Goal: Task Accomplishment & Management: Use online tool/utility

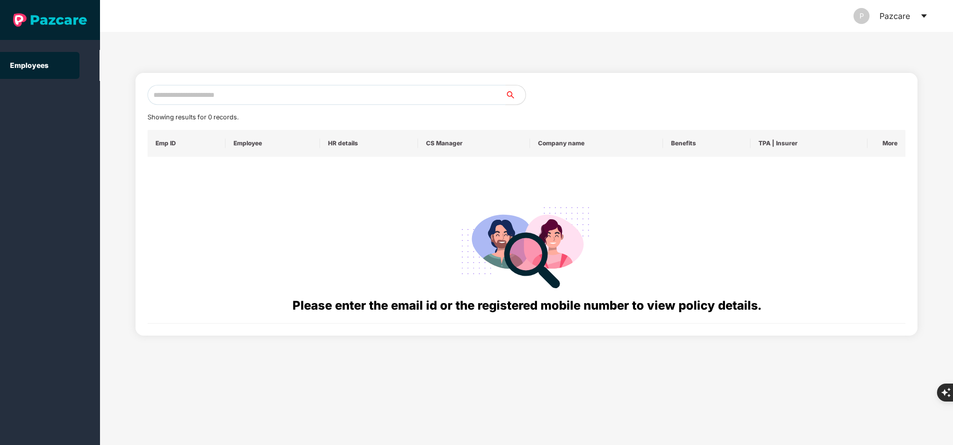
click at [299, 99] on input "text" at bounding box center [326, 95] width 358 height 20
paste input "**********"
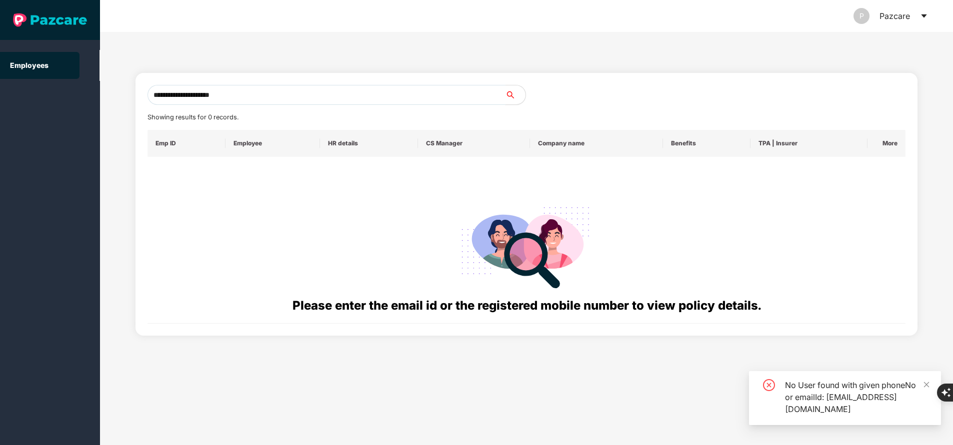
type input "**********"
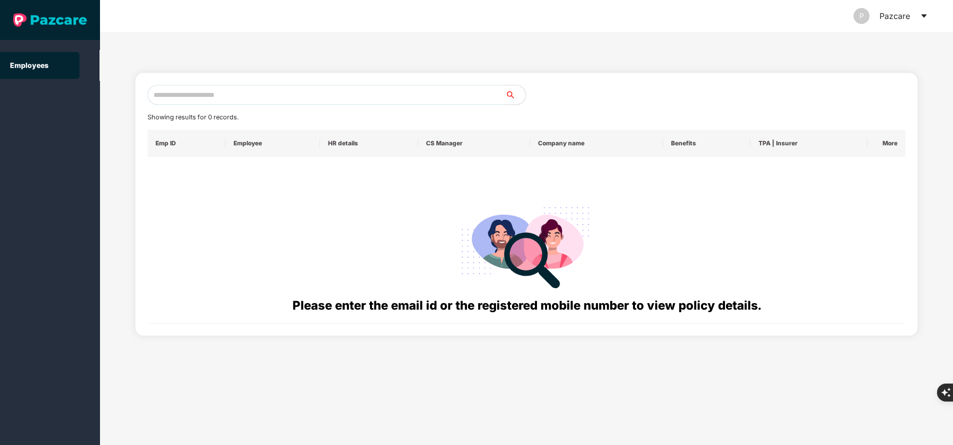
paste input "**********"
type input "**********"
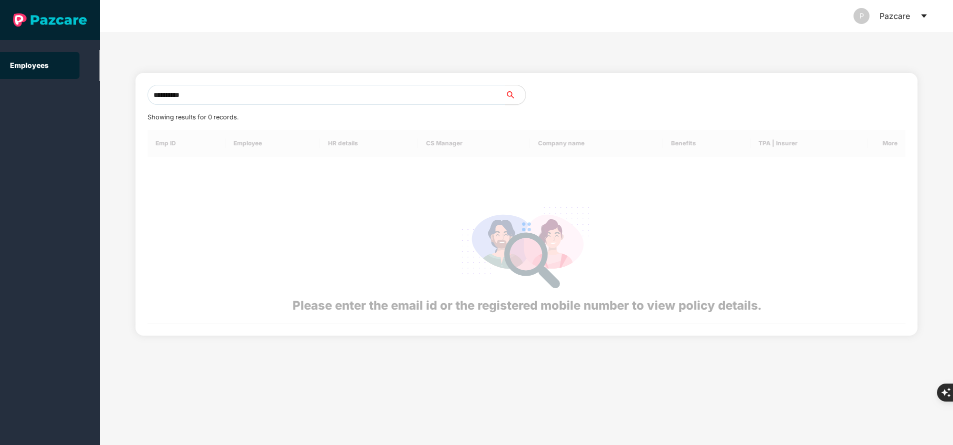
click at [229, 116] on span "Showing results for 0 records." at bounding box center [192, 116] width 91 height 7
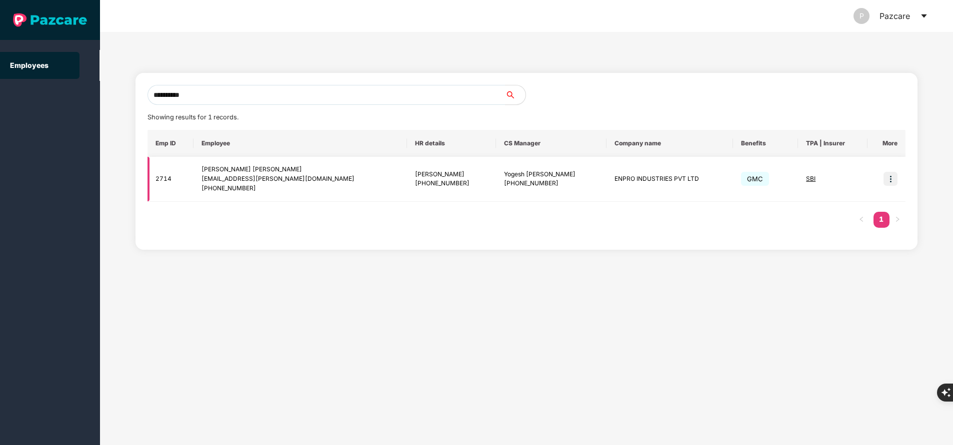
click at [891, 182] on img at bounding box center [890, 179] width 14 height 14
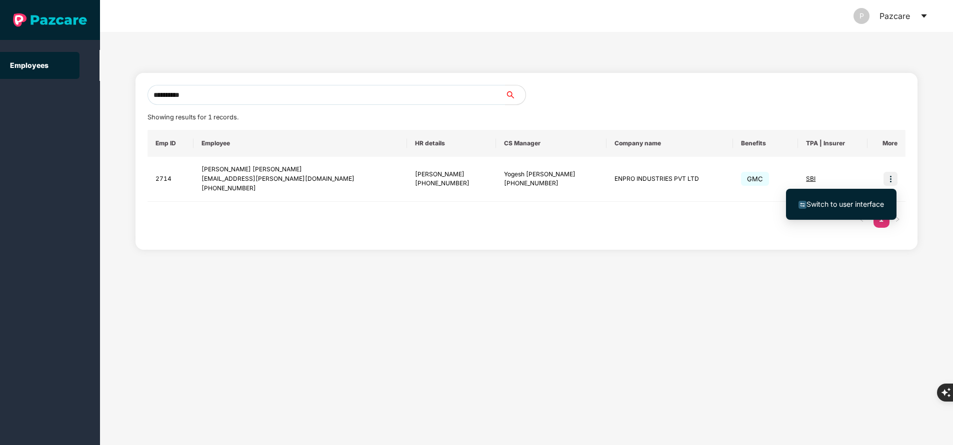
click at [865, 204] on span "Switch to user interface" at bounding box center [844, 204] width 77 height 8
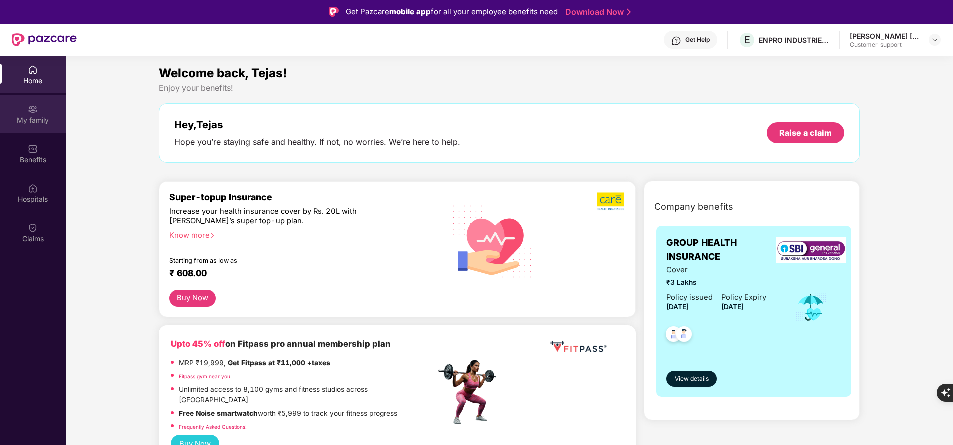
click at [47, 124] on div "My family" at bounding box center [33, 120] width 66 height 10
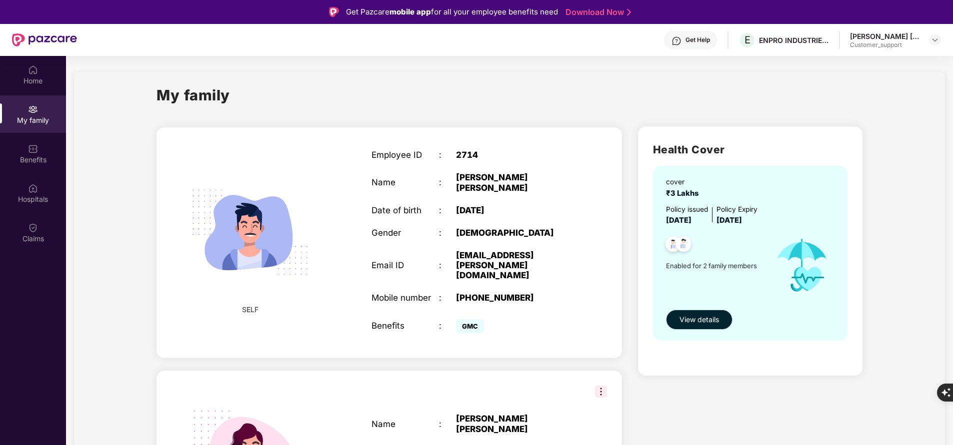
drag, startPoint x: 371, startPoint y: 154, endPoint x: 505, endPoint y: 251, distance: 165.0
drag, startPoint x: 505, startPoint y: 251, endPoint x: 384, endPoint y: 151, distance: 157.3
click at [384, 151] on div "Employee ID" at bounding box center [404, 155] width 67 height 10
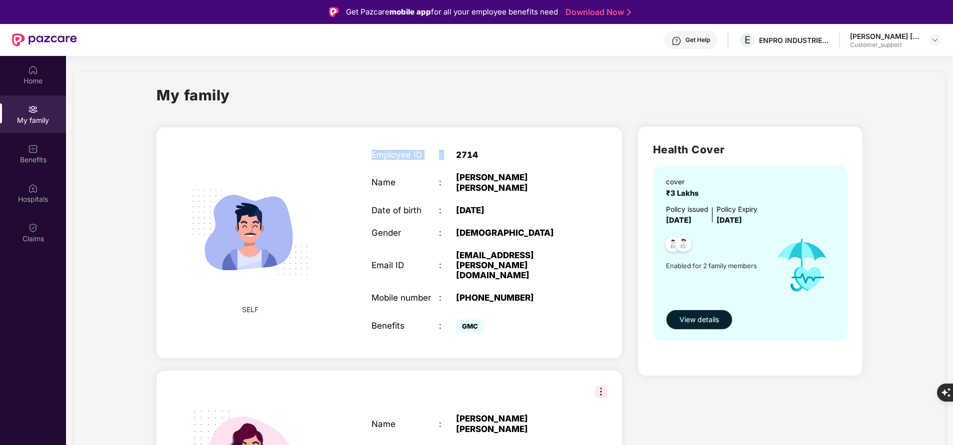
click at [384, 151] on div "Employee ID" at bounding box center [404, 155] width 67 height 10
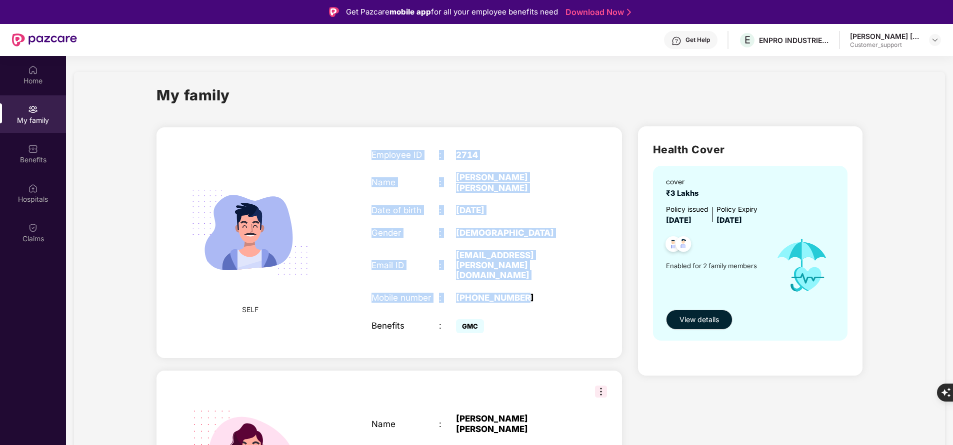
copy div "Employee ID : 2714 Name : Tejas Ramesh Kokate Date of birth : 26 Aug 1996 Gende…"
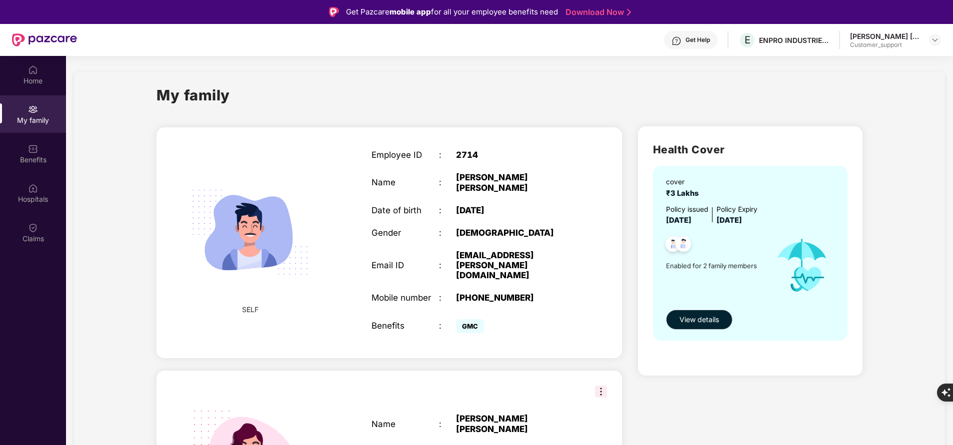
click at [692, 39] on div "Get Help" at bounding box center [697, 40] width 24 height 8
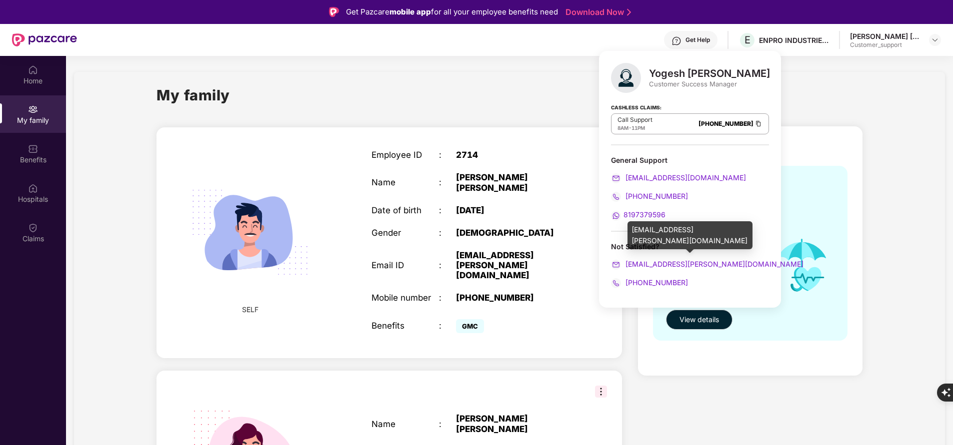
click at [676, 232] on div "yogesh.suryawanshi@pazcare.com" at bounding box center [689, 235] width 125 height 28
copy div "yogesh.suryawanshi@pazcare.com"
click at [223, 71] on section "My family SELF Employee ID : 2714 Name : Tejas Ramesh Kokate Date of birth : 26…" at bounding box center [509, 326] width 887 height 540
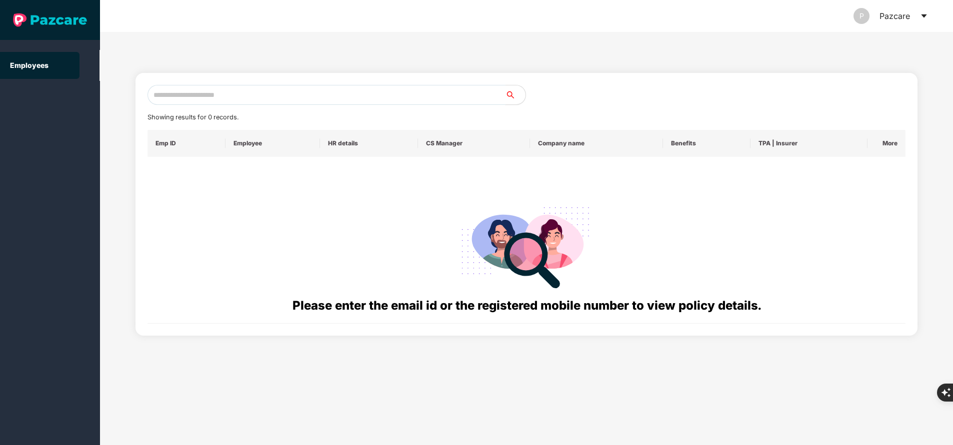
paste input "**********"
click at [172, 91] on input "text" at bounding box center [326, 95] width 358 height 20
type input "**********"
click at [172, 91] on input "**********" at bounding box center [326, 95] width 358 height 20
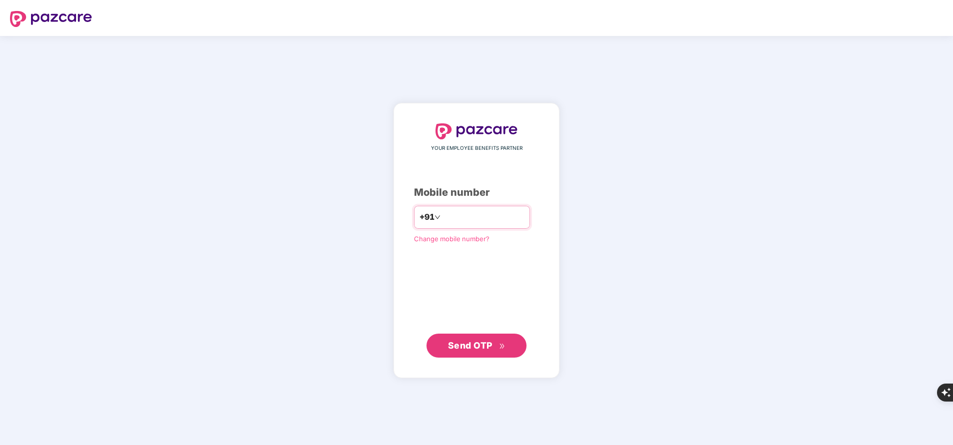
click at [473, 219] on input "number" at bounding box center [483, 217] width 82 height 16
click at [484, 350] on span "Send OTP" at bounding box center [470, 345] width 44 height 10
click at [442, 218] on input "**********" at bounding box center [483, 217] width 82 height 16
type input "**********"
click at [509, 216] on input "**********" at bounding box center [483, 217] width 82 height 16
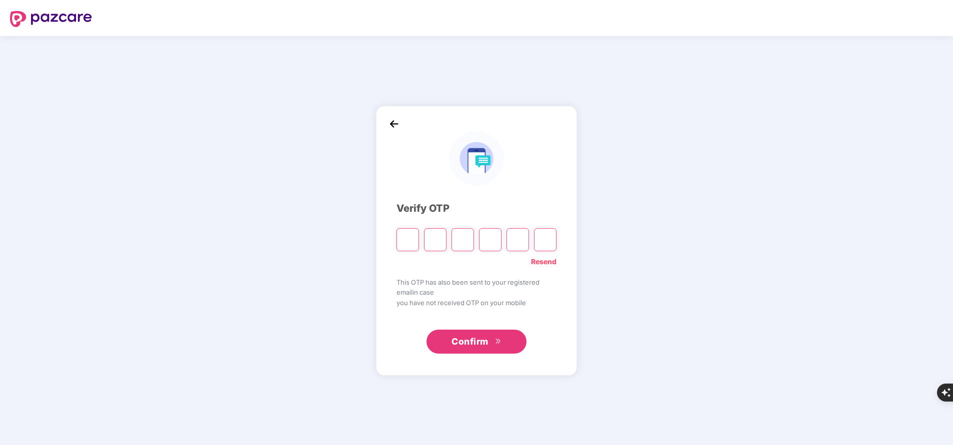
type input "*"
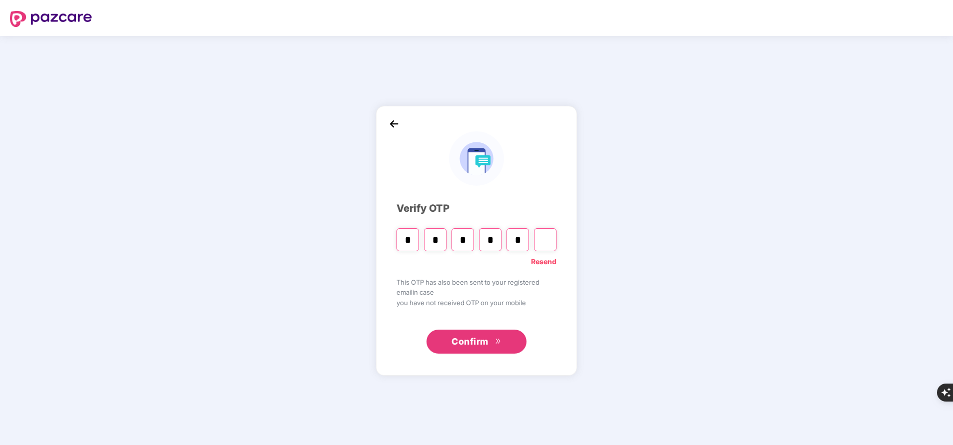
type input "*"
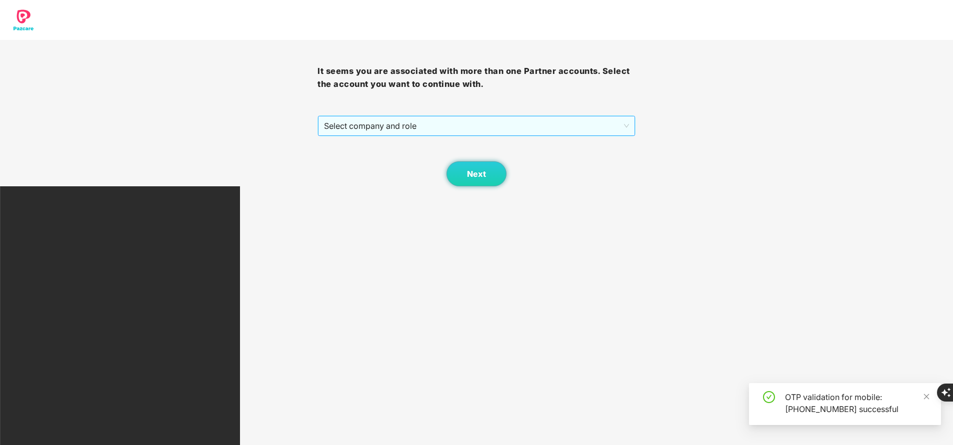
click at [411, 131] on span "Select company and role" at bounding box center [476, 125] width 304 height 19
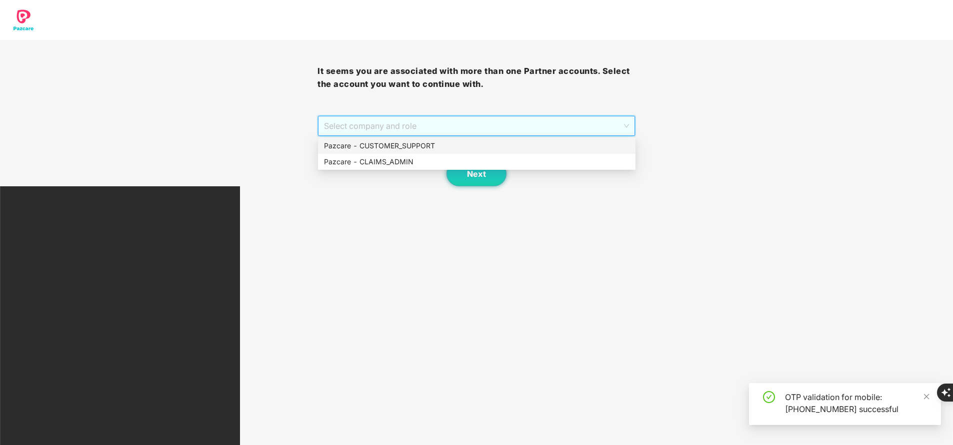
click at [409, 150] on div "Pazcare - CUSTOMER_SUPPORT" at bounding box center [476, 145] width 305 height 11
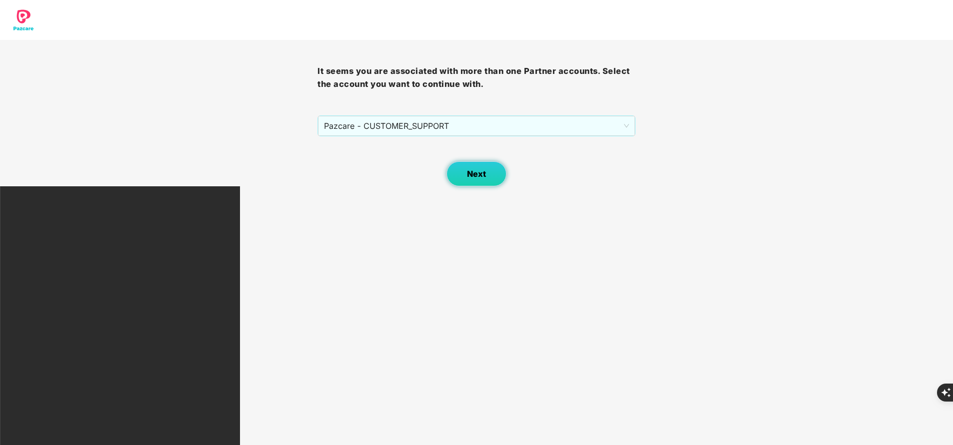
click at [475, 167] on button "Next" at bounding box center [476, 173] width 60 height 25
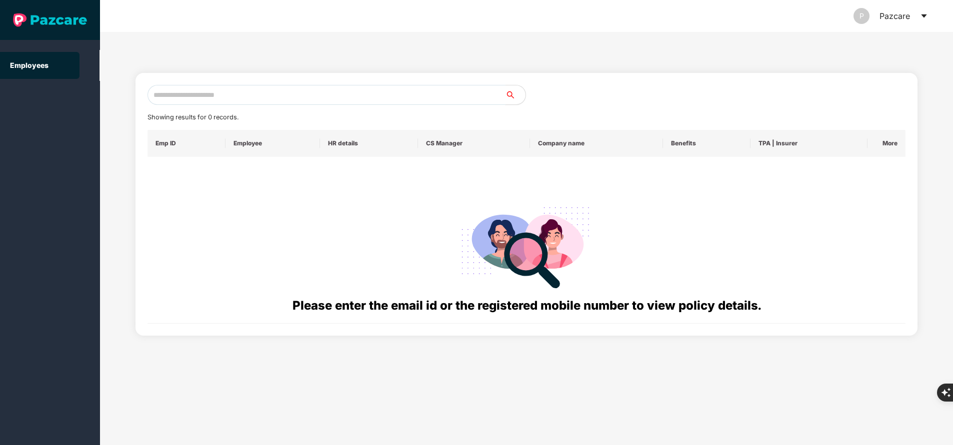
click at [304, 100] on input "text" at bounding box center [326, 95] width 358 height 20
paste input "**********"
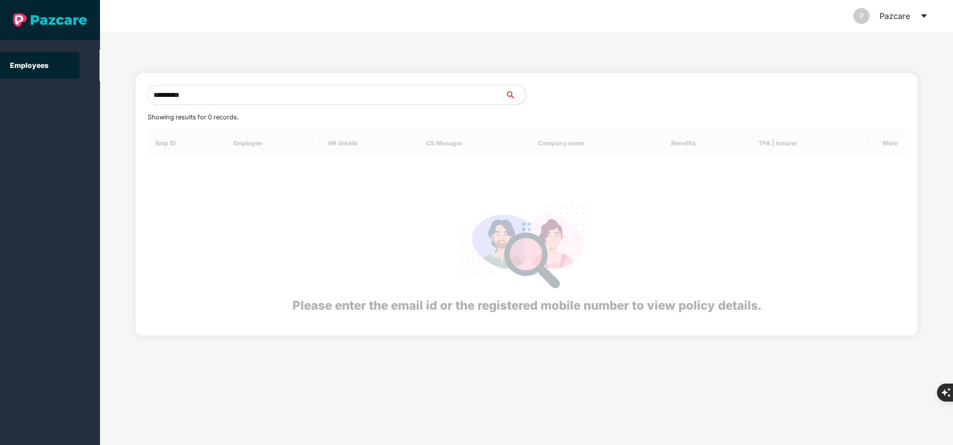
click at [304, 100] on input "**********" at bounding box center [326, 95] width 358 height 20
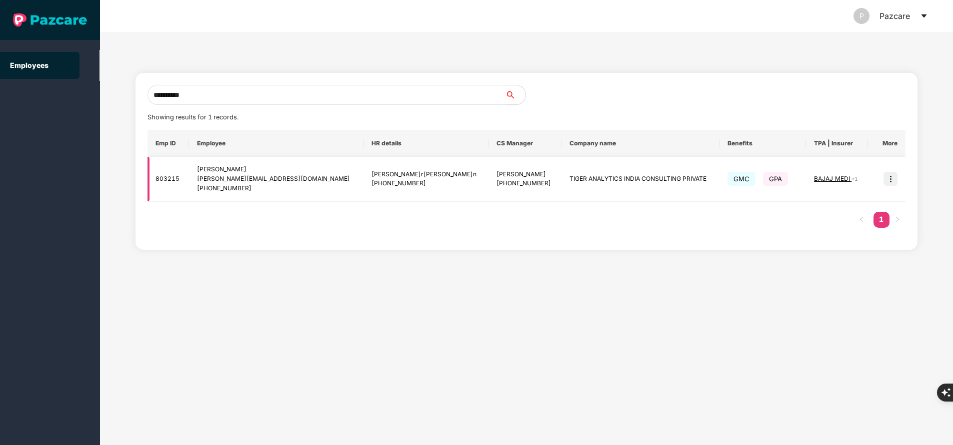
type input "**********"
click at [889, 179] on img at bounding box center [890, 179] width 14 height 14
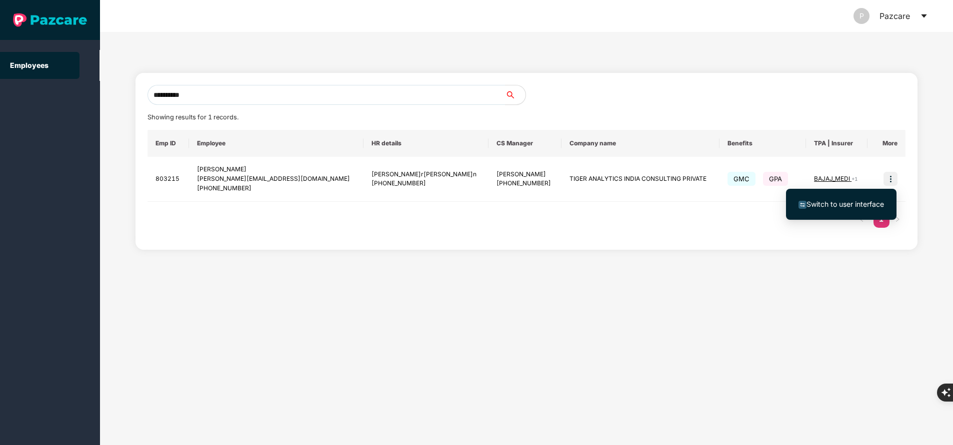
click at [844, 212] on li "Switch to user interface" at bounding box center [841, 204] width 110 height 21
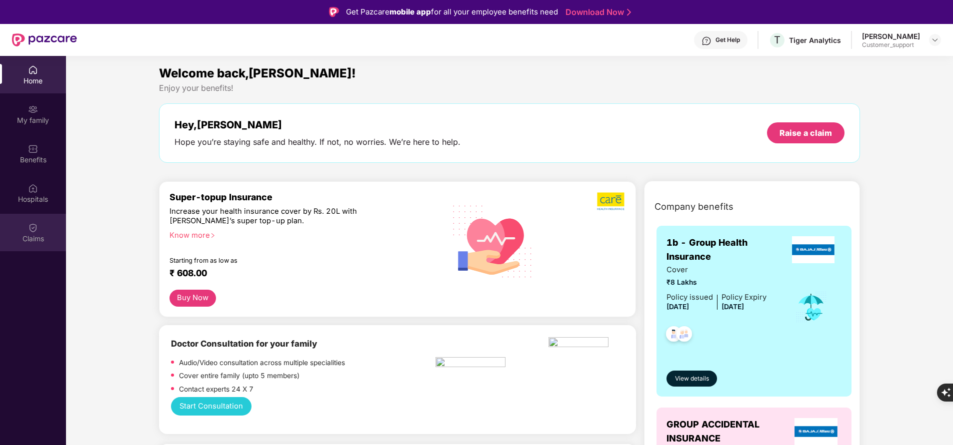
click at [18, 224] on div "Claims" at bounding box center [33, 232] width 66 height 37
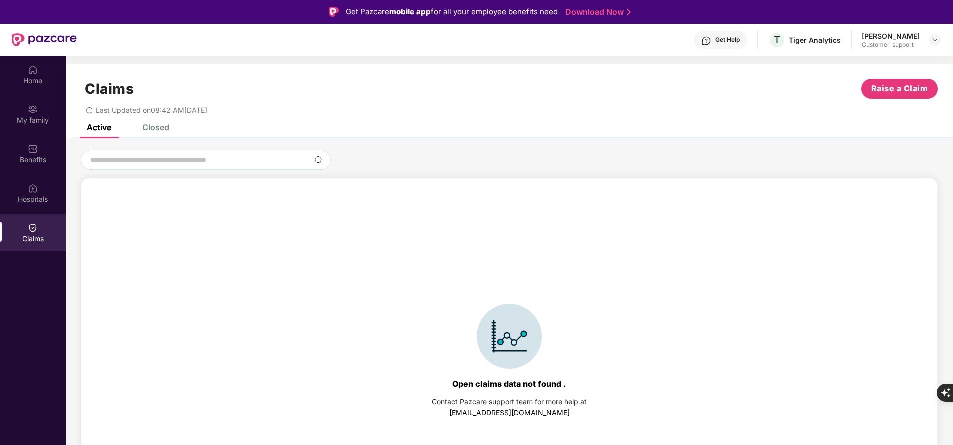
click at [171, 129] on div "Active Closed" at bounding box center [509, 131] width 887 height 14
click at [152, 128] on div "Closed" at bounding box center [155, 127] width 27 height 10
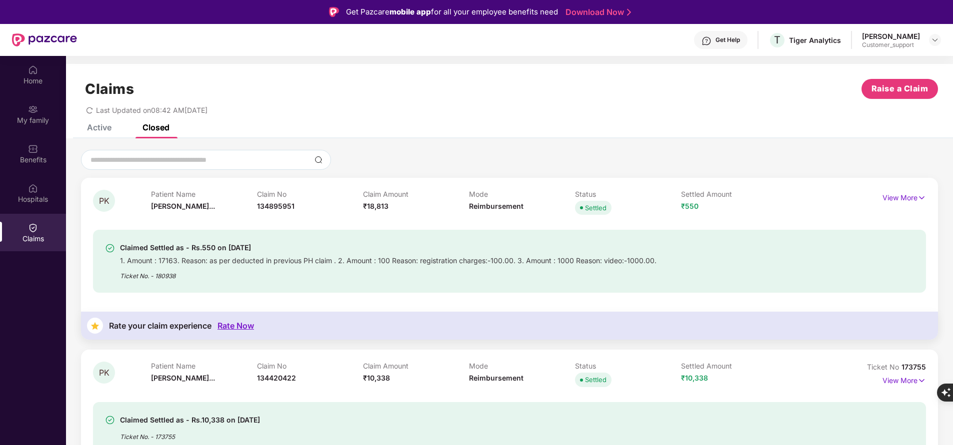
click at [164, 276] on div "Ticket No. - 180938" at bounding box center [388, 272] width 536 height 15
copy div "180938"
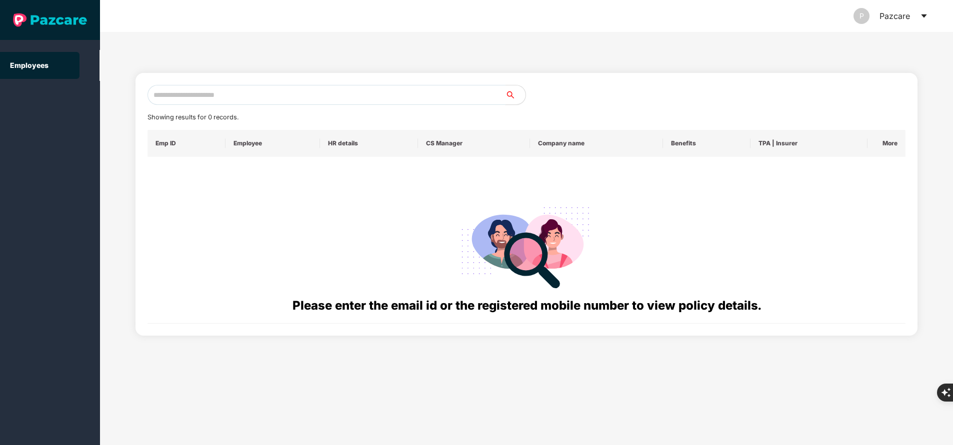
click at [252, 101] on input "text" at bounding box center [326, 95] width 358 height 20
paste input "**********"
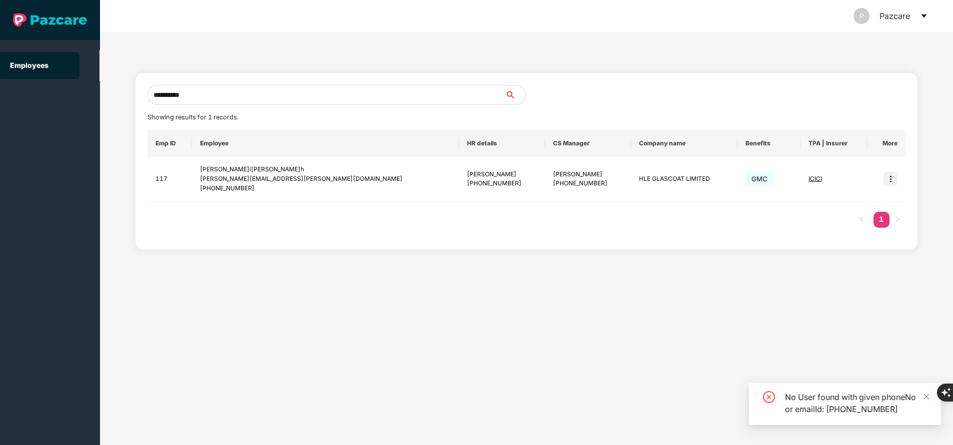
click at [253, 101] on input "**********" at bounding box center [326, 95] width 358 height 20
type input "**********"
click at [892, 179] on img at bounding box center [890, 179] width 14 height 14
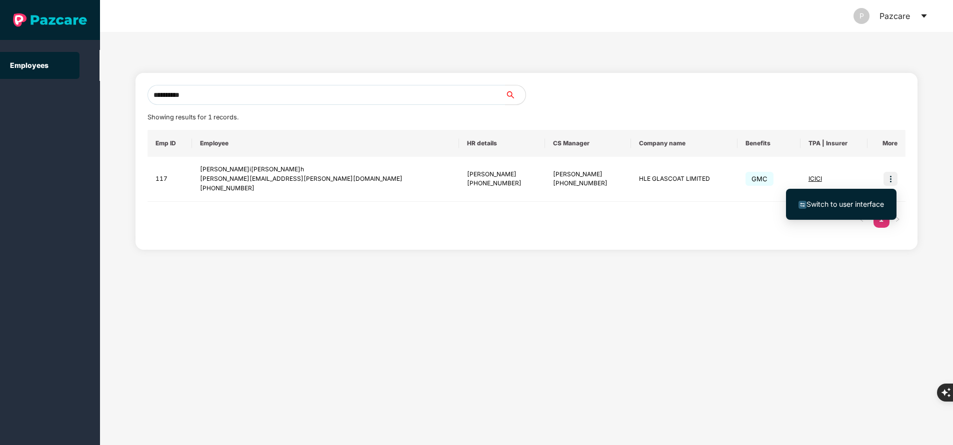
click at [857, 211] on li "Switch to user interface" at bounding box center [841, 204] width 110 height 21
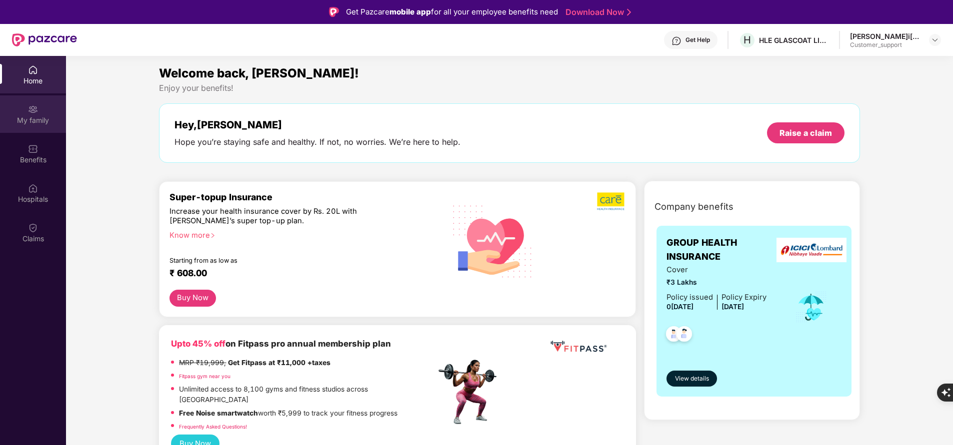
click at [30, 111] on img at bounding box center [33, 109] width 10 height 10
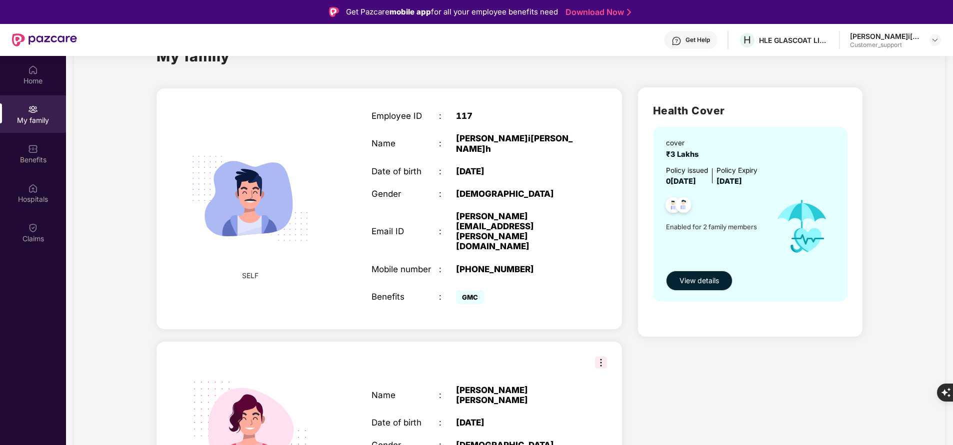
scroll to position [6, 0]
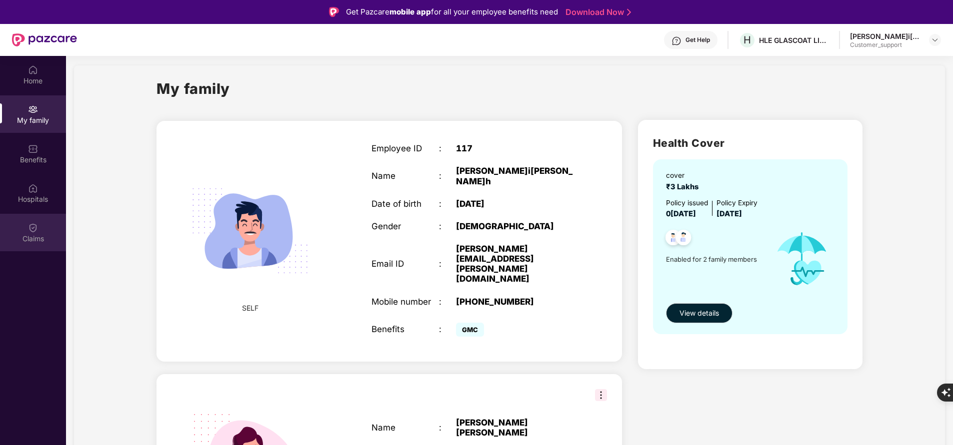
click at [34, 231] on img at bounding box center [33, 228] width 10 height 10
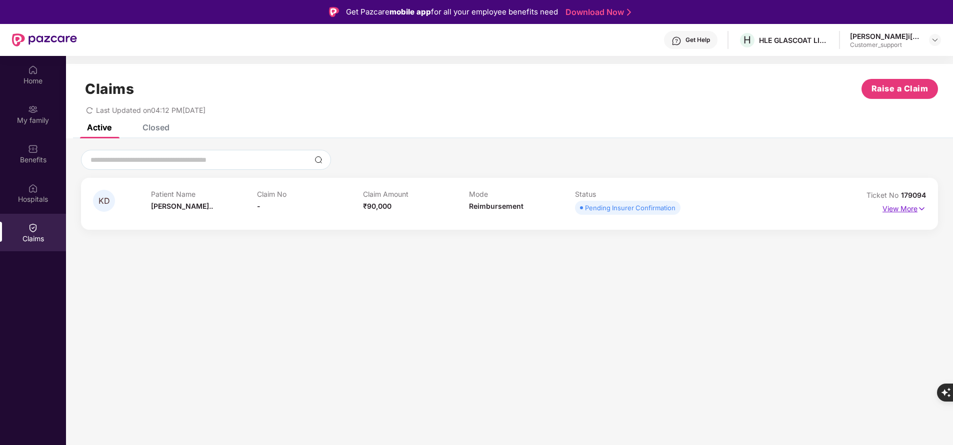
click at [894, 205] on p "View More" at bounding box center [903, 207] width 43 height 13
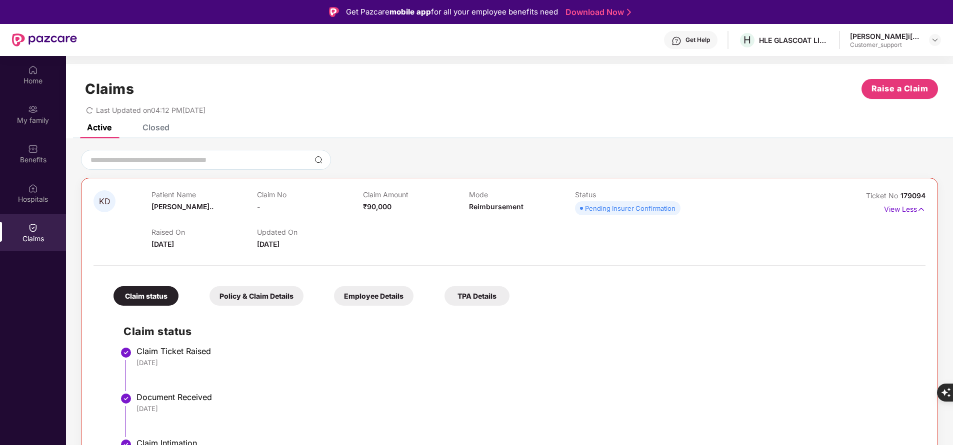
click at [916, 193] on span "179094" at bounding box center [912, 195] width 25 height 8
copy div "No 179094"
click at [629, 80] on div "Claims Raise a Claim" at bounding box center [509, 89] width 857 height 20
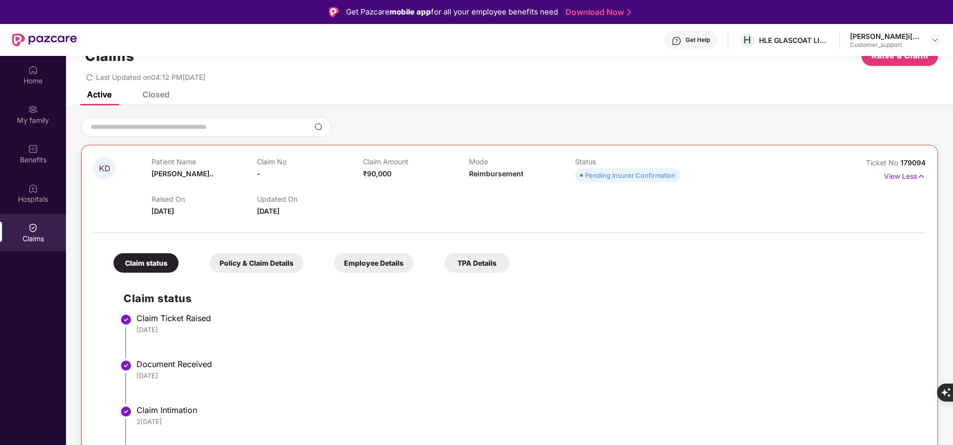
click at [902, 158] on span "179094" at bounding box center [912, 162] width 25 height 8
copy div "No 179094"
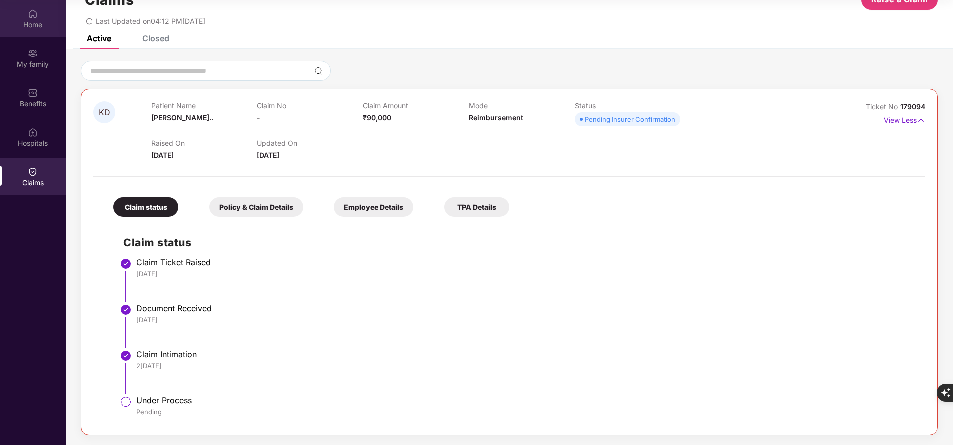
click at [38, 18] on div "Home" at bounding box center [33, 18] width 66 height 37
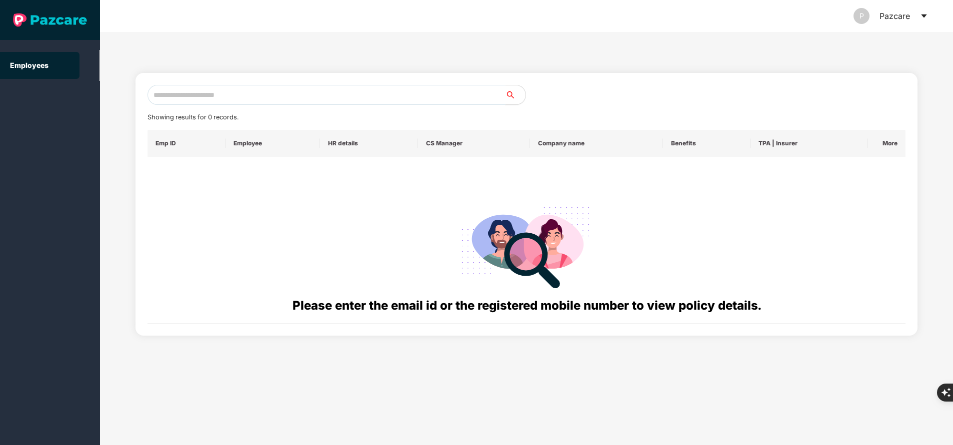
click at [268, 96] on input "text" at bounding box center [326, 95] width 358 height 20
paste input "**********"
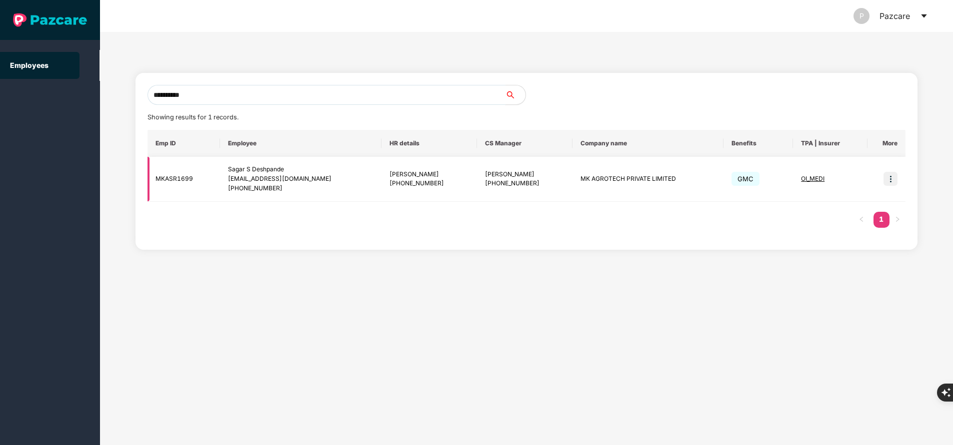
type input "**********"
click at [890, 184] on img at bounding box center [890, 179] width 14 height 14
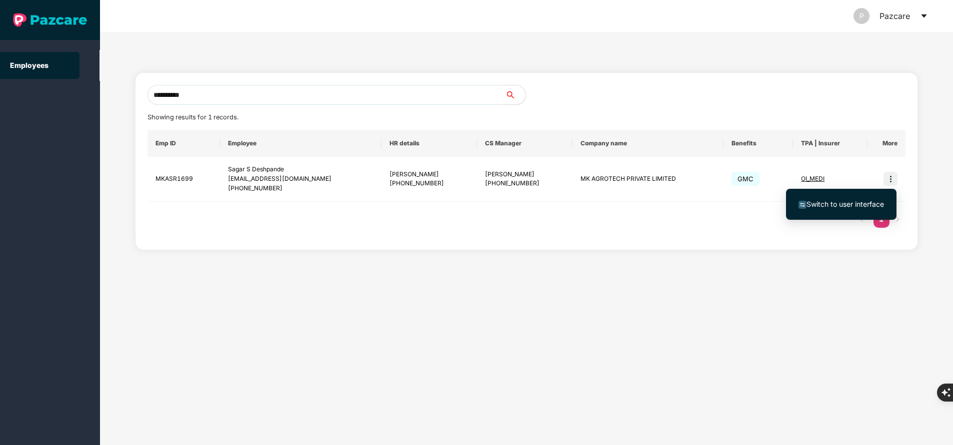
click at [870, 205] on span "Switch to user interface" at bounding box center [844, 204] width 77 height 8
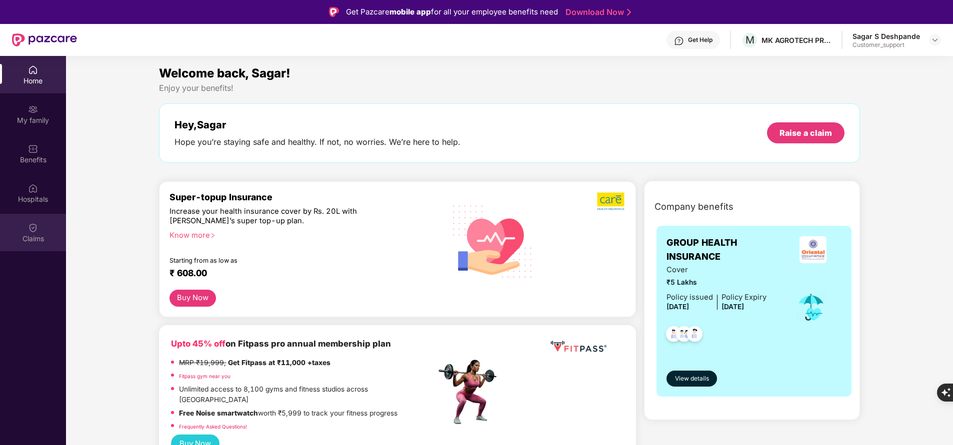
click at [39, 241] on div "Claims" at bounding box center [33, 239] width 66 height 10
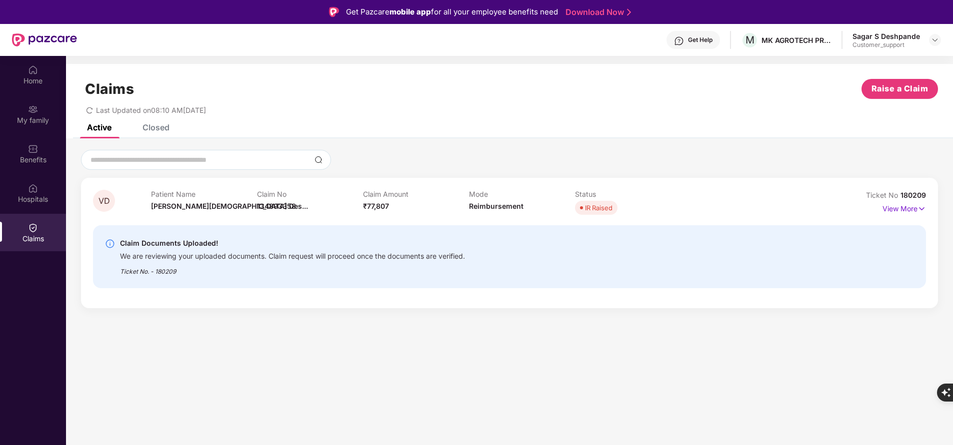
click at [52, 269] on div "Home My family Benefits Hospitals Claims" at bounding box center [33, 278] width 66 height 445
drag, startPoint x: 900, startPoint y: 196, endPoint x: 956, endPoint y: 186, distance: 56.3
click at [952, 186] on html "Get Pazcare mobile app for all your employee benefits need Download Now Get Hel…" at bounding box center [476, 222] width 953 height 445
copy span "180209"
click at [171, 275] on div "Ticket No. - 180209" at bounding box center [292, 268] width 345 height 15
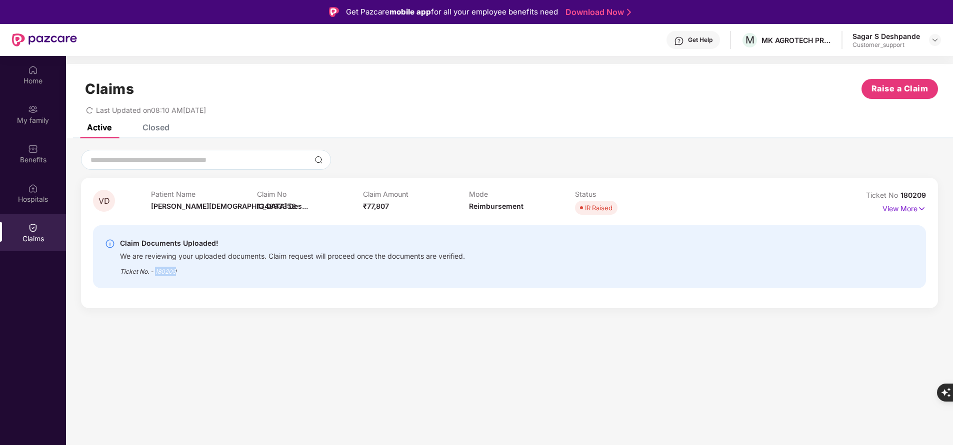
click at [171, 275] on div "Ticket No. - 180209" at bounding box center [292, 268] width 345 height 15
copy div "180209"
click at [28, 348] on div "Home My family Benefits Hospitals Claims" at bounding box center [33, 278] width 66 height 445
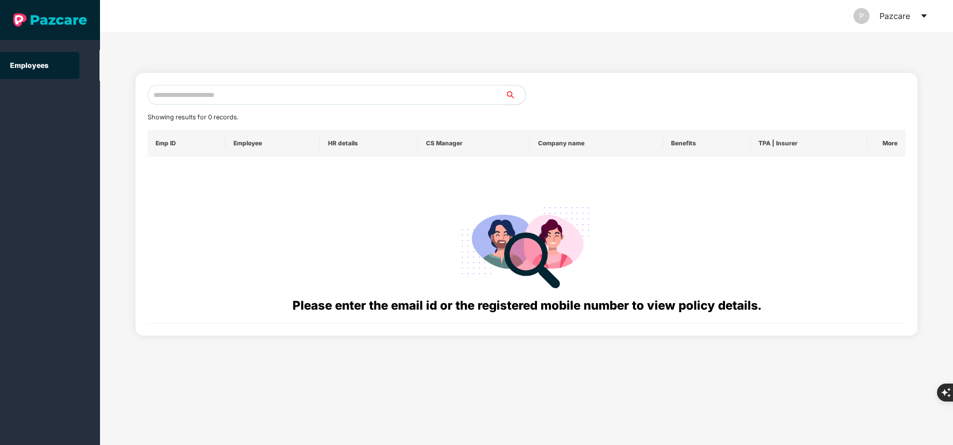
click at [243, 94] on input "text" at bounding box center [326, 95] width 358 height 20
paste input "**********"
click at [243, 94] on input "**********" at bounding box center [326, 95] width 358 height 20
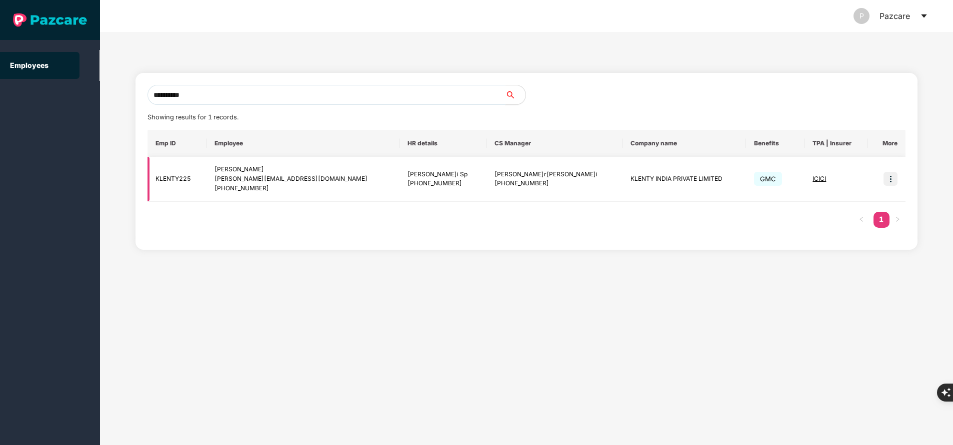
type input "**********"
click at [894, 181] on img at bounding box center [890, 179] width 14 height 14
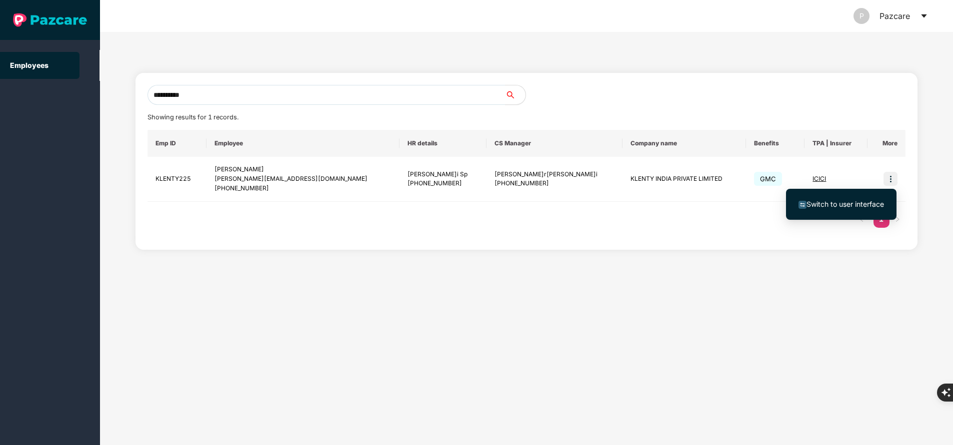
click at [833, 207] on span "Switch to user interface" at bounding box center [844, 204] width 77 height 8
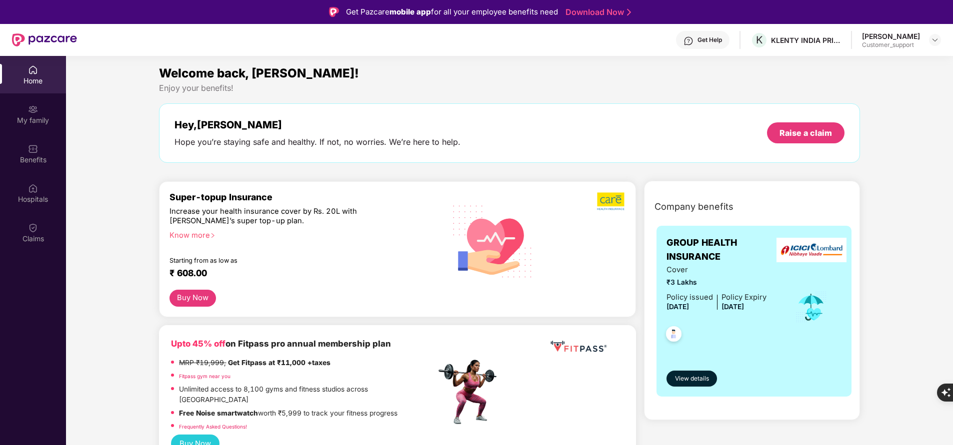
click at [30, 134] on div "Home My family Benefits Hospitals Claims" at bounding box center [33, 154] width 66 height 197
click at [35, 122] on div "My family" at bounding box center [33, 120] width 66 height 10
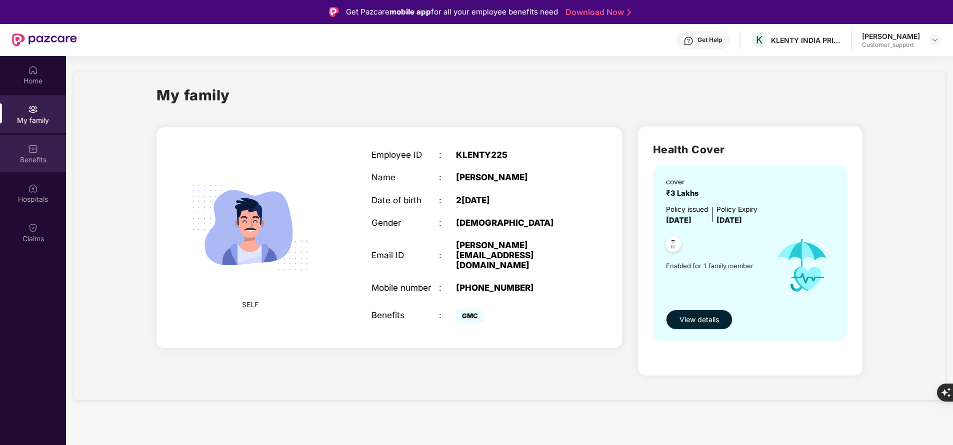
click at [36, 150] on img at bounding box center [33, 149] width 10 height 10
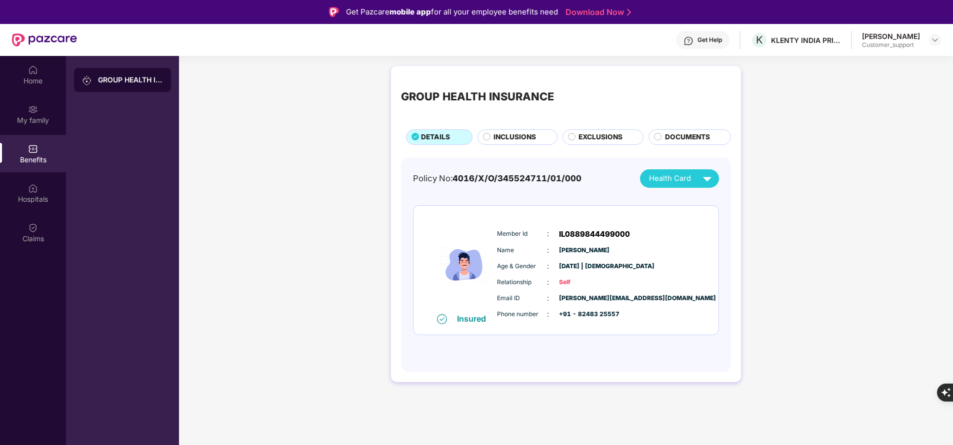
click at [515, 134] on span "INCLUSIONS" at bounding box center [514, 137] width 42 height 10
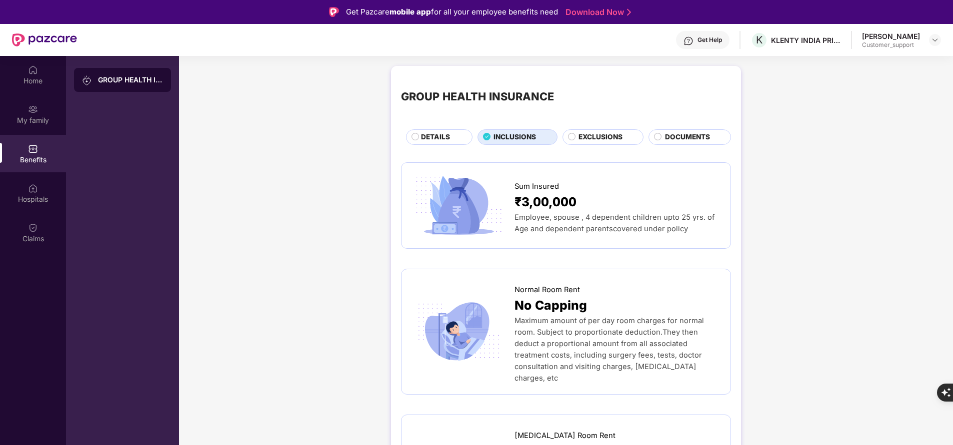
click at [441, 133] on span "DETAILS" at bounding box center [435, 137] width 29 height 10
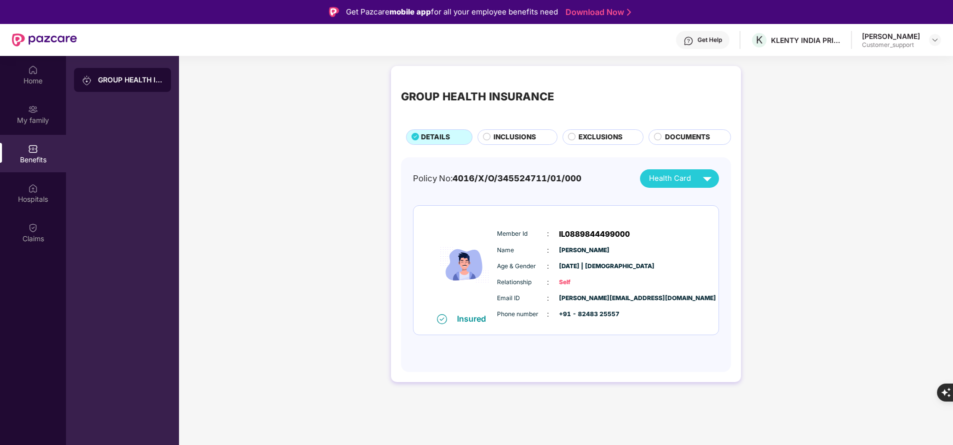
click at [508, 134] on span "INCLUSIONS" at bounding box center [514, 137] width 42 height 10
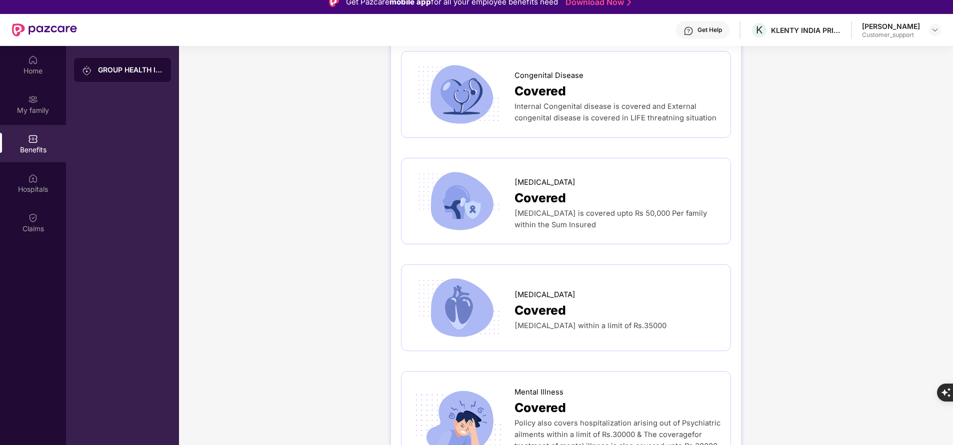
scroll to position [56, 0]
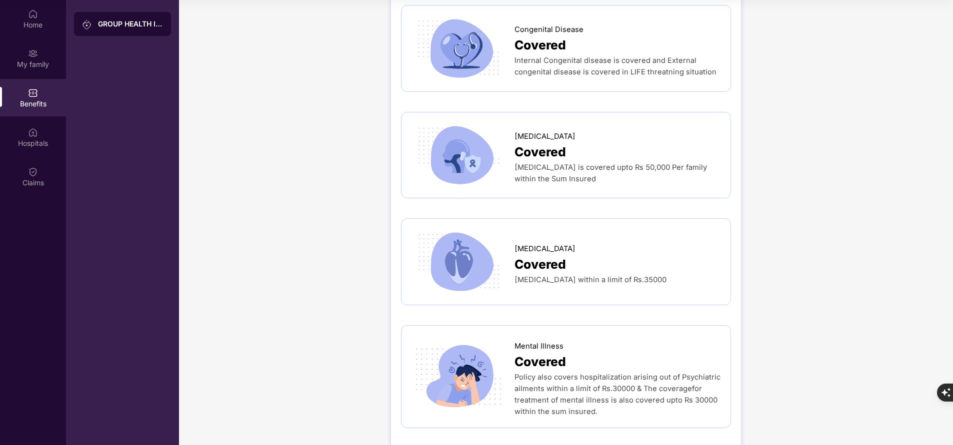
click at [25, 375] on div "Home My family Benefits Hospitals Claims" at bounding box center [33, 222] width 66 height 445
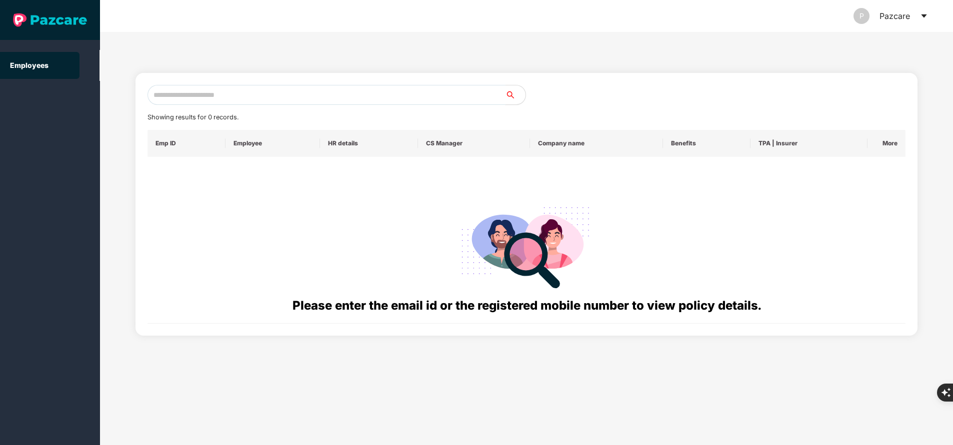
click at [269, 100] on input "text" at bounding box center [326, 95] width 358 height 20
paste input "**********"
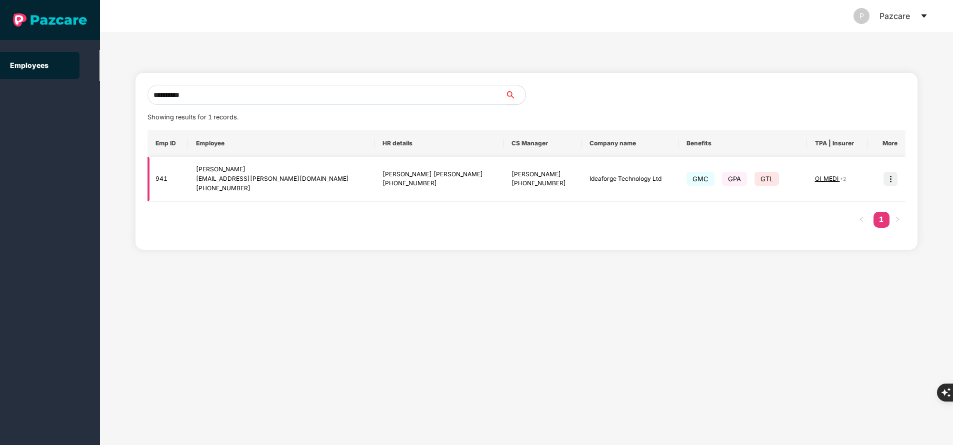
type input "**********"
click at [894, 179] on img at bounding box center [890, 179] width 14 height 14
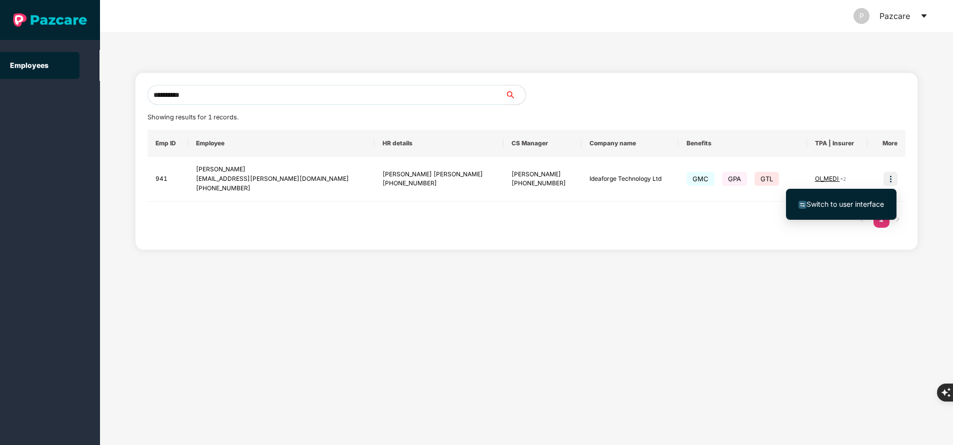
click at [856, 202] on span "Switch to user interface" at bounding box center [844, 204] width 77 height 8
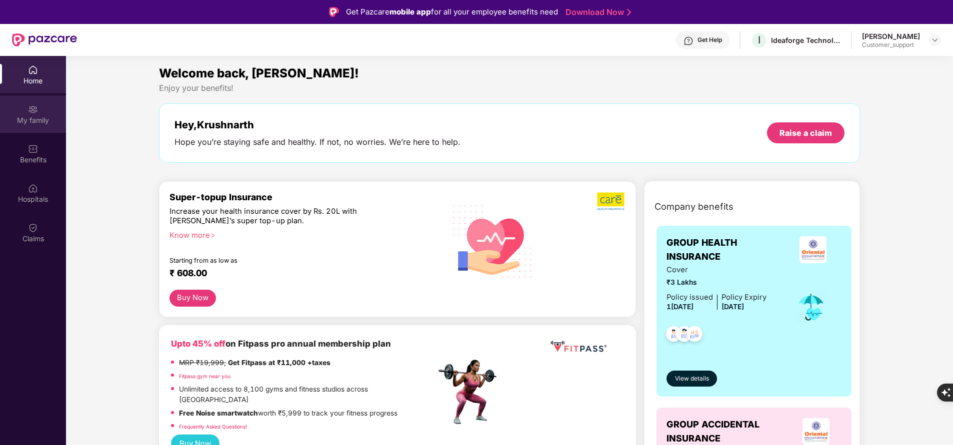
click at [27, 121] on div "My family" at bounding box center [33, 120] width 66 height 10
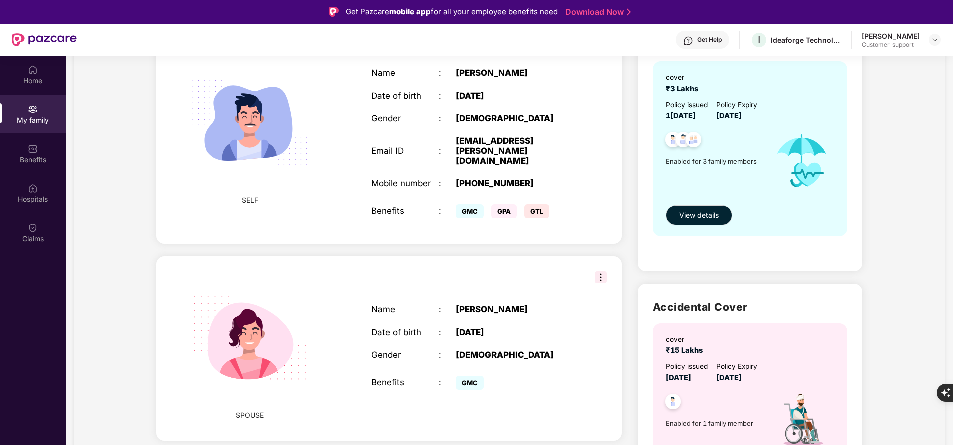
scroll to position [92, 0]
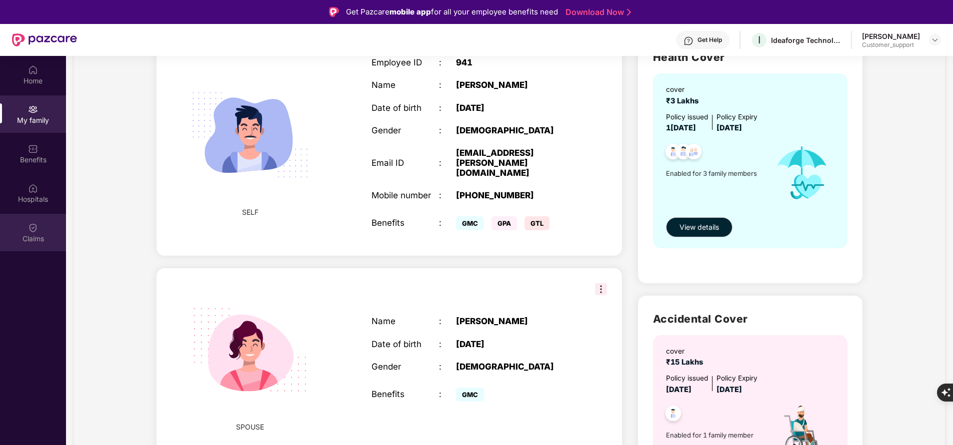
click at [22, 237] on div "Claims" at bounding box center [33, 239] width 66 height 10
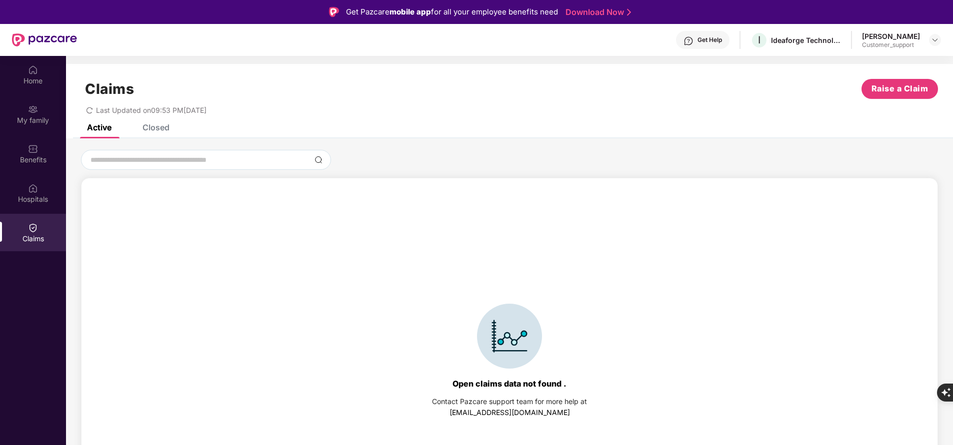
click at [155, 123] on div "Claims Raise a Claim Last Updated on 09:53 PM, 25 Sep 2025" at bounding box center [509, 94] width 887 height 60
click at [155, 128] on div "Closed" at bounding box center [155, 127] width 27 height 10
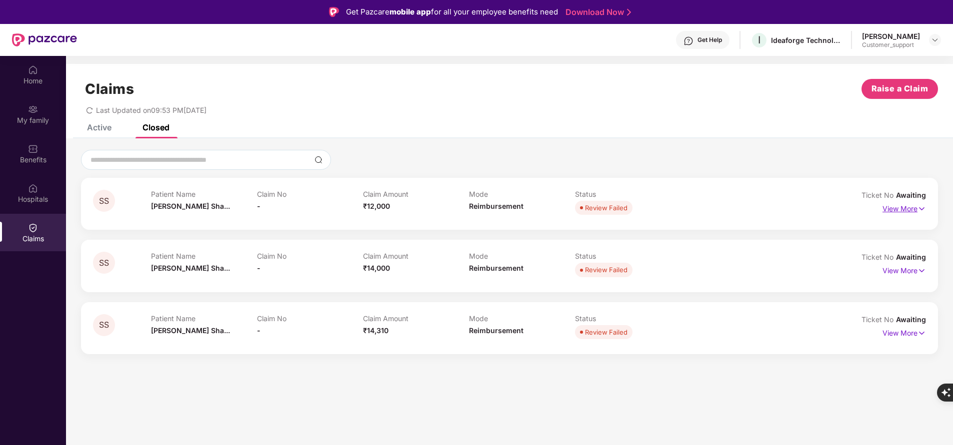
click at [898, 208] on p "View More" at bounding box center [903, 207] width 43 height 13
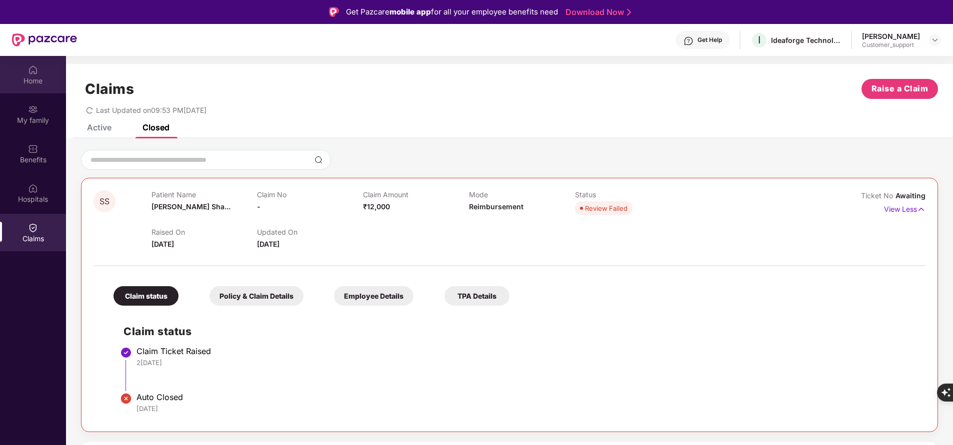
click at [30, 75] on div "Home" at bounding box center [33, 74] width 66 height 37
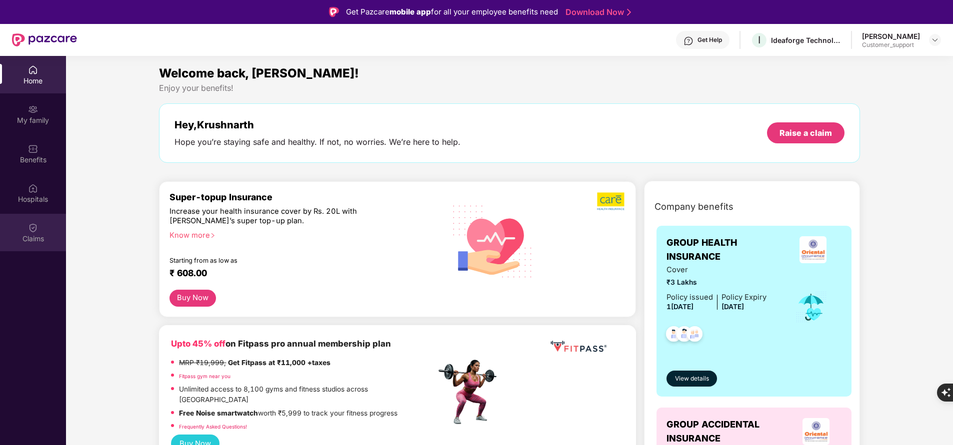
click at [42, 241] on div "Claims" at bounding box center [33, 239] width 66 height 10
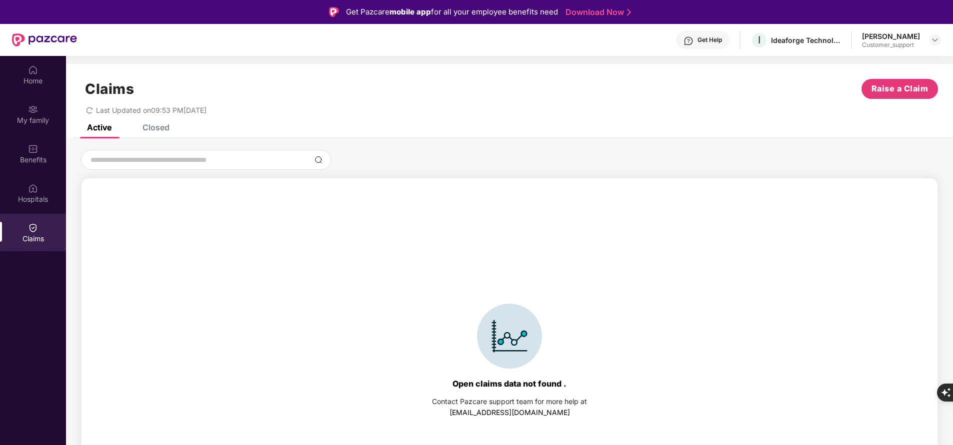
click at [149, 130] on div "Closed" at bounding box center [155, 127] width 27 height 10
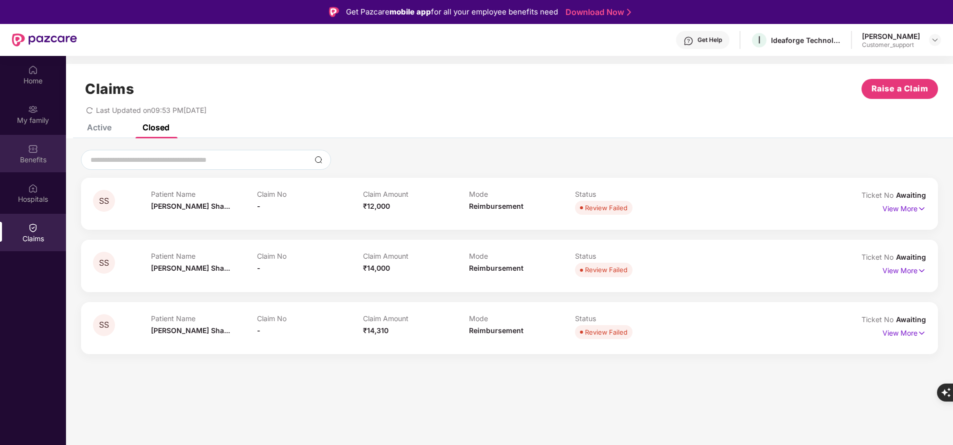
click at [38, 149] on div "Benefits" at bounding box center [33, 153] width 66 height 37
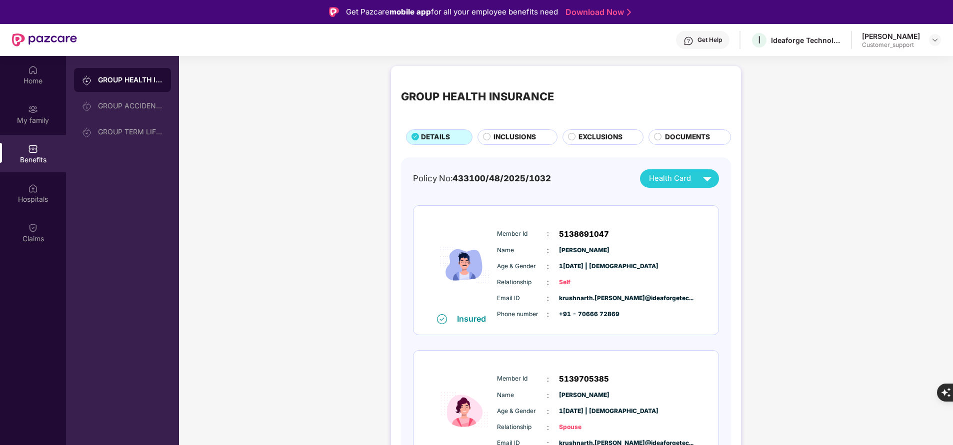
click at [697, 41] on div "Get Help" at bounding box center [709, 40] width 24 height 8
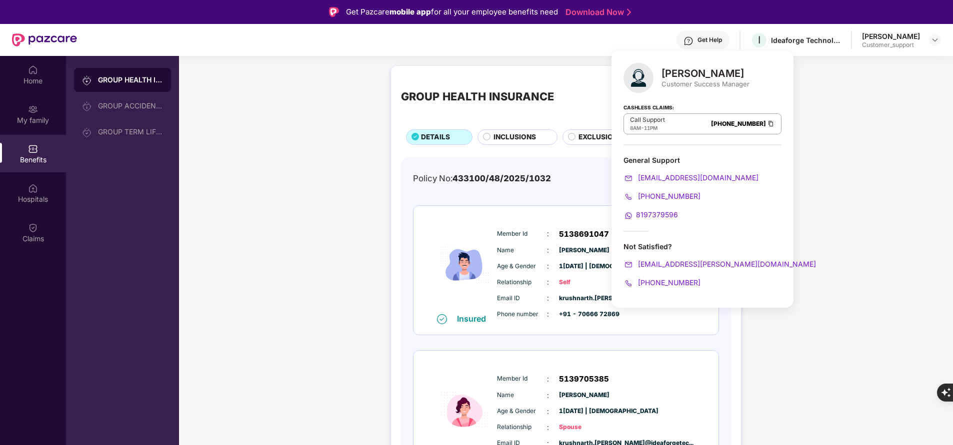
click at [697, 41] on div "Get Help" at bounding box center [709, 40] width 24 height 8
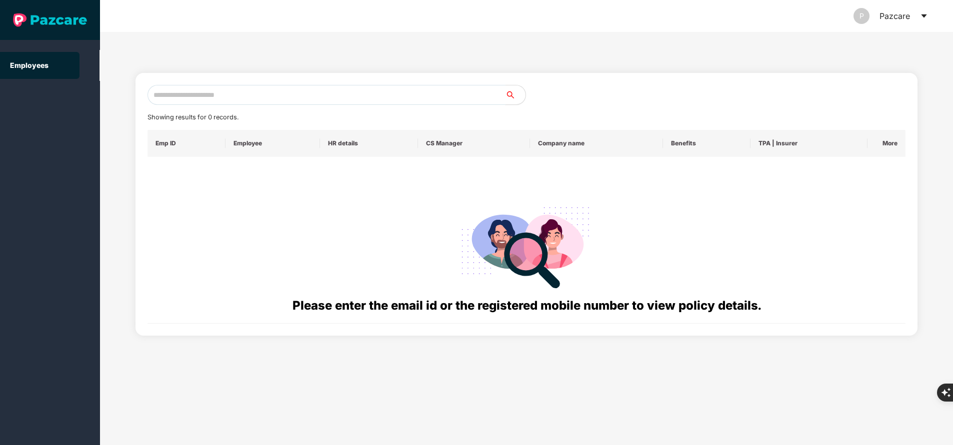
click at [243, 93] on input "text" at bounding box center [326, 95] width 358 height 20
paste input "**********"
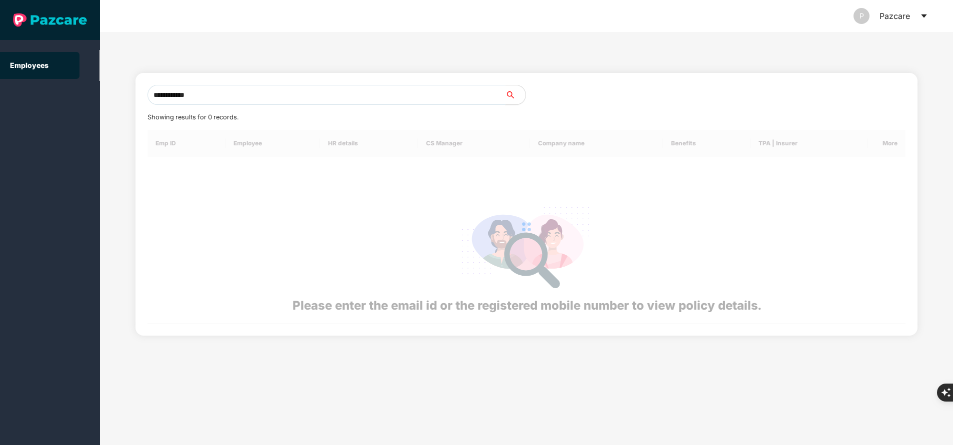
click at [243, 93] on input "**********" at bounding box center [326, 95] width 358 height 20
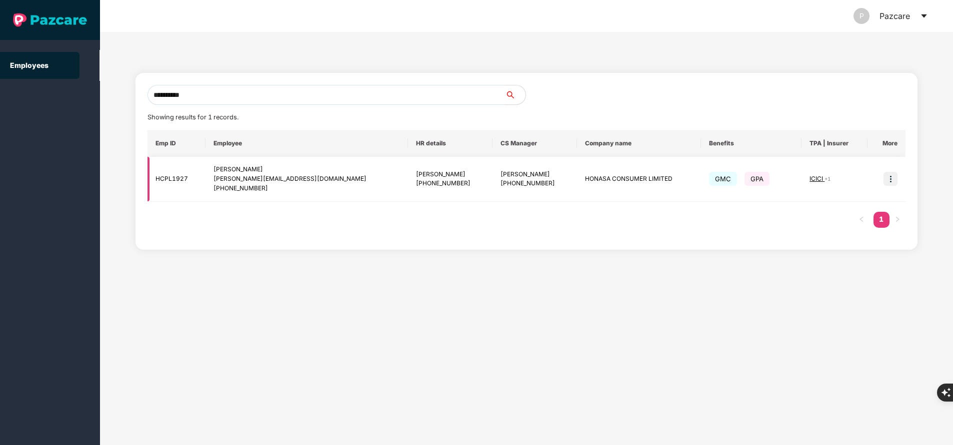
type input "**********"
click at [894, 181] on img at bounding box center [890, 179] width 14 height 14
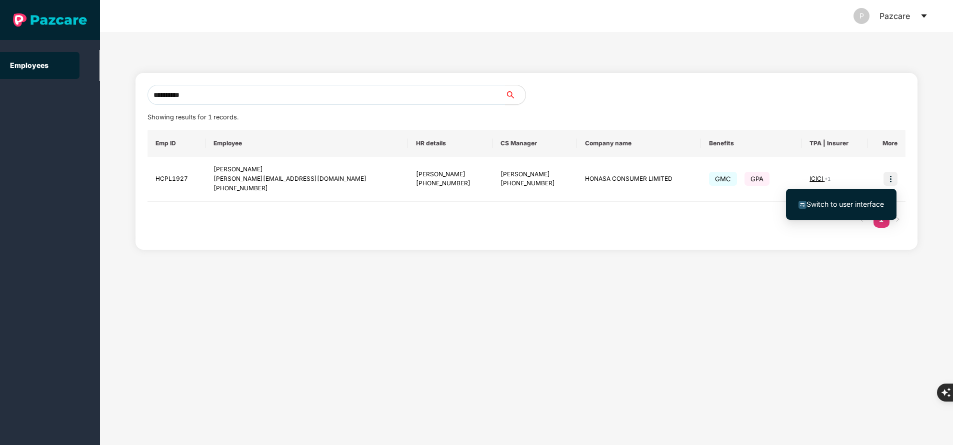
click at [847, 198] on li "Switch to user interface" at bounding box center [841, 204] width 110 height 21
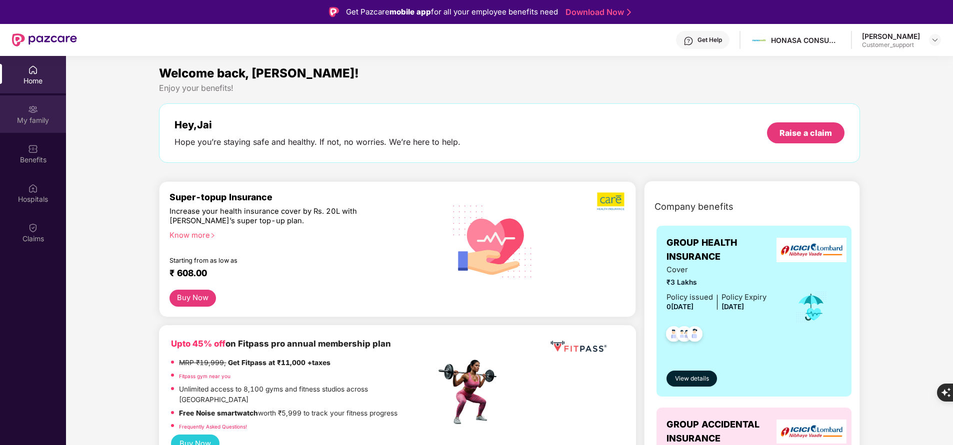
click at [24, 114] on div "My family" at bounding box center [33, 113] width 66 height 37
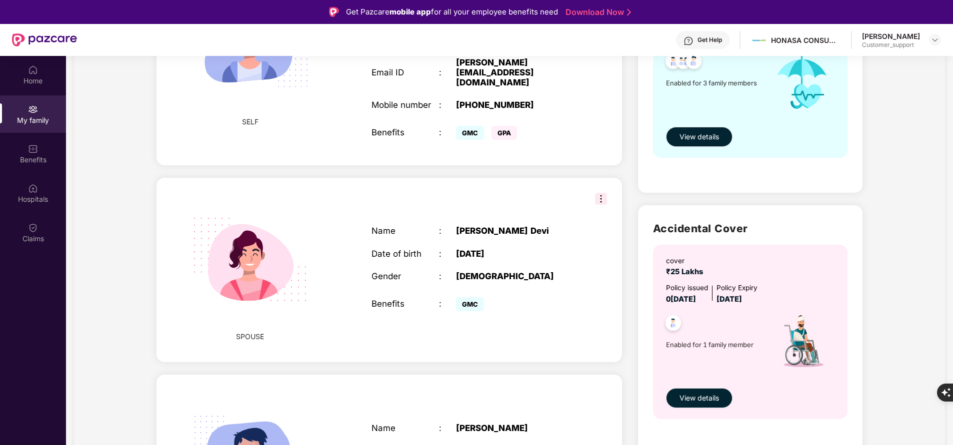
scroll to position [183, 0]
click at [36, 160] on div "Benefits" at bounding box center [33, 160] width 66 height 10
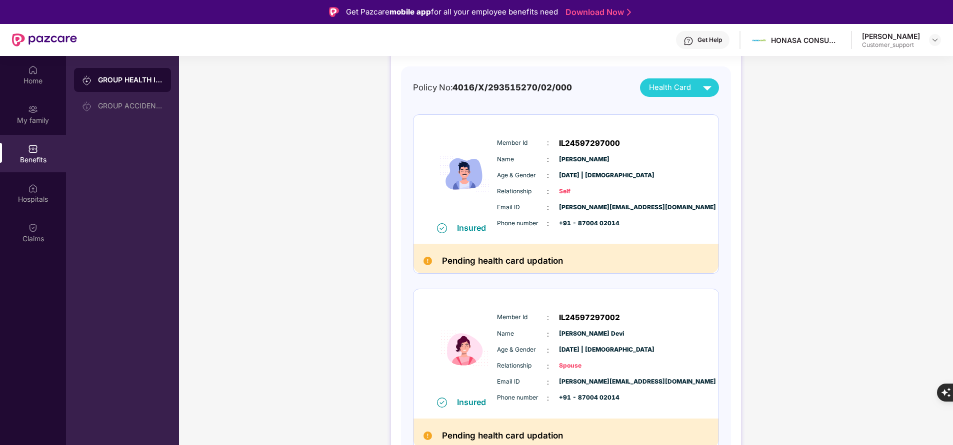
scroll to position [75, 0]
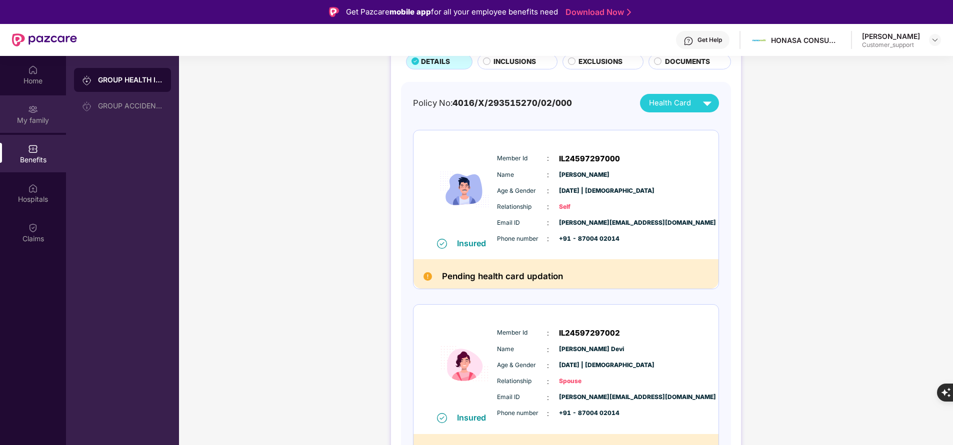
click at [41, 115] on div "My family" at bounding box center [33, 120] width 66 height 10
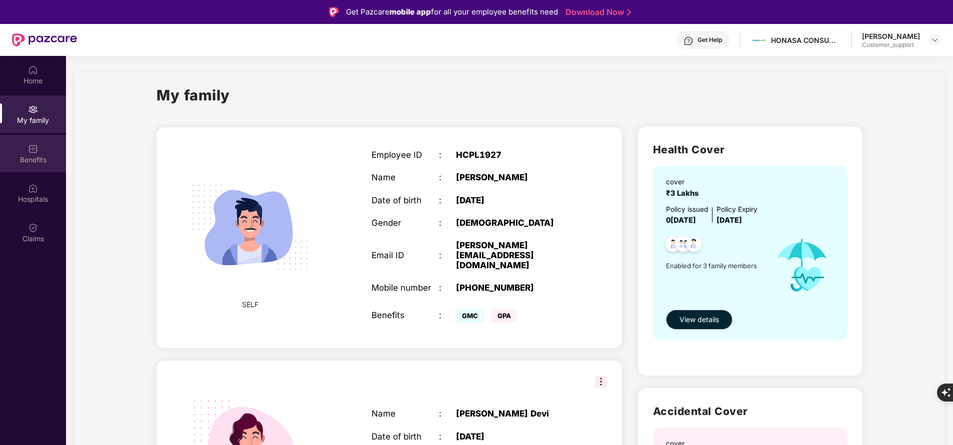
click at [33, 149] on img at bounding box center [33, 149] width 10 height 10
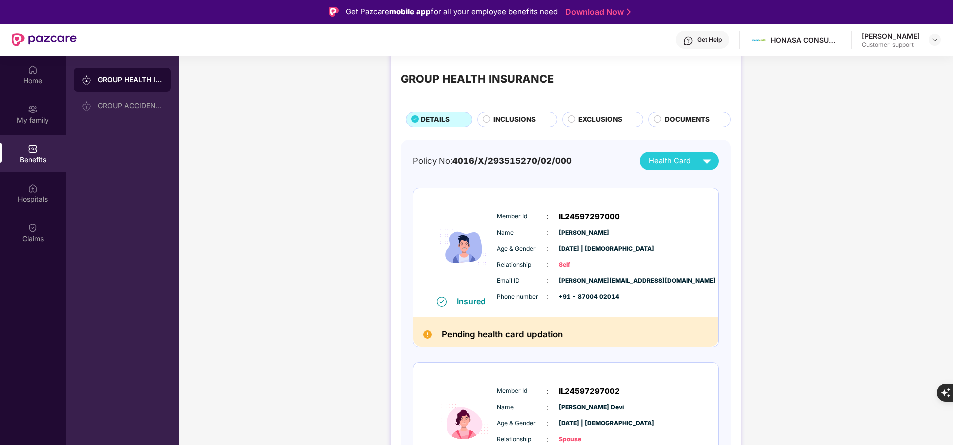
scroll to position [16, 0]
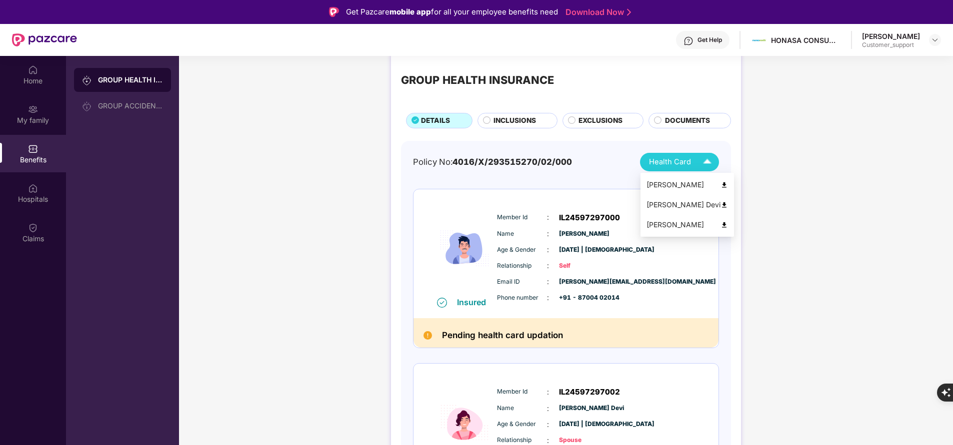
click at [692, 159] on div "Health Card" at bounding box center [682, 161] width 67 height 17
click at [672, 185] on div "Jai Singh" at bounding box center [686, 184] width 81 height 11
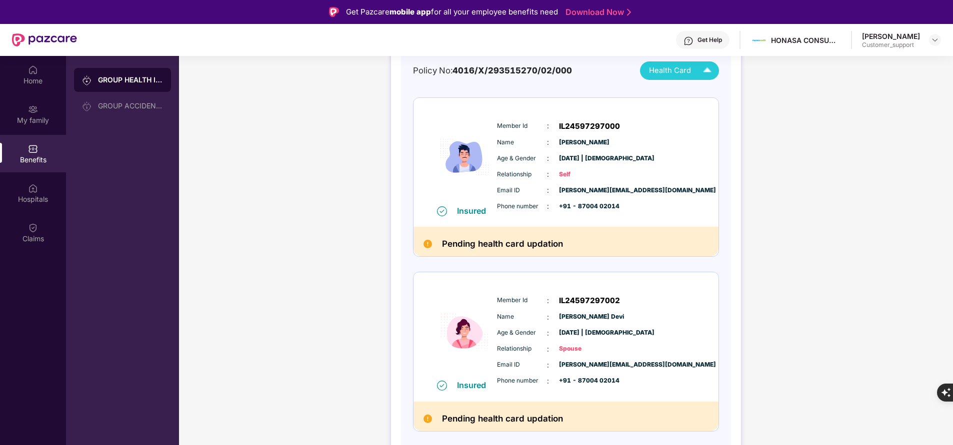
scroll to position [0, 0]
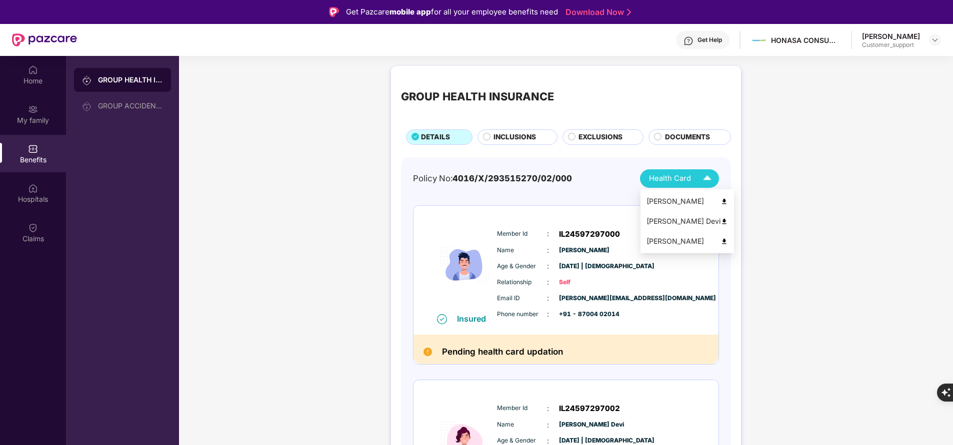
click at [703, 177] on img at bounding box center [706, 178] width 17 height 17
click at [677, 221] on div "Komal Devi" at bounding box center [686, 221] width 81 height 11
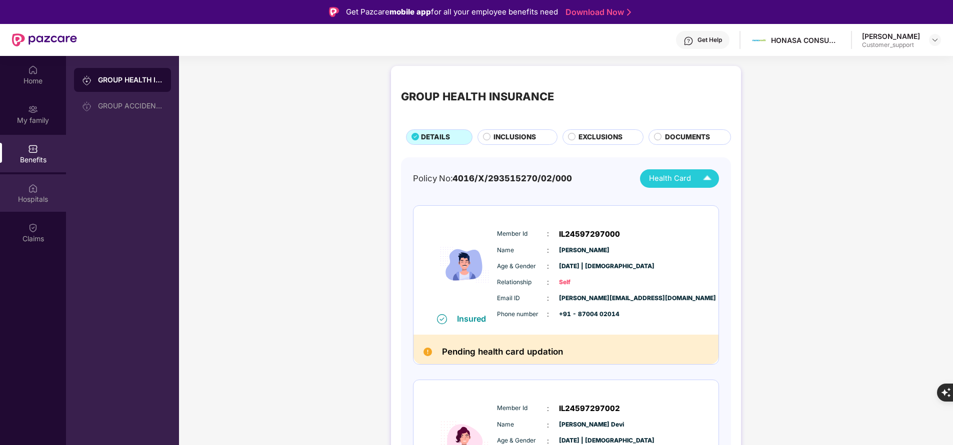
click at [45, 193] on div "Hospitals" at bounding box center [33, 192] width 66 height 37
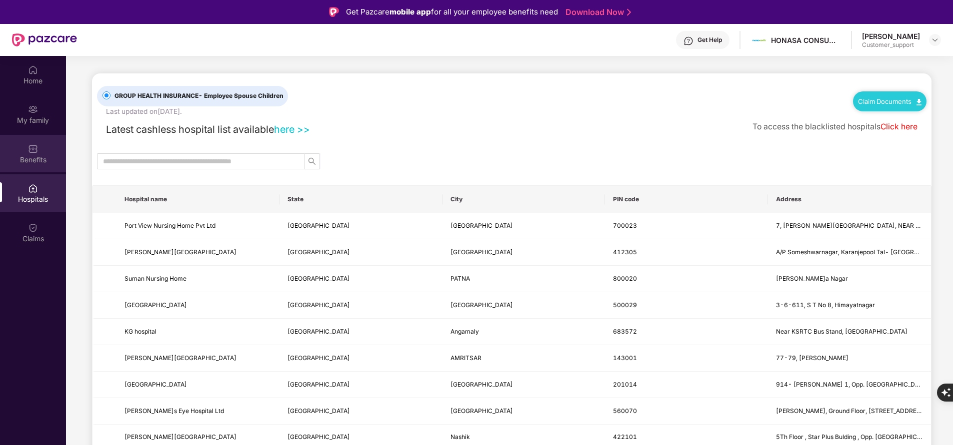
click at [41, 162] on div "Benefits" at bounding box center [33, 160] width 66 height 10
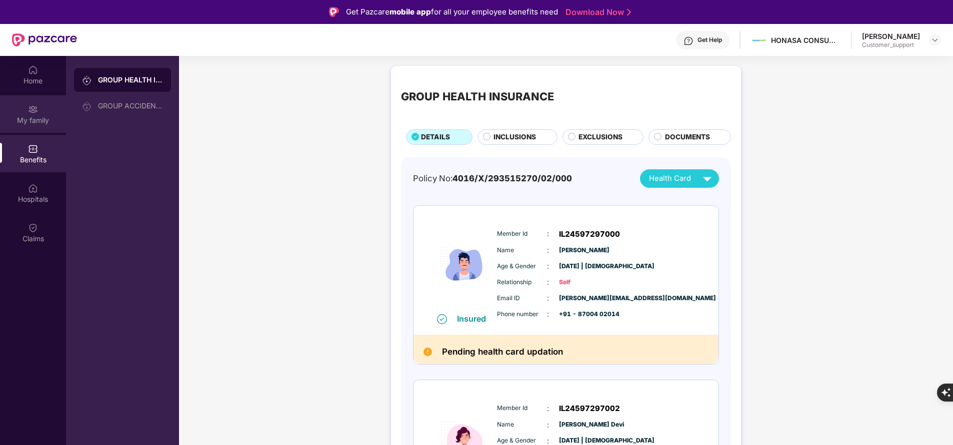
click at [35, 115] on div "My family" at bounding box center [33, 120] width 66 height 10
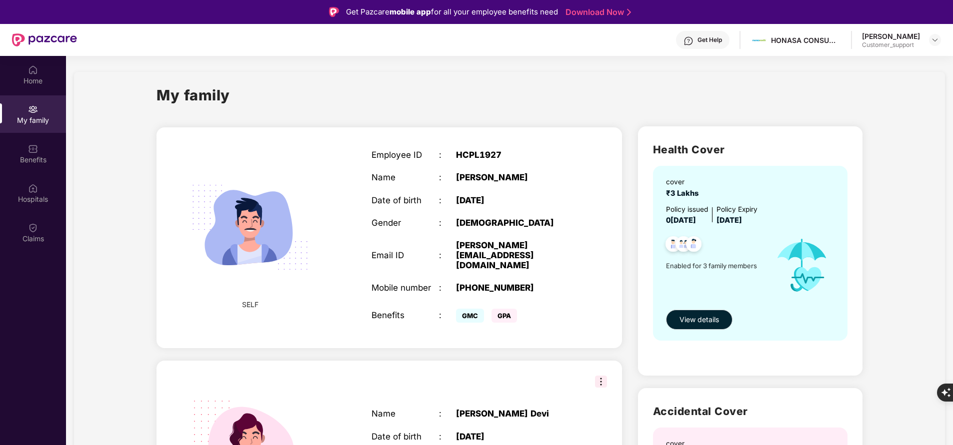
click at [721, 40] on div "Get Help" at bounding box center [709, 40] width 24 height 8
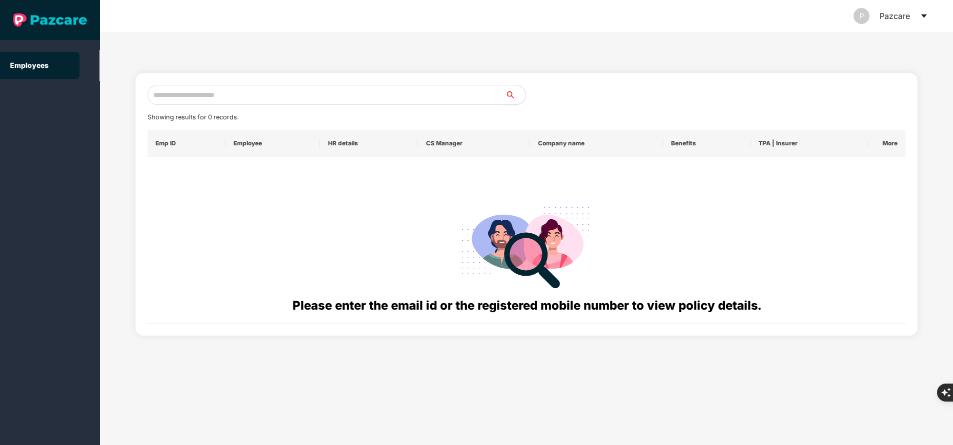
click at [219, 98] on input "text" at bounding box center [326, 95] width 358 height 20
paste input "**********"
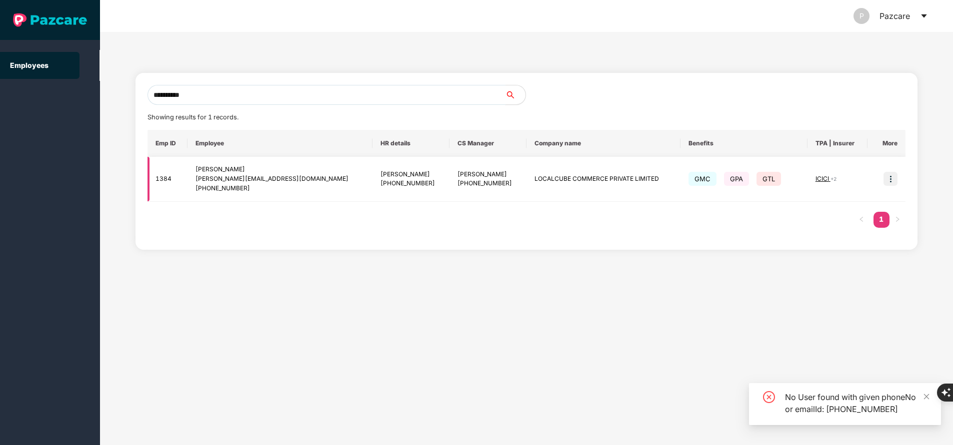
type input "**********"
click at [892, 178] on img at bounding box center [890, 179] width 14 height 14
click at [325, 215] on div "Emp ID Employee HR details CS Manager Company name Benefits TPA | Insurer More …" at bounding box center [526, 184] width 758 height 108
click at [892, 178] on img at bounding box center [890, 179] width 14 height 14
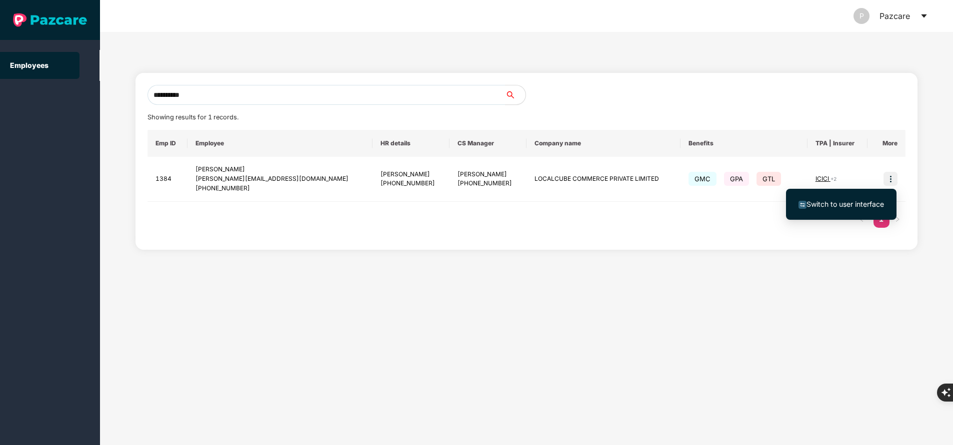
click at [862, 203] on span "Switch to user interface" at bounding box center [844, 204] width 77 height 8
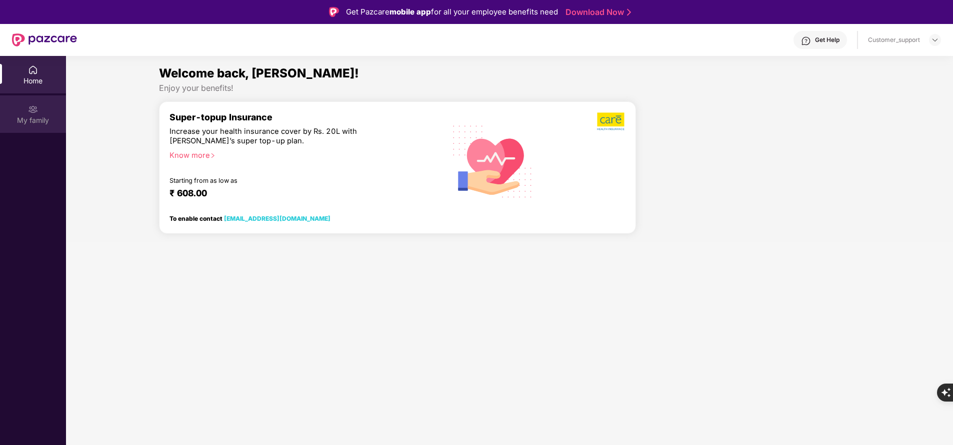
click at [23, 106] on div "My family" at bounding box center [33, 113] width 66 height 37
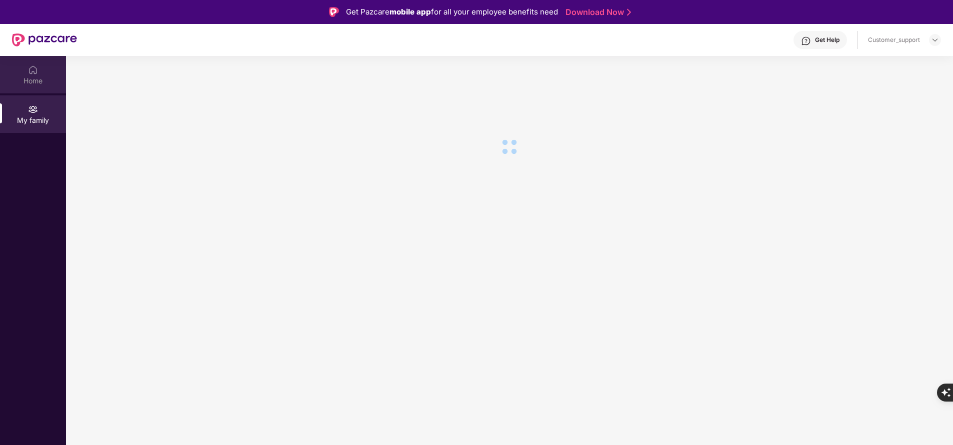
click at [41, 71] on div "Home" at bounding box center [33, 74] width 66 height 37
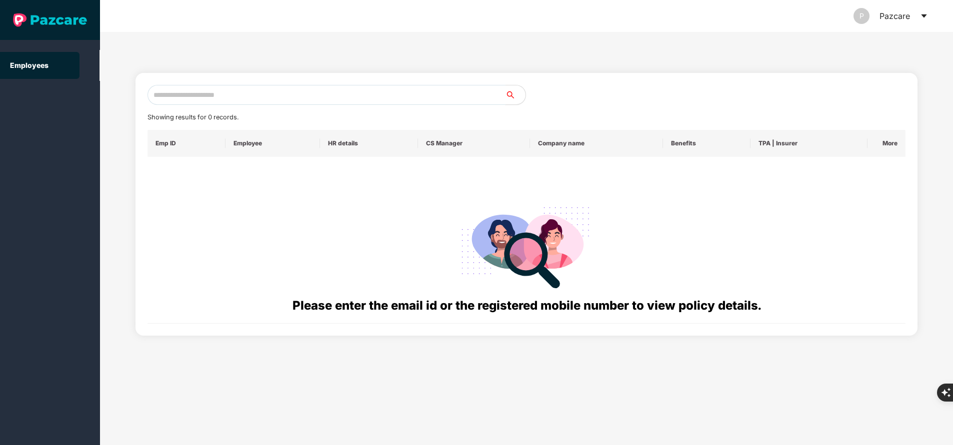
paste input "**********"
click at [308, 98] on input "text" at bounding box center [326, 95] width 358 height 20
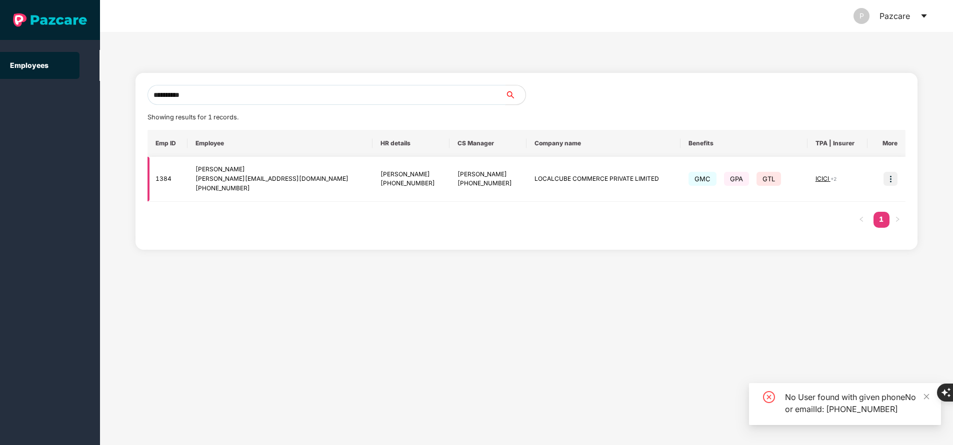
type input "**********"
click at [892, 178] on img at bounding box center [890, 179] width 14 height 14
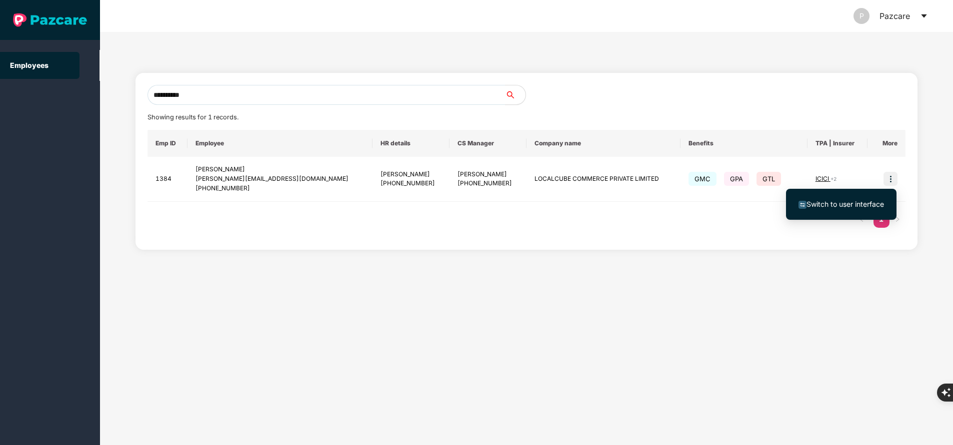
click at [868, 199] on span "Switch to user interface" at bounding box center [840, 204] width 85 height 11
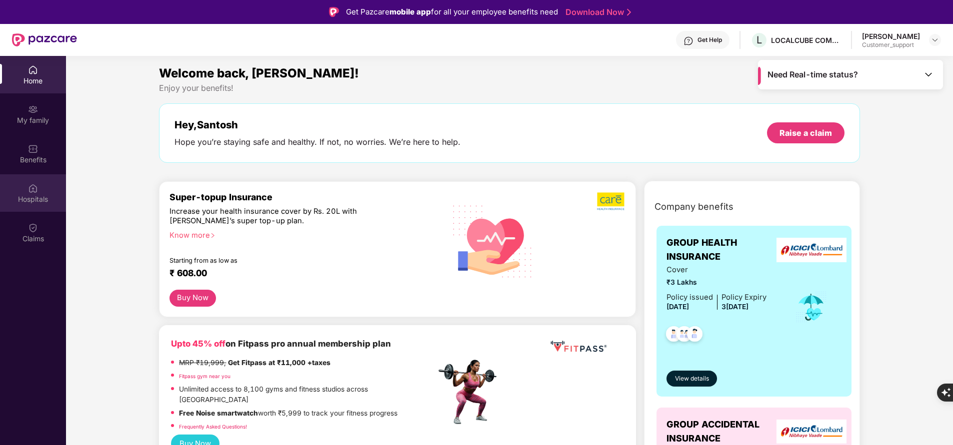
click at [29, 181] on div "Hospitals" at bounding box center [33, 192] width 66 height 37
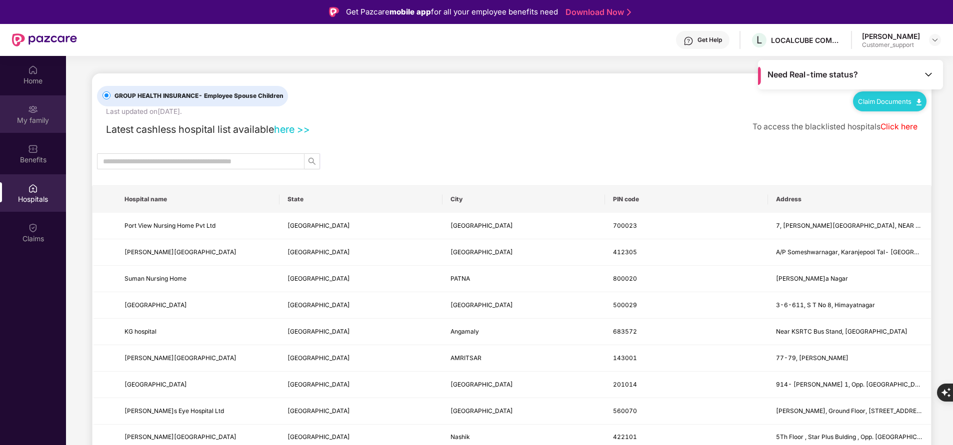
click at [43, 125] on div "My family" at bounding box center [33, 113] width 66 height 37
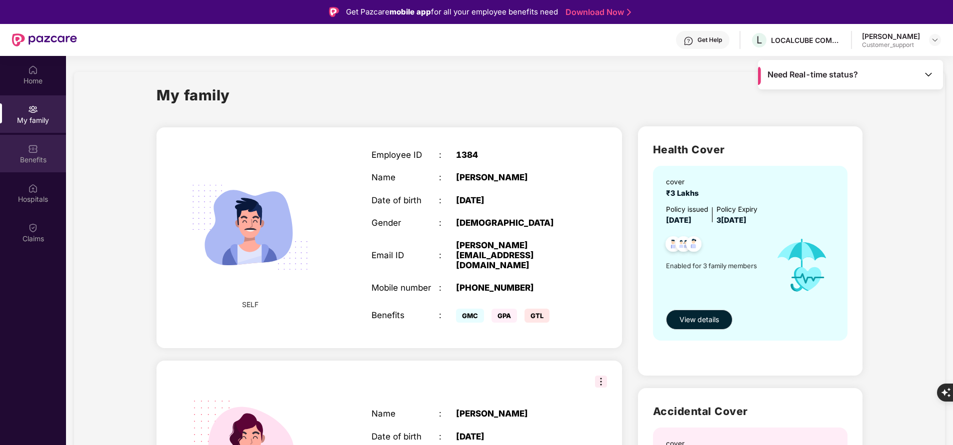
drag, startPoint x: 368, startPoint y: 149, endPoint x: 41, endPoint y: 149, distance: 326.8
click at [41, 149] on div "Benefits" at bounding box center [33, 153] width 66 height 37
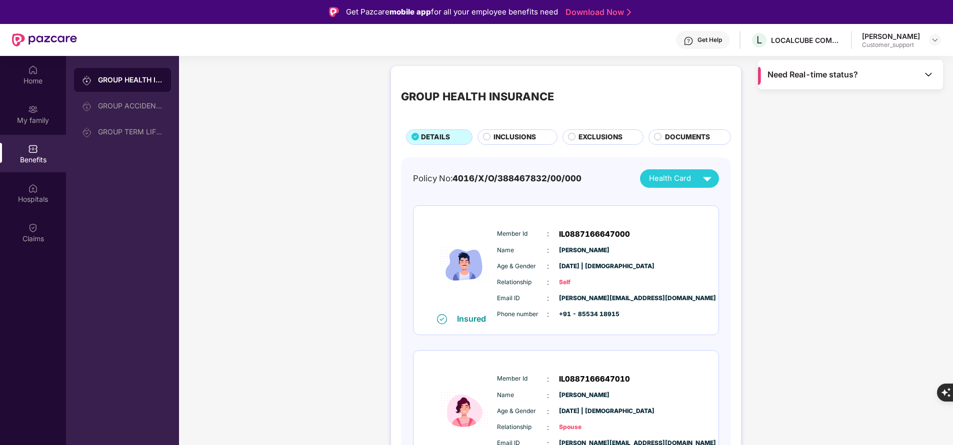
drag, startPoint x: 499, startPoint y: 229, endPoint x: 488, endPoint y: 233, distance: 11.7
click at [488, 233] on img at bounding box center [464, 264] width 60 height 97
drag, startPoint x: 601, startPoint y: 301, endPoint x: 504, endPoint y: 233, distance: 118.8
click at [504, 233] on span "Member Id" at bounding box center [522, 233] width 50 height 9
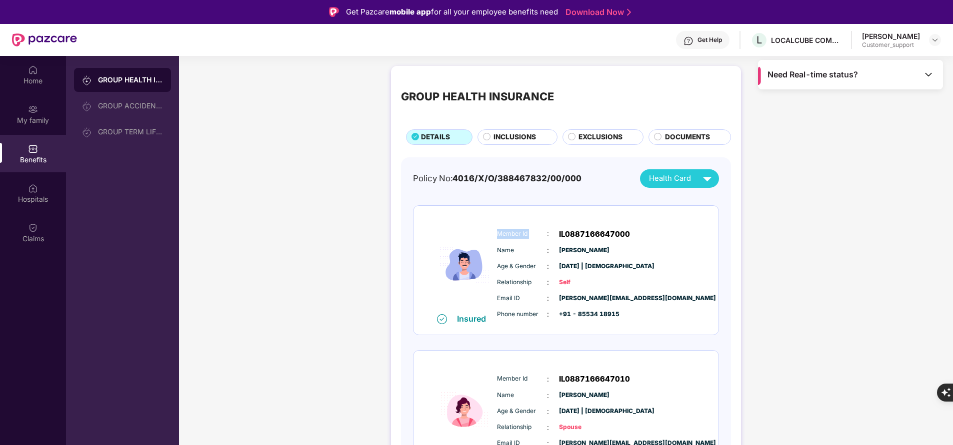
click at [504, 233] on span "Member Id" at bounding box center [522, 233] width 50 height 9
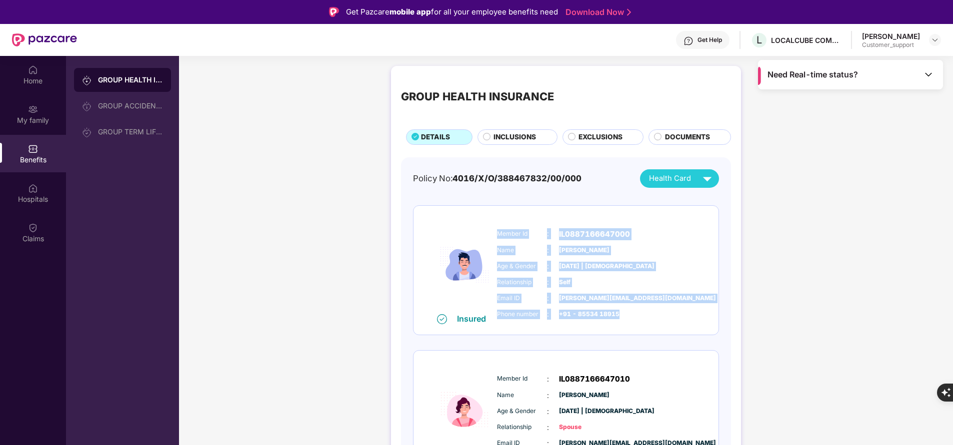
copy div "Member Id : IL0887166647000 Name : Santosh Kumar S Age & Gender : 28 June 1992 …"
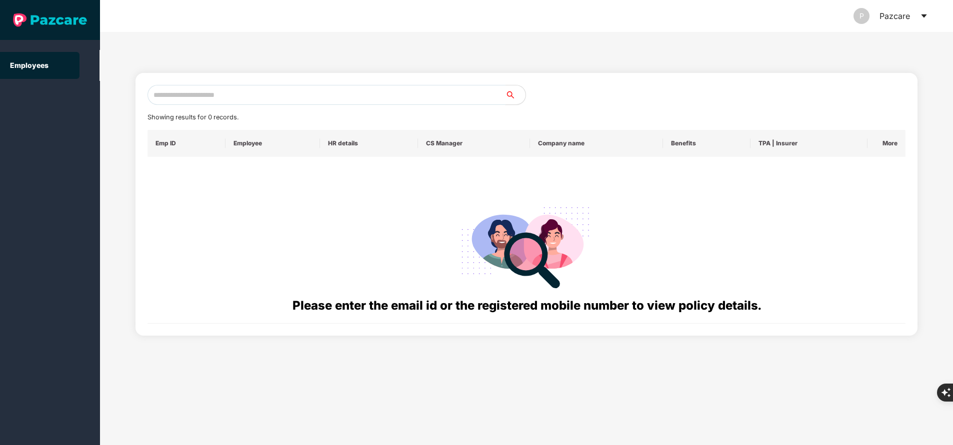
click at [270, 97] on input "text" at bounding box center [326, 95] width 358 height 20
paste input "**********"
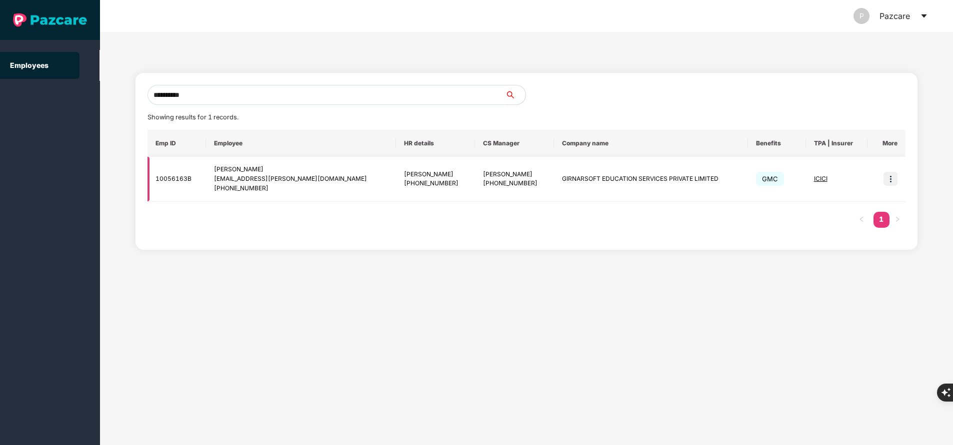
type input "**********"
click at [896, 183] on img at bounding box center [890, 179] width 14 height 14
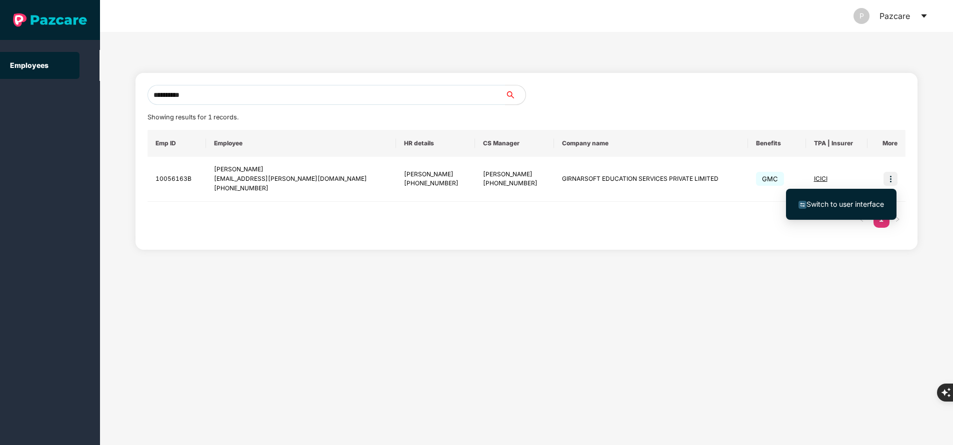
click at [839, 206] on span "Switch to user interface" at bounding box center [844, 204] width 77 height 8
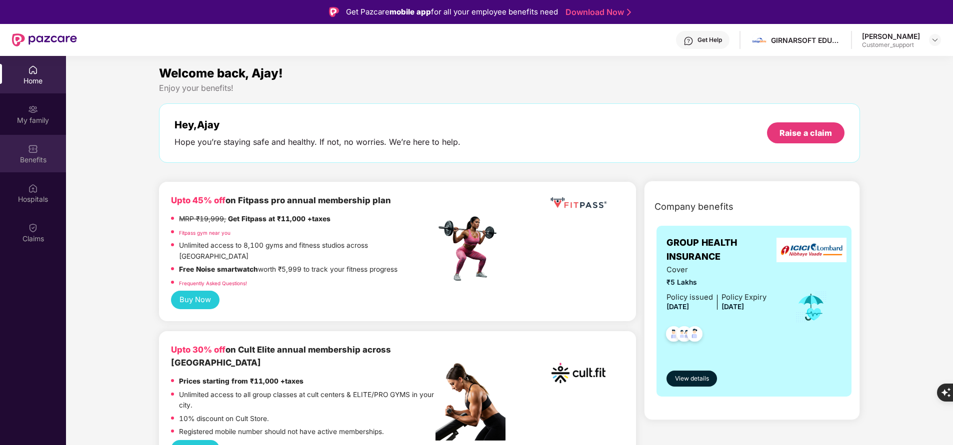
click at [42, 153] on div "Benefits" at bounding box center [33, 153] width 66 height 37
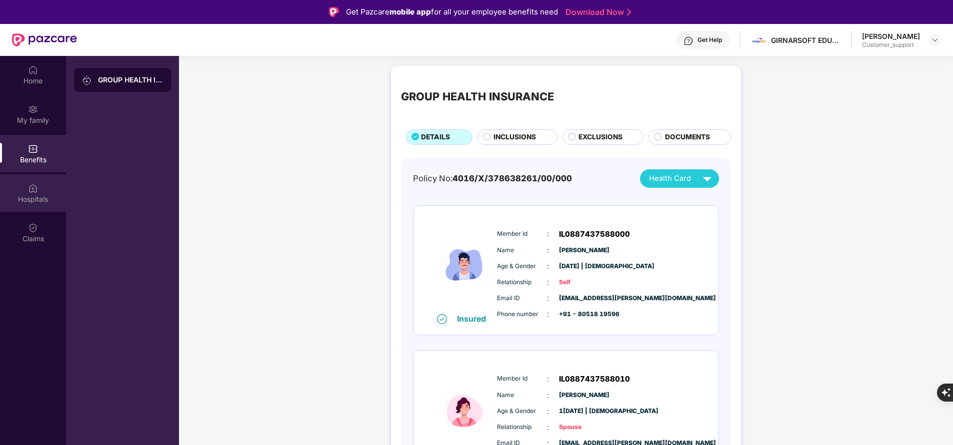
click at [29, 190] on img at bounding box center [33, 188] width 10 height 10
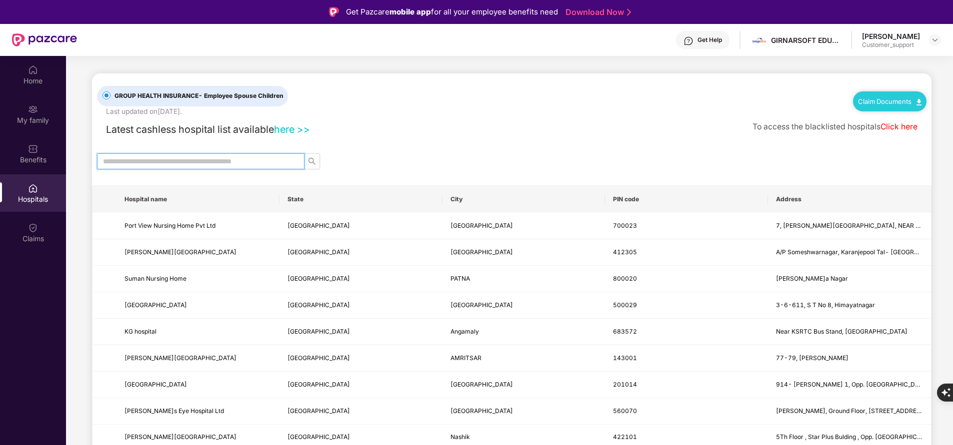
click at [180, 163] on input "text" at bounding box center [196, 161] width 187 height 11
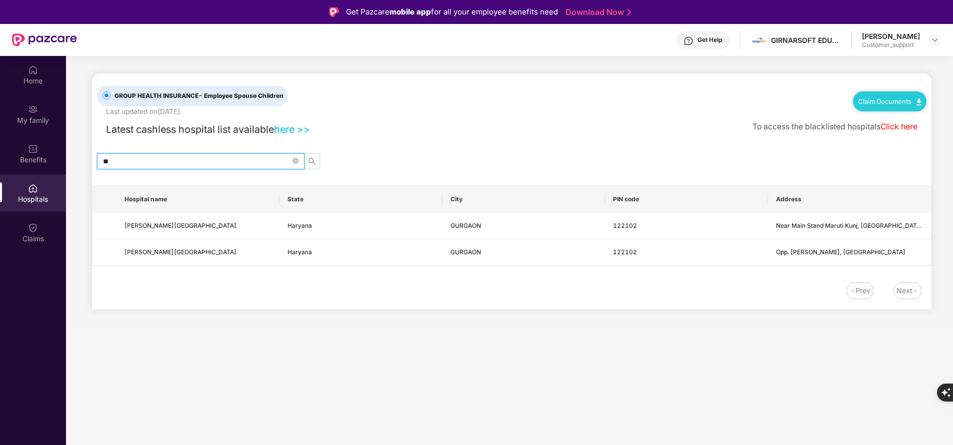
type input "*"
click at [178, 168] on span at bounding box center [200, 161] width 207 height 16
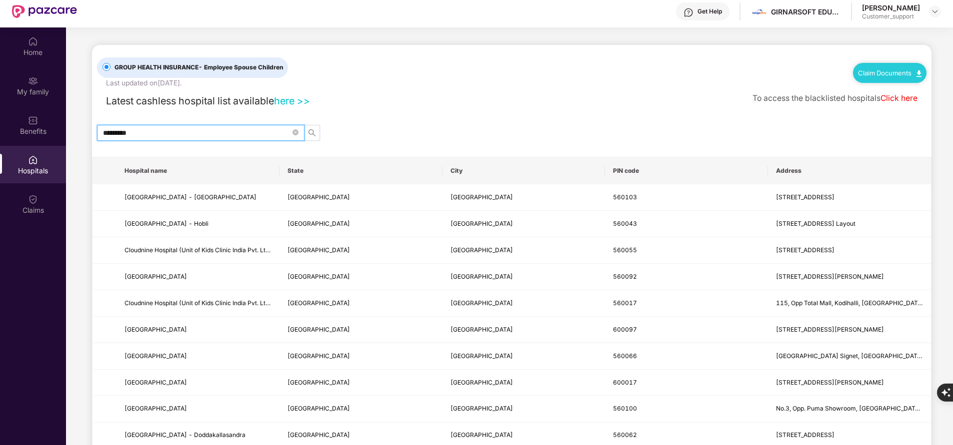
type input "*********"
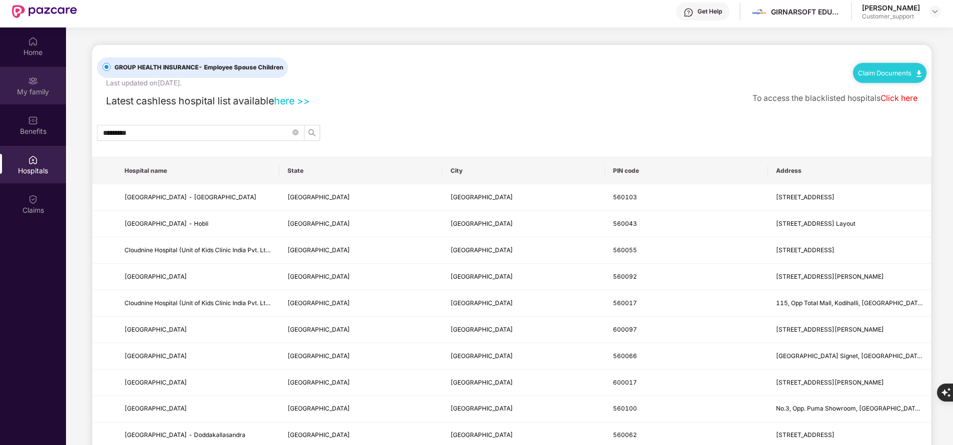
click at [40, 91] on div "My family" at bounding box center [33, 92] width 66 height 10
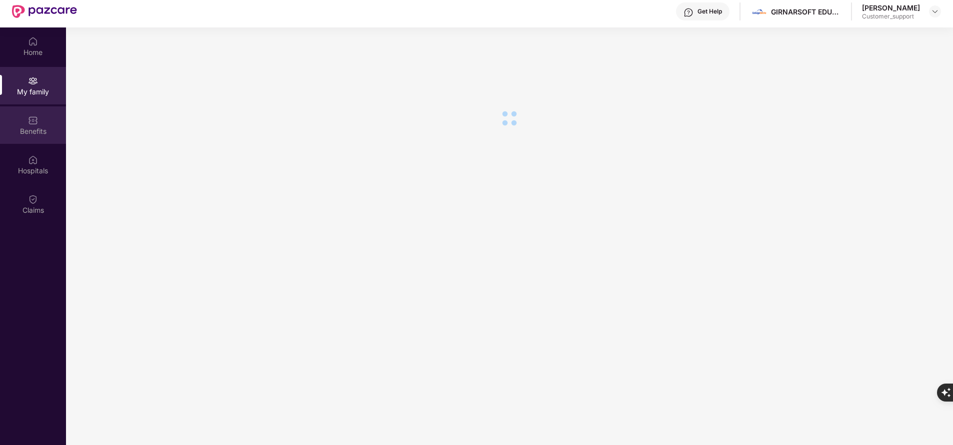
click at [35, 129] on div "Benefits" at bounding box center [33, 131] width 66 height 10
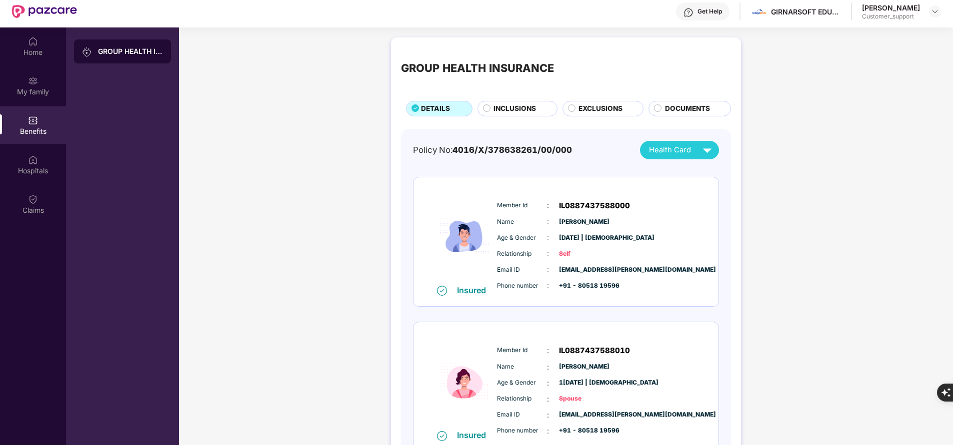
click at [519, 108] on span "INCLUSIONS" at bounding box center [514, 108] width 42 height 10
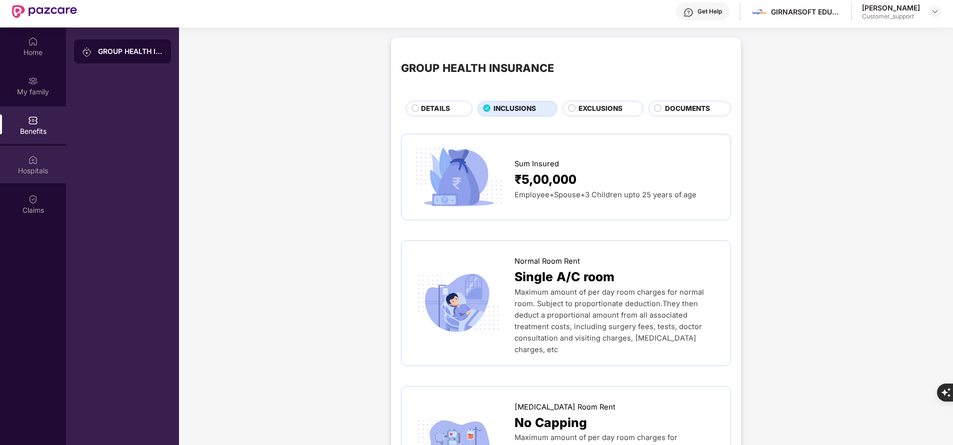
click at [44, 163] on div "Hospitals" at bounding box center [33, 164] width 66 height 37
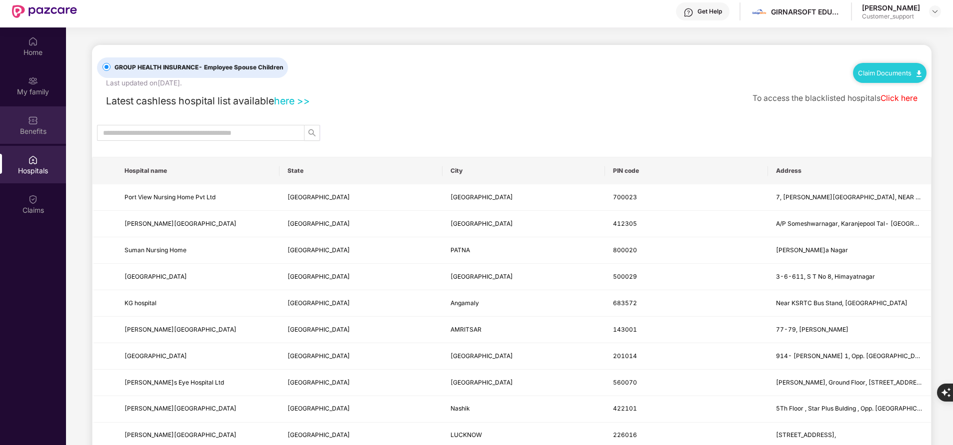
click at [45, 132] on div "Benefits" at bounding box center [33, 131] width 66 height 10
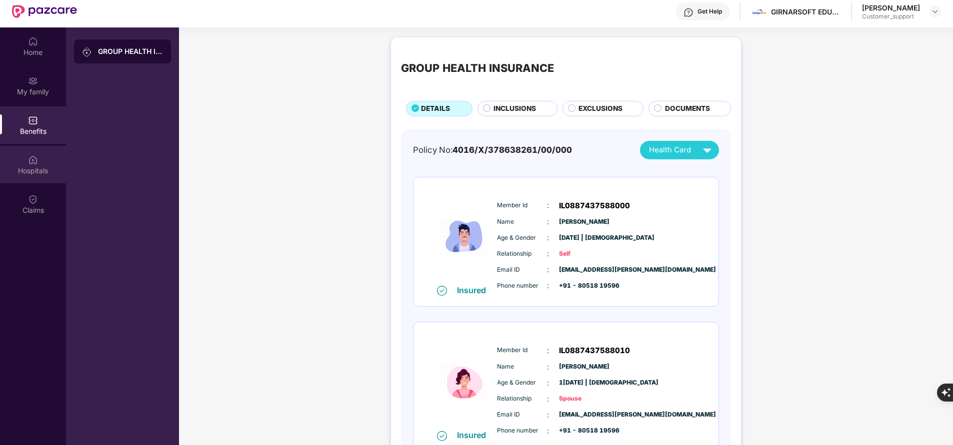
click at [39, 172] on div "Hospitals" at bounding box center [33, 171] width 66 height 10
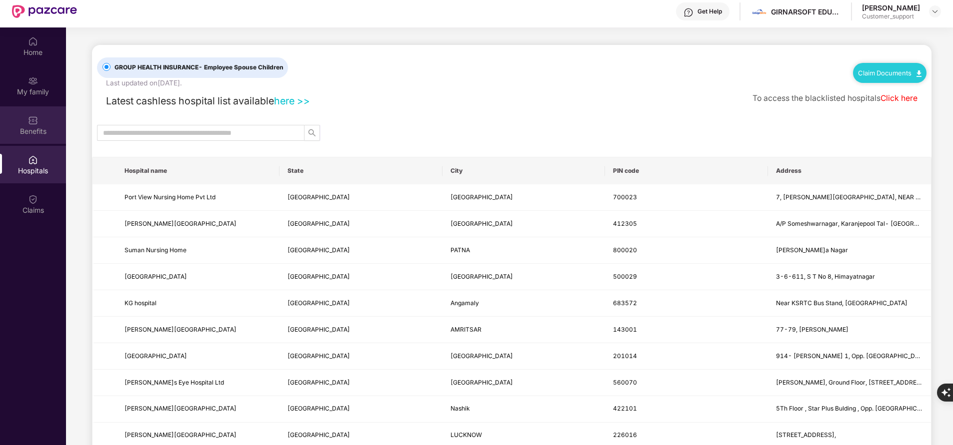
click at [49, 121] on div "Benefits" at bounding box center [33, 124] width 66 height 37
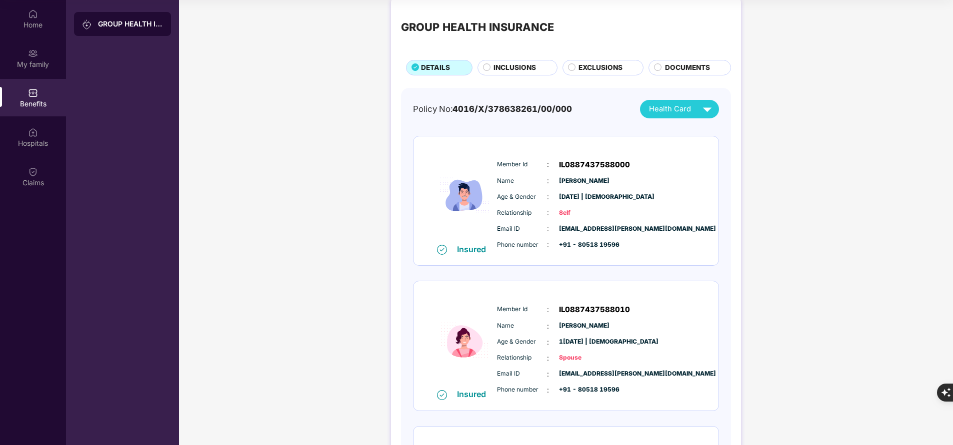
scroll to position [12, 0]
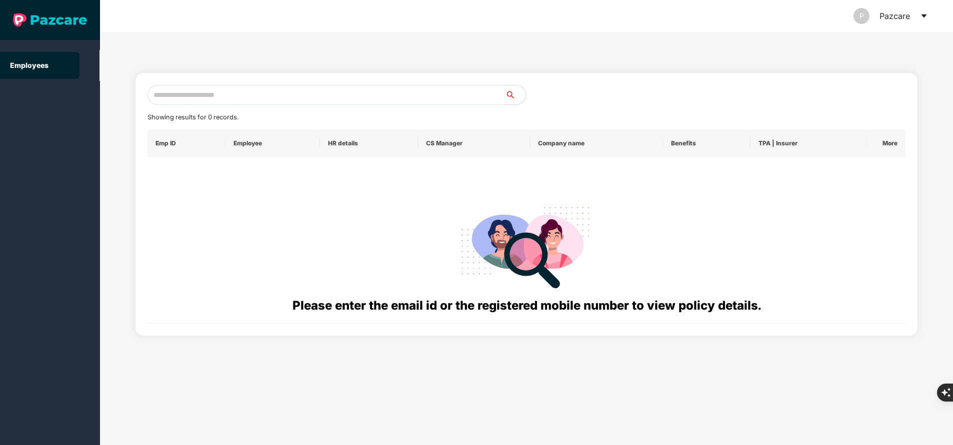
paste input "**********"
click at [240, 89] on input "**********" at bounding box center [326, 95] width 358 height 20
type input "**********"
click at [230, 92] on input "**********" at bounding box center [326, 95] width 358 height 20
paste input "**********"
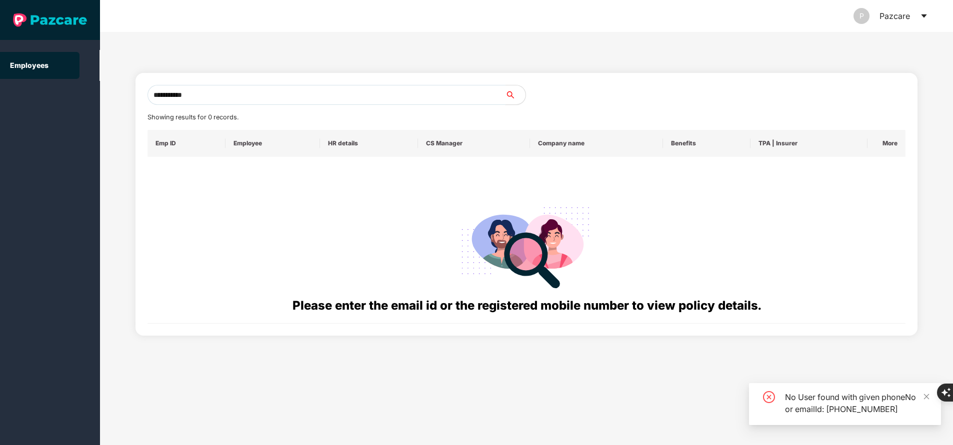
type input "**********"
click at [230, 92] on input "*" at bounding box center [326, 95] width 358 height 20
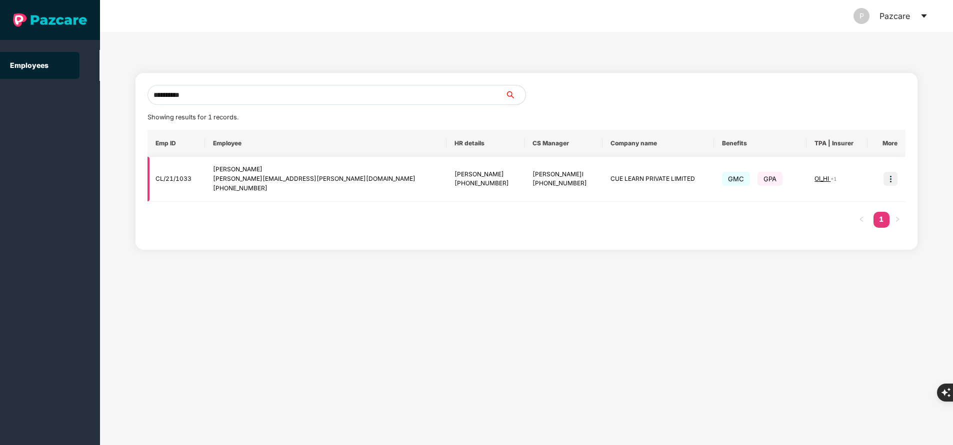
type input "**********"
click at [894, 173] on img at bounding box center [890, 179] width 14 height 14
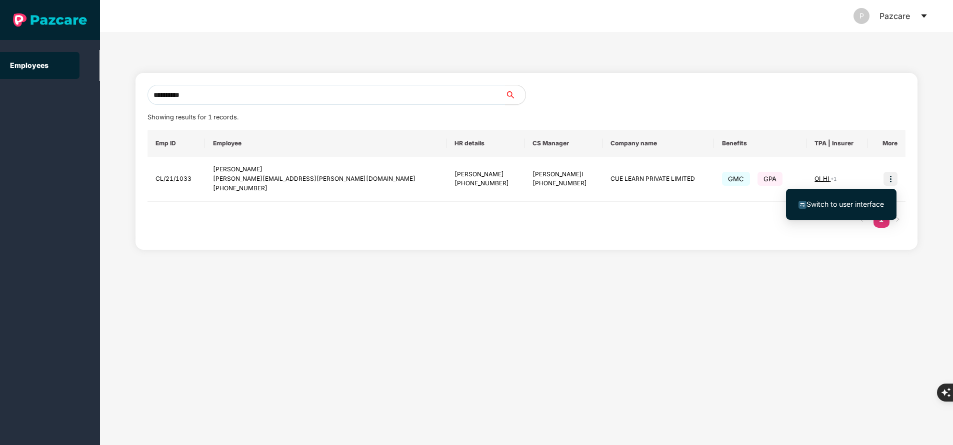
click at [852, 205] on span "Switch to user interface" at bounding box center [844, 204] width 77 height 8
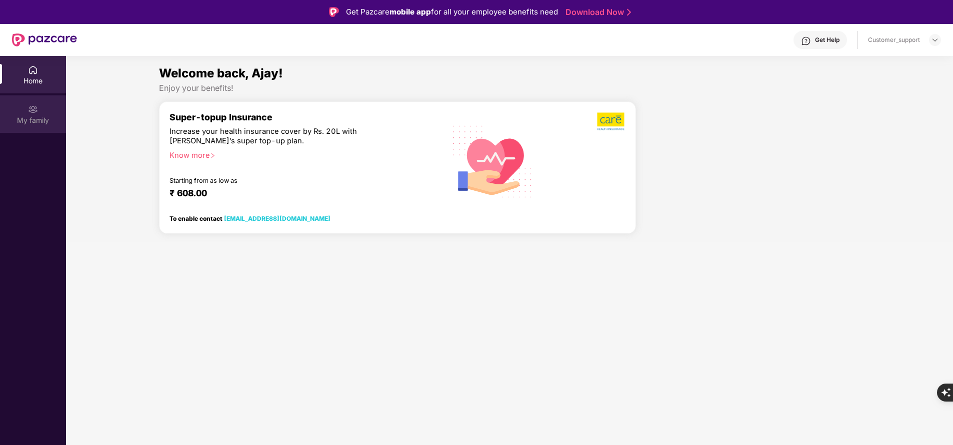
click at [45, 120] on div "My family" at bounding box center [33, 120] width 66 height 10
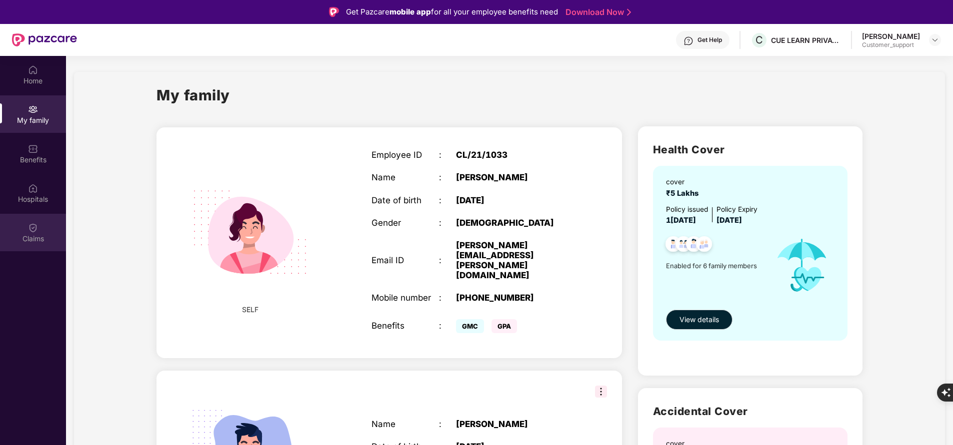
click at [40, 230] on div "Claims" at bounding box center [33, 232] width 66 height 37
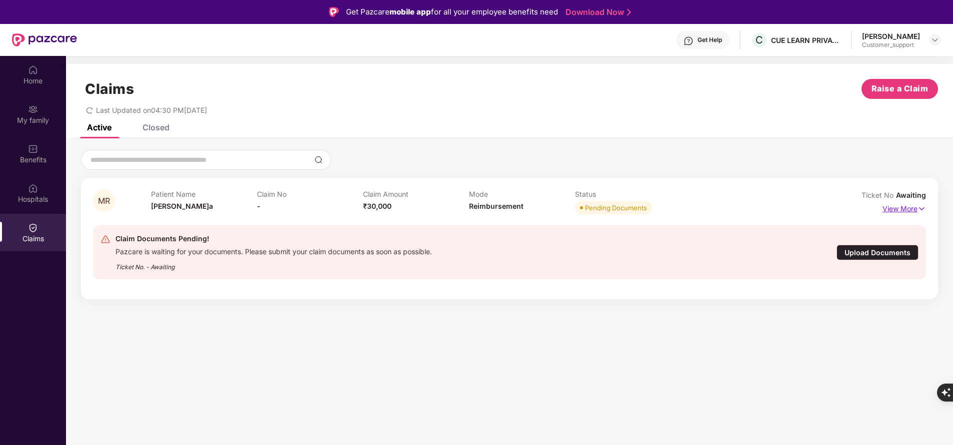
click at [891, 205] on p "View More" at bounding box center [903, 207] width 43 height 13
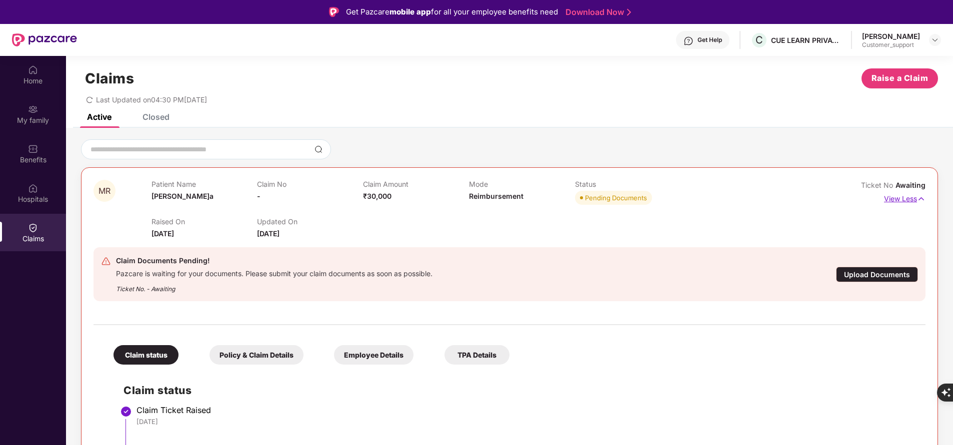
click at [910, 199] on p "View Less" at bounding box center [904, 197] width 41 height 13
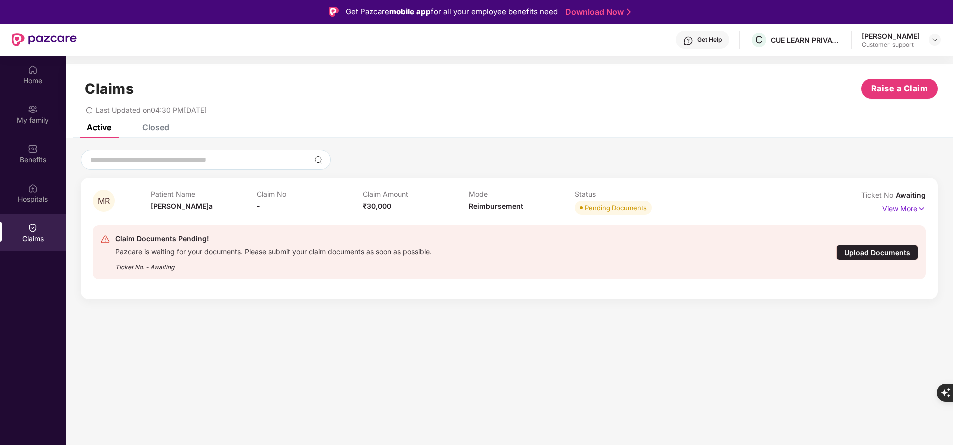
click at [905, 209] on p "View More" at bounding box center [903, 207] width 43 height 13
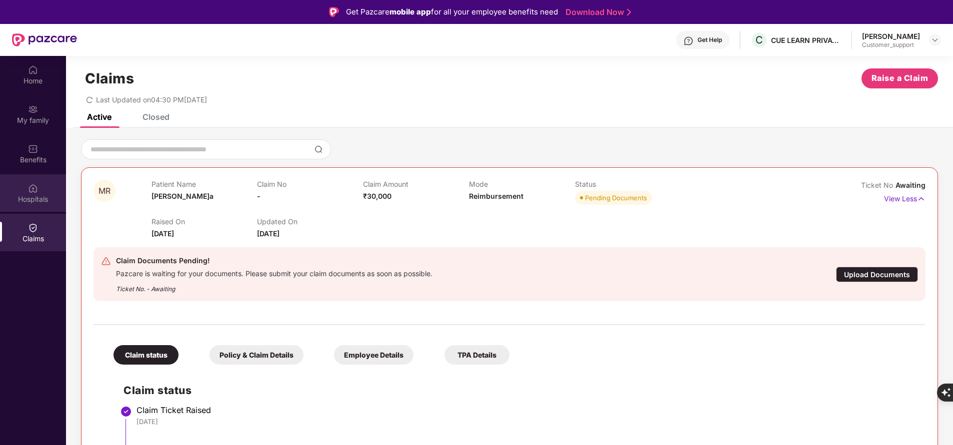
click at [43, 201] on div "Hospitals" at bounding box center [33, 199] width 66 height 10
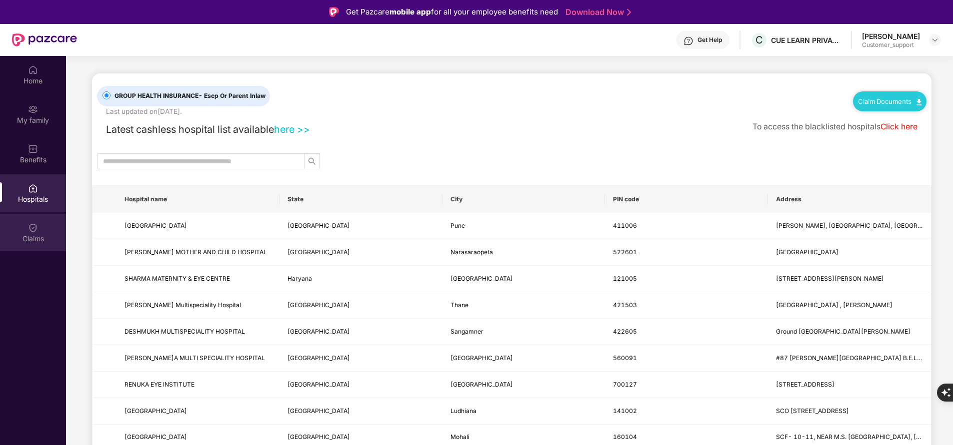
click at [35, 246] on div "Claims" at bounding box center [33, 232] width 66 height 37
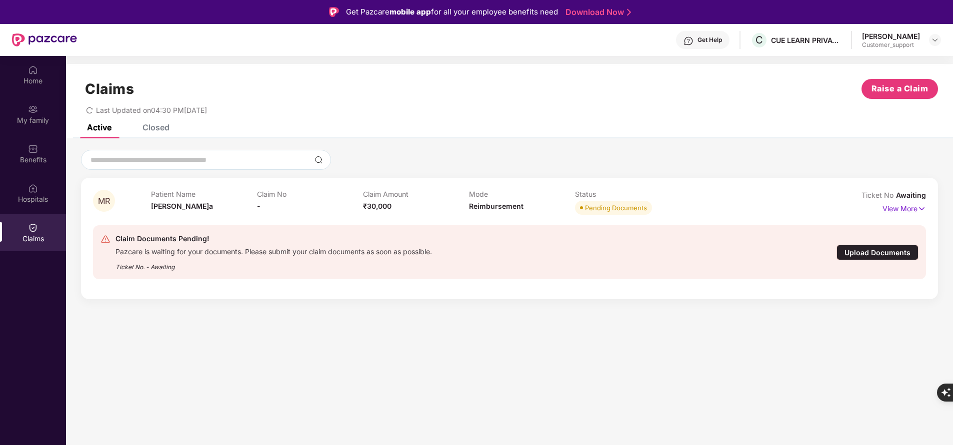
click at [898, 207] on p "View More" at bounding box center [903, 207] width 43 height 13
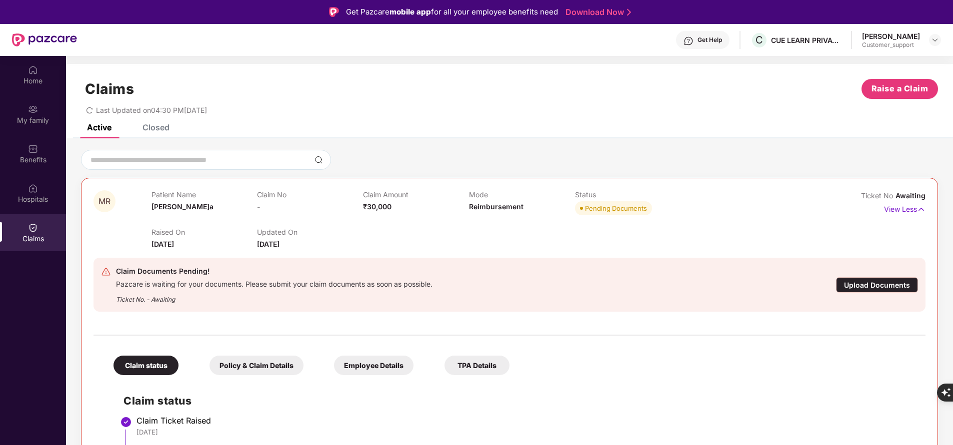
scroll to position [10, 0]
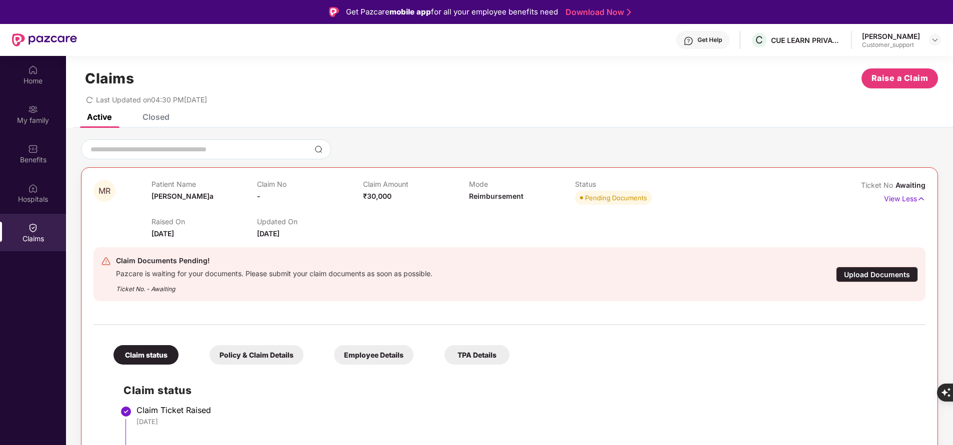
click at [236, 360] on div "Policy & Claim Details" at bounding box center [256, 354] width 94 height 19
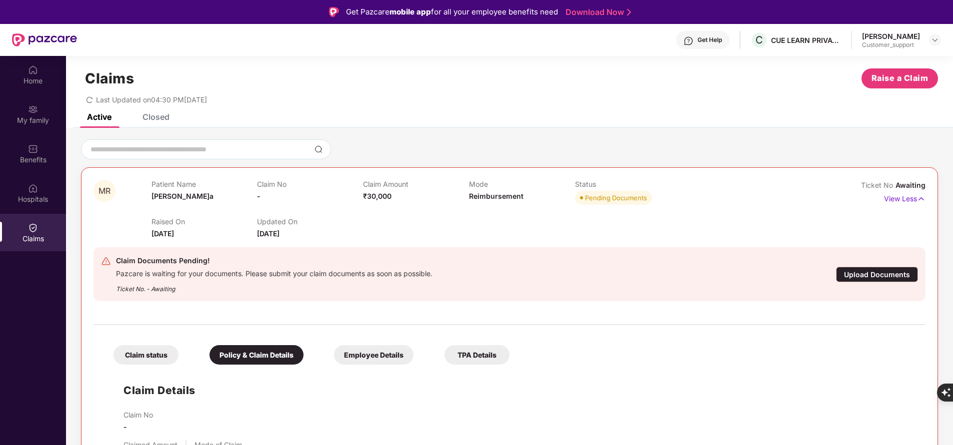
click at [356, 354] on div "Employee Details" at bounding box center [373, 354] width 79 height 19
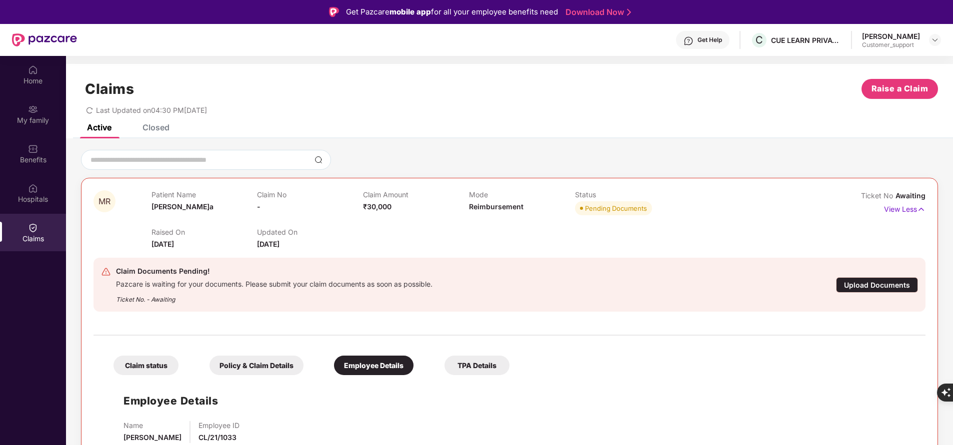
scroll to position [56, 0]
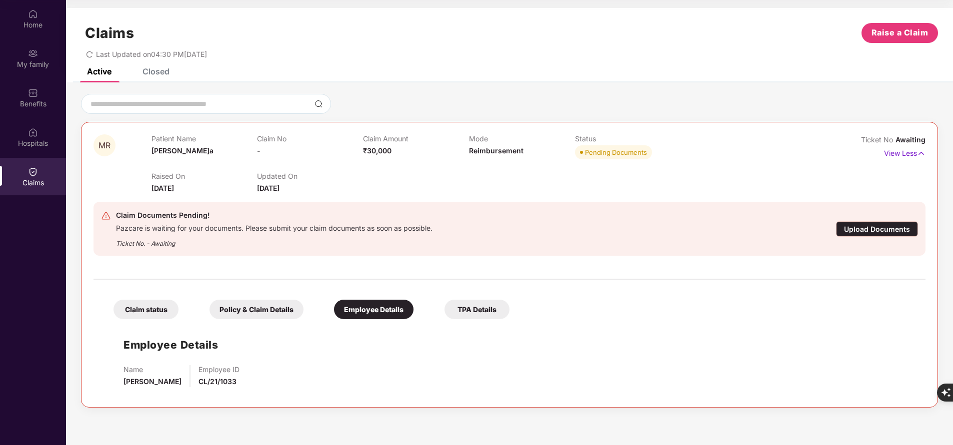
click at [479, 320] on div "Claim status Policy & Claim Details Employee Details TPA Details Employee Detai…" at bounding box center [509, 340] width 832 height 110
click at [251, 308] on div "Policy & Claim Details" at bounding box center [256, 309] width 94 height 19
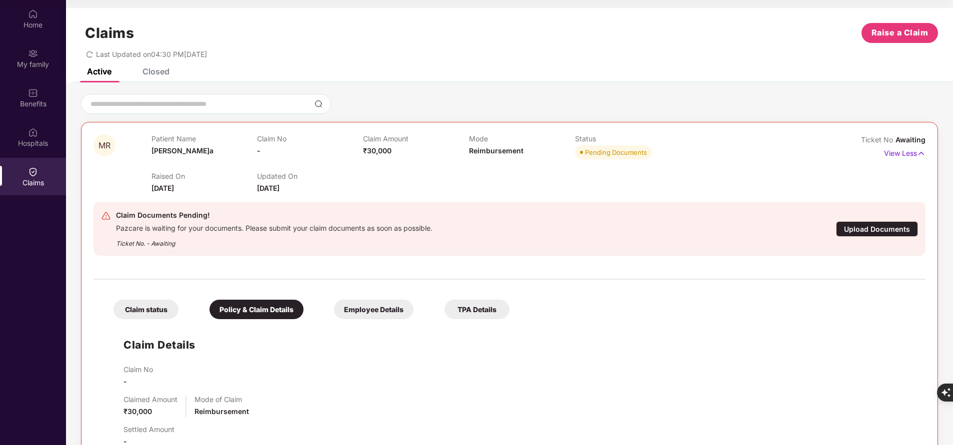
click at [155, 309] on div "Claim status" at bounding box center [145, 309] width 65 height 19
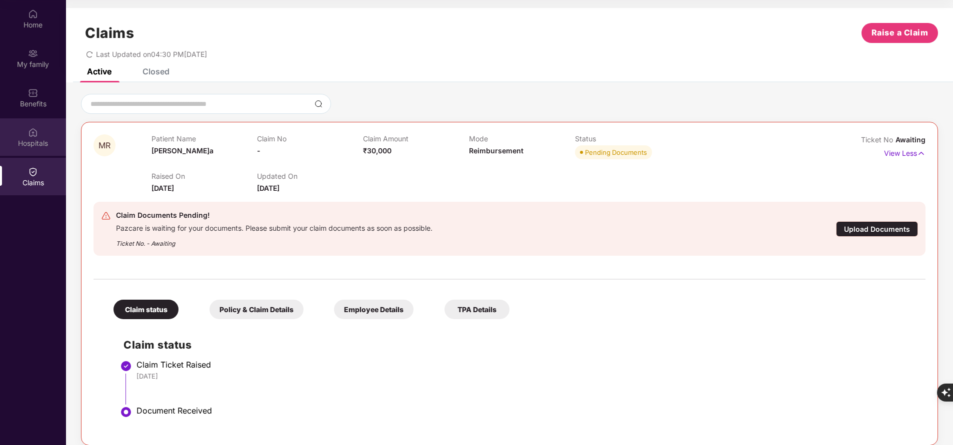
click at [30, 134] on img at bounding box center [33, 132] width 10 height 10
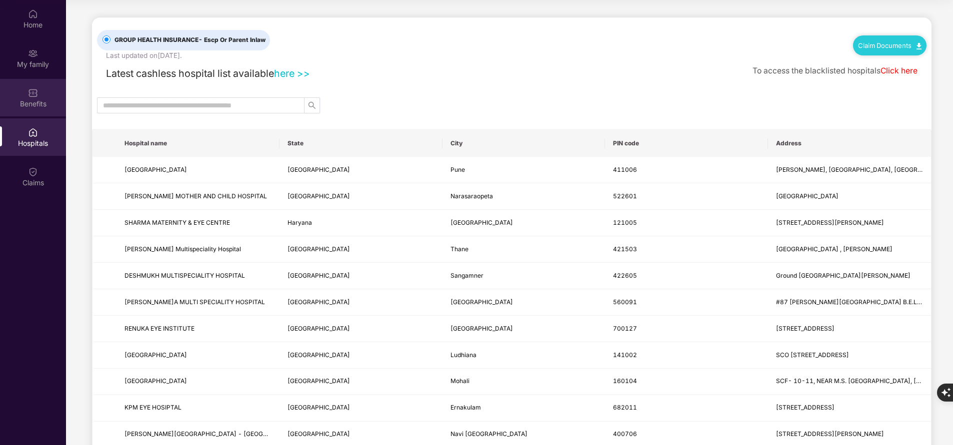
click at [30, 107] on div "Benefits" at bounding box center [33, 104] width 66 height 10
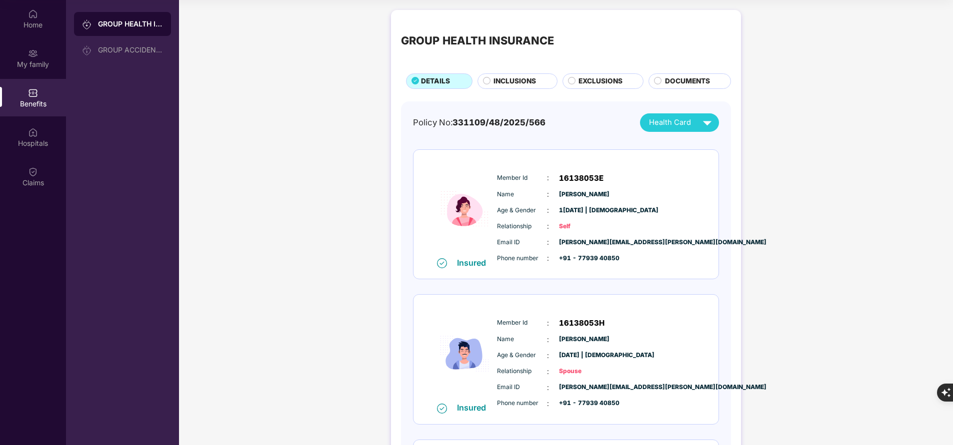
click at [499, 80] on span "INCLUSIONS" at bounding box center [514, 81] width 42 height 10
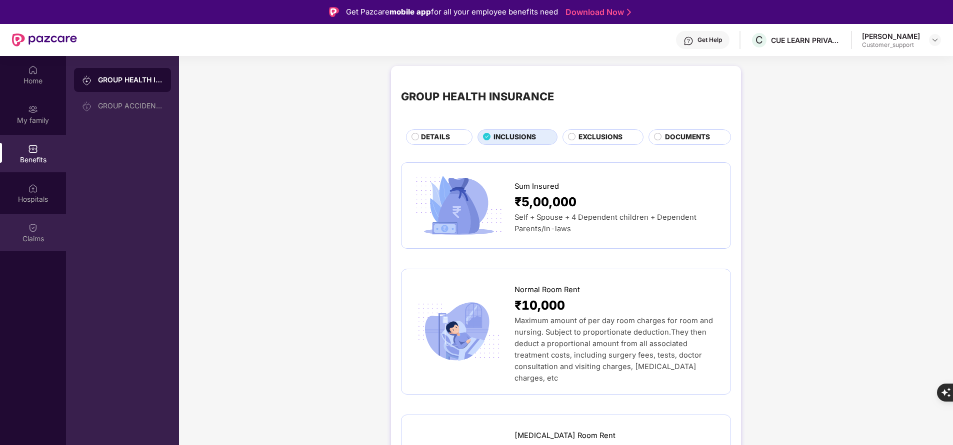
click at [20, 228] on div "Claims" at bounding box center [33, 232] width 66 height 37
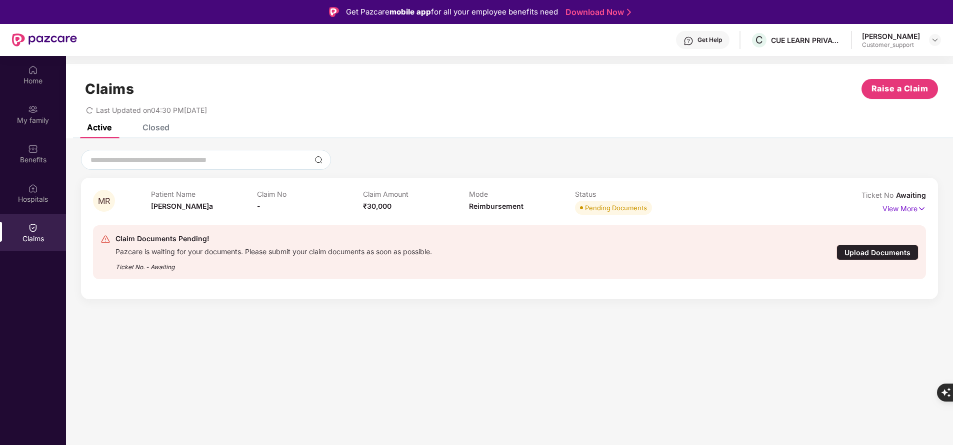
click at [160, 136] on div "Closed" at bounding box center [148, 127] width 42 height 22
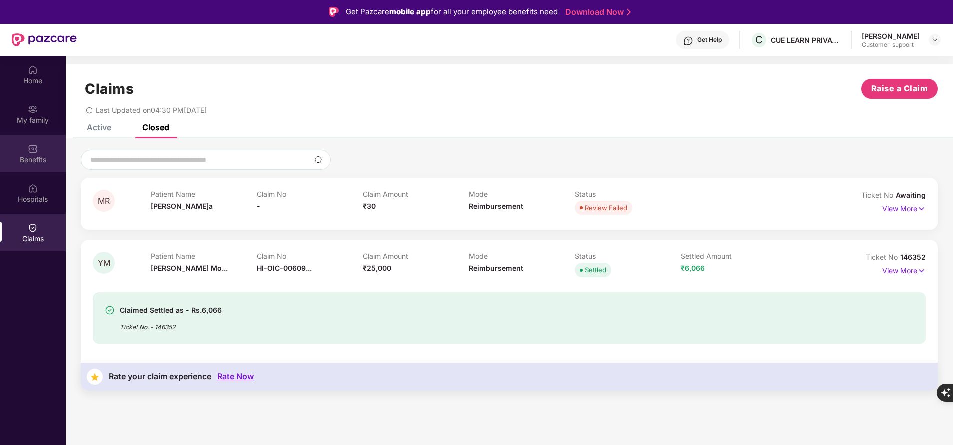
click at [34, 148] on img at bounding box center [33, 149] width 10 height 10
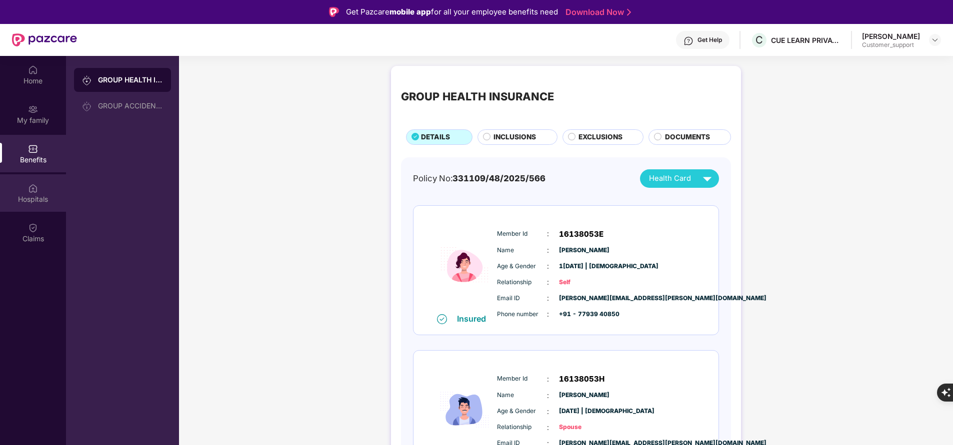
click at [37, 196] on div "Hospitals" at bounding box center [33, 199] width 66 height 10
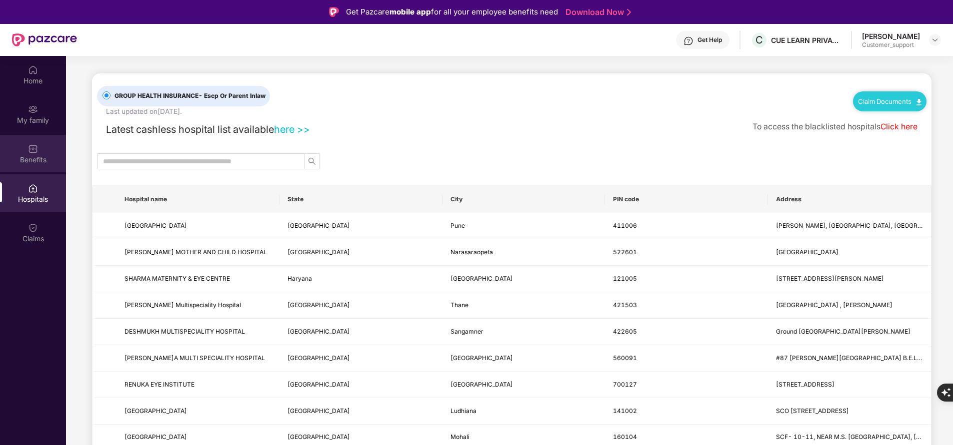
click at [35, 155] on div "Benefits" at bounding box center [33, 160] width 66 height 10
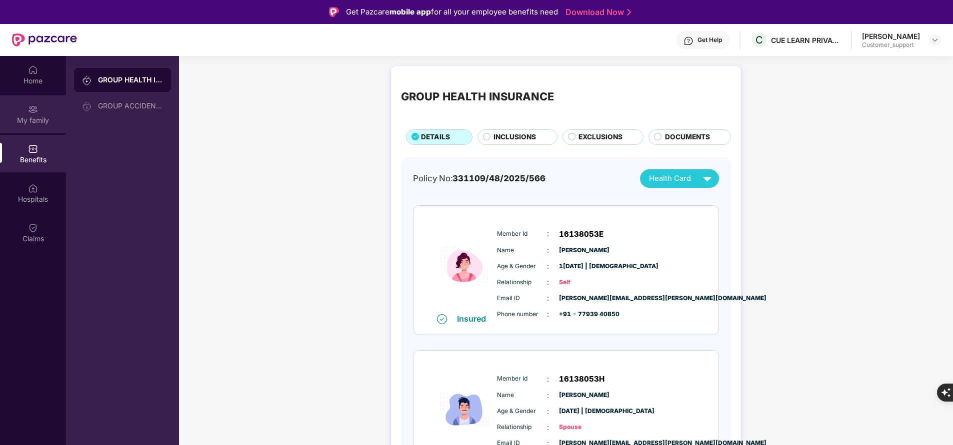
click at [34, 113] on img at bounding box center [33, 109] width 10 height 10
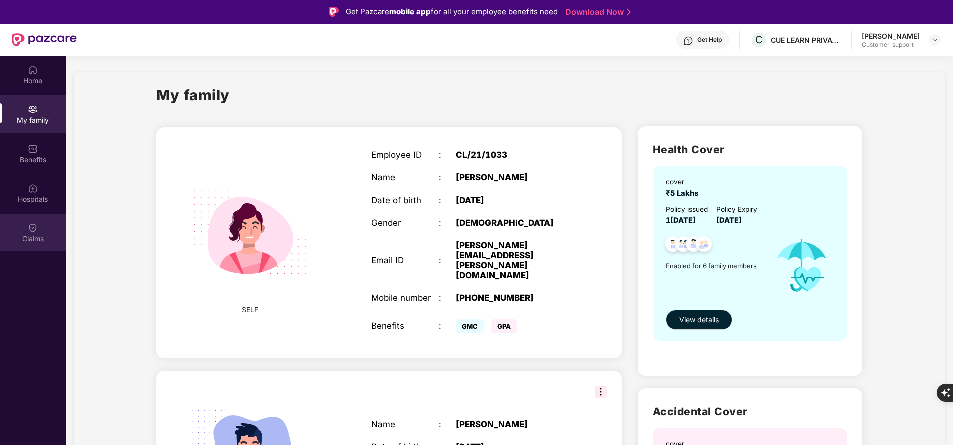
click at [20, 220] on div "Claims" at bounding box center [33, 232] width 66 height 37
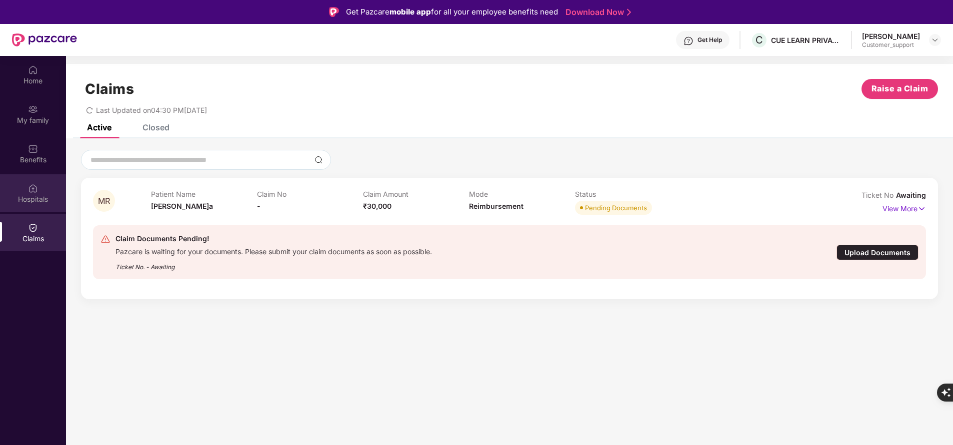
click at [42, 200] on div "Hospitals" at bounding box center [33, 199] width 66 height 10
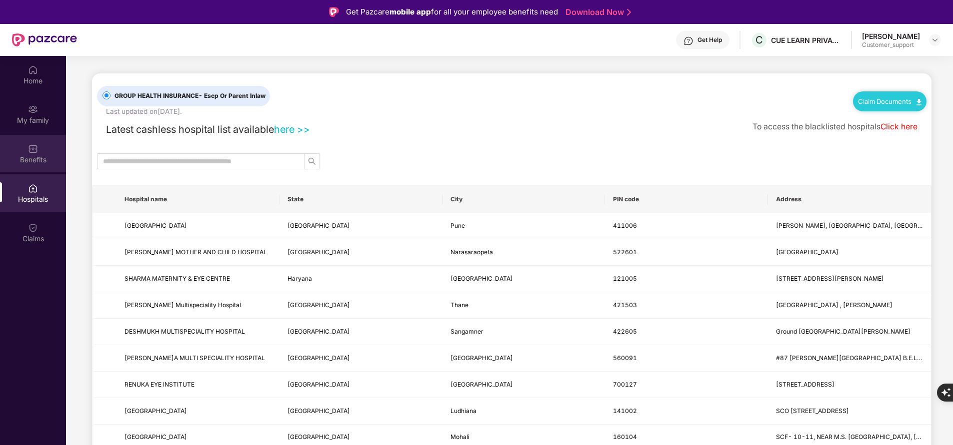
click at [40, 163] on div "Benefits" at bounding box center [33, 160] width 66 height 10
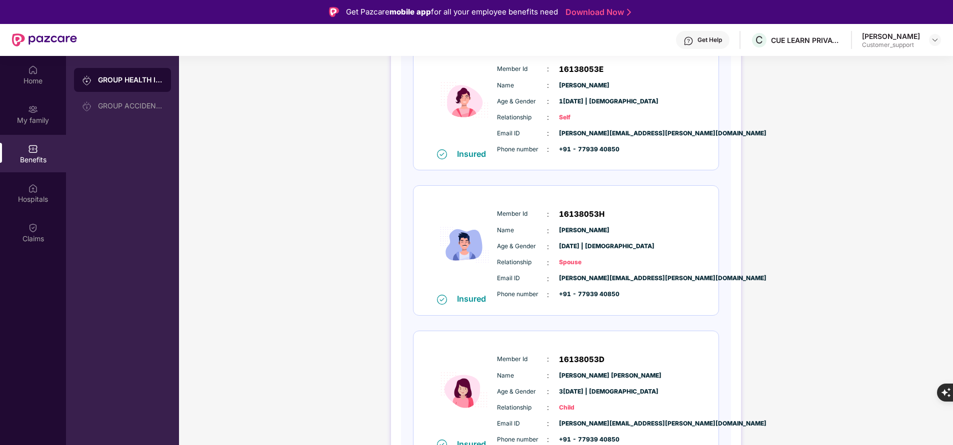
scroll to position [166, 0]
click at [42, 233] on div "Claims" at bounding box center [33, 232] width 66 height 37
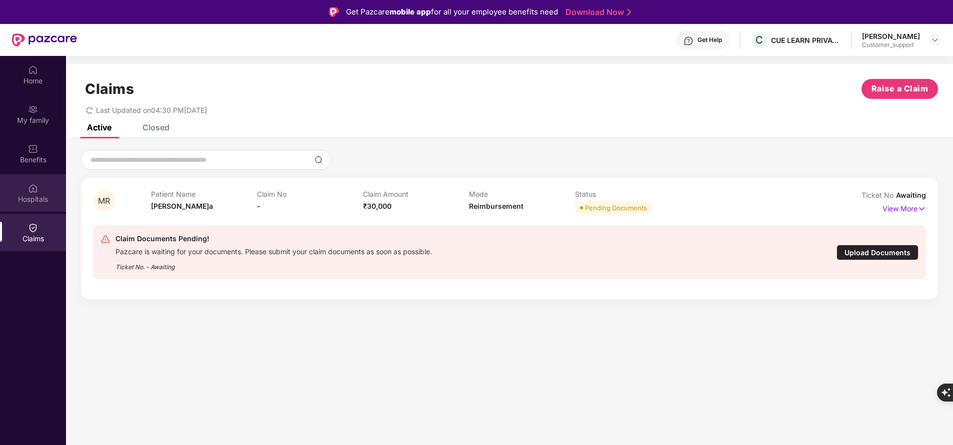
click at [35, 206] on div "Hospitals" at bounding box center [33, 192] width 66 height 37
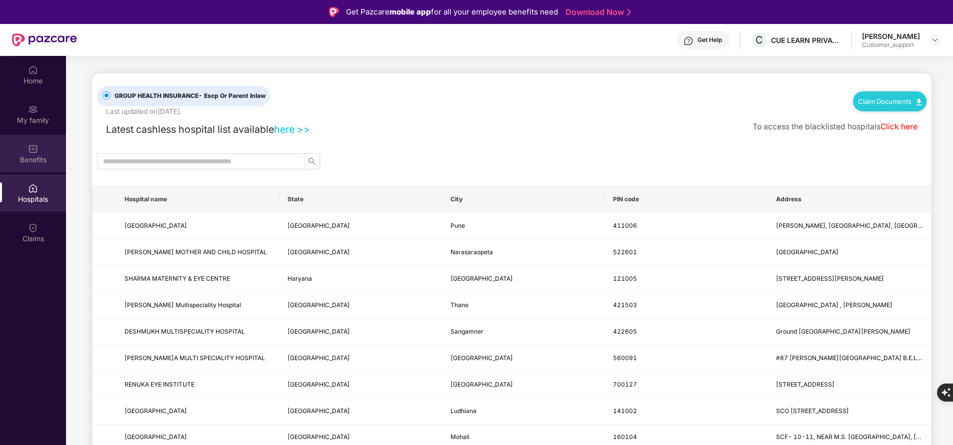
click at [33, 158] on div "Benefits" at bounding box center [33, 160] width 66 height 10
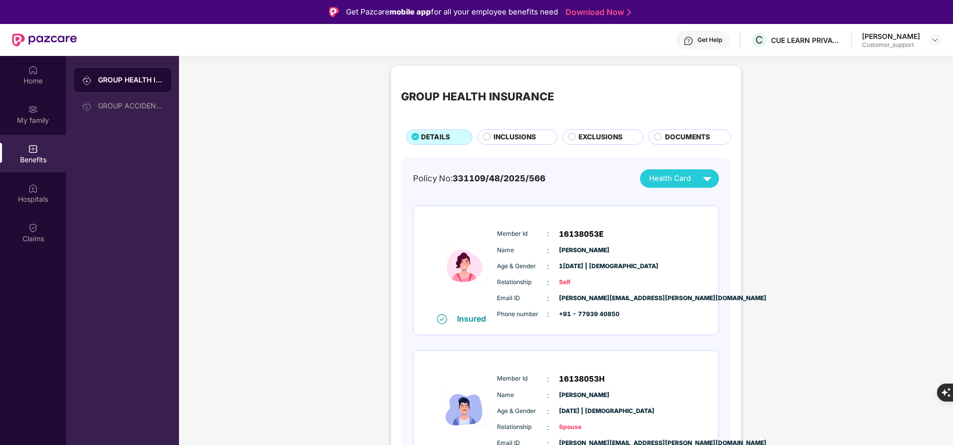
click at [512, 140] on span "INCLUSIONS" at bounding box center [514, 137] width 42 height 10
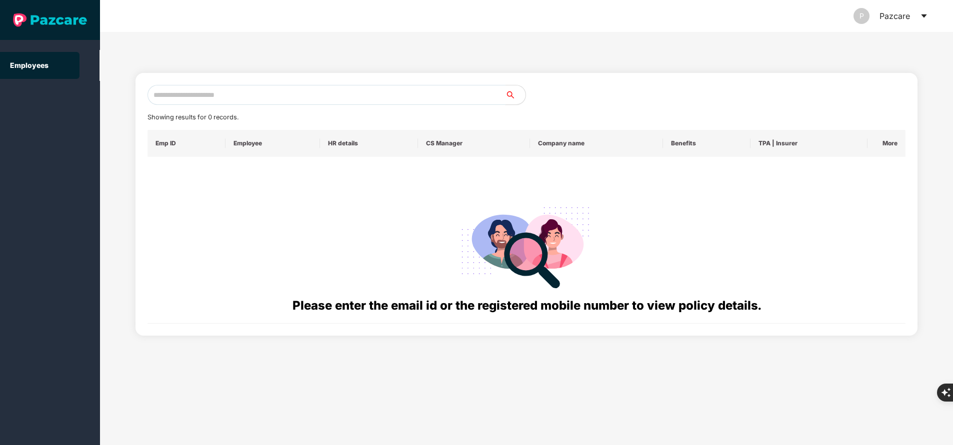
click at [270, 89] on input "text" at bounding box center [326, 95] width 358 height 20
paste input "**********"
click at [270, 89] on input "**********" at bounding box center [326, 95] width 358 height 20
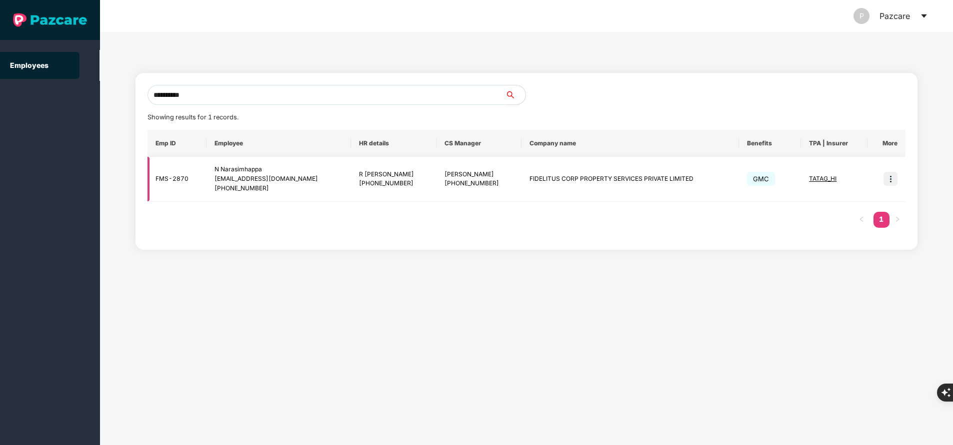
type input "**********"
click at [890, 179] on img at bounding box center [890, 179] width 14 height 14
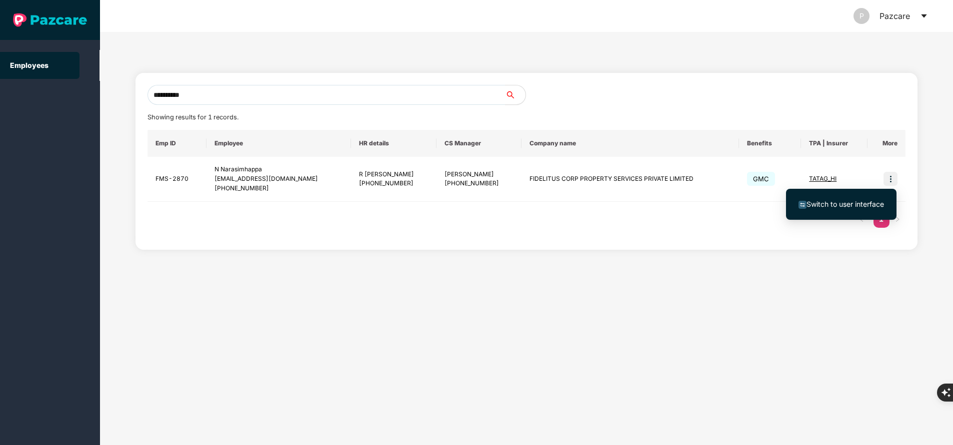
click at [838, 206] on span "Switch to user interface" at bounding box center [844, 204] width 77 height 8
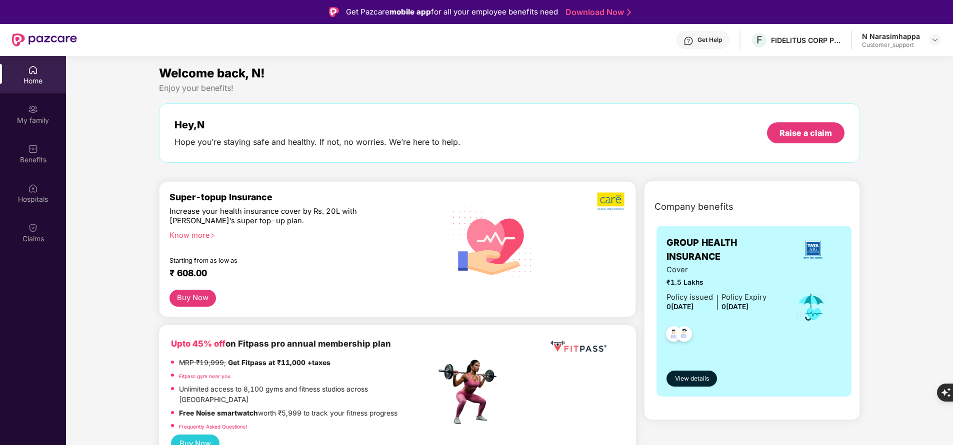
click at [37, 121] on div "My family" at bounding box center [33, 120] width 66 height 10
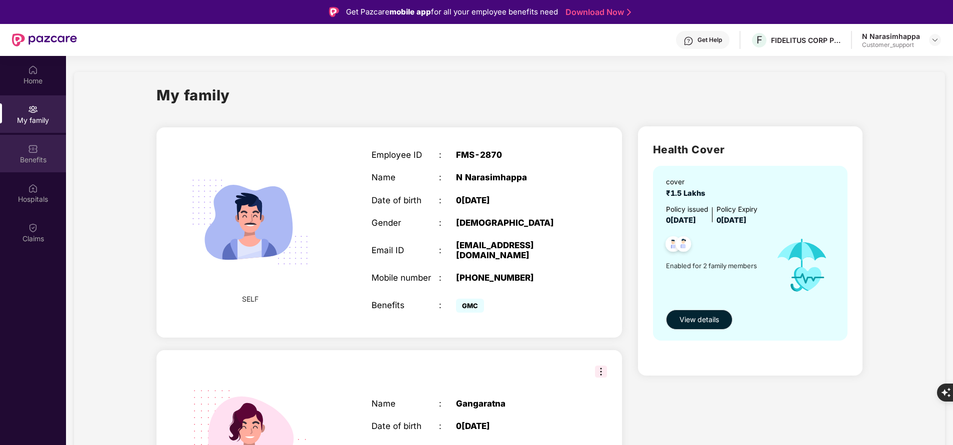
click at [30, 157] on div "Benefits" at bounding box center [33, 160] width 66 height 10
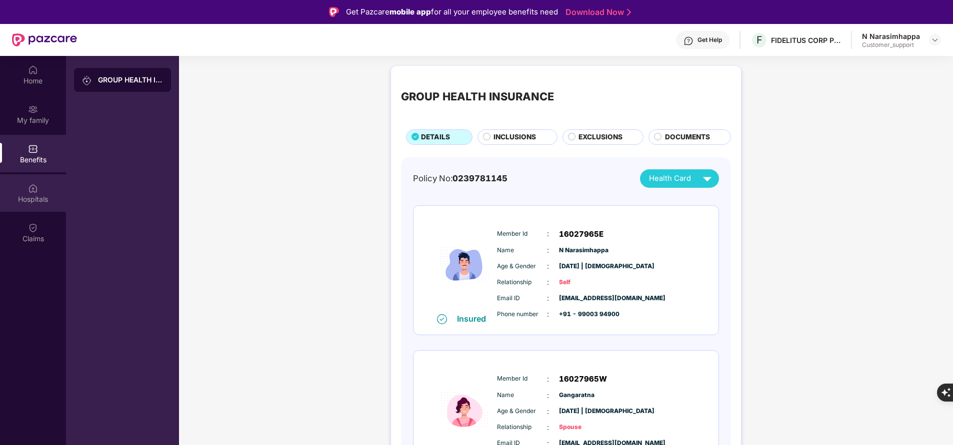
click at [40, 201] on div "Hospitals" at bounding box center [33, 199] width 66 height 10
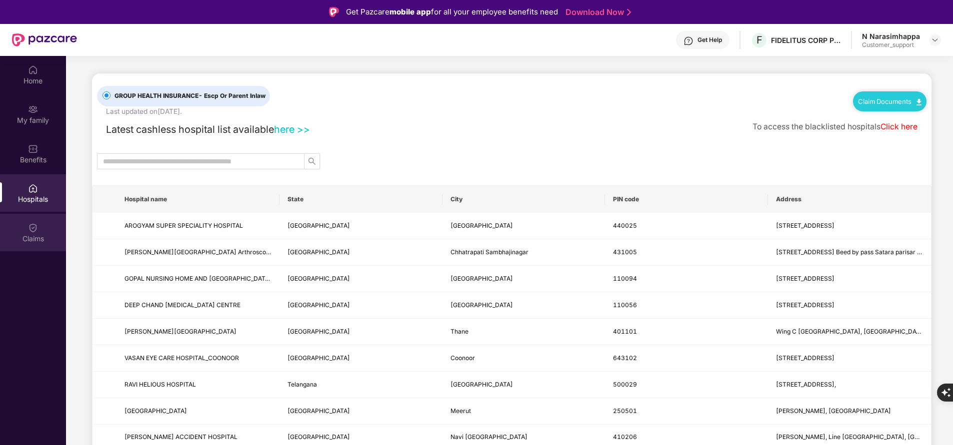
click at [32, 237] on div "Claims" at bounding box center [33, 239] width 66 height 10
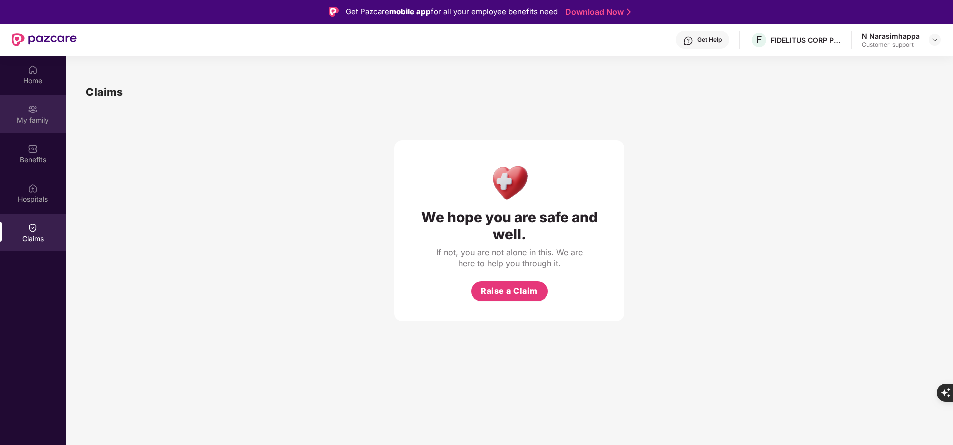
click at [30, 115] on div "My family" at bounding box center [33, 120] width 66 height 10
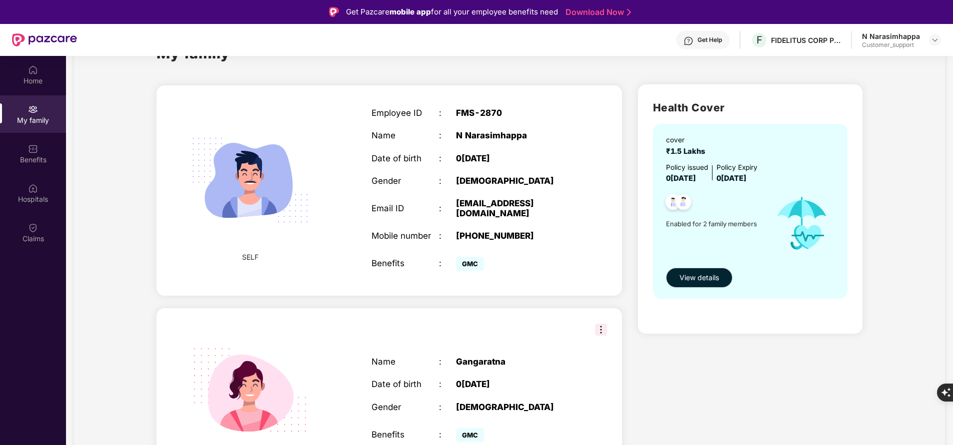
scroll to position [64, 0]
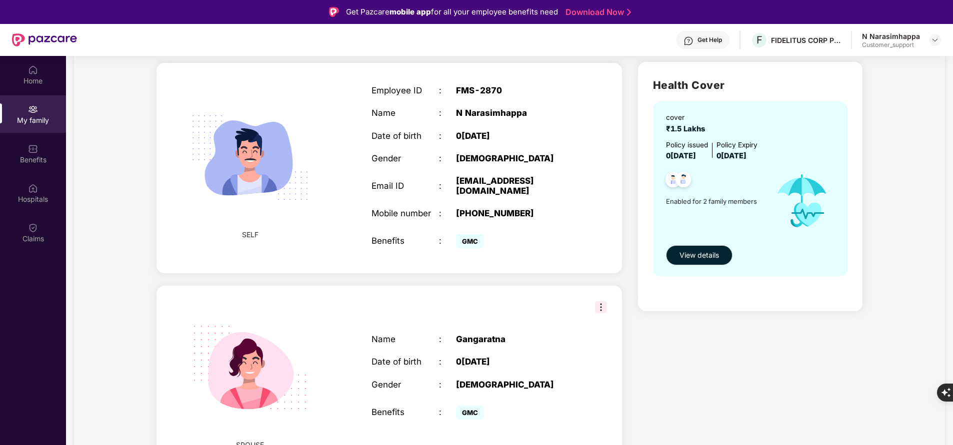
click at [704, 41] on div "Get Help" at bounding box center [709, 40] width 24 height 8
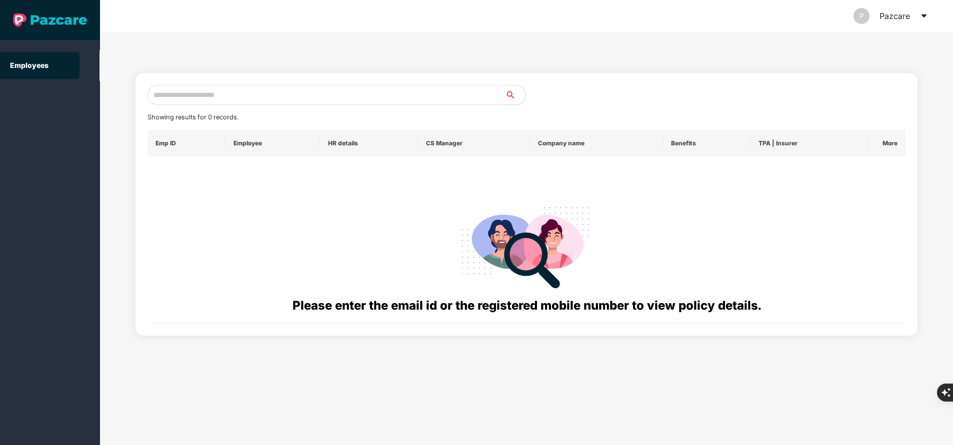
paste input "**********"
click at [221, 93] on input "**********" at bounding box center [326, 95] width 358 height 20
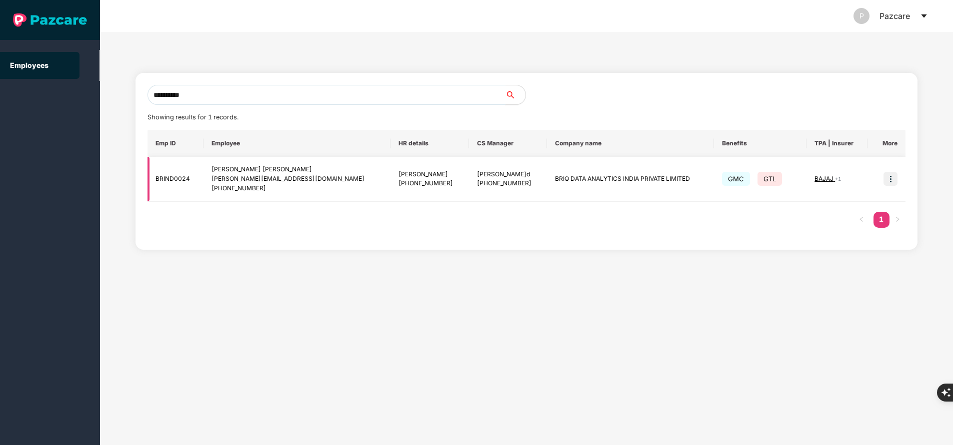
type input "**********"
click at [891, 182] on img at bounding box center [890, 179] width 14 height 14
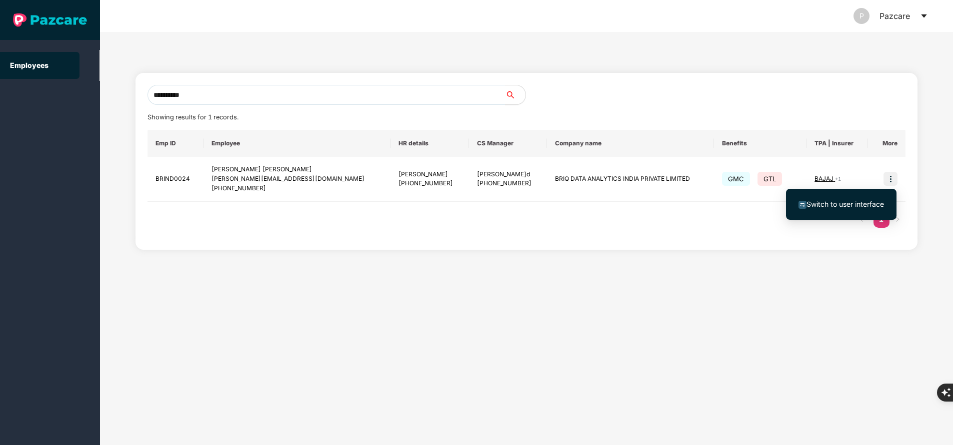
click at [849, 201] on span "Switch to user interface" at bounding box center [844, 204] width 77 height 8
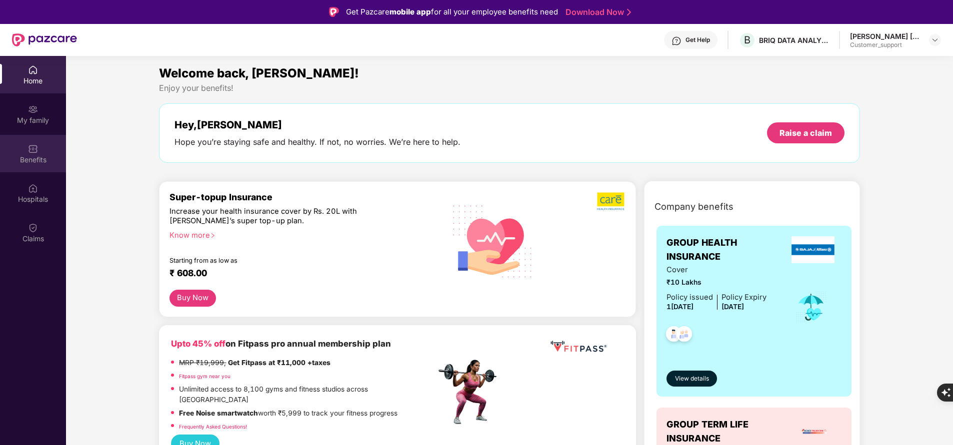
click at [39, 152] on div "Benefits" at bounding box center [33, 153] width 66 height 37
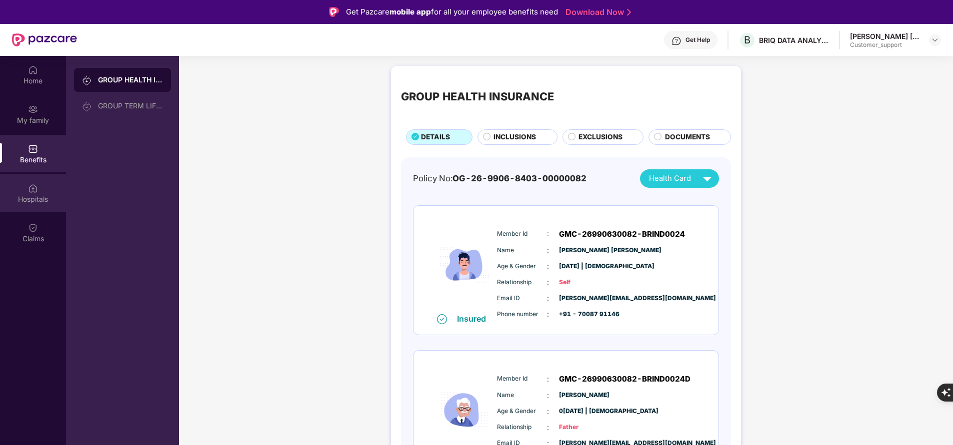
click at [26, 195] on div "Hospitals" at bounding box center [33, 199] width 66 height 10
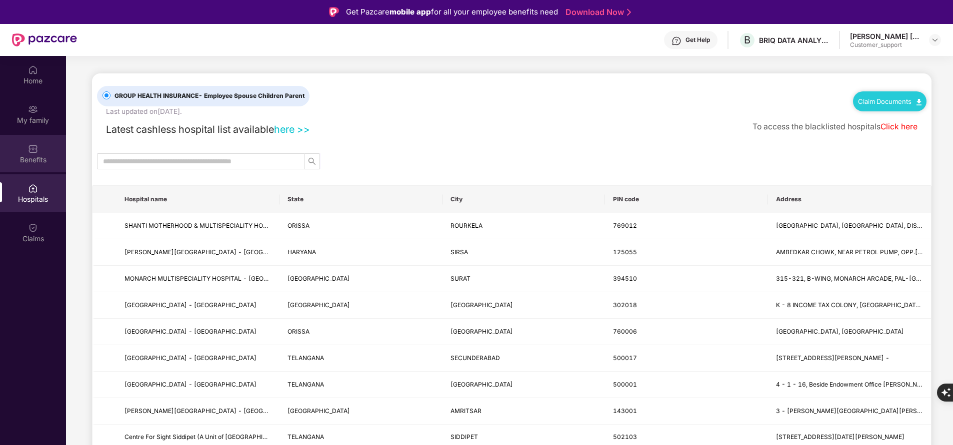
click at [34, 153] on img at bounding box center [33, 149] width 10 height 10
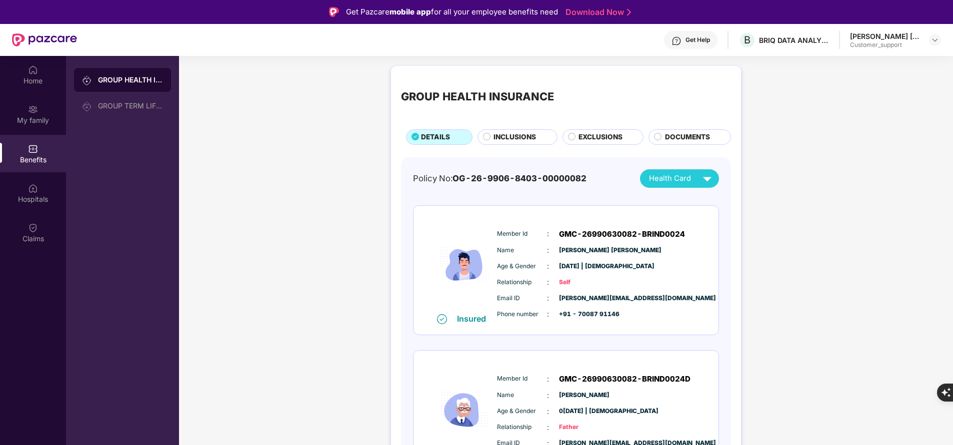
drag, startPoint x: 279, startPoint y: 225, endPoint x: 329, endPoint y: 227, distance: 50.5
click at [329, 227] on div "GROUP HEALTH INSURANCE DETAILS INCLUSIONS EXCLUSIONS DOCUMENTS Policy No: OG-26…" at bounding box center [566, 374] width 774 height 627
click at [40, 242] on div "Claims" at bounding box center [33, 239] width 66 height 10
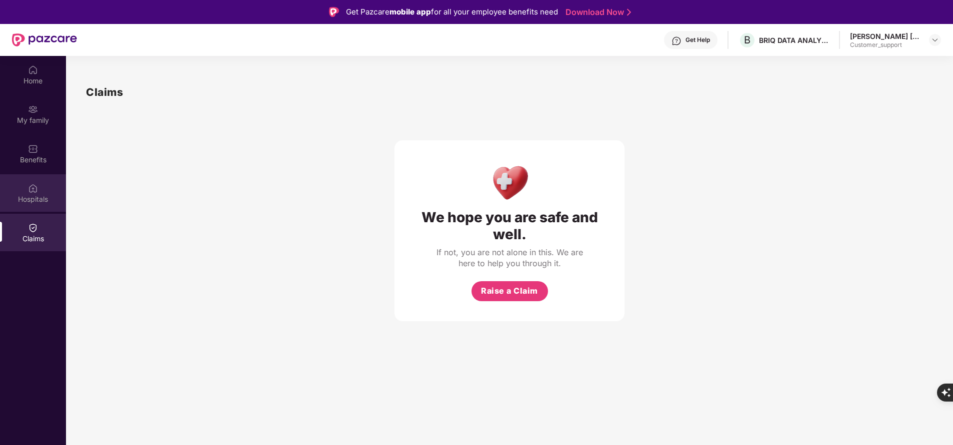
click at [38, 197] on div "Hospitals" at bounding box center [33, 199] width 66 height 10
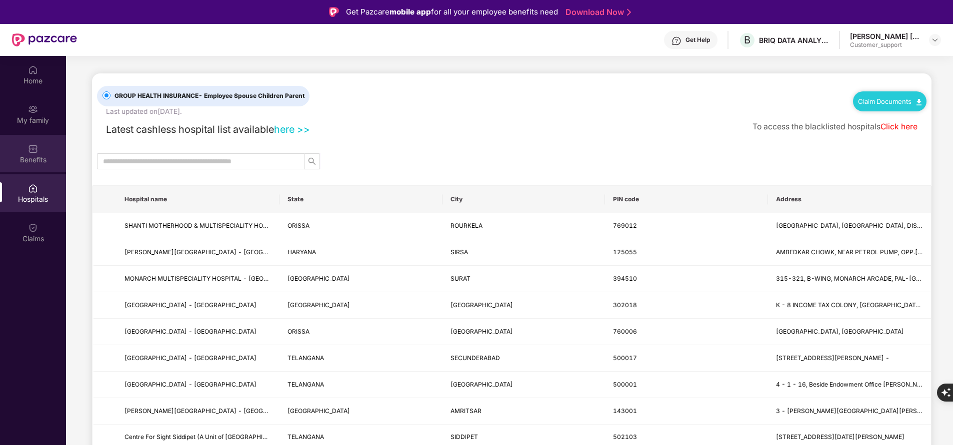
click at [35, 158] on div "Benefits" at bounding box center [33, 160] width 66 height 10
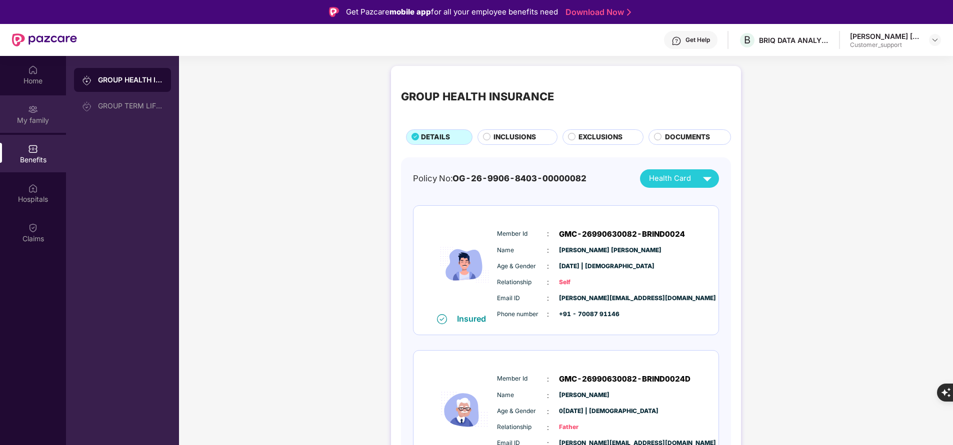
click at [27, 123] on div "My family" at bounding box center [33, 120] width 66 height 10
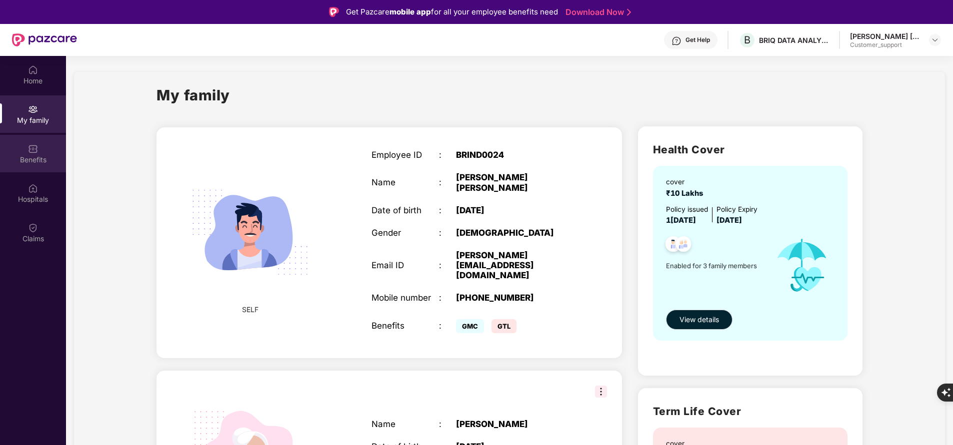
click at [44, 155] on div "Benefits" at bounding box center [33, 160] width 66 height 10
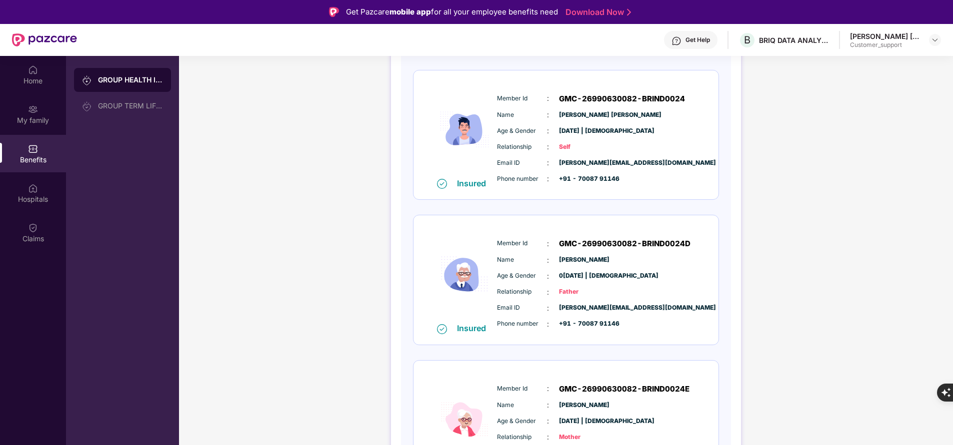
scroll to position [134, 0]
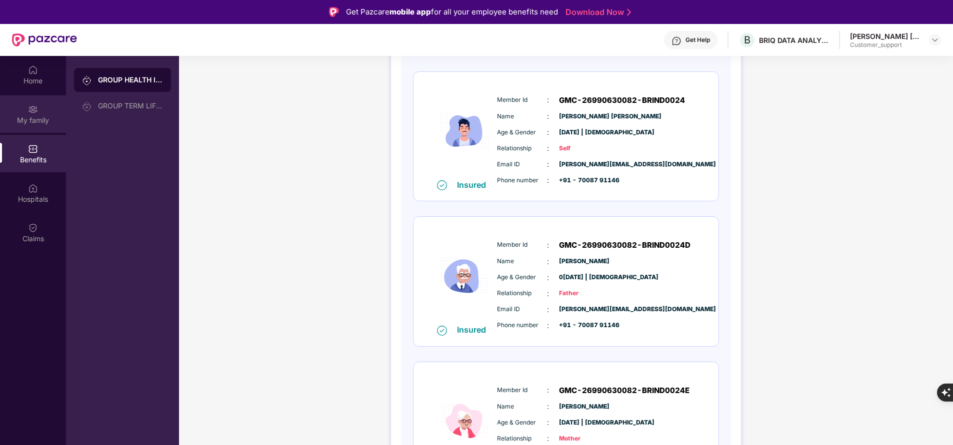
click at [21, 113] on div "My family" at bounding box center [33, 113] width 66 height 37
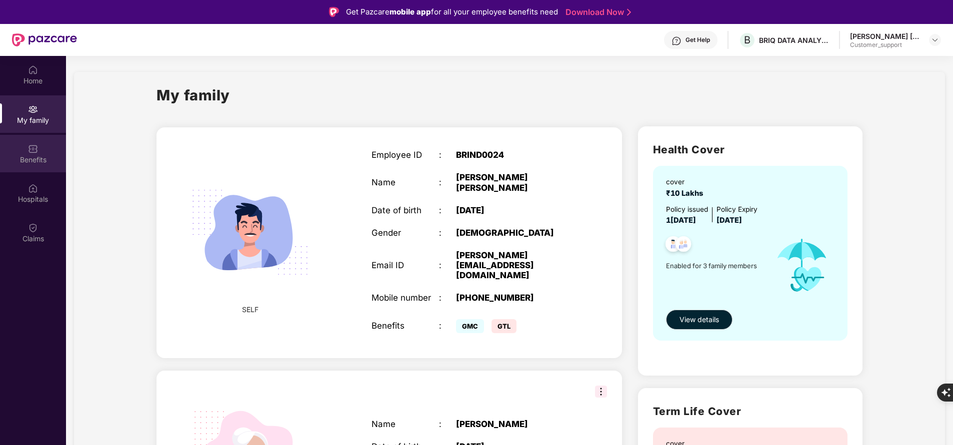
click at [33, 153] on img at bounding box center [33, 149] width 10 height 10
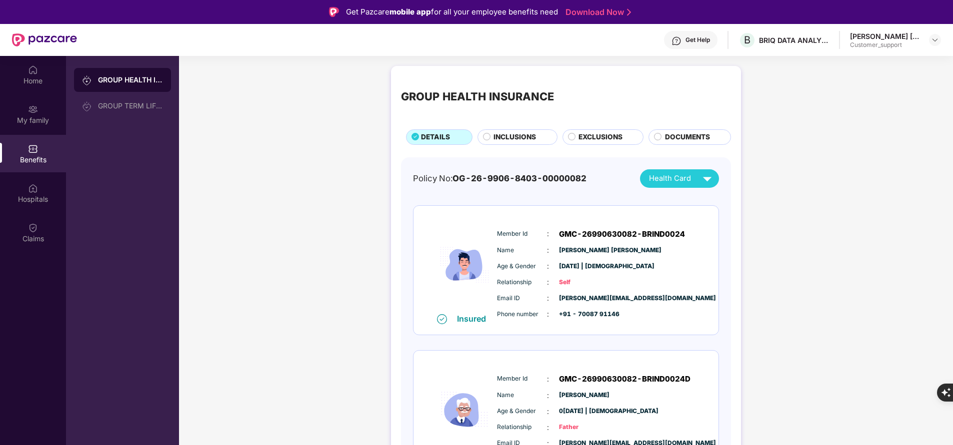
click at [517, 136] on span "INCLUSIONS" at bounding box center [514, 137] width 42 height 10
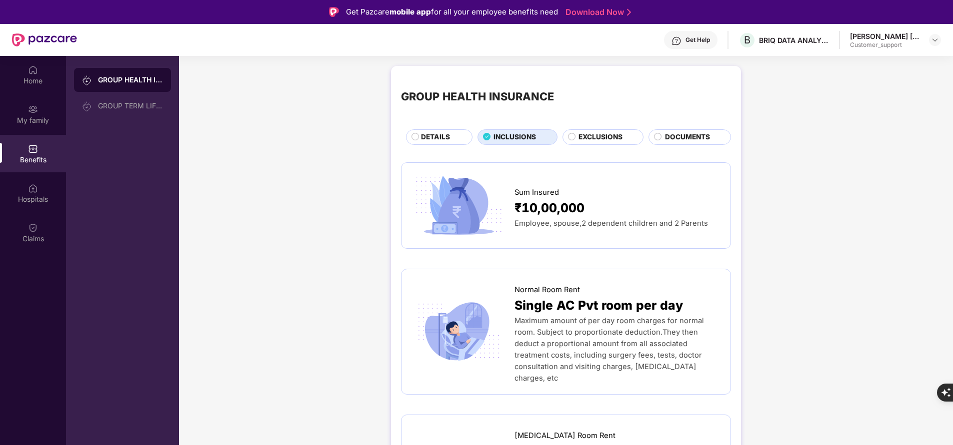
click at [438, 140] on span "DETAILS" at bounding box center [435, 137] width 29 height 10
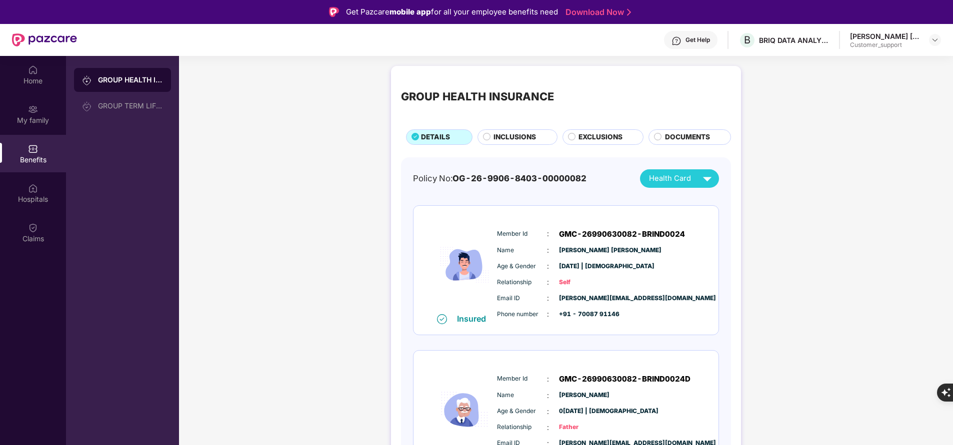
click at [516, 136] on span "INCLUSIONS" at bounding box center [514, 137] width 42 height 10
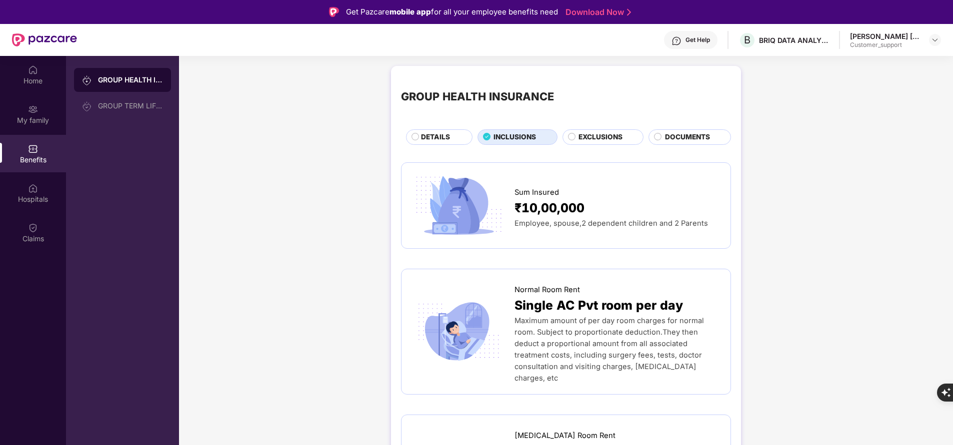
click at [588, 140] on span "EXCLUSIONS" at bounding box center [600, 137] width 44 height 10
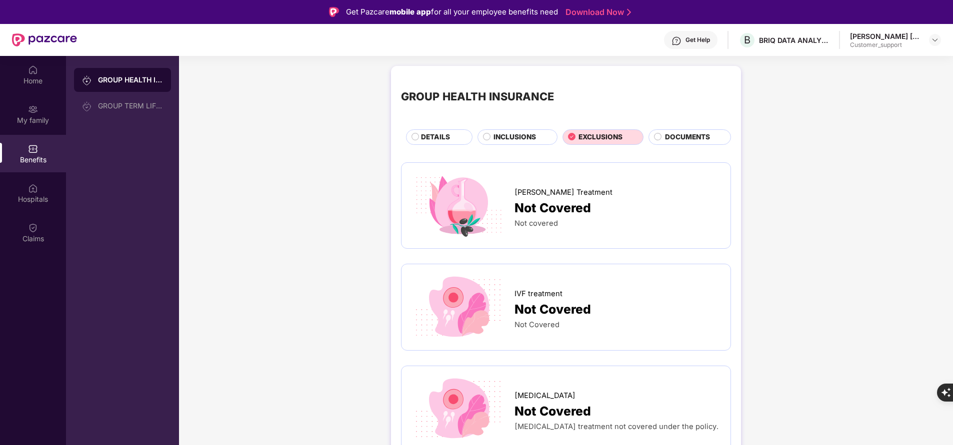
click at [513, 132] on span "INCLUSIONS" at bounding box center [514, 137] width 42 height 10
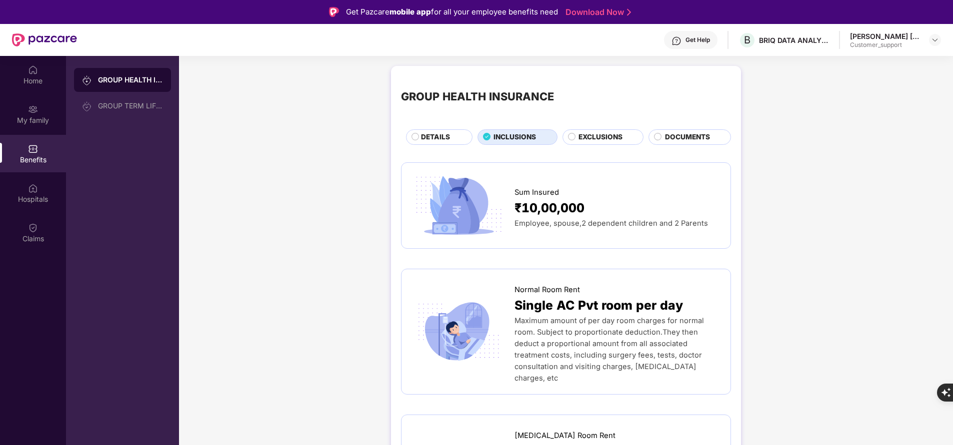
click at [452, 137] on div "DETAILS" at bounding box center [441, 138] width 51 height 12
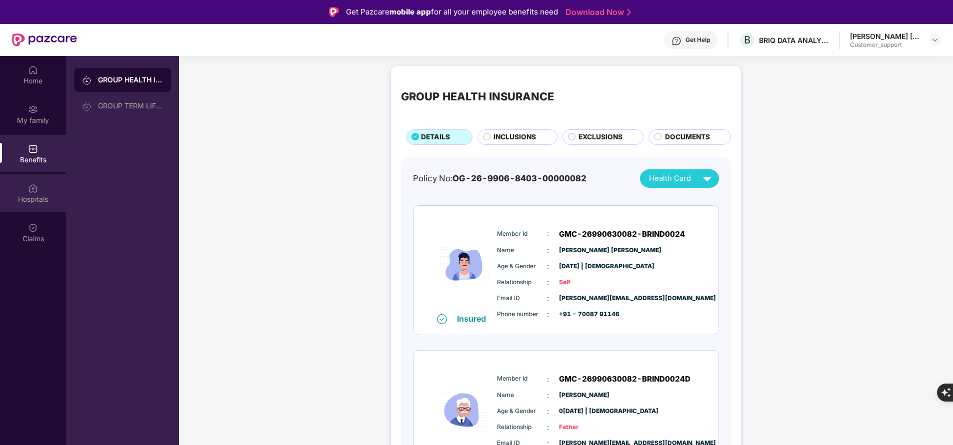
click at [31, 197] on div "Hospitals" at bounding box center [33, 199] width 66 height 10
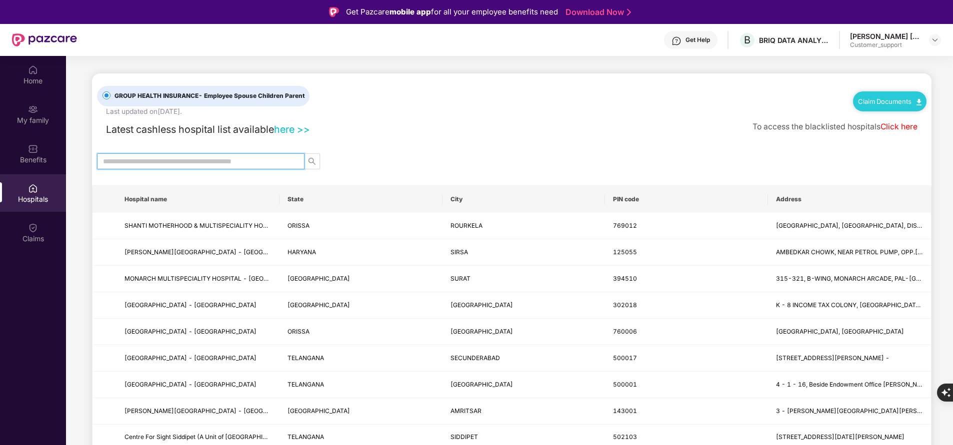
click at [167, 161] on input "text" at bounding box center [196, 161] width 187 height 11
click at [171, 187] on th "Hospital name" at bounding box center [197, 199] width 163 height 27
click at [176, 166] on input "text" at bounding box center [196, 161] width 187 height 11
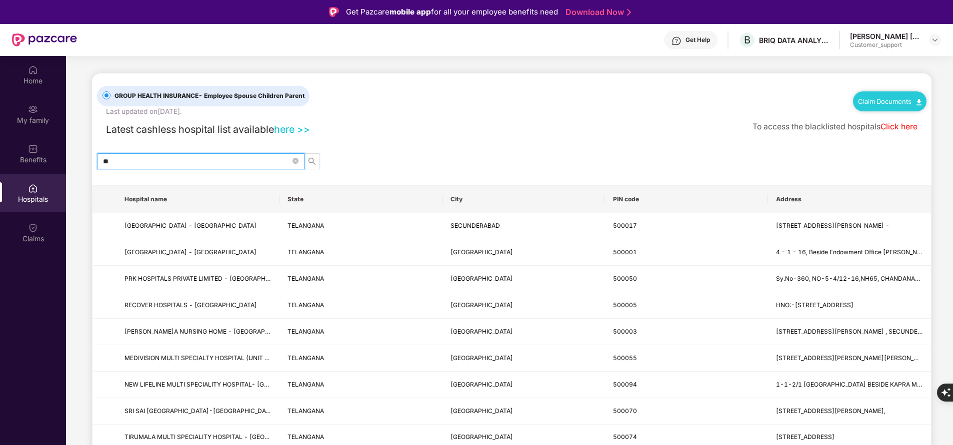
type input "*"
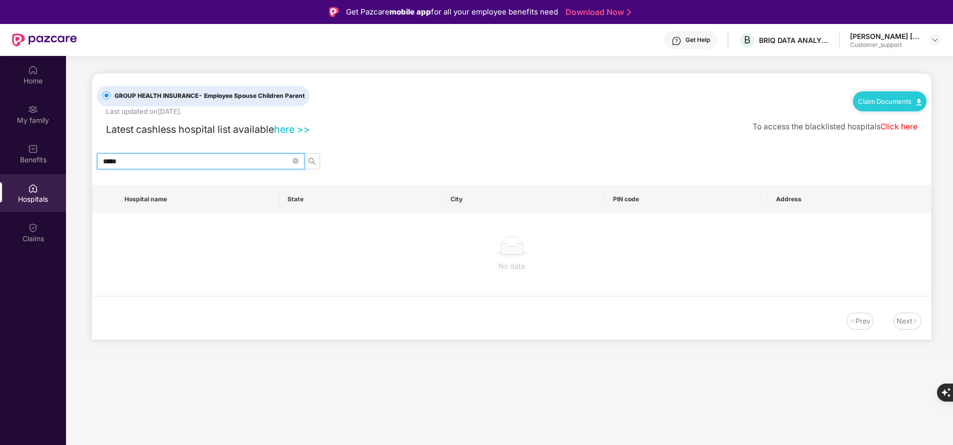
type input "******"
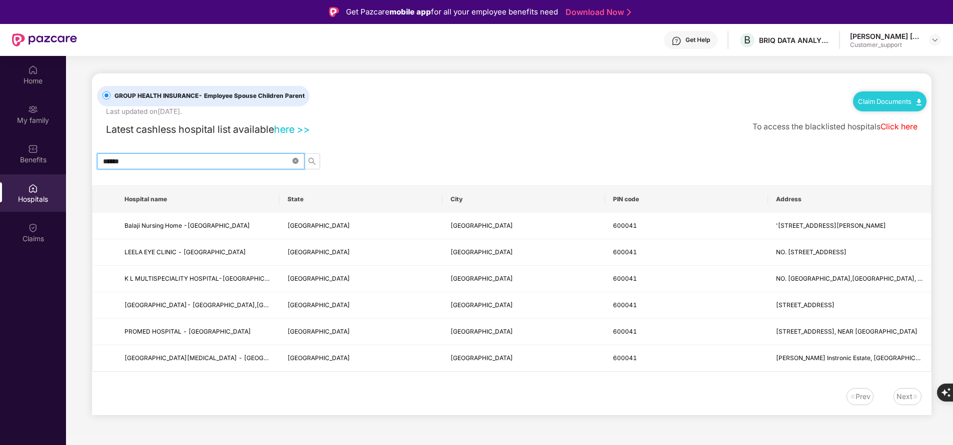
click at [296, 161] on icon "close-circle" at bounding box center [295, 161] width 6 height 6
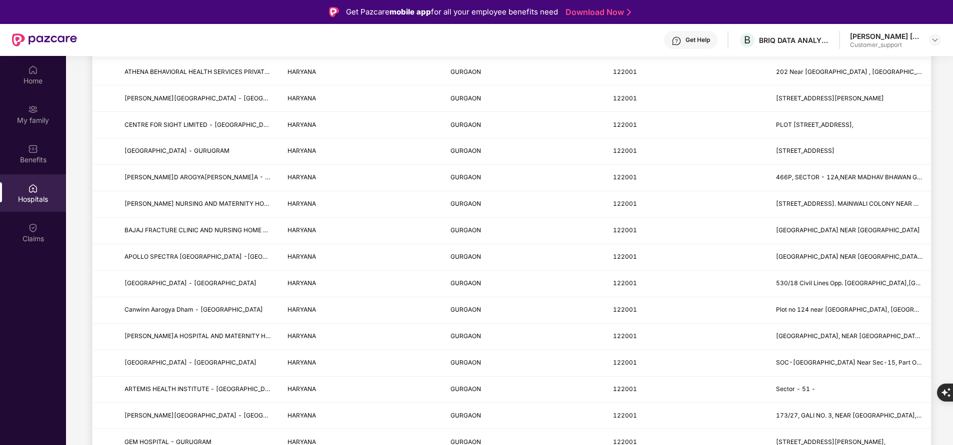
scroll to position [284, 0]
type input "******"
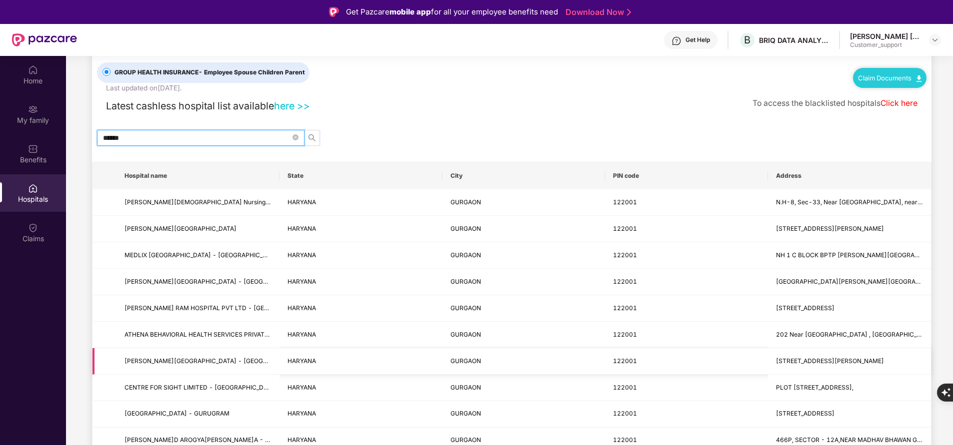
scroll to position [0, 0]
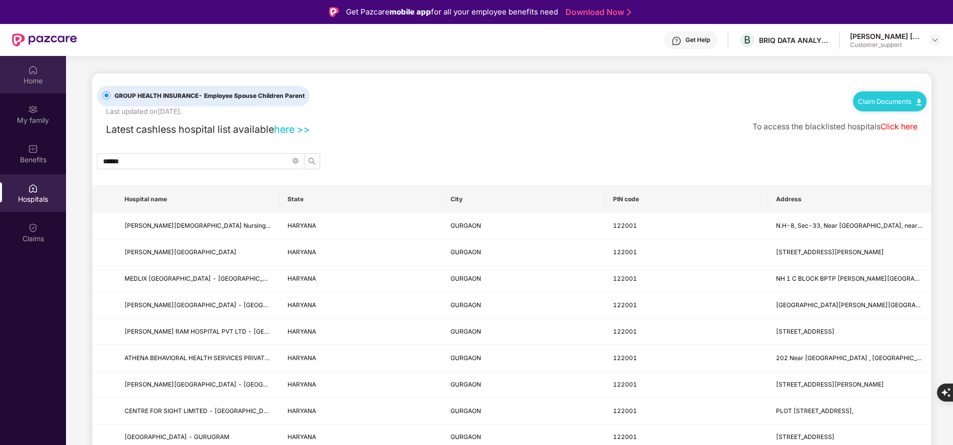
click at [40, 76] on div "Home" at bounding box center [33, 81] width 66 height 10
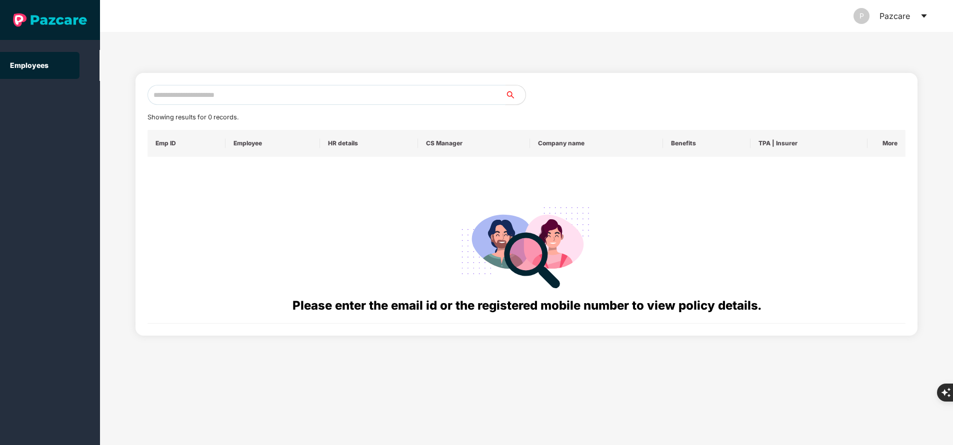
paste input "**********"
click at [266, 91] on input "text" at bounding box center [326, 95] width 358 height 20
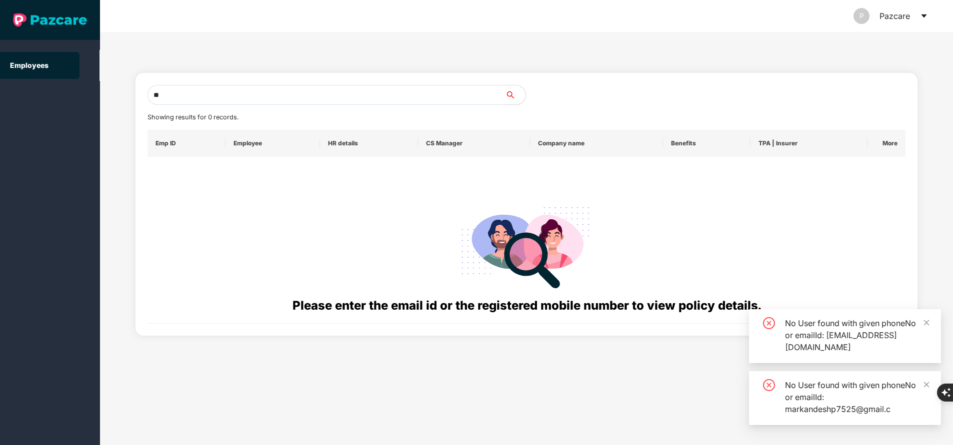
type input "*"
paste input "**********"
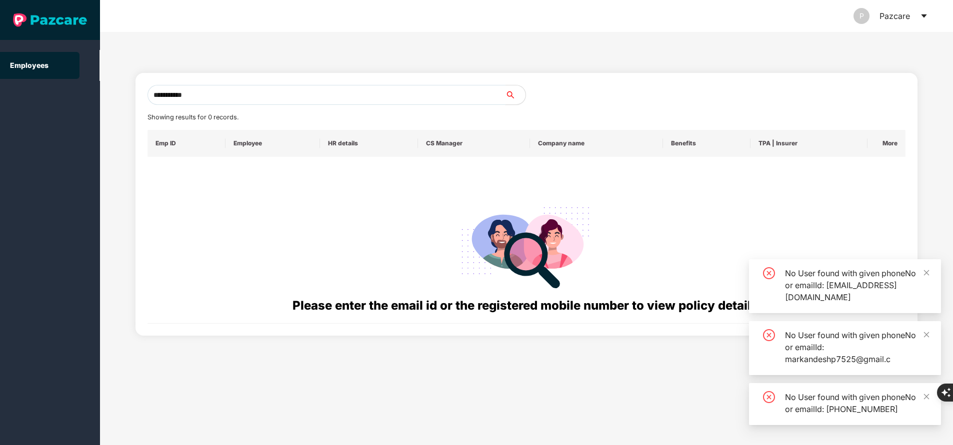
type input "**********"
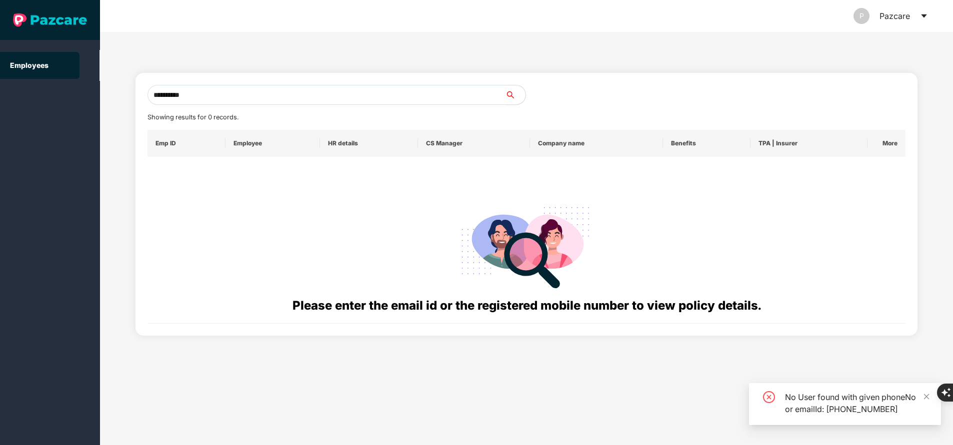
click at [350, 93] on input "**********" at bounding box center [326, 95] width 358 height 20
click at [350, 93] on input "text" at bounding box center [326, 95] width 358 height 20
paste input "**********"
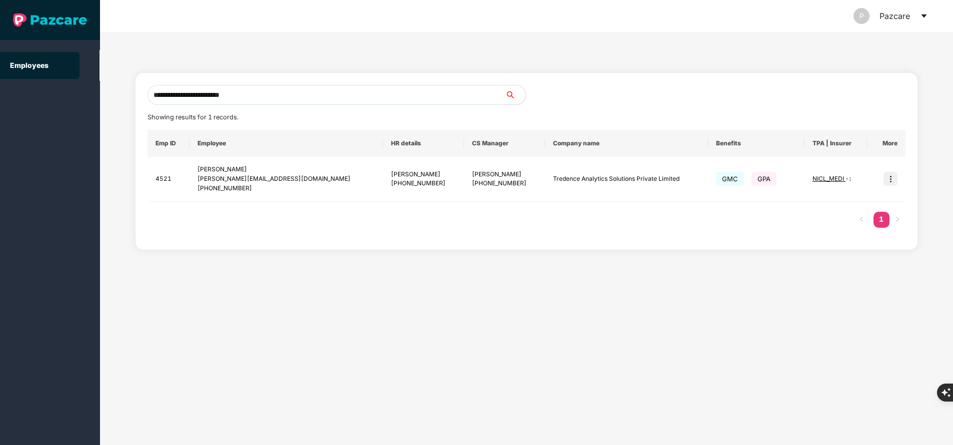
type input "**********"
click at [3, 220] on div "Employees" at bounding box center [50, 222] width 100 height 445
click at [286, 95] on input "**********" at bounding box center [326, 95] width 358 height 20
paste input "**********"
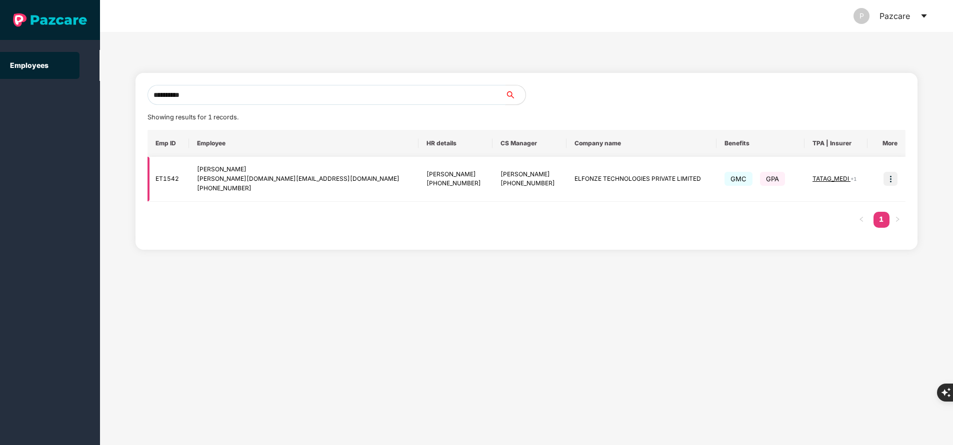
type input "**********"
click at [889, 182] on img at bounding box center [890, 179] width 14 height 14
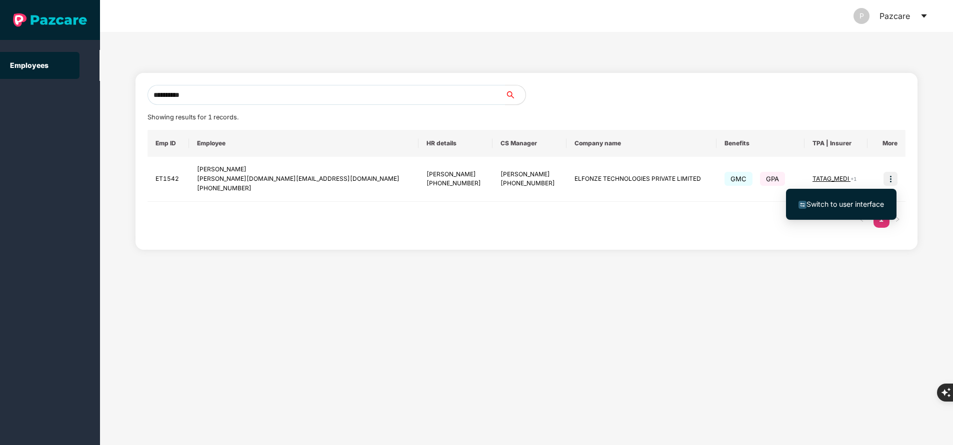
click at [859, 202] on span "Switch to user interface" at bounding box center [844, 204] width 77 height 8
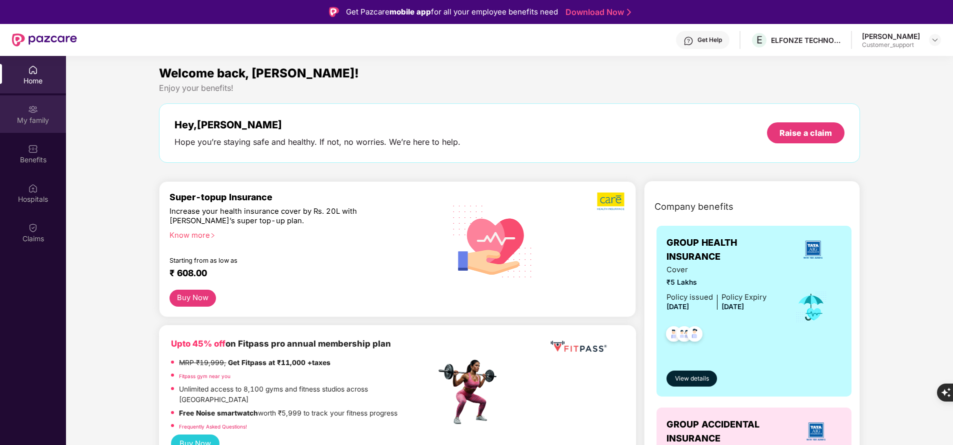
click at [47, 121] on div "My family" at bounding box center [33, 120] width 66 height 10
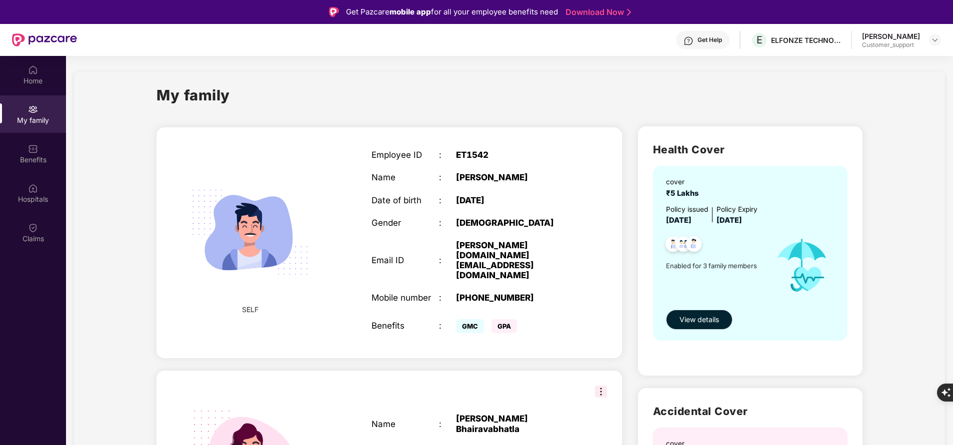
click at [706, 311] on button "View details" at bounding box center [699, 320] width 66 height 20
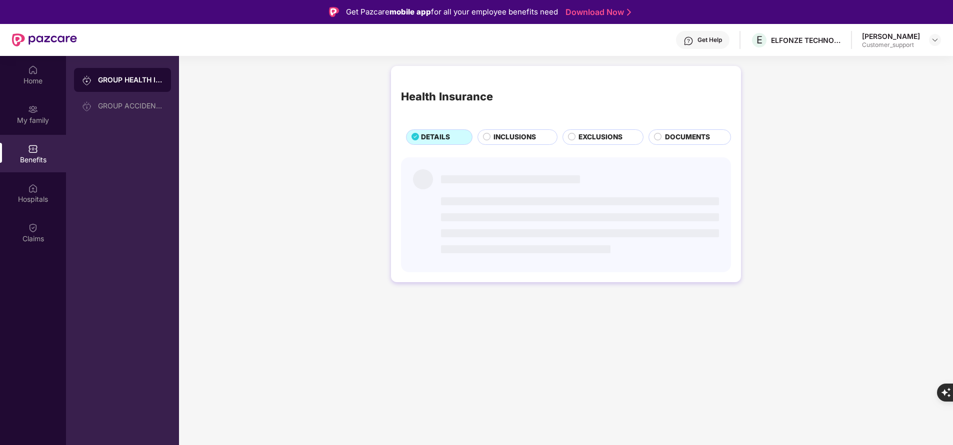
click at [525, 137] on span "INCLUSIONS" at bounding box center [514, 137] width 42 height 10
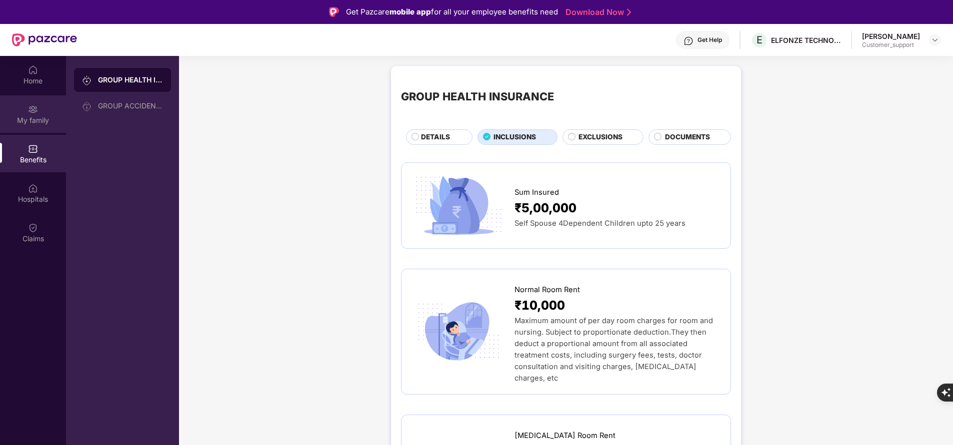
click at [42, 120] on div "My family" at bounding box center [33, 120] width 66 height 10
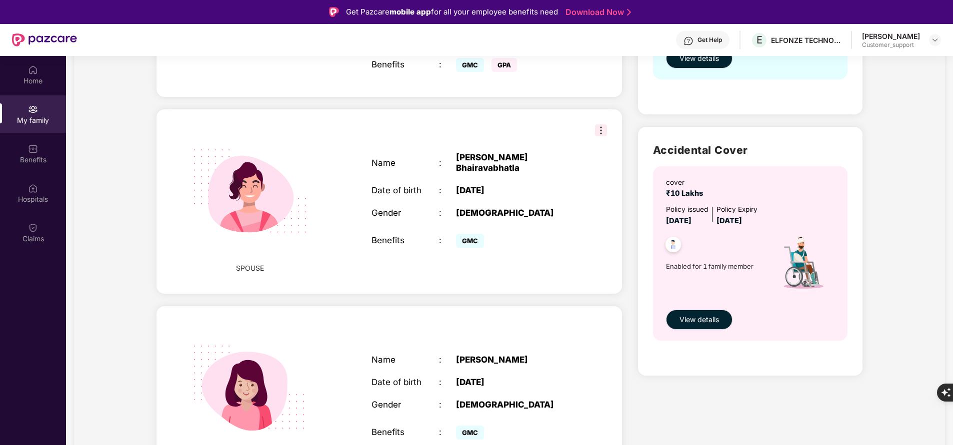
scroll to position [56, 0]
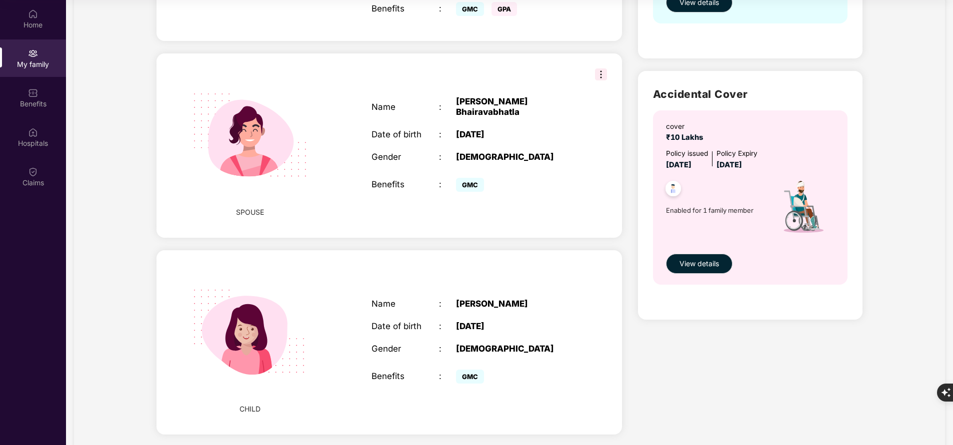
drag, startPoint x: 243, startPoint y: 238, endPoint x: 133, endPoint y: 250, distance: 111.1
click at [133, 250] on div "My family SELF Employee ID : ET1542 Name : Sreekanth Bhallamudi Date of birth :…" at bounding box center [509, 107] width 871 height 705
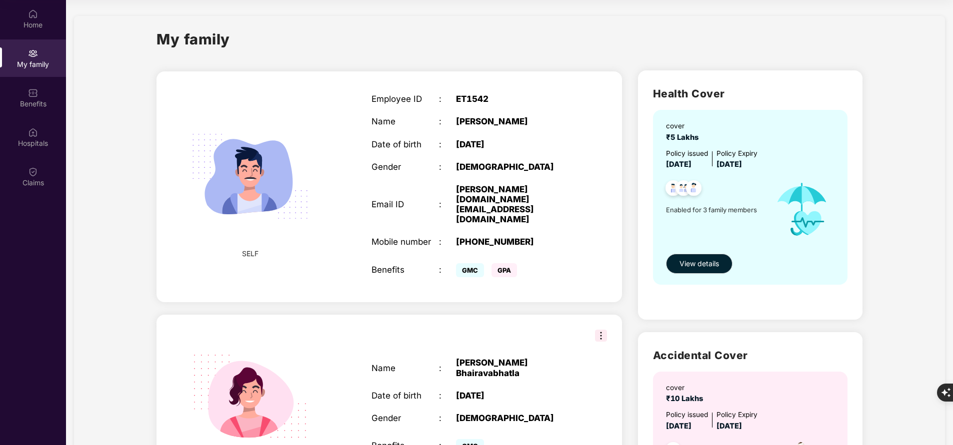
scroll to position [0, 0]
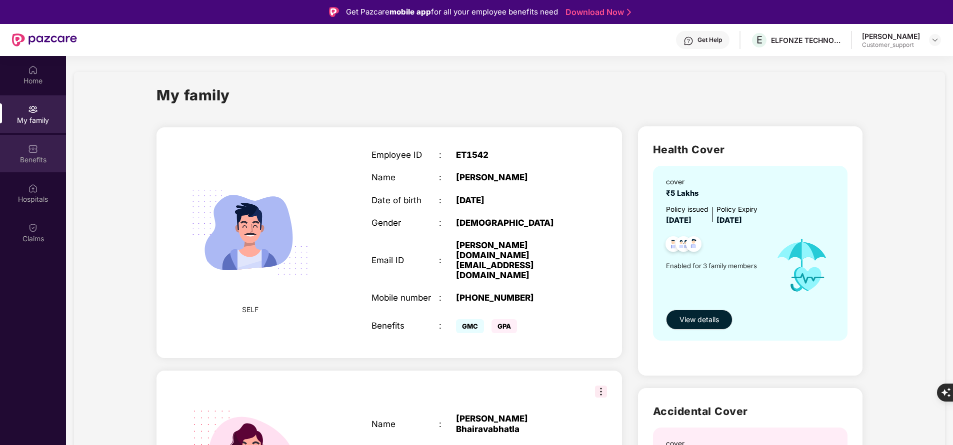
click at [50, 148] on div "Benefits" at bounding box center [33, 153] width 66 height 37
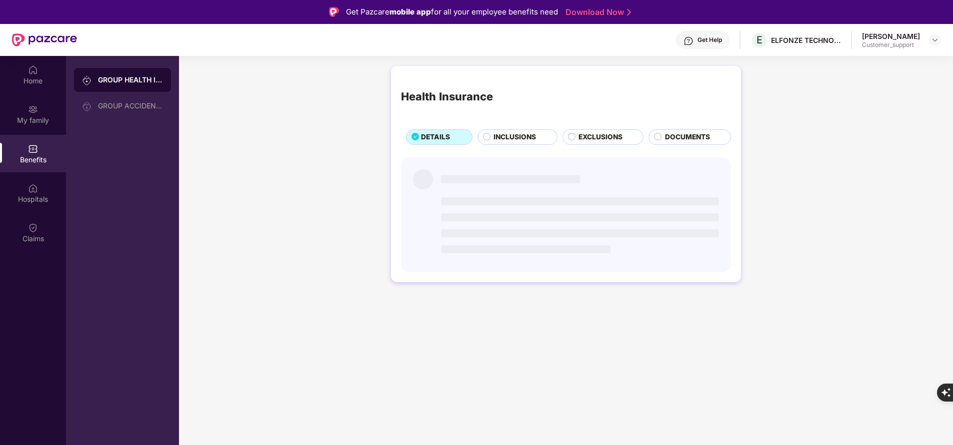
click at [527, 140] on span "INCLUSIONS" at bounding box center [514, 137] width 42 height 10
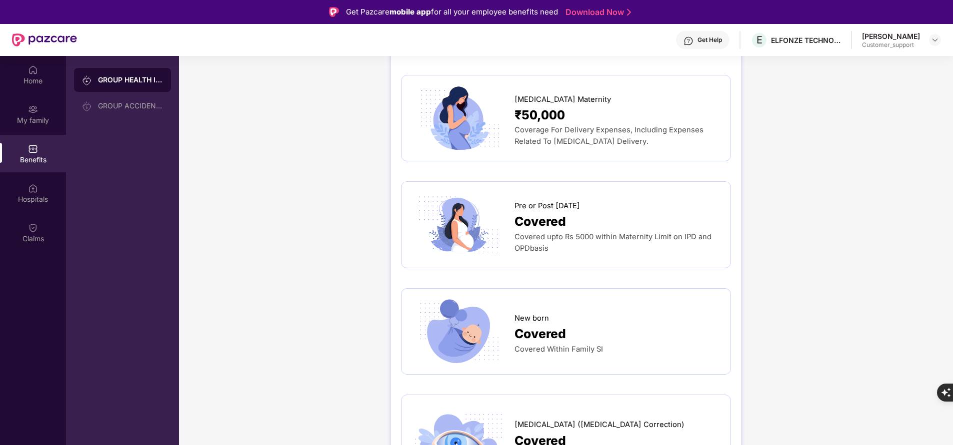
scroll to position [1262, 0]
click at [33, 192] on img at bounding box center [33, 188] width 10 height 10
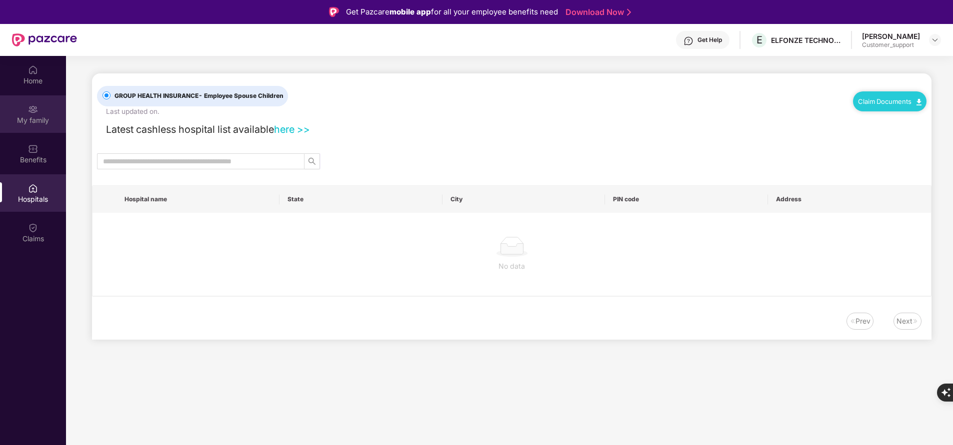
scroll to position [0, 0]
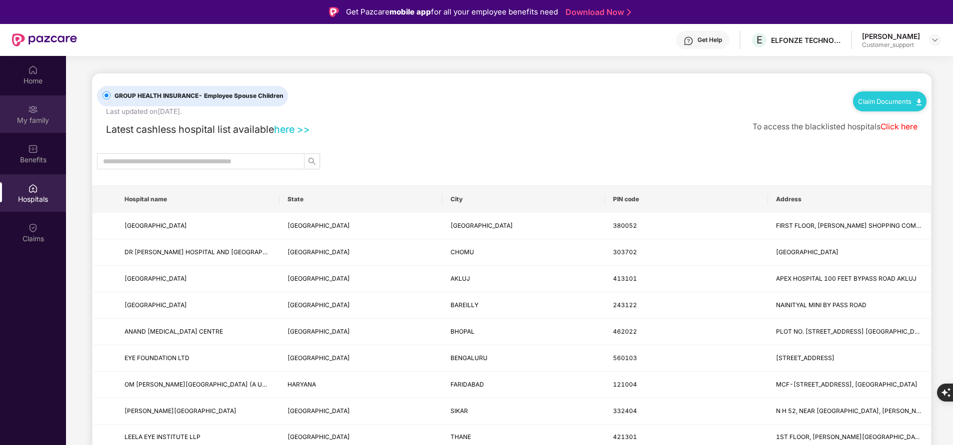
click at [31, 124] on div "My family" at bounding box center [33, 120] width 66 height 10
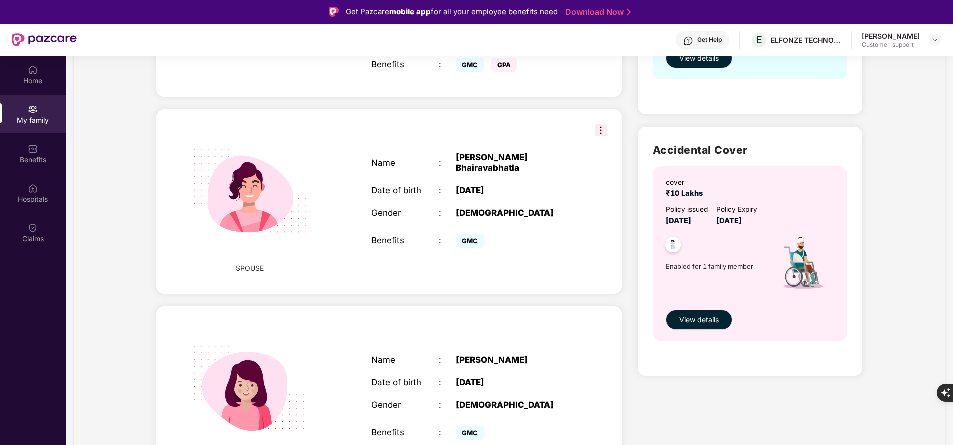
scroll to position [56, 0]
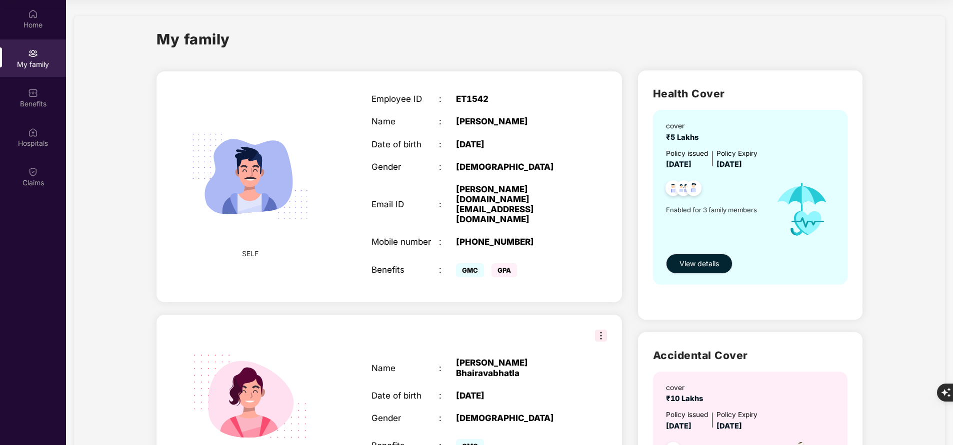
scroll to position [261, 0]
click at [35, 96] on img at bounding box center [33, 93] width 10 height 10
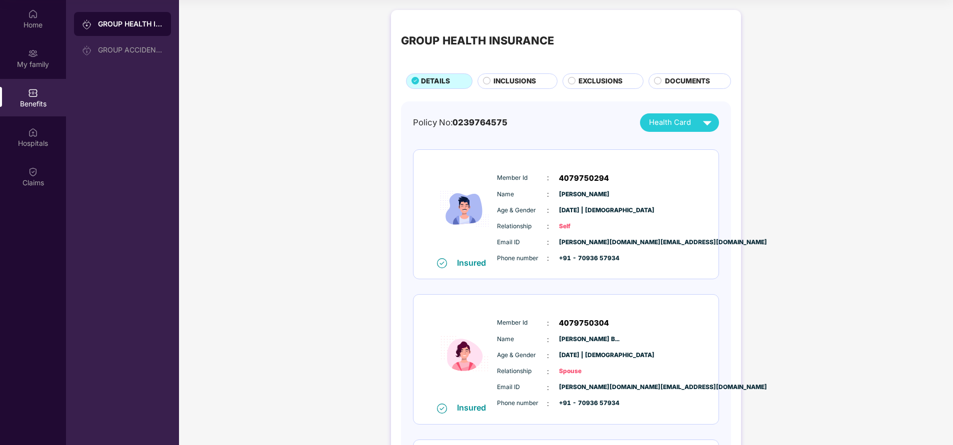
scroll to position [1, 0]
click at [34, 54] on img at bounding box center [33, 53] width 10 height 10
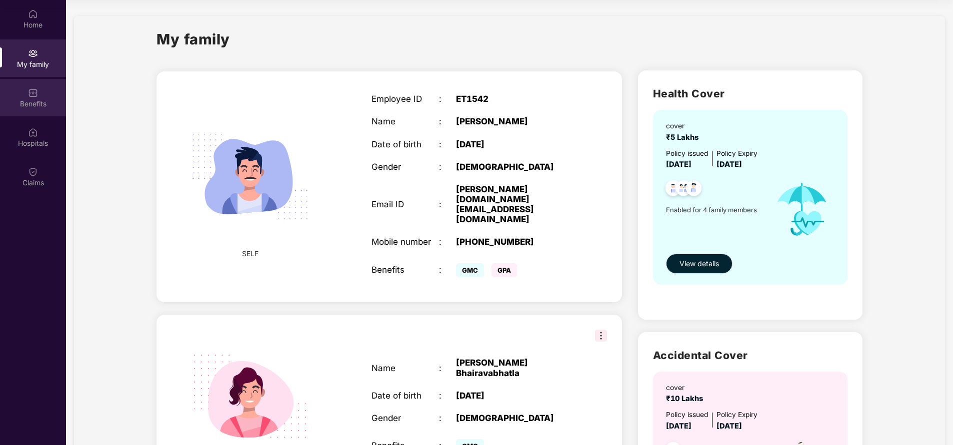
click at [40, 99] on div "Benefits" at bounding box center [33, 104] width 66 height 10
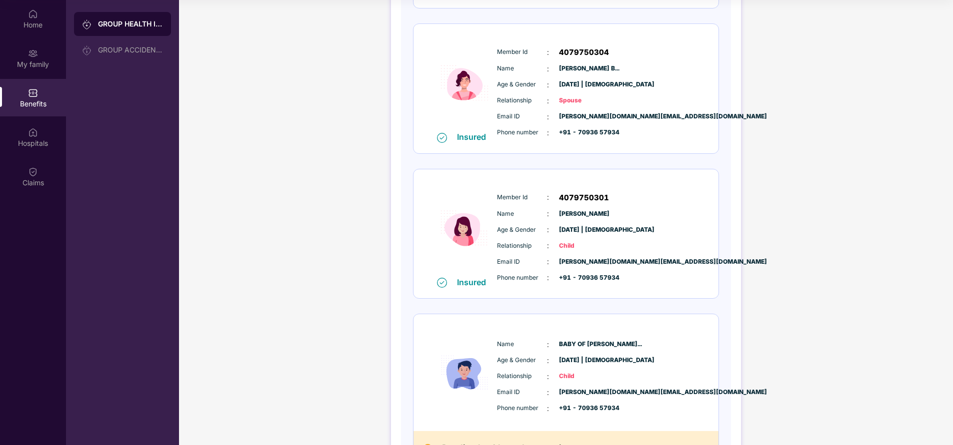
scroll to position [349, 0]
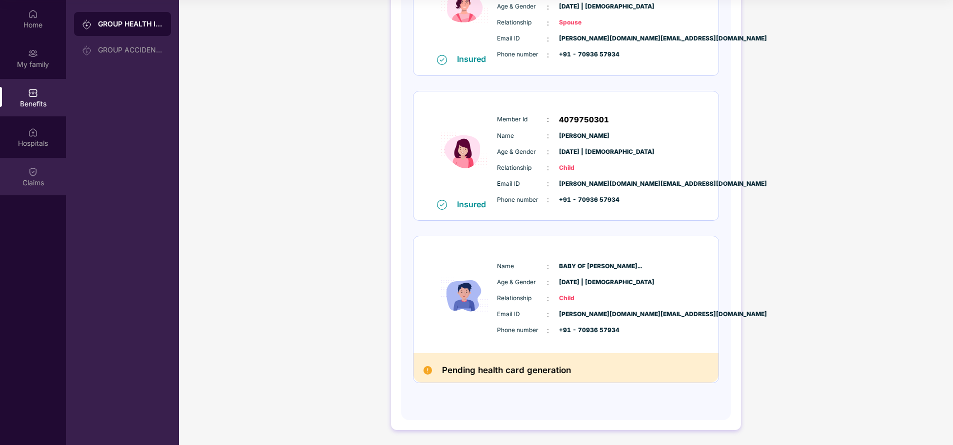
click at [31, 183] on div "Claims" at bounding box center [33, 183] width 66 height 10
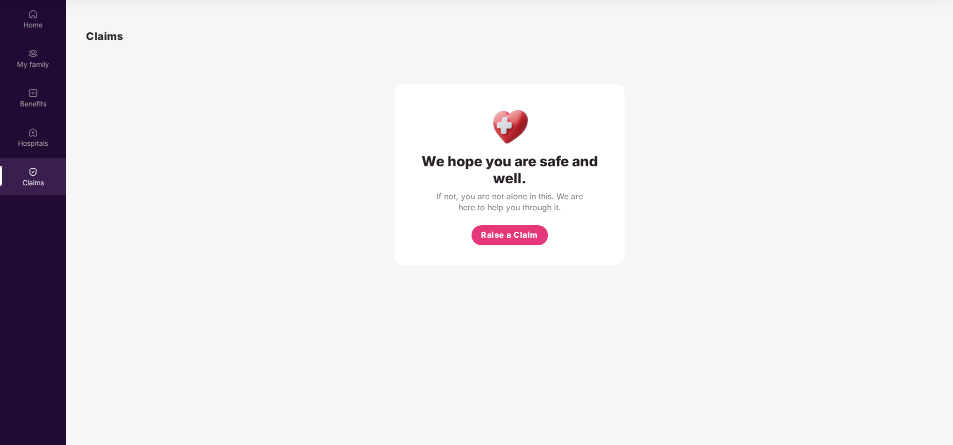
click at [11, 296] on div "Home My family Benefits Hospitals Claims" at bounding box center [33, 222] width 66 height 445
click at [25, 72] on div "My family" at bounding box center [33, 57] width 66 height 37
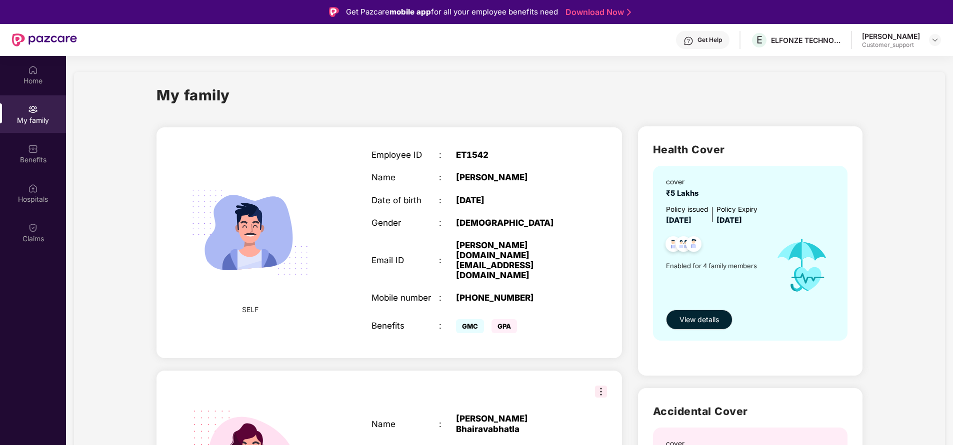
click at [0, 320] on html "Get Pazcare mobile app for all your employee benefits need Download Now Get Hel…" at bounding box center [476, 222] width 953 height 445
click at [33, 157] on div "Benefits" at bounding box center [33, 160] width 66 height 10
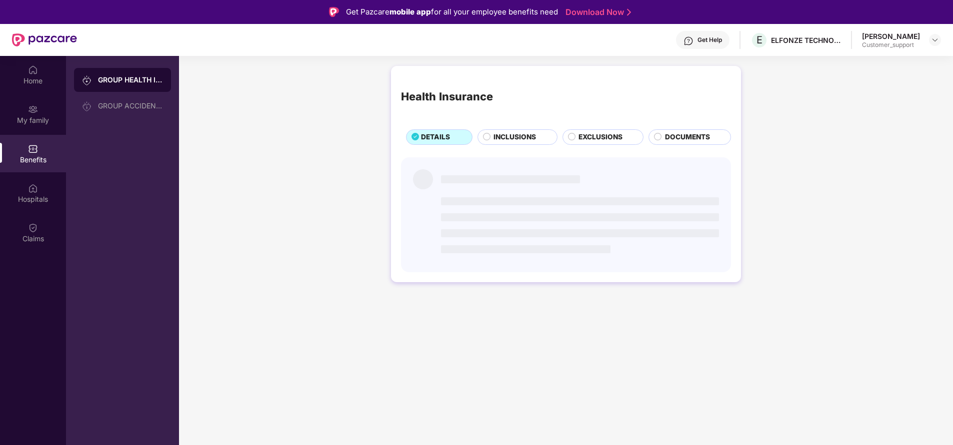
click at [517, 143] on div "INCLUSIONS" at bounding box center [519, 138] width 63 height 12
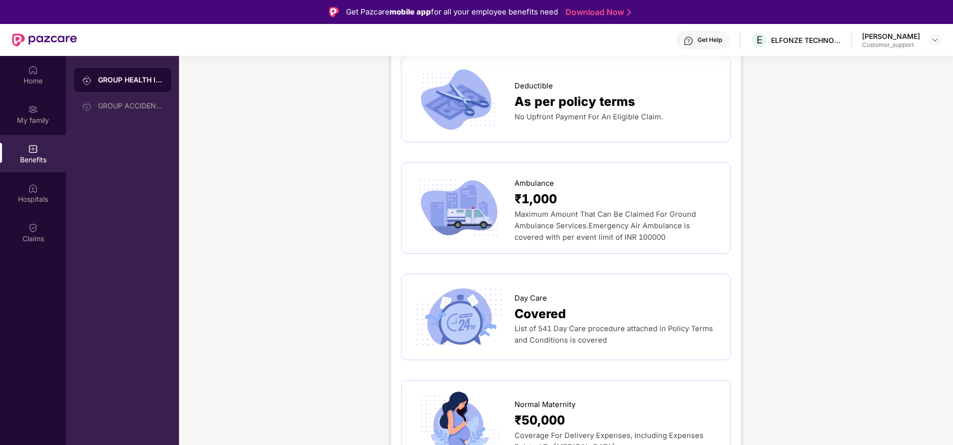
scroll to position [795, 0]
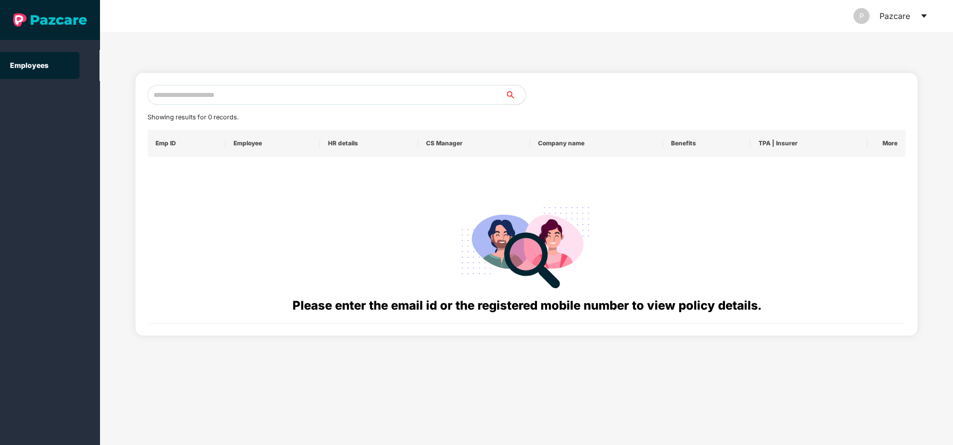
click at [308, 102] on input "text" at bounding box center [326, 95] width 358 height 20
paste input "**********"
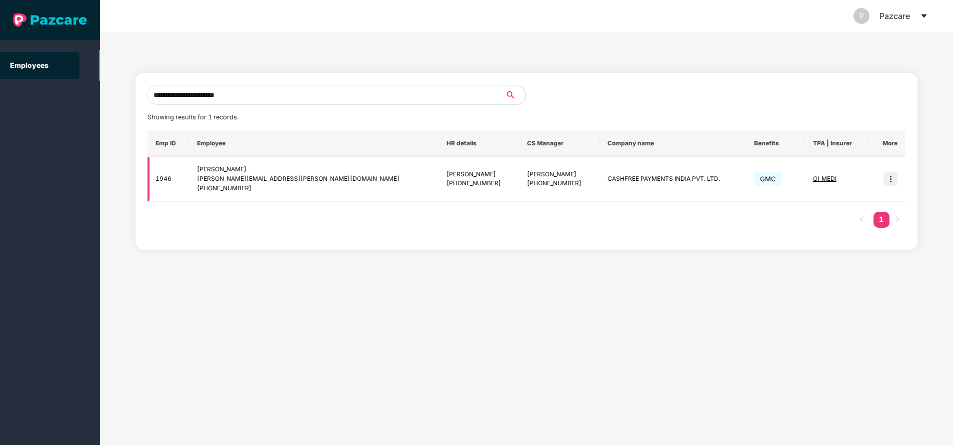
type input "**********"
click at [891, 179] on img at bounding box center [890, 179] width 14 height 14
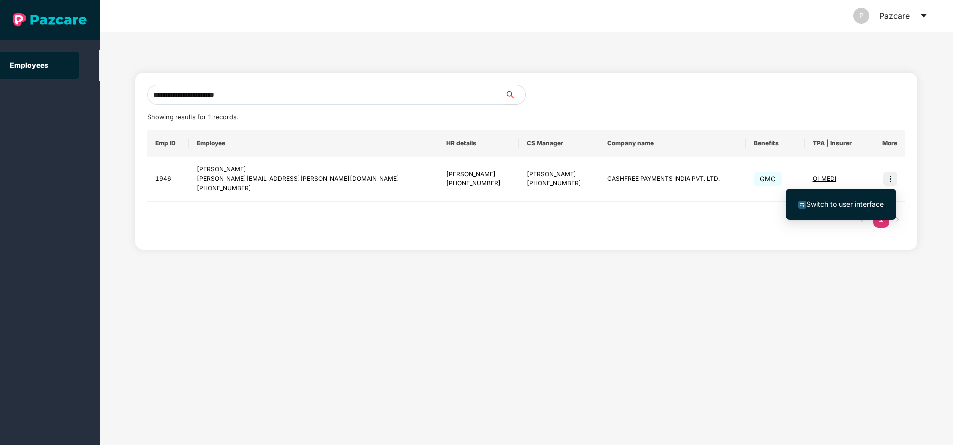
click at [862, 207] on span "Switch to user interface" at bounding box center [844, 204] width 77 height 8
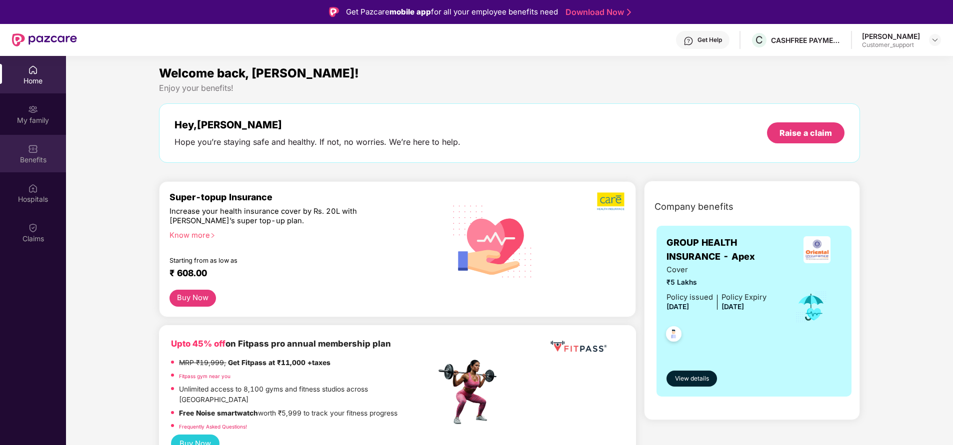
click at [31, 149] on img at bounding box center [33, 149] width 10 height 10
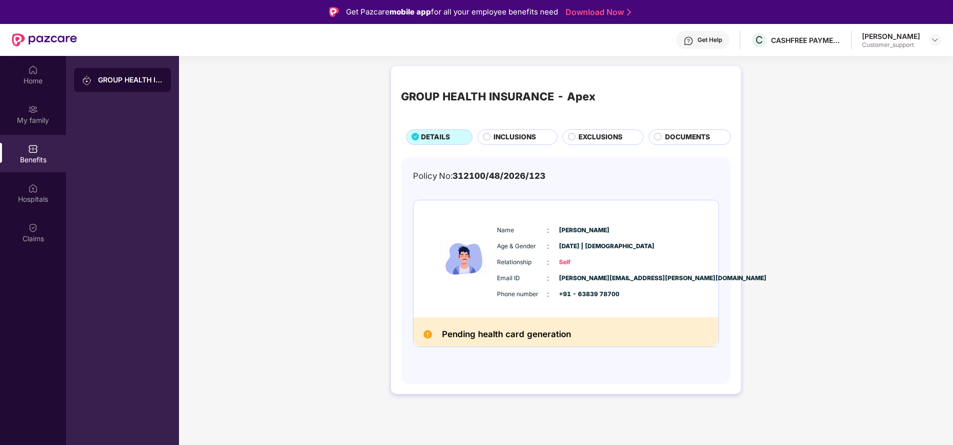
click at [517, 138] on span "INCLUSIONS" at bounding box center [514, 137] width 42 height 10
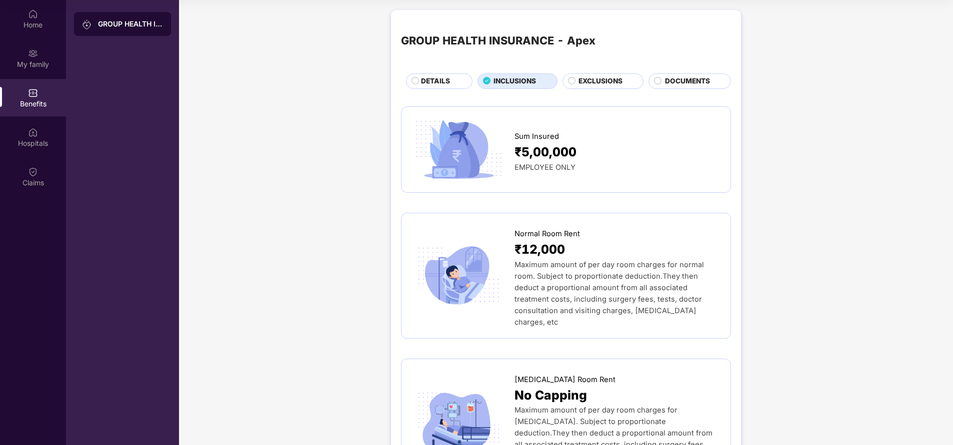
click at [604, 78] on span "EXCLUSIONS" at bounding box center [600, 81] width 44 height 10
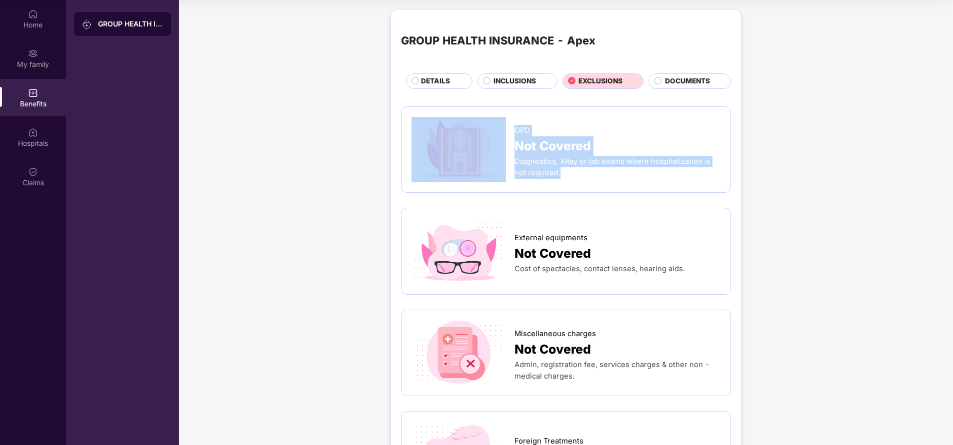
drag, startPoint x: 511, startPoint y: 127, endPoint x: 576, endPoint y: 178, distance: 83.3
click at [576, 178] on div "OPD Not Covered Diagnostics, XRay or lab exams where hospitalization is not req…" at bounding box center [565, 150] width 309 height 66
copy div "OPD Not Covered Diagnostics, XRay or lab exams where hospitalization is not req…"
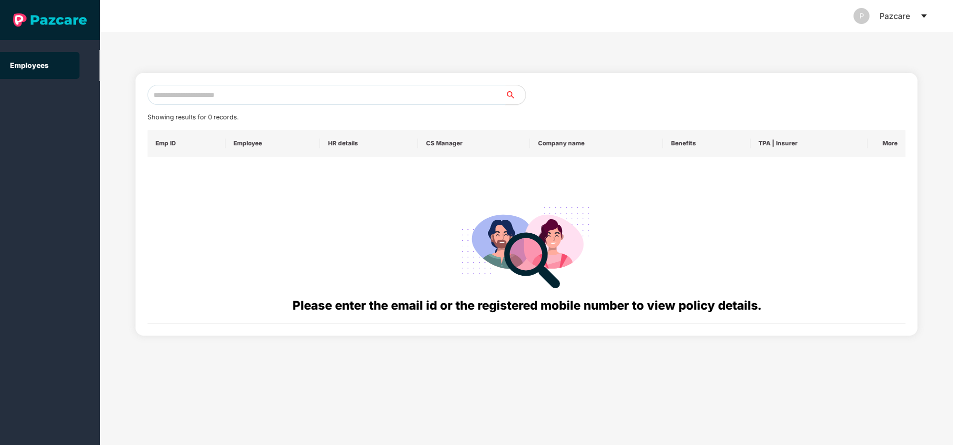
click at [295, 93] on input "text" at bounding box center [326, 95] width 358 height 20
paste input "**********"
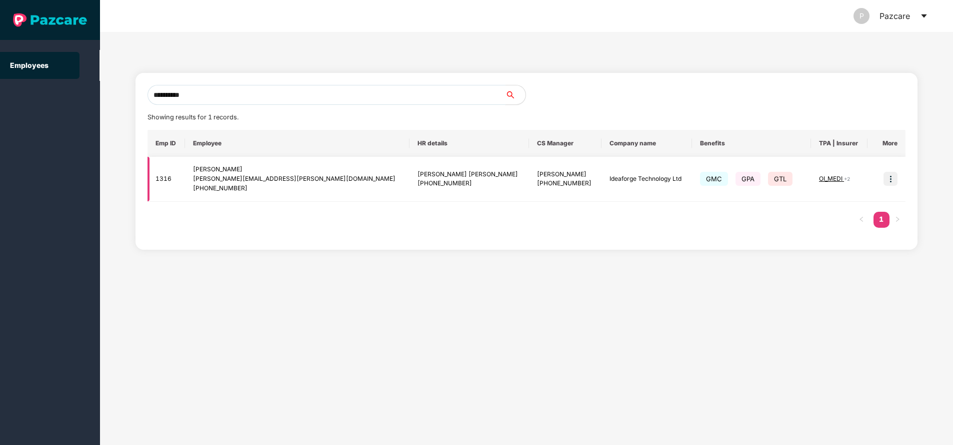
type input "**********"
click at [896, 181] on img at bounding box center [890, 179] width 14 height 14
click at [823, 179] on span "OI_MEDI" at bounding box center [831, 178] width 25 height 7
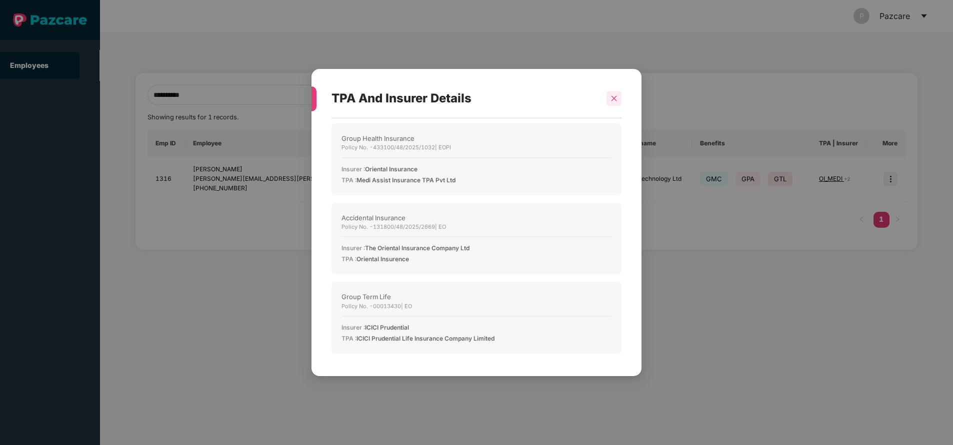
click at [612, 97] on icon "close" at bounding box center [613, 98] width 7 height 7
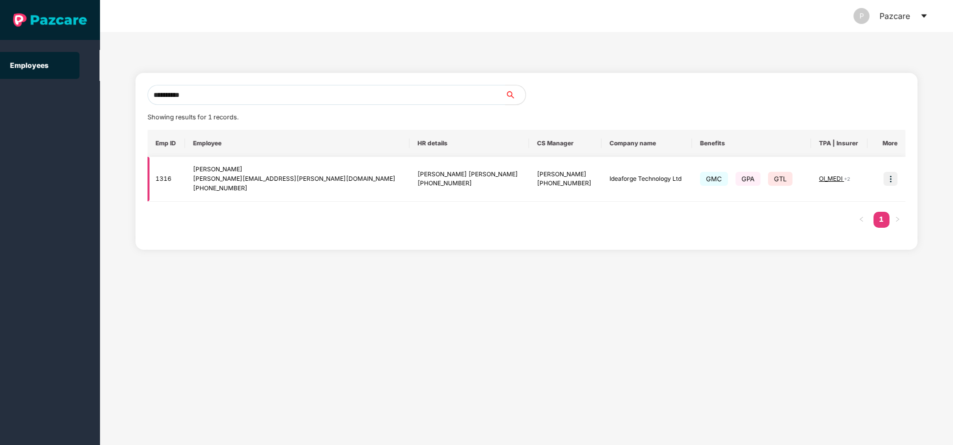
click at [886, 178] on img at bounding box center [890, 179] width 14 height 14
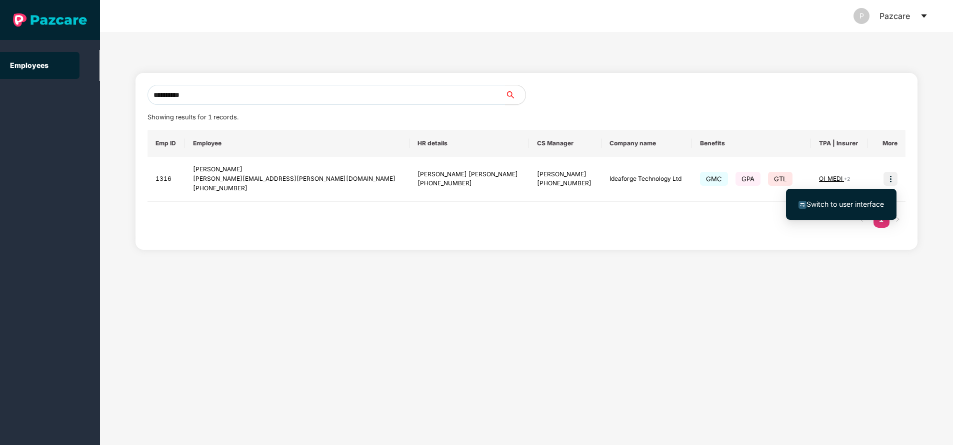
click at [837, 201] on span "Switch to user interface" at bounding box center [844, 204] width 77 height 8
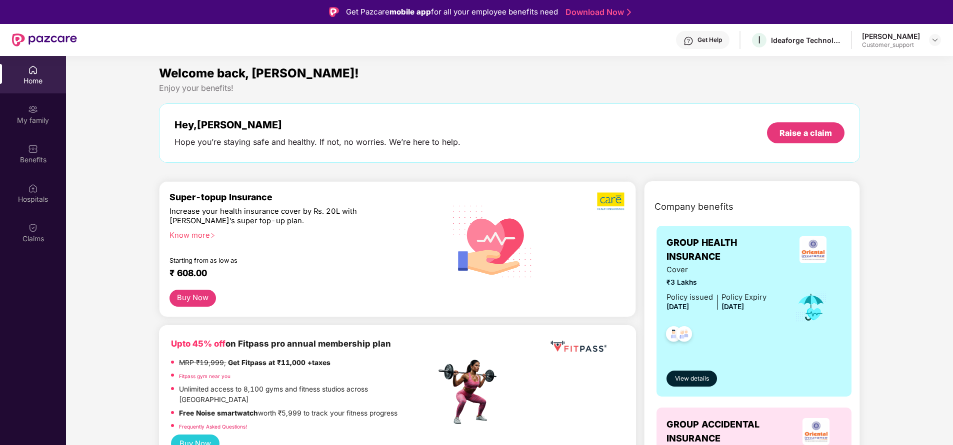
click at [29, 119] on div "My family" at bounding box center [33, 120] width 66 height 10
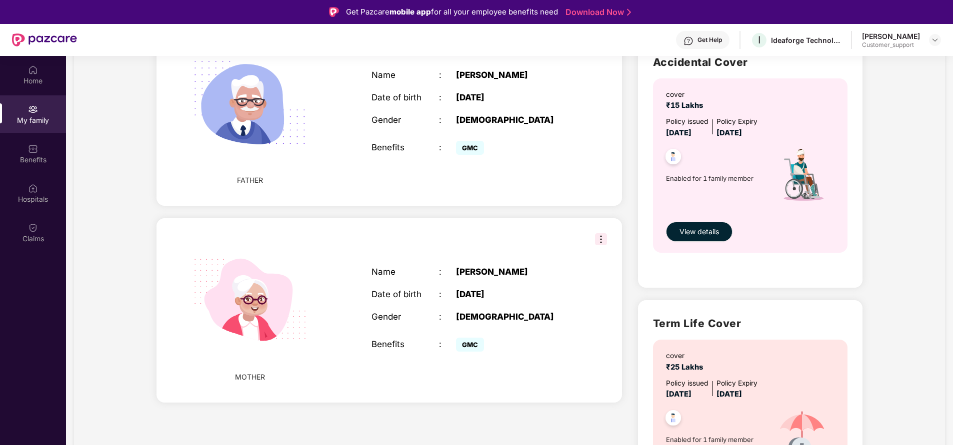
scroll to position [348, 0]
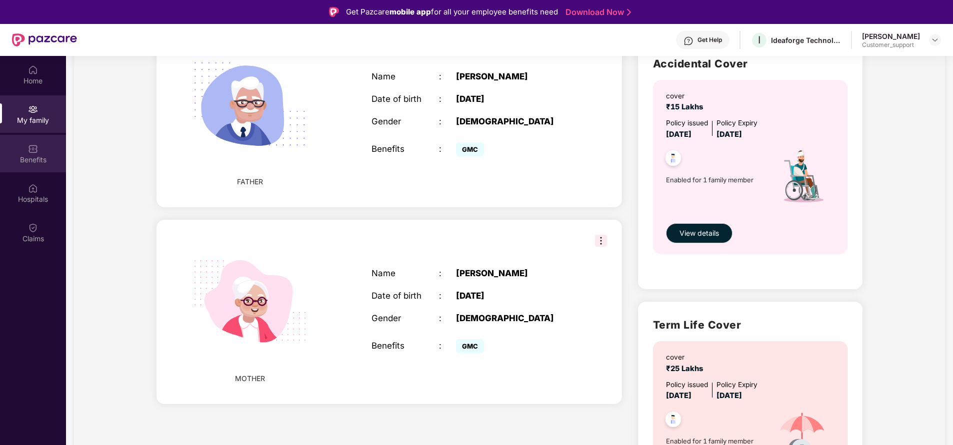
click at [34, 151] on img at bounding box center [33, 149] width 10 height 10
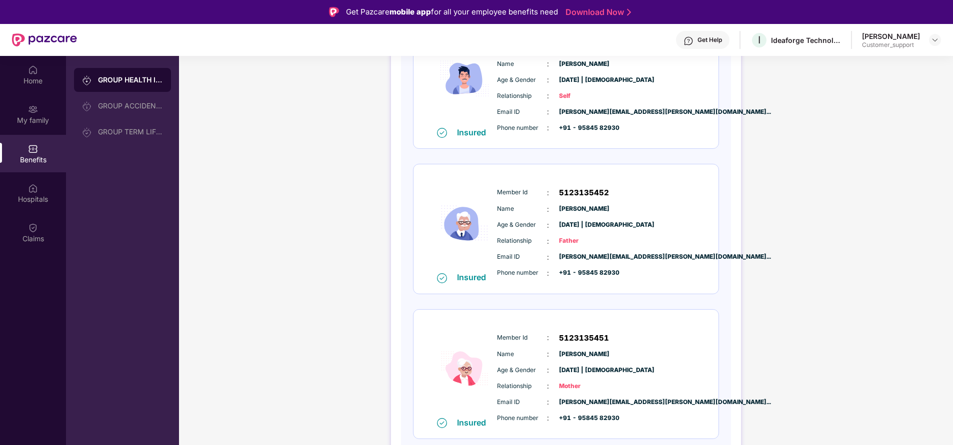
scroll to position [23, 0]
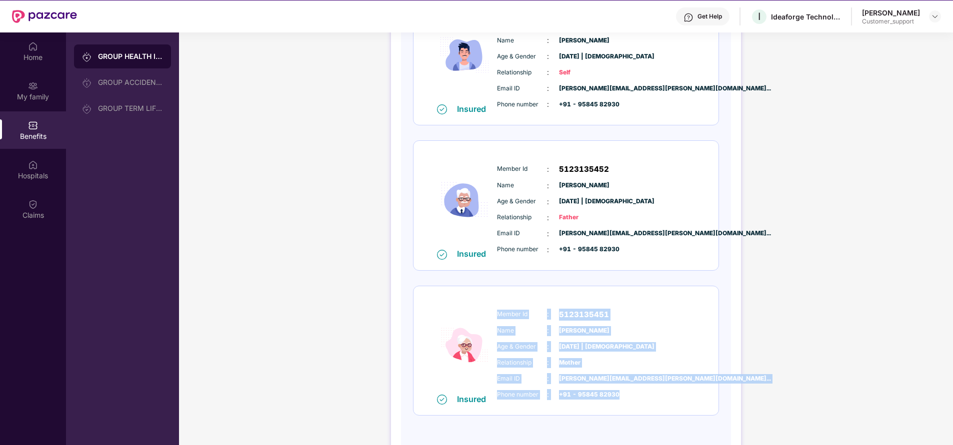
drag, startPoint x: 496, startPoint y: 316, endPoint x: 631, endPoint y: 395, distance: 157.0
click at [631, 395] on div "Member Id : 5123135451 Name : Vandana Vyas Age & Gender : 28 Sept 1967 | Female…" at bounding box center [595, 355] width 203 height 102
copy div "Member Id : 5123135451 Name : Vandana Vyas Age & Gender : 28 Sept 1967 | Female…"
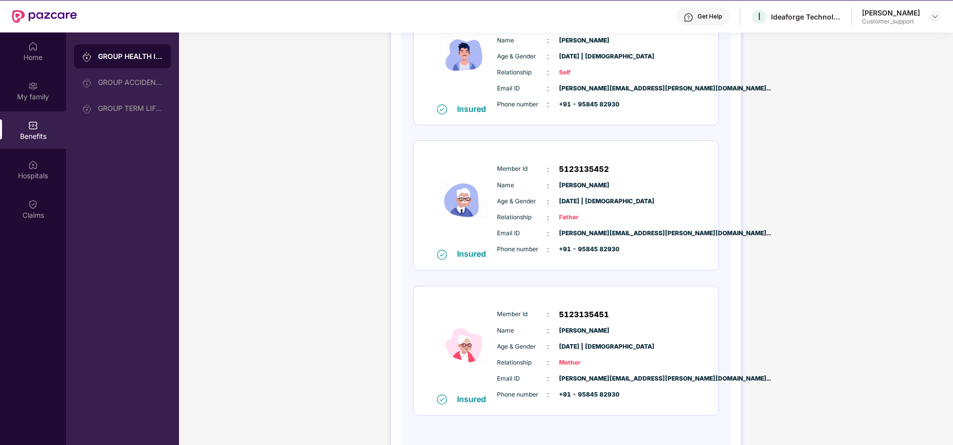
click at [78, 313] on div "GROUP HEALTH INSURANCE GROUP ACCIDENTAL INSURANCE GROUP TERM LIFE INSURANCE" at bounding box center [122, 254] width 113 height 445
click at [793, 16] on div "Ideaforge Technology Ltd" at bounding box center [806, 16] width 70 height 9
copy div "Ideaforge"
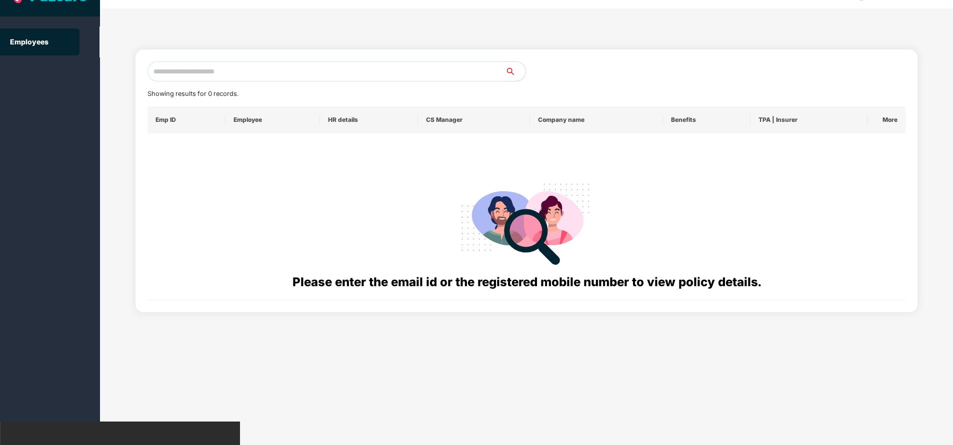
scroll to position [0, 0]
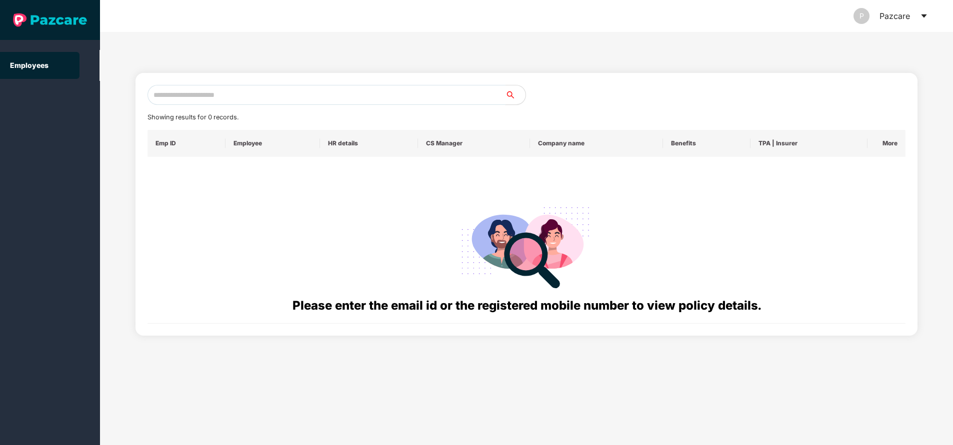
click at [276, 97] on input "text" at bounding box center [326, 95] width 358 height 20
paste input "**********"
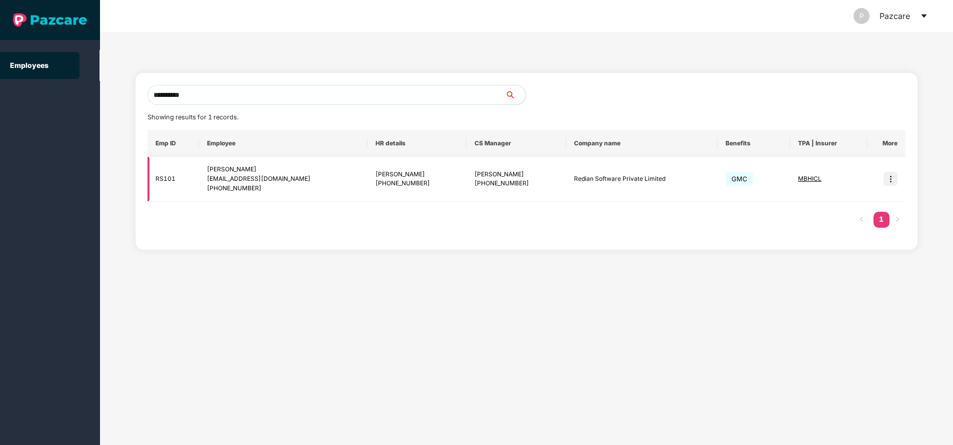
type input "**********"
click at [892, 183] on img at bounding box center [890, 179] width 14 height 14
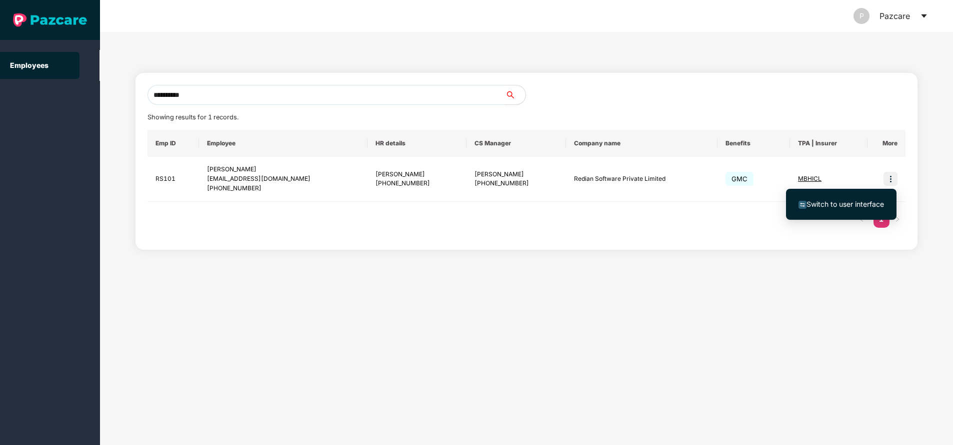
click at [851, 203] on span "Switch to user interface" at bounding box center [844, 204] width 77 height 8
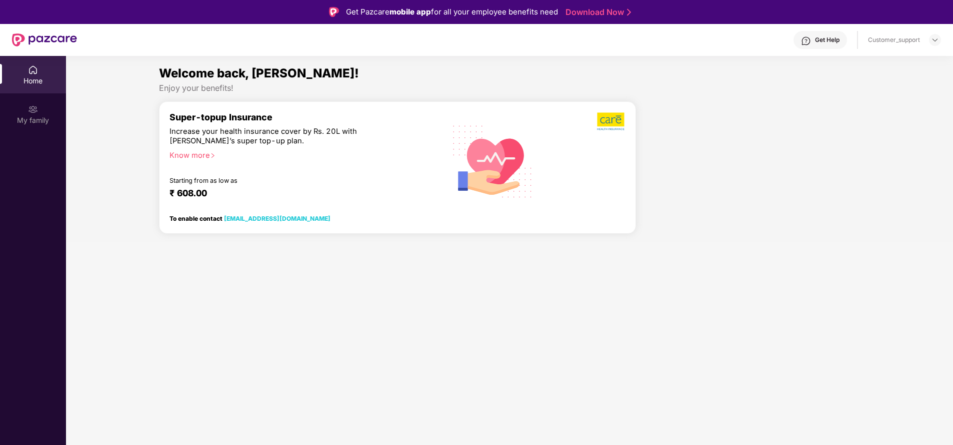
click at [851, 203] on div at bounding box center [752, 171] width 224 height 140
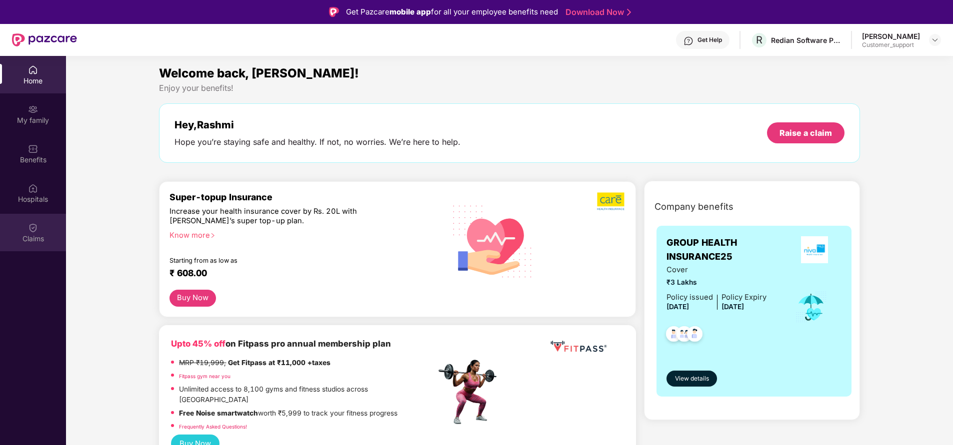
click at [38, 229] on div "Claims" at bounding box center [33, 232] width 66 height 37
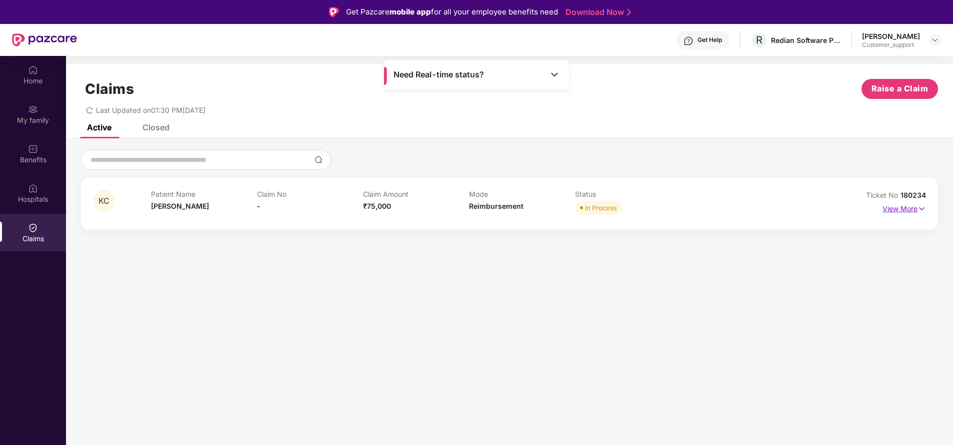
click at [891, 206] on p "View More" at bounding box center [903, 207] width 43 height 13
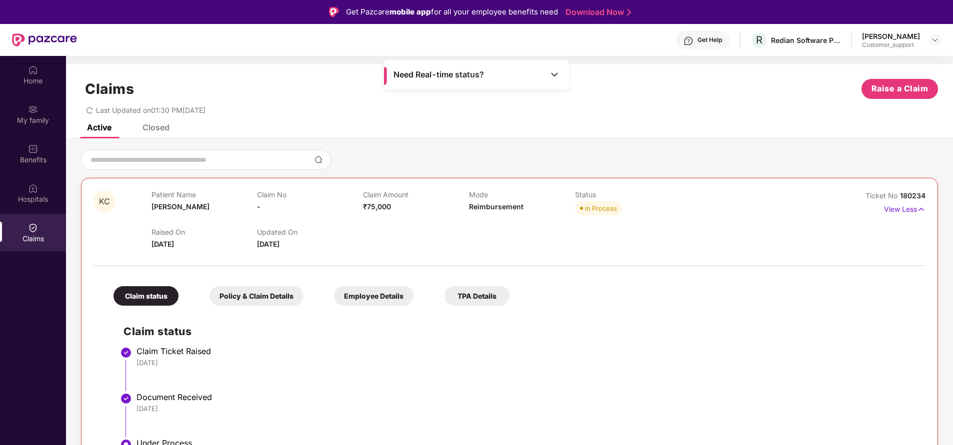
click at [904, 198] on span "180234" at bounding box center [912, 195] width 25 height 8
copy div "No 180234"
click at [24, 79] on div "Home" at bounding box center [33, 81] width 66 height 10
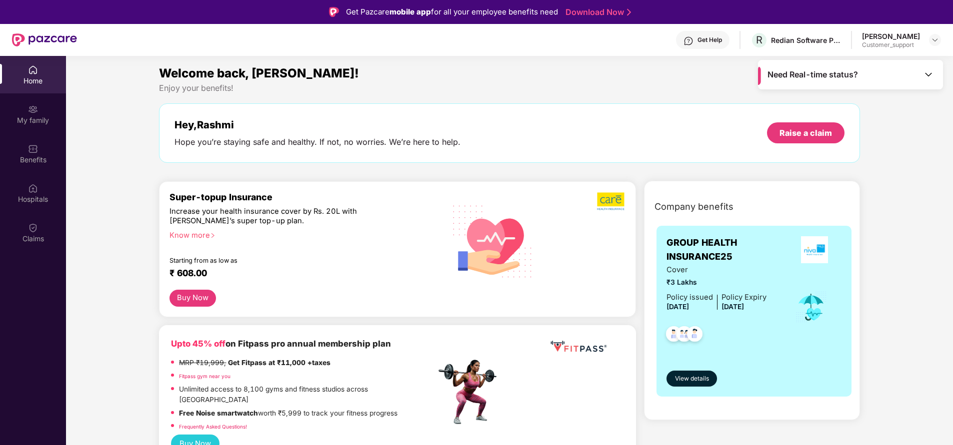
click at [47, 328] on div "Home My family Benefits Hospitals Claims" at bounding box center [33, 278] width 66 height 445
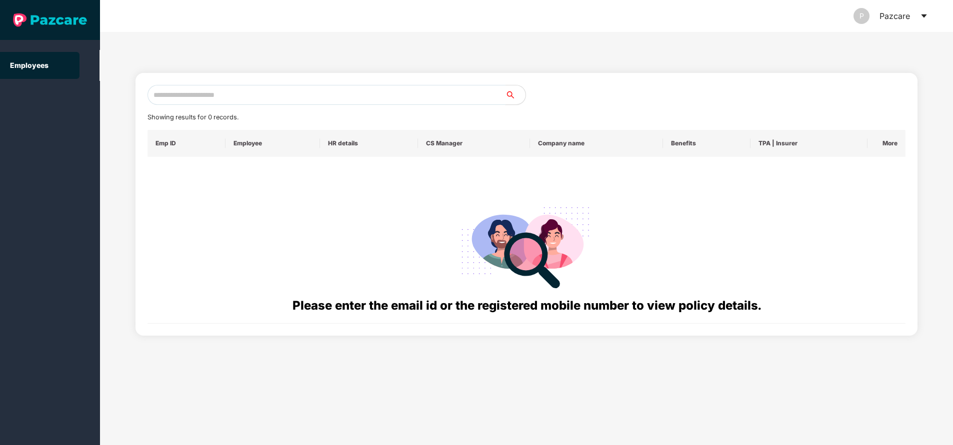
click at [271, 96] on input "text" at bounding box center [326, 95] width 358 height 20
paste input "**********"
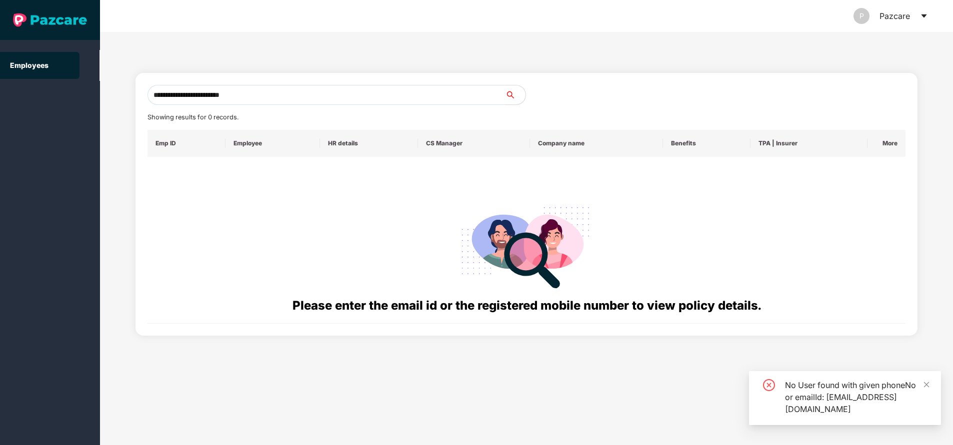
type input "**********"
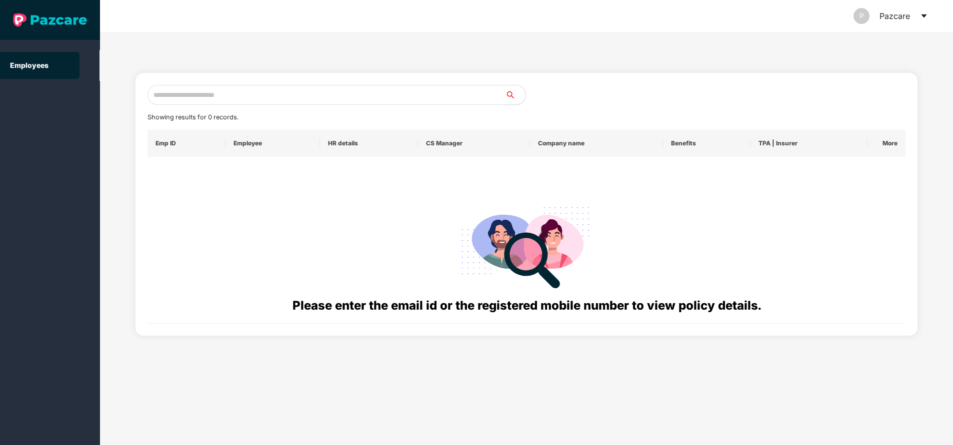
paste input "**********"
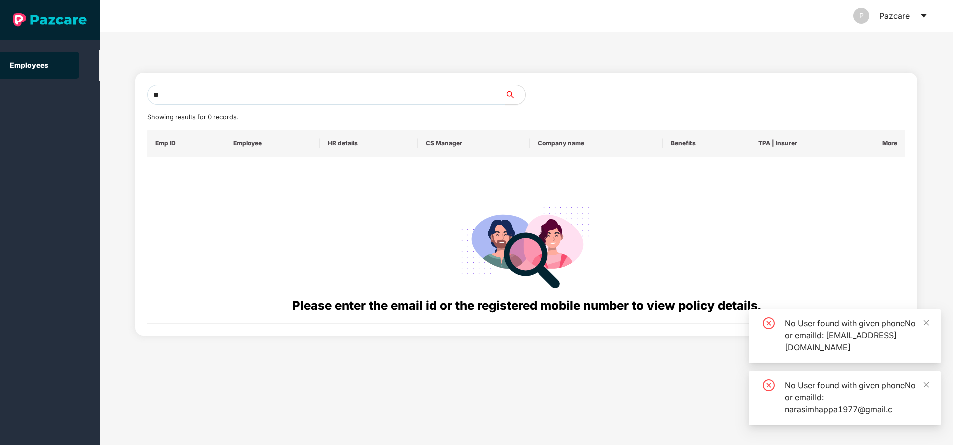
type input "*"
paste input "**********"
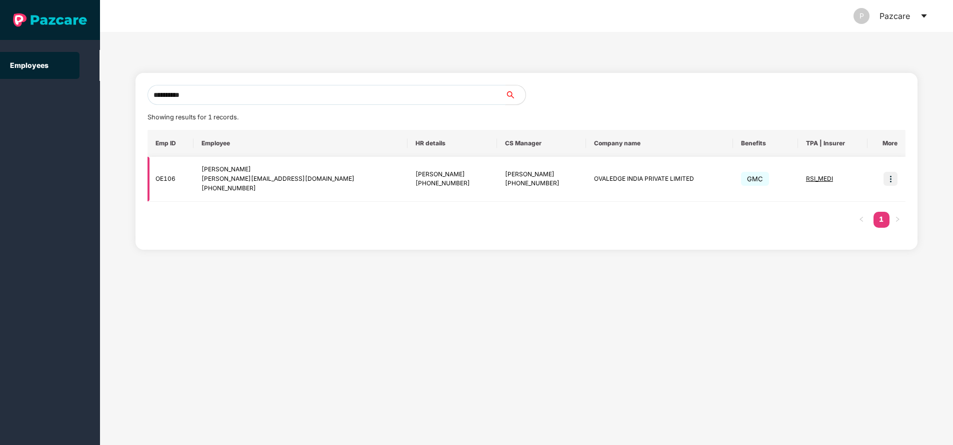
type input "**********"
click at [891, 177] on img at bounding box center [890, 179] width 14 height 14
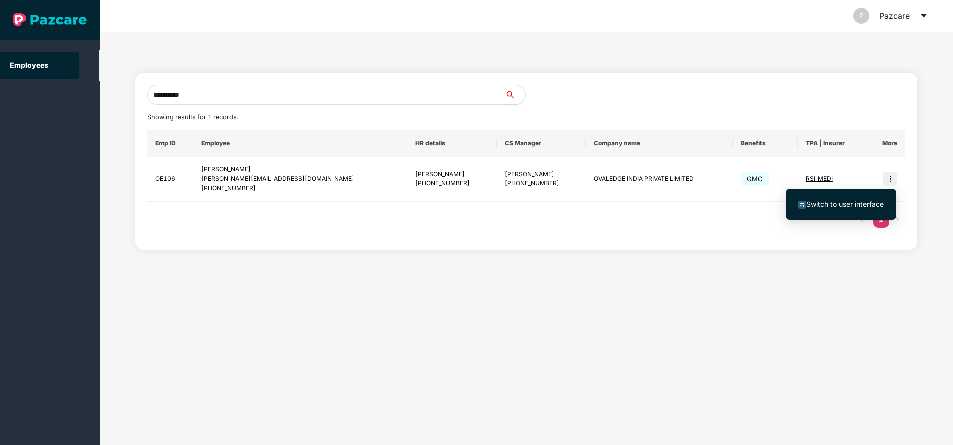
click at [865, 205] on span "Switch to user interface" at bounding box center [844, 204] width 77 height 8
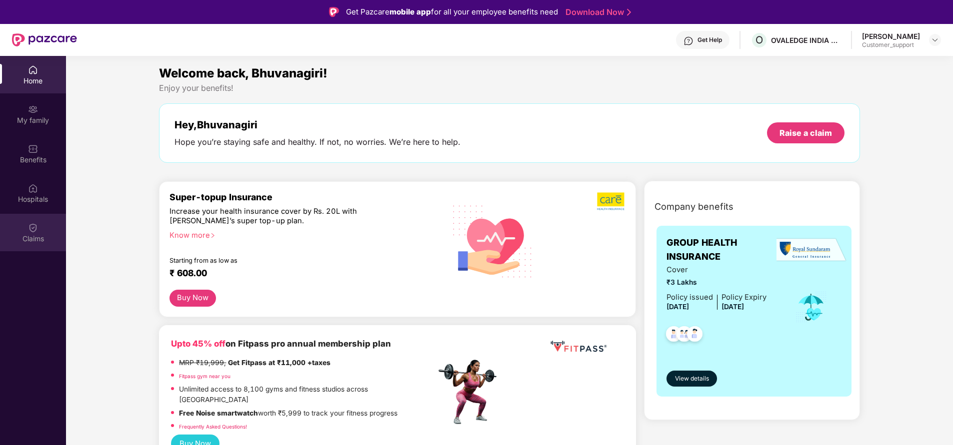
click at [32, 238] on div "Claims" at bounding box center [33, 239] width 66 height 10
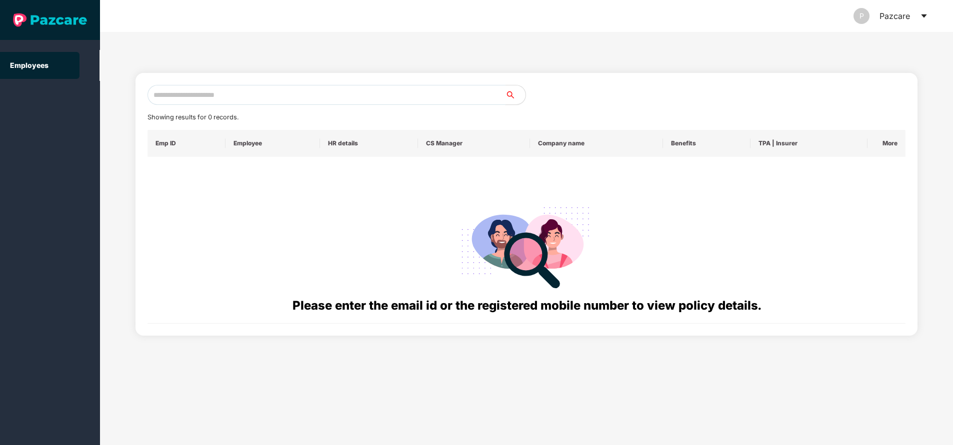
click at [451, 97] on input "text" at bounding box center [326, 95] width 358 height 20
paste input "**********"
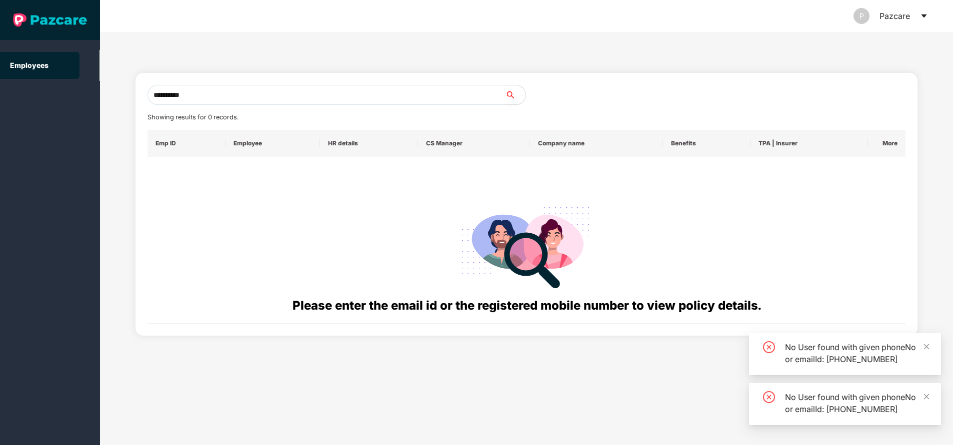
click at [380, 93] on input "**********" at bounding box center [326, 95] width 358 height 20
type input "*"
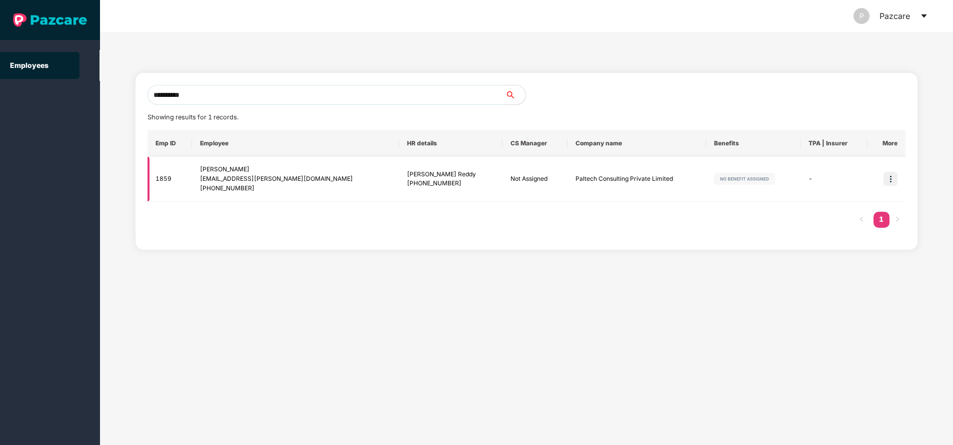
type input "**********"
click at [889, 182] on img at bounding box center [890, 179] width 14 height 14
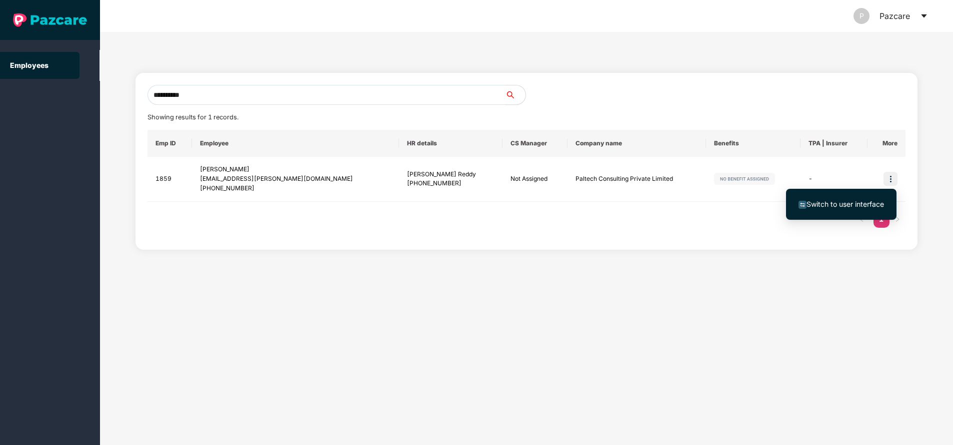
click at [847, 205] on span "Switch to user interface" at bounding box center [844, 204] width 77 height 8
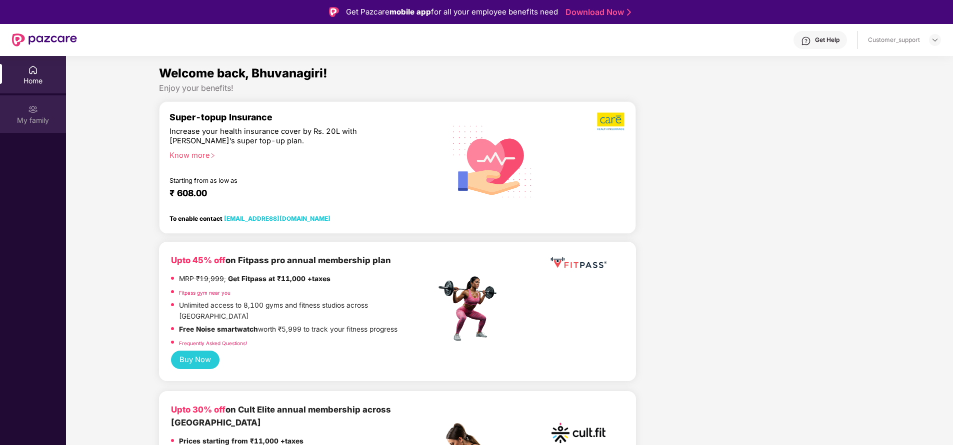
click at [34, 114] on div "My family" at bounding box center [33, 113] width 66 height 37
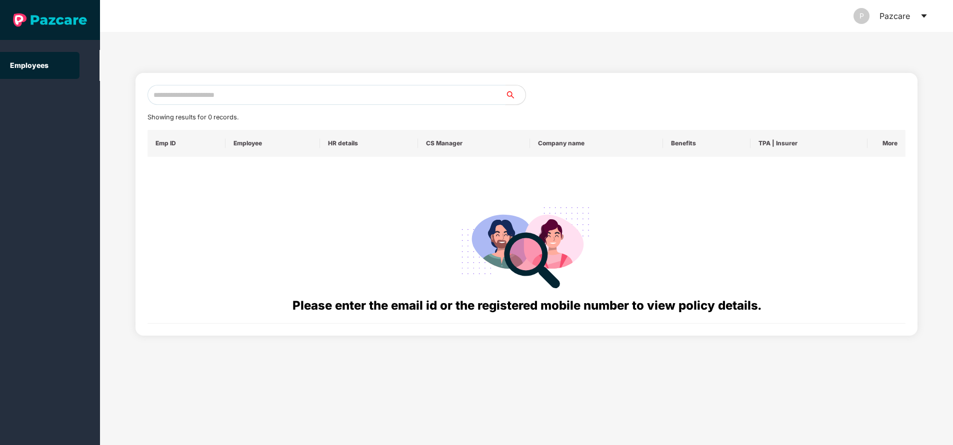
click at [237, 102] on input "text" at bounding box center [326, 95] width 358 height 20
paste input "**********"
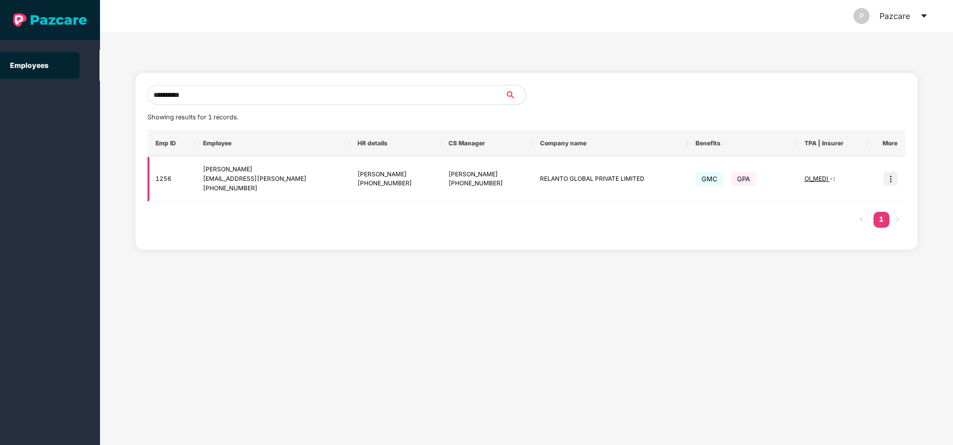
type input "**********"
click at [893, 183] on img at bounding box center [890, 179] width 14 height 14
click at [827, 177] on span "OI_MEDI" at bounding box center [816, 178] width 25 height 7
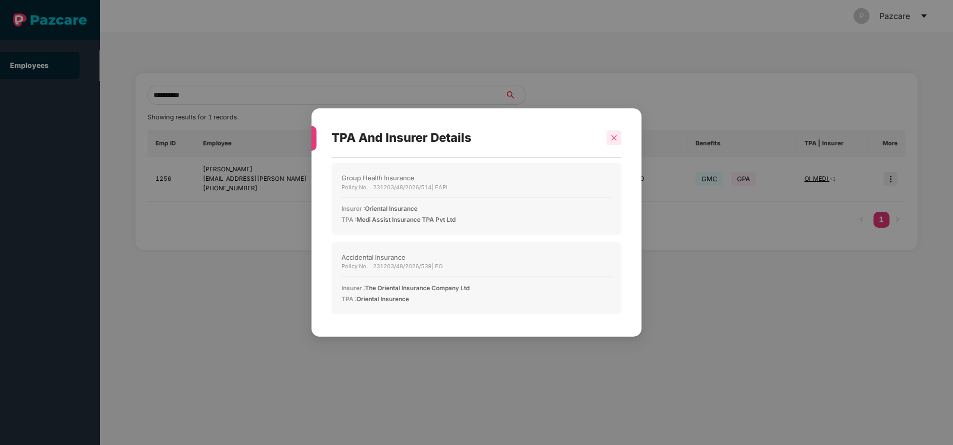
click at [615, 139] on icon "close" at bounding box center [613, 137] width 5 height 5
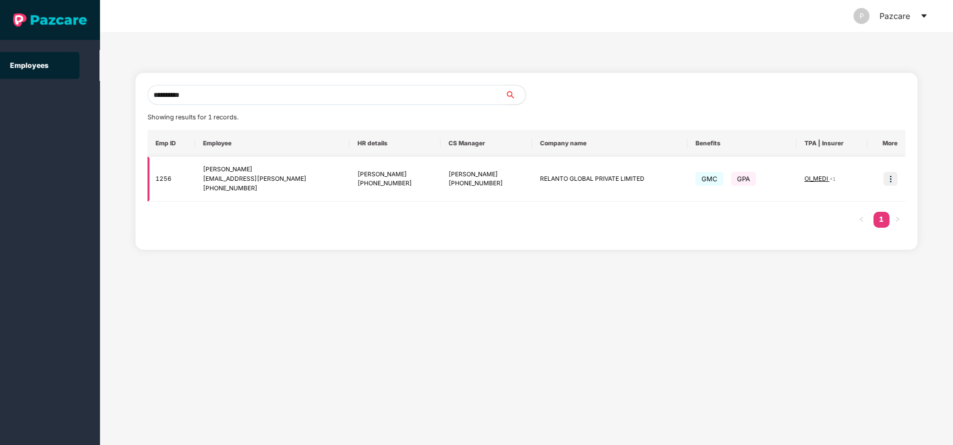
click at [891, 181] on img at bounding box center [890, 179] width 14 height 14
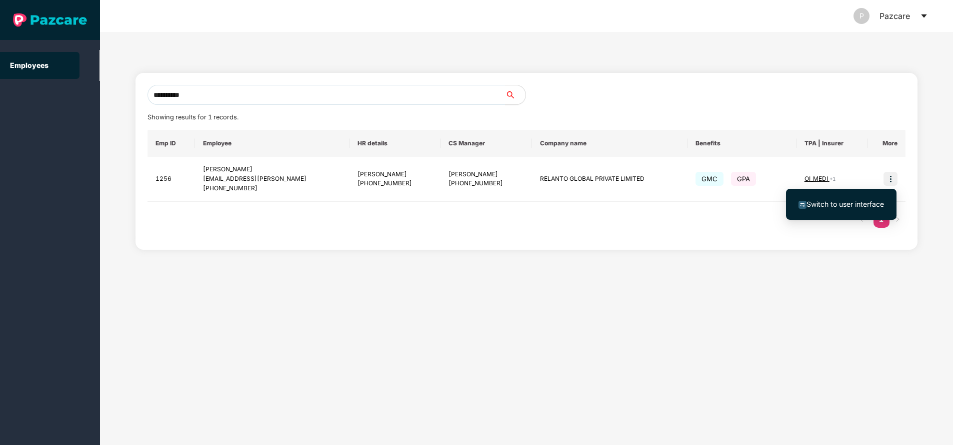
click at [835, 205] on span "Switch to user interface" at bounding box center [844, 204] width 77 height 8
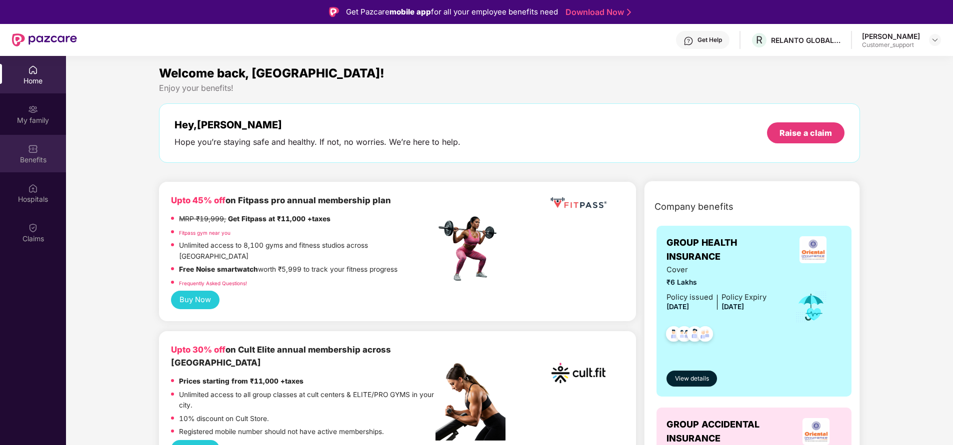
click at [42, 154] on div "Benefits" at bounding box center [33, 153] width 66 height 37
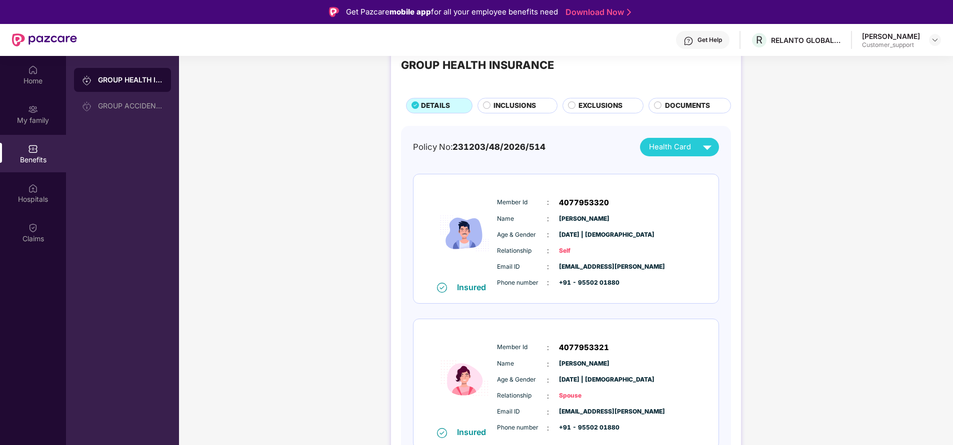
scroll to position [31, 0]
click at [28, 197] on div "Hospitals" at bounding box center [33, 199] width 66 height 10
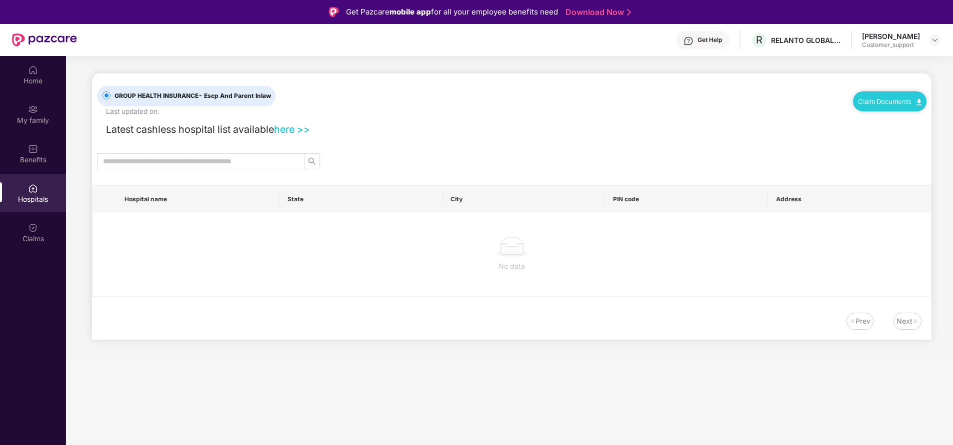
scroll to position [0, 0]
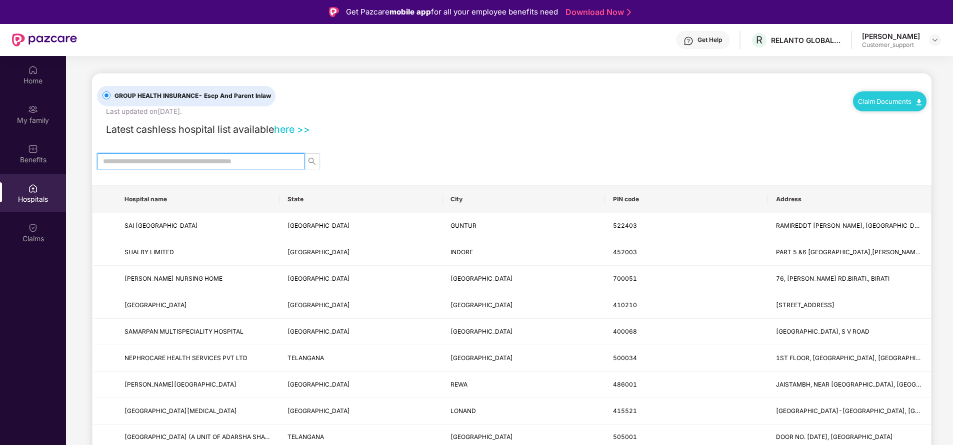
click at [137, 167] on input "text" at bounding box center [196, 161] width 187 height 11
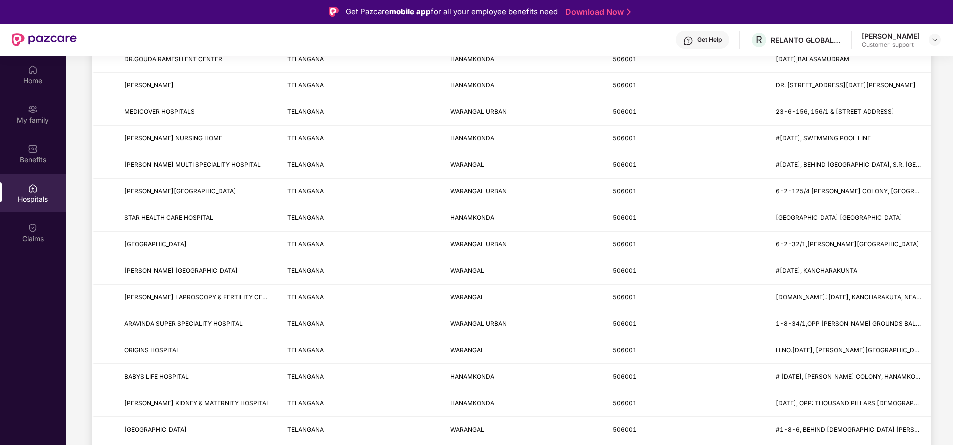
scroll to position [350, 0]
type input "******"
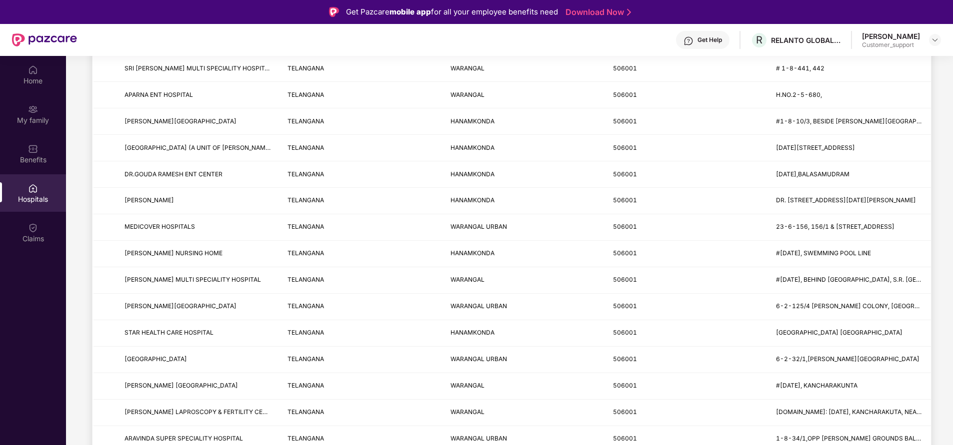
scroll to position [0, 0]
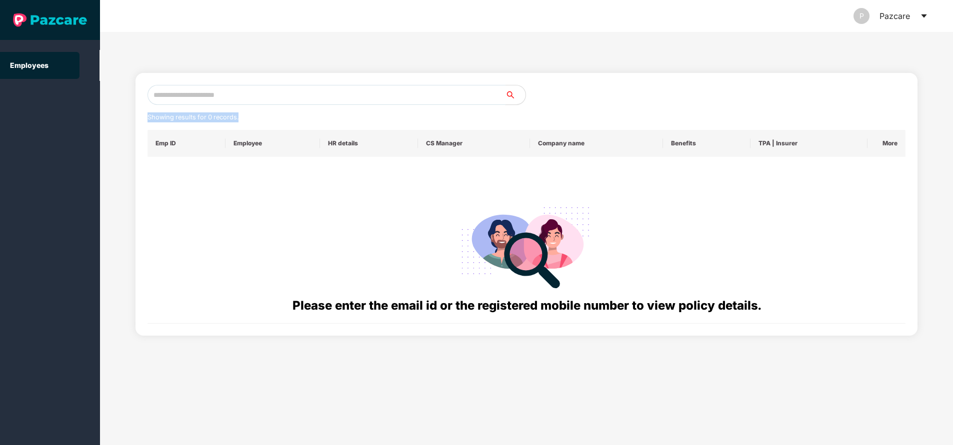
drag, startPoint x: 238, startPoint y: 106, endPoint x: 262, endPoint y: 91, distance: 28.5
click at [262, 91] on div "Showing results for 0 records. Emp ID Employee HR details CS Manager Company na…" at bounding box center [526, 204] width 758 height 239
click at [262, 91] on input "text" at bounding box center [326, 95] width 358 height 20
paste input "**********"
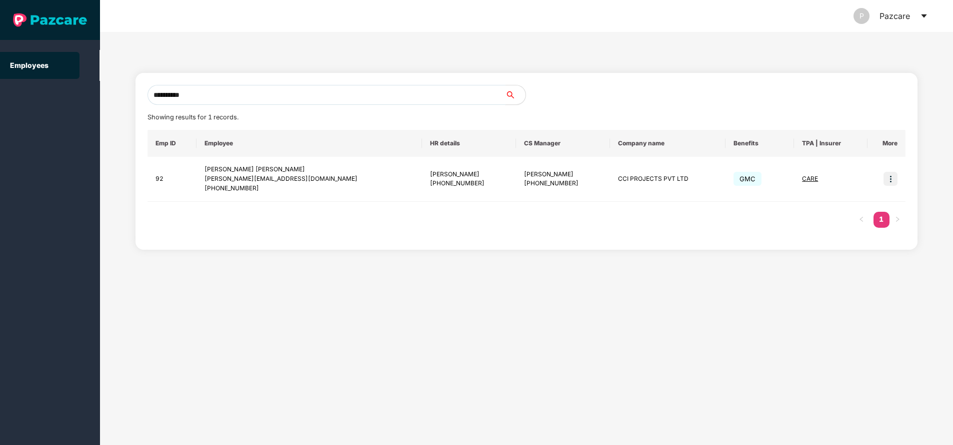
type input "**********"
paste input "**********"
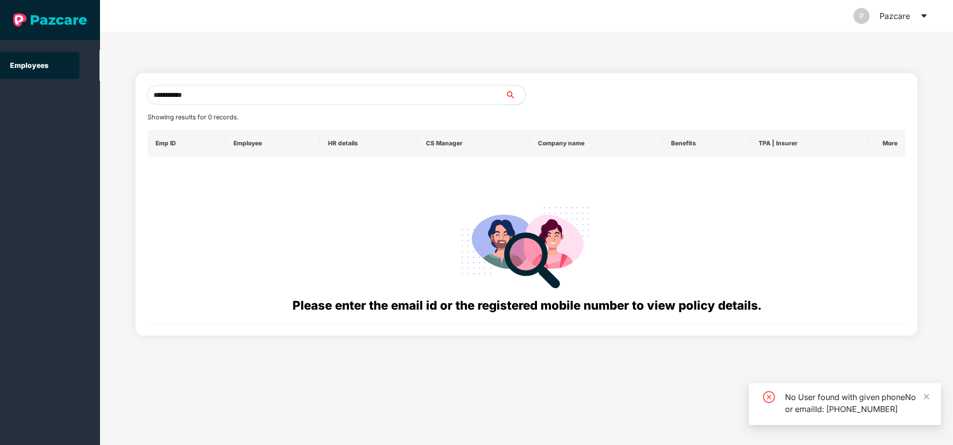
type input "**********"
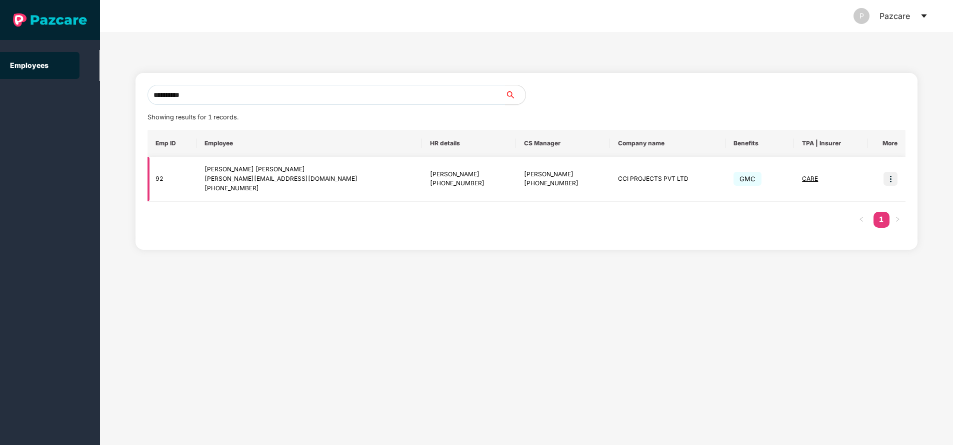
click at [887, 178] on img at bounding box center [890, 179] width 14 height 14
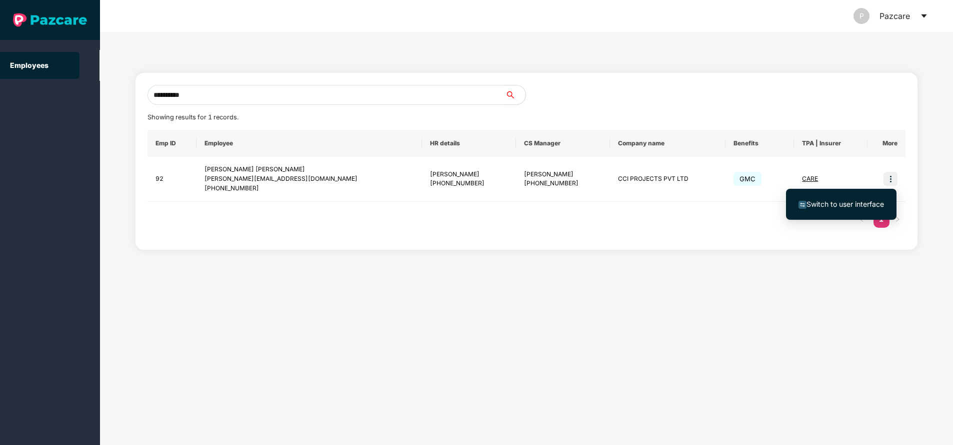
click at [837, 206] on span "Switch to user interface" at bounding box center [844, 204] width 77 height 8
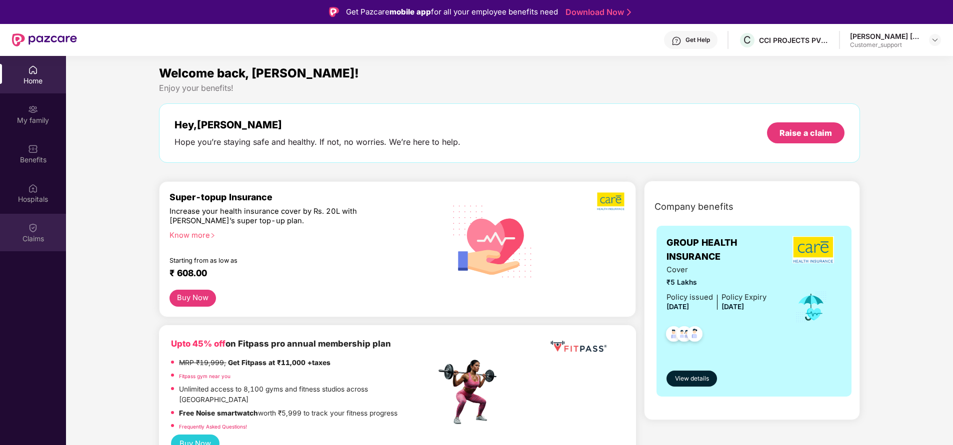
click at [31, 226] on img at bounding box center [33, 228] width 10 height 10
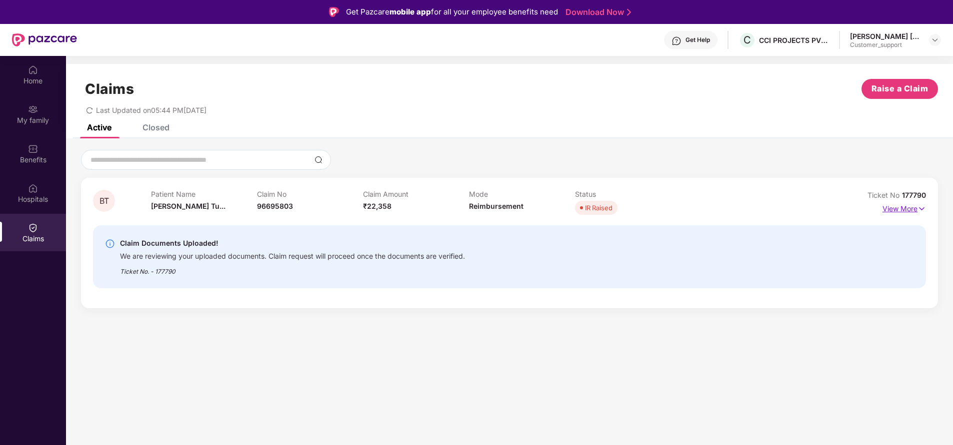
click at [904, 209] on p "View More" at bounding box center [903, 207] width 43 height 13
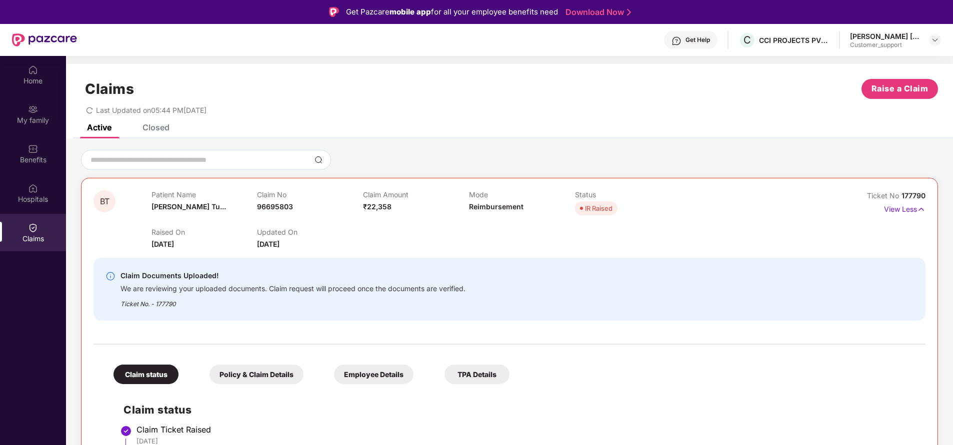
click at [913, 194] on span "177790" at bounding box center [913, 195] width 24 height 8
copy div "No 177790"
click at [592, 212] on div "IR Raised" at bounding box center [598, 207] width 27 height 10
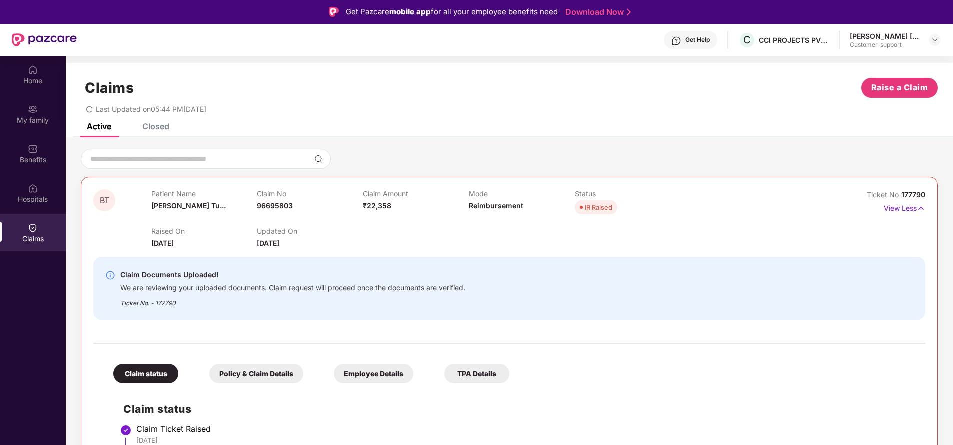
click at [595, 209] on div "IR Raised" at bounding box center [598, 207] width 27 height 10
click at [906, 194] on span "177790" at bounding box center [913, 194] width 24 height 8
copy div "No 177790"
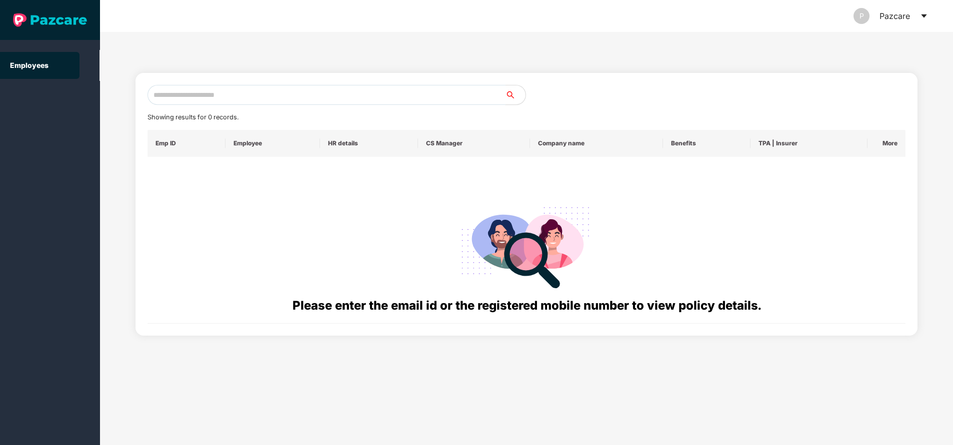
click at [187, 93] on input "text" at bounding box center [326, 95] width 358 height 20
paste input "**********"
type input "**********"
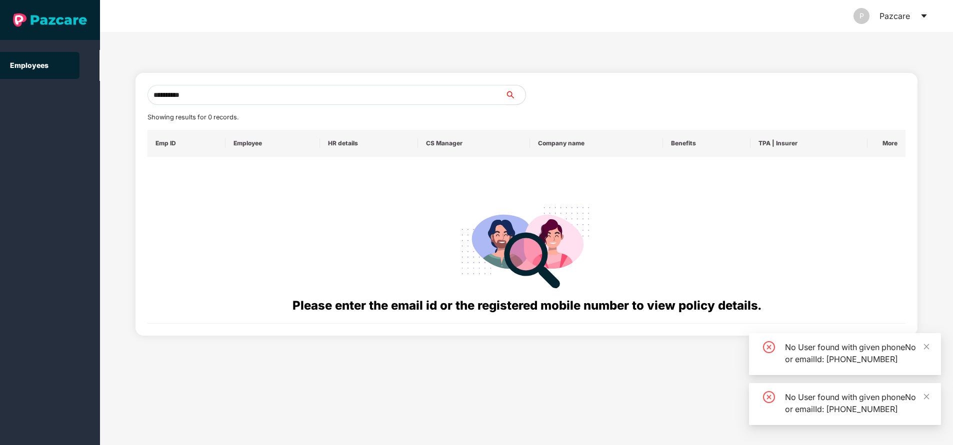
click at [230, 96] on input "**********" at bounding box center [326, 95] width 358 height 20
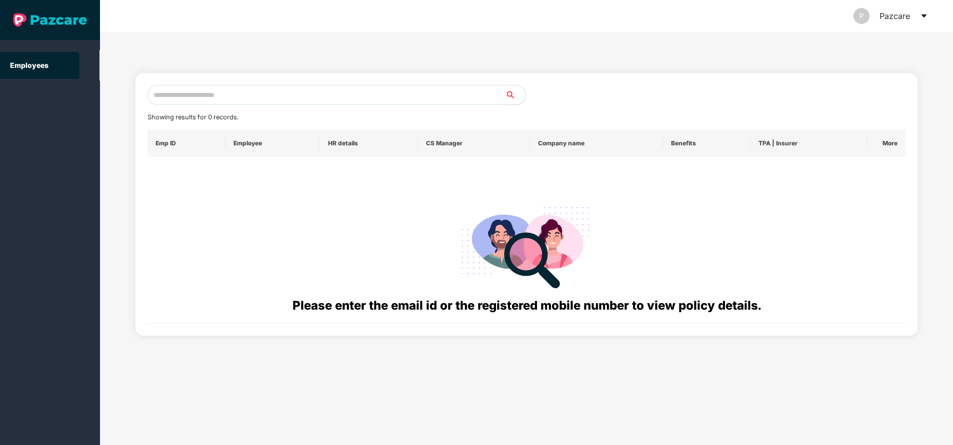
click at [164, 96] on input "text" at bounding box center [326, 95] width 358 height 20
type input "*"
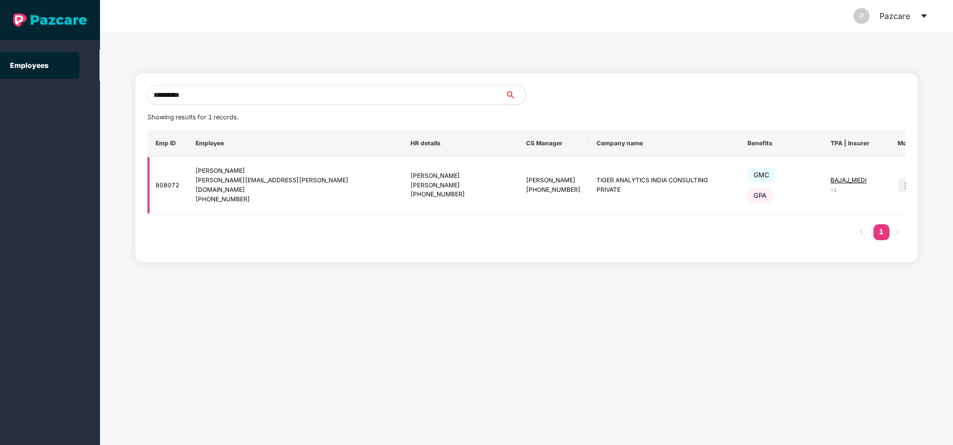
type input "**********"
click at [836, 179] on span "BAJAJ_MEDI" at bounding box center [848, 179] width 36 height 7
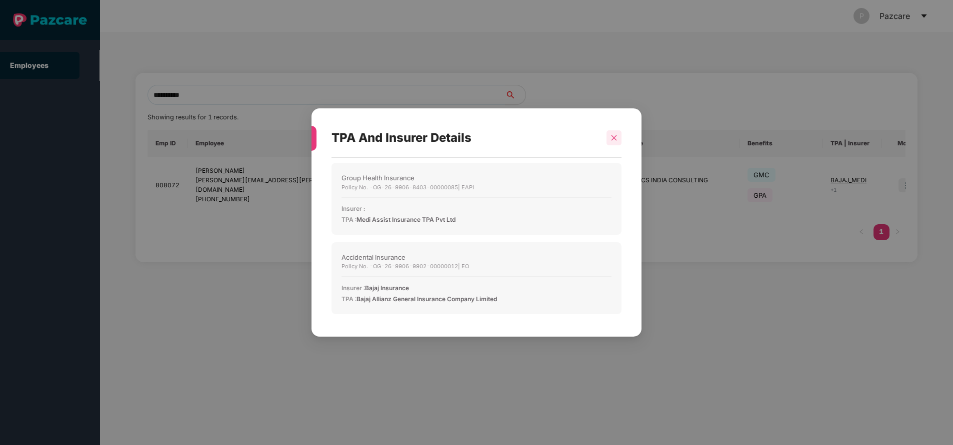
click at [611, 136] on icon "close" at bounding box center [613, 137] width 7 height 7
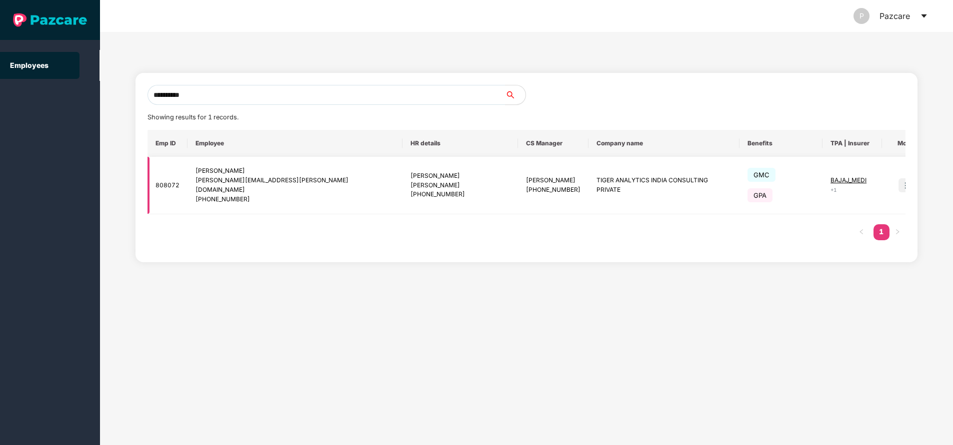
click at [898, 180] on img at bounding box center [905, 185] width 14 height 14
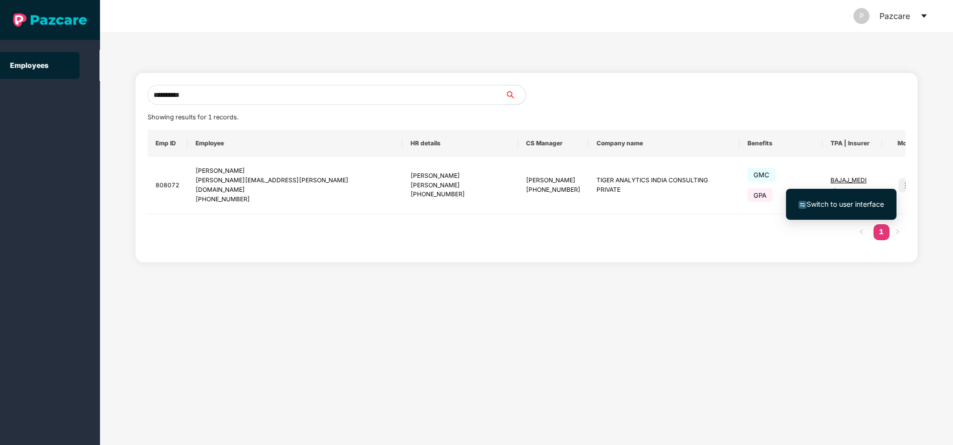
click at [850, 203] on span "Switch to user interface" at bounding box center [844, 204] width 77 height 8
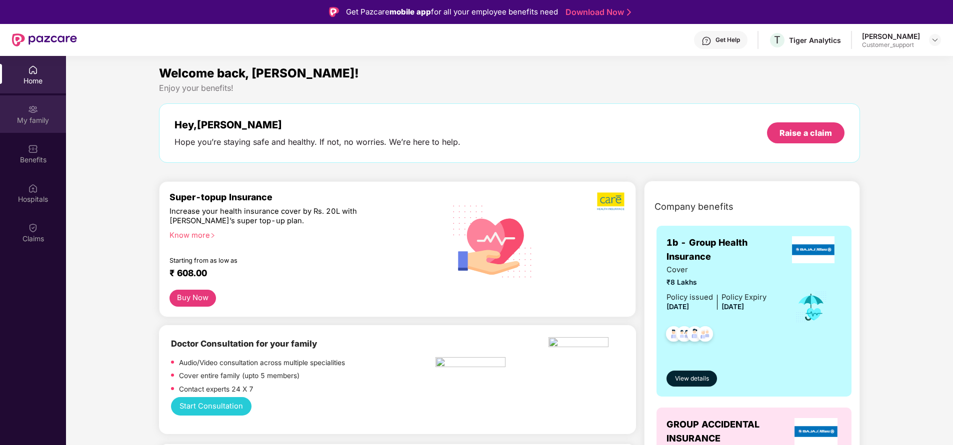
click at [44, 110] on div "My family" at bounding box center [33, 113] width 66 height 37
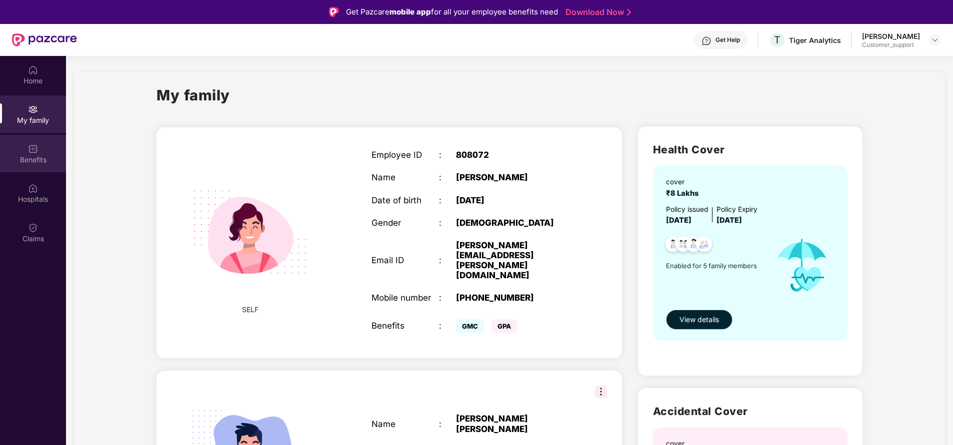
click at [33, 157] on div "Benefits" at bounding box center [33, 160] width 66 height 10
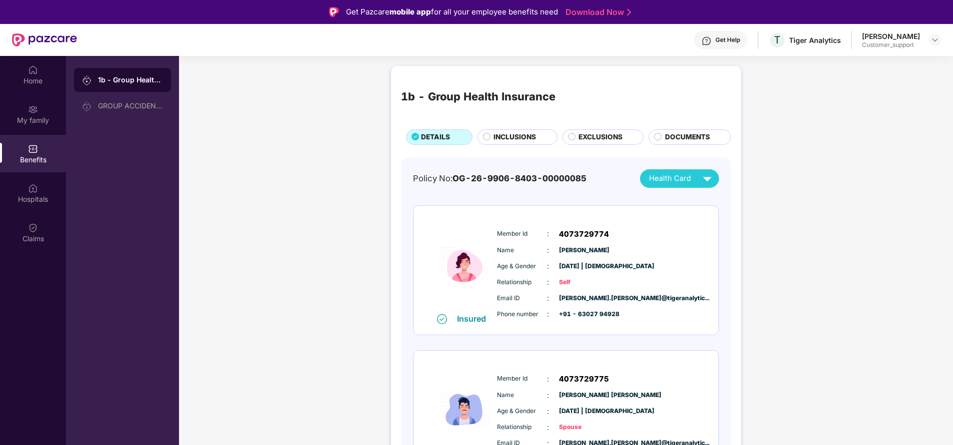
click at [499, 230] on span "Member Id" at bounding box center [522, 233] width 50 height 9
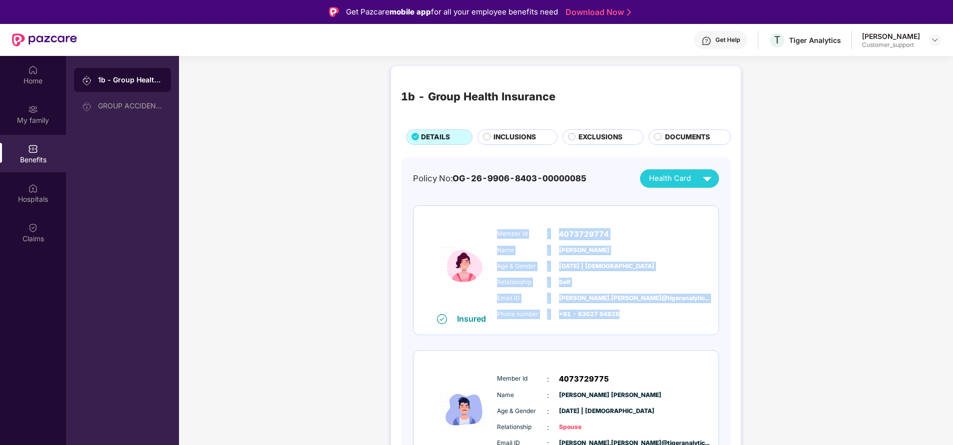
copy div "Member Id : 4073729774 Name : Preethi Oruganti Age & Gender : 08 Sept 1994 | Fe…"
click at [30, 111] on img at bounding box center [33, 109] width 10 height 10
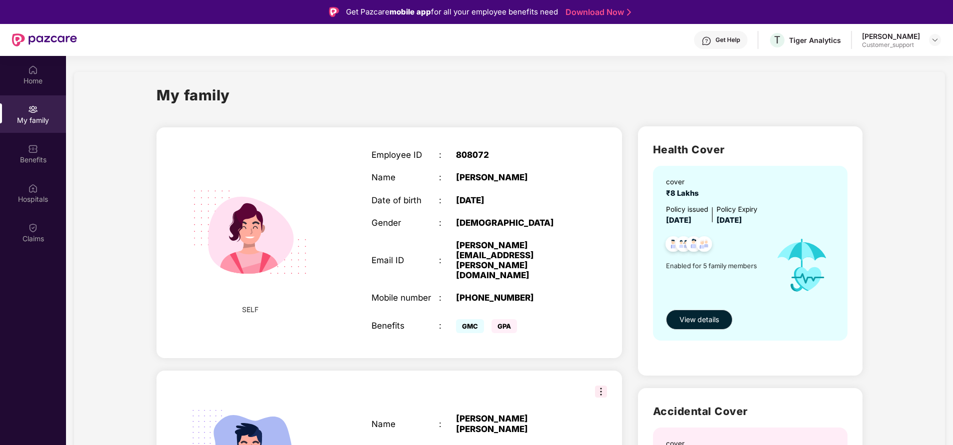
drag, startPoint x: 371, startPoint y: 152, endPoint x: 528, endPoint y: 182, distance: 159.4
click at [528, 182] on div "Employee ID : 808072 Name : Preethi Oruganti Date of birth : 08 Sept 1994 Gende…" at bounding box center [472, 242] width 222 height 210
copy div "Employee ID : 808072 Name : Preethi Oruganti"
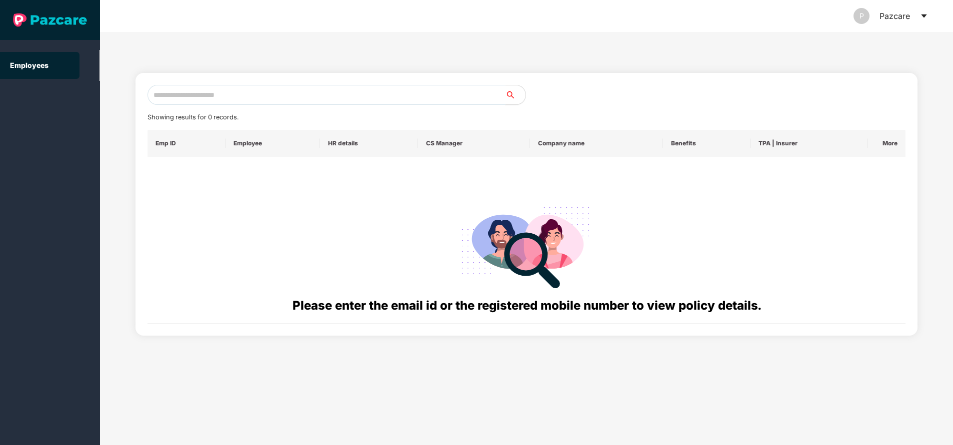
click at [214, 88] on input "text" at bounding box center [326, 95] width 358 height 20
paste input "**********"
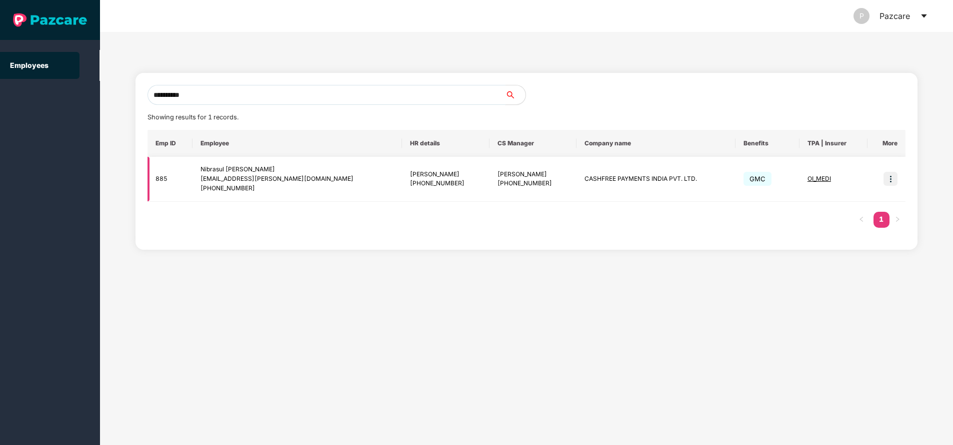
type input "**********"
click at [892, 179] on img at bounding box center [890, 179] width 14 height 14
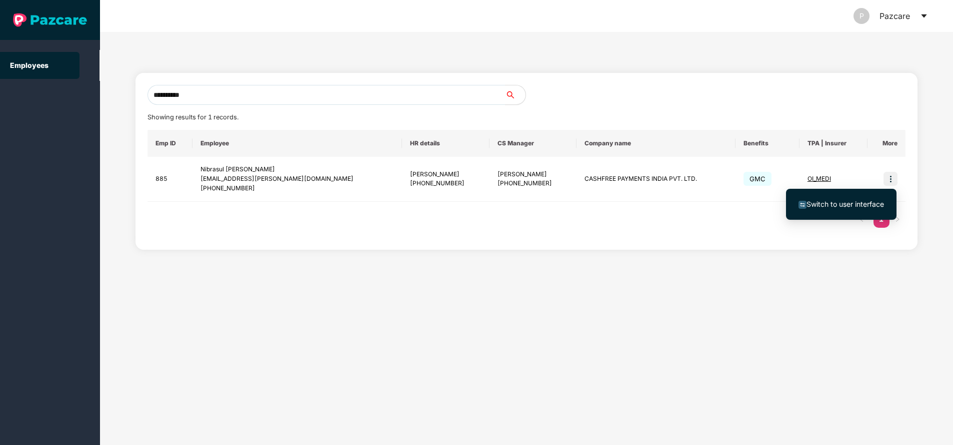
click at [871, 202] on span "Switch to user interface" at bounding box center [844, 204] width 77 height 8
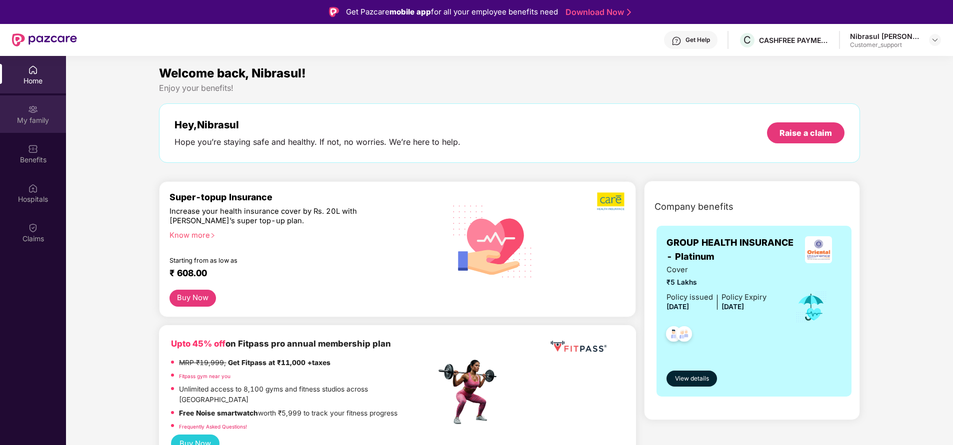
click at [31, 121] on div "My family" at bounding box center [33, 120] width 66 height 10
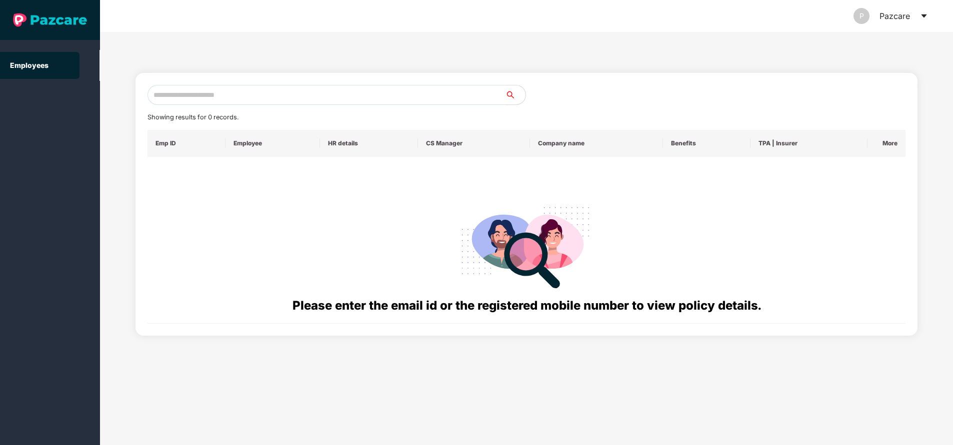
click at [206, 95] on input "text" at bounding box center [326, 95] width 358 height 20
paste input "**********"
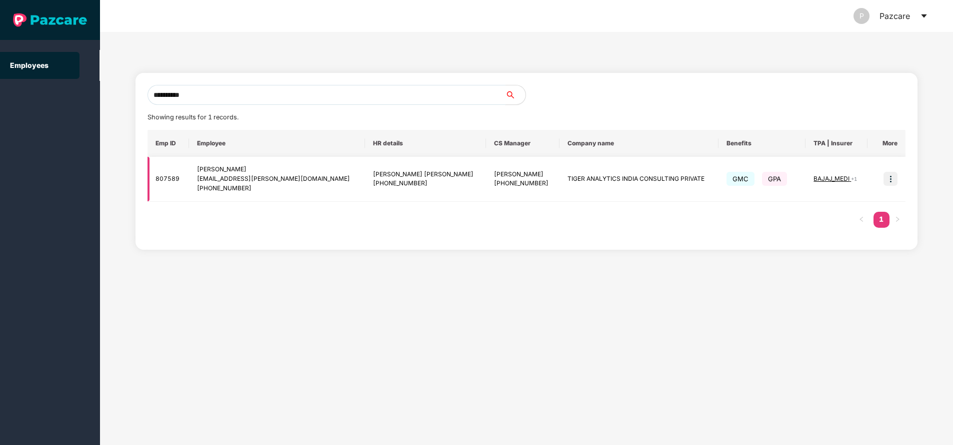
type input "**********"
click at [891, 183] on img at bounding box center [890, 179] width 14 height 14
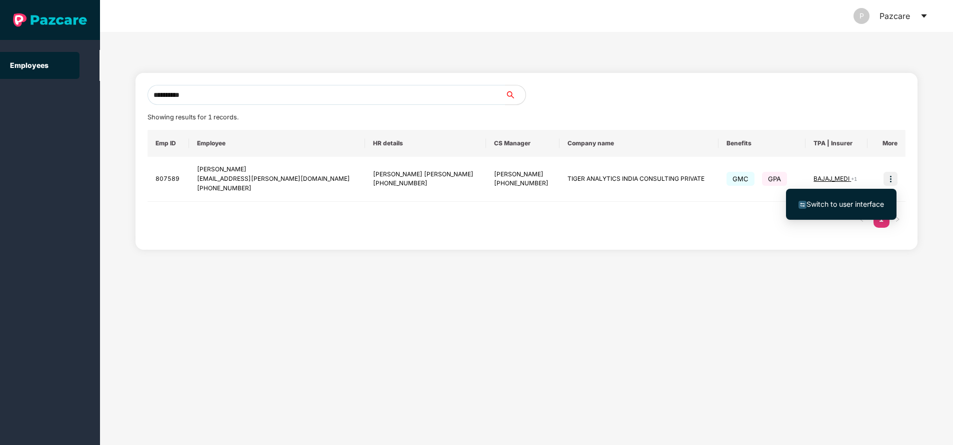
click at [840, 205] on span "Switch to user interface" at bounding box center [844, 204] width 77 height 8
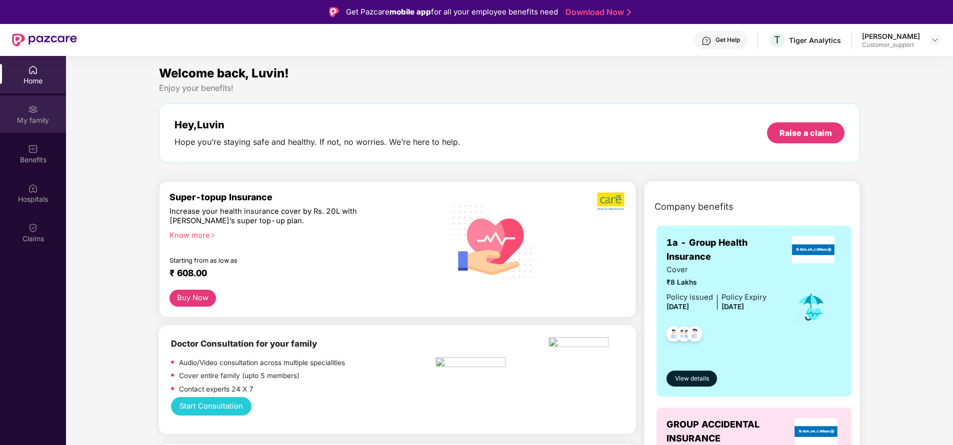
click at [38, 111] on div "My family" at bounding box center [33, 113] width 66 height 37
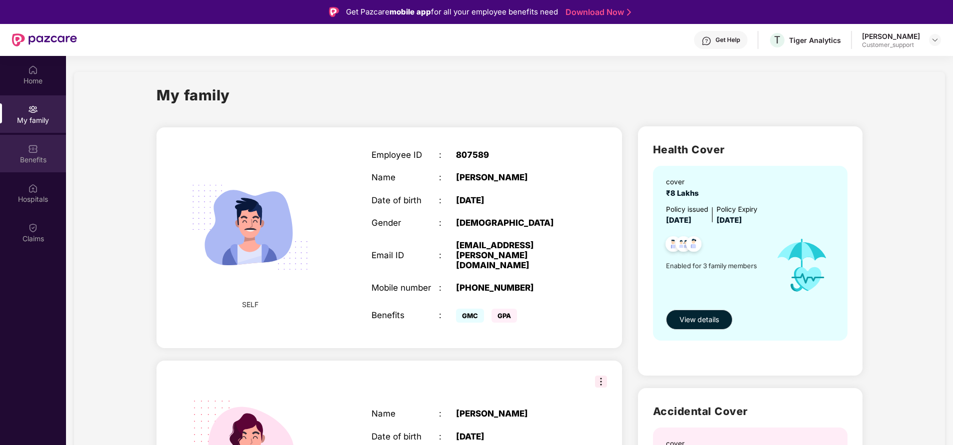
click at [37, 157] on div "Benefits" at bounding box center [33, 160] width 66 height 10
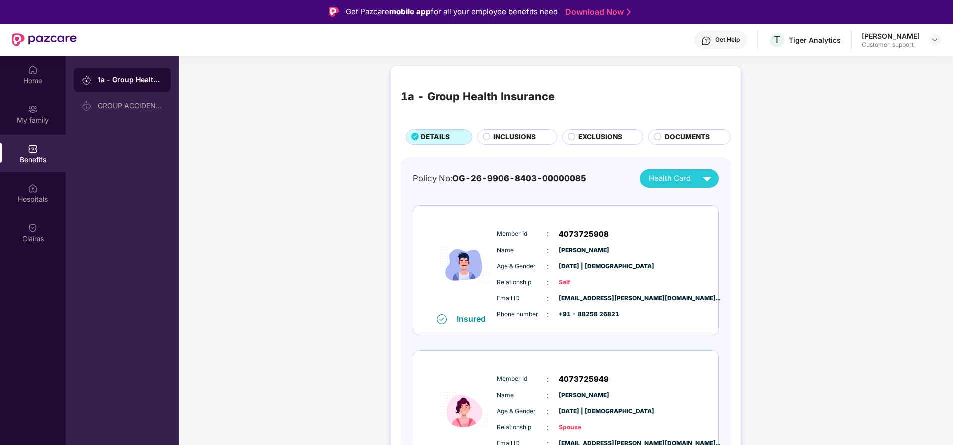
click at [513, 138] on span "INCLUSIONS" at bounding box center [514, 137] width 42 height 10
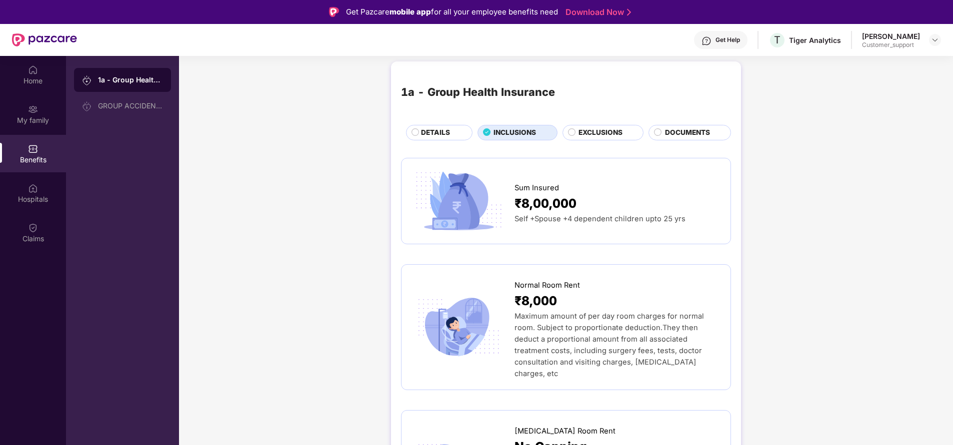
scroll to position [3, 0]
click at [23, 117] on div "My family" at bounding box center [33, 120] width 66 height 10
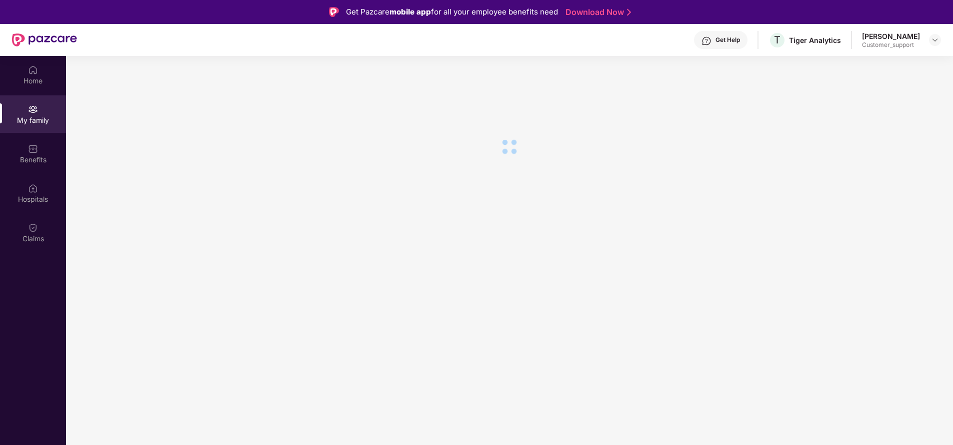
scroll to position [0, 0]
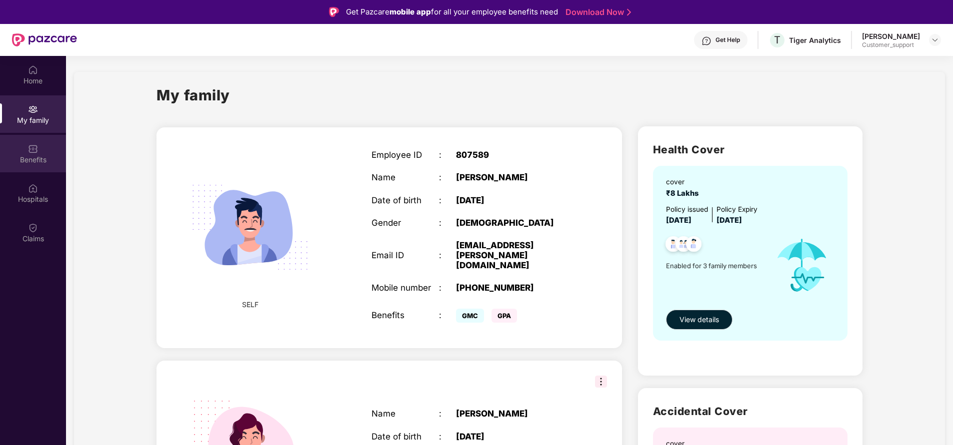
click at [35, 161] on div "Benefits" at bounding box center [33, 160] width 66 height 10
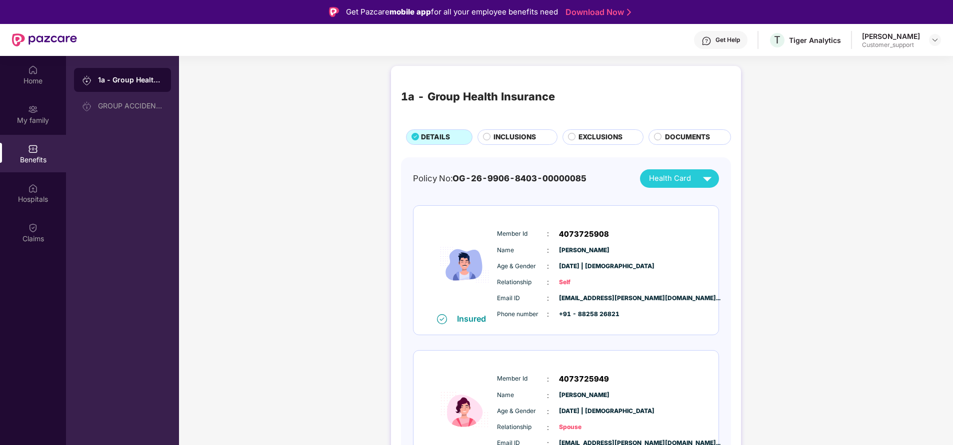
click at [516, 138] on span "INCLUSIONS" at bounding box center [514, 137] width 42 height 10
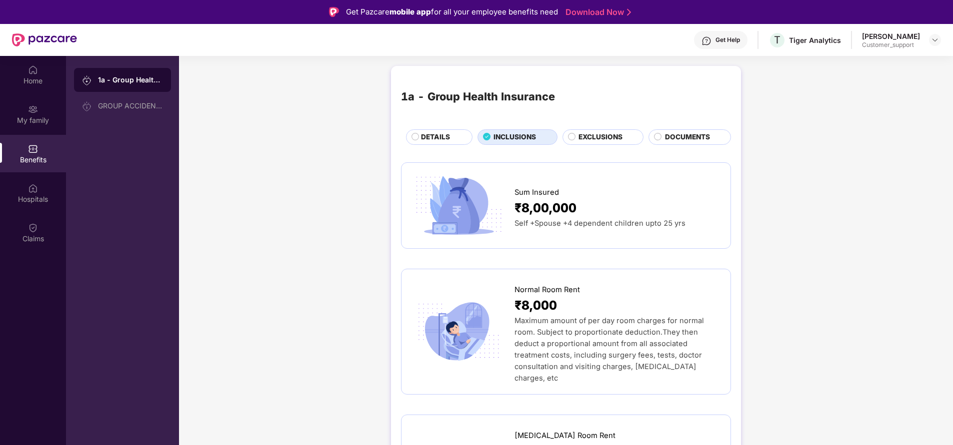
click at [617, 135] on span "EXCLUSIONS" at bounding box center [600, 137] width 44 height 10
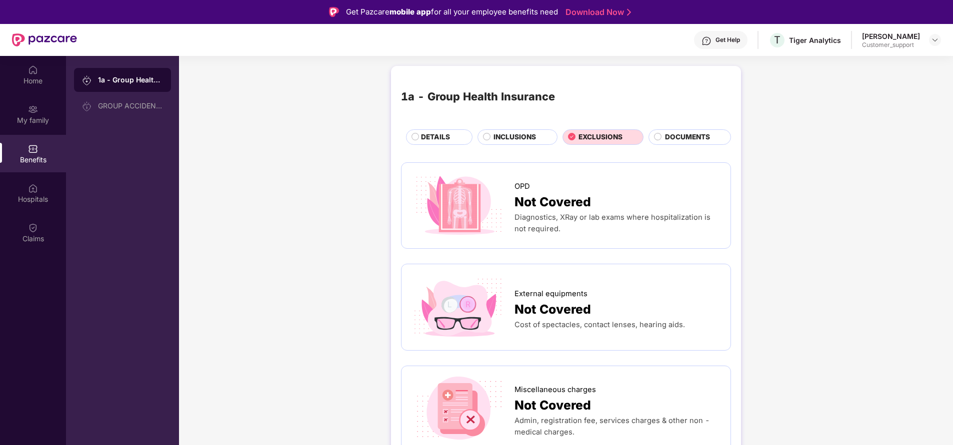
click at [533, 140] on span "INCLUSIONS" at bounding box center [514, 137] width 42 height 10
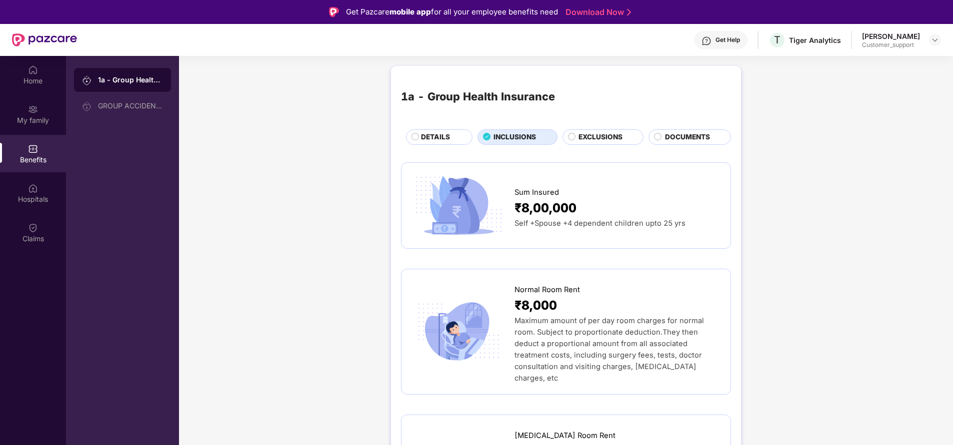
click at [426, 137] on span "DETAILS" at bounding box center [435, 137] width 29 height 10
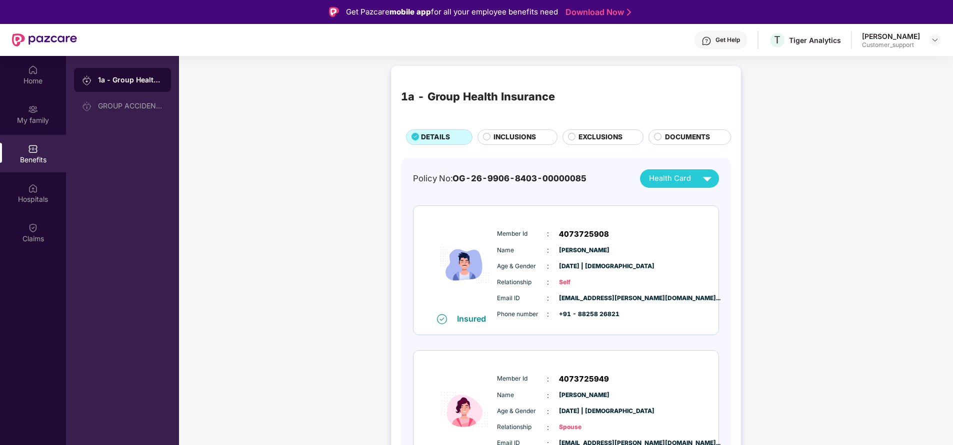
click at [17, 301] on div "Home My family Benefits Hospitals Claims" at bounding box center [33, 278] width 66 height 445
click at [0, 276] on html "Get Pazcare mobile app for all your employee benefits need Download Now Get Hel…" at bounding box center [476, 222] width 953 height 445
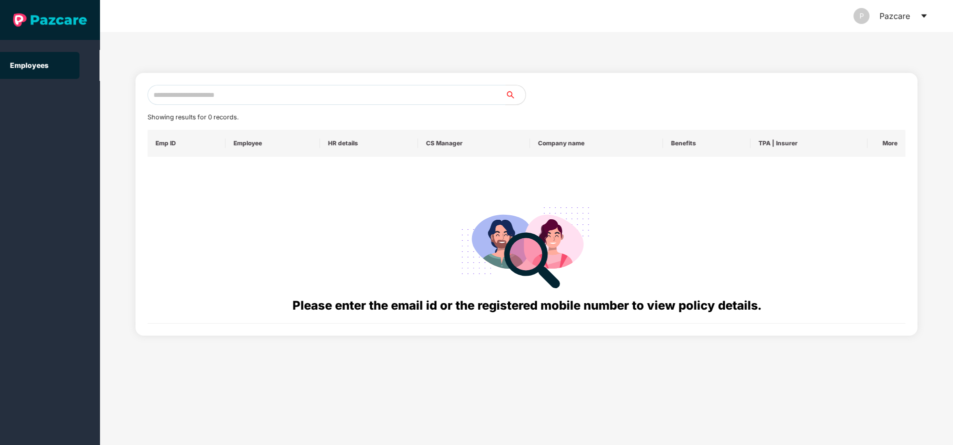
click at [306, 85] on input "text" at bounding box center [326, 95] width 358 height 20
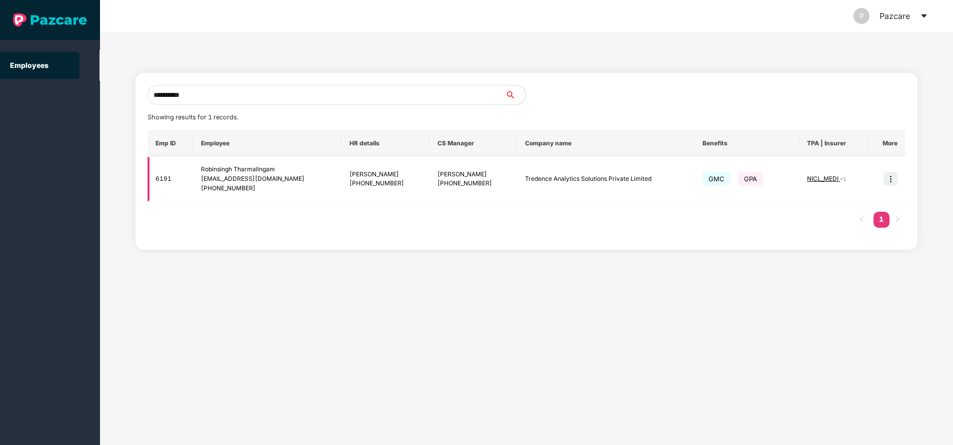
type input "**********"
click at [889, 175] on img at bounding box center [890, 179] width 14 height 14
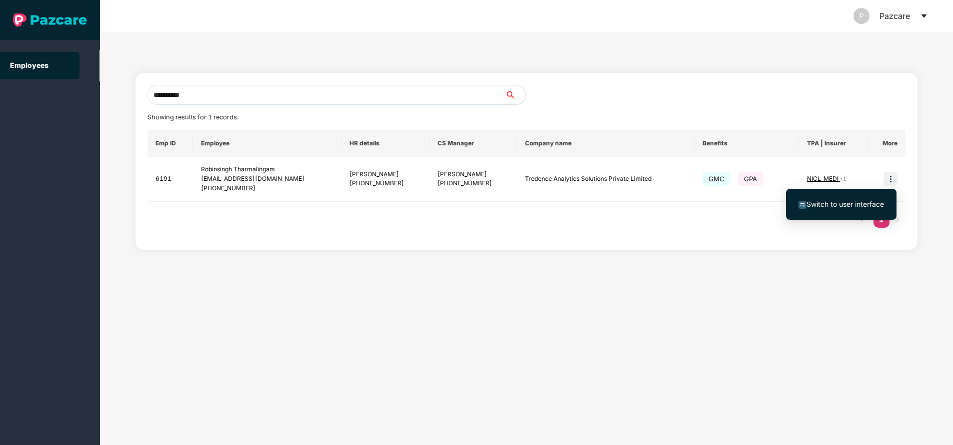
click at [840, 205] on span "Switch to user interface" at bounding box center [844, 204] width 77 height 8
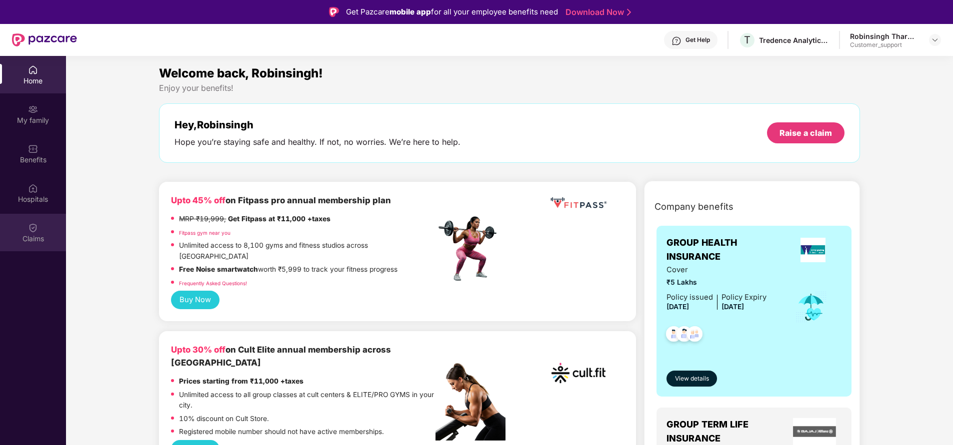
click at [29, 228] on img at bounding box center [33, 228] width 10 height 10
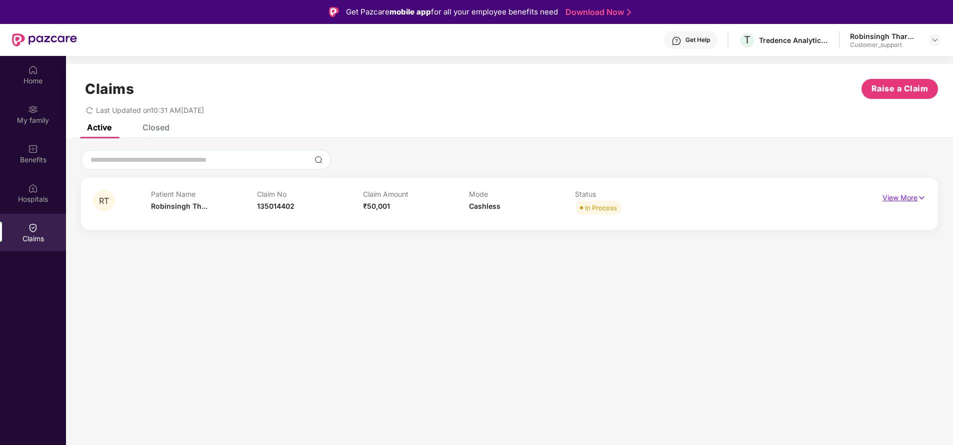
click at [911, 199] on p "View More" at bounding box center [903, 196] width 43 height 13
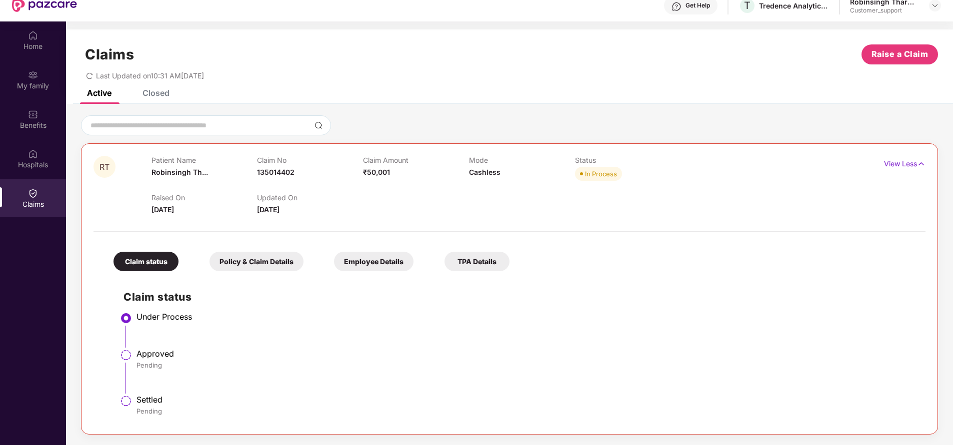
scroll to position [31, 0]
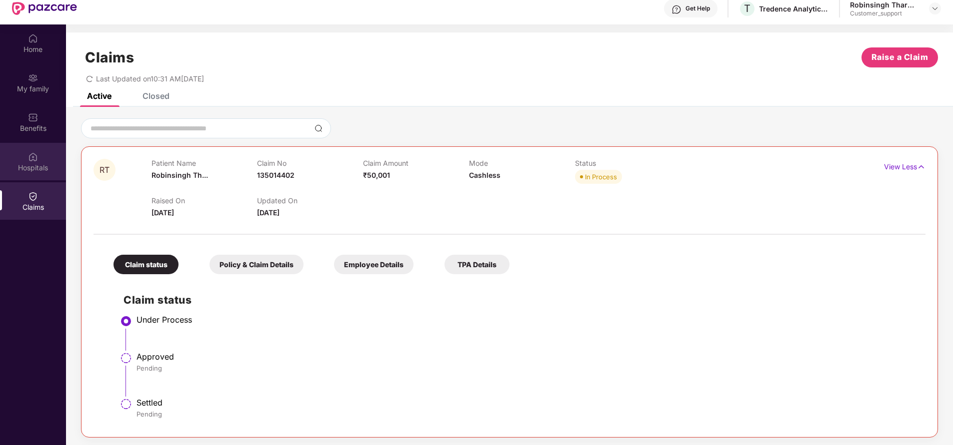
click at [23, 165] on div "Hospitals" at bounding box center [33, 168] width 66 height 10
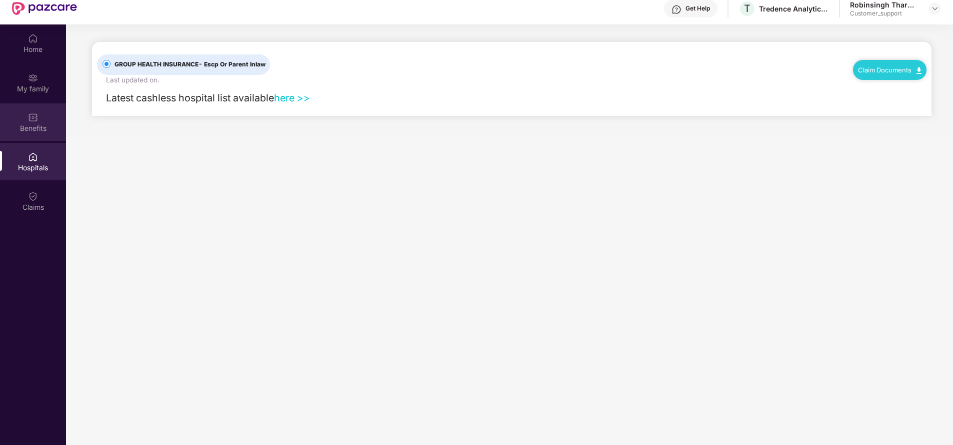
click at [48, 132] on div "Benefits" at bounding box center [33, 128] width 66 height 10
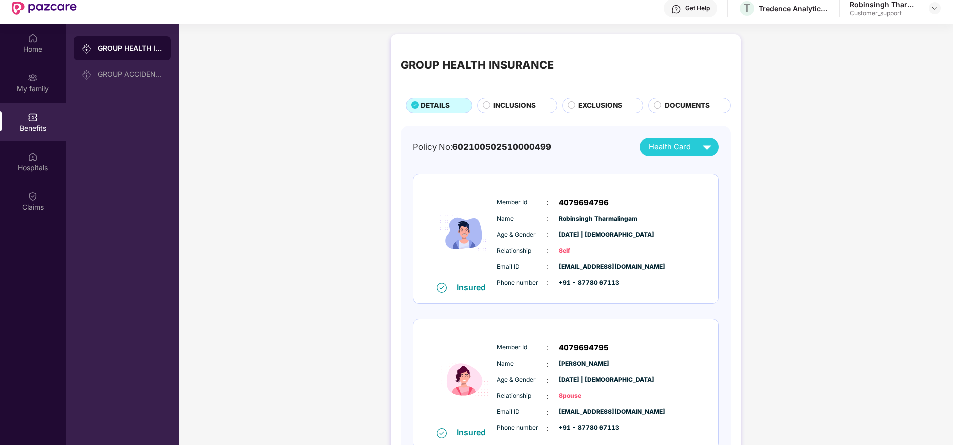
click at [538, 109] on div "INCLUSIONS" at bounding box center [519, 106] width 63 height 12
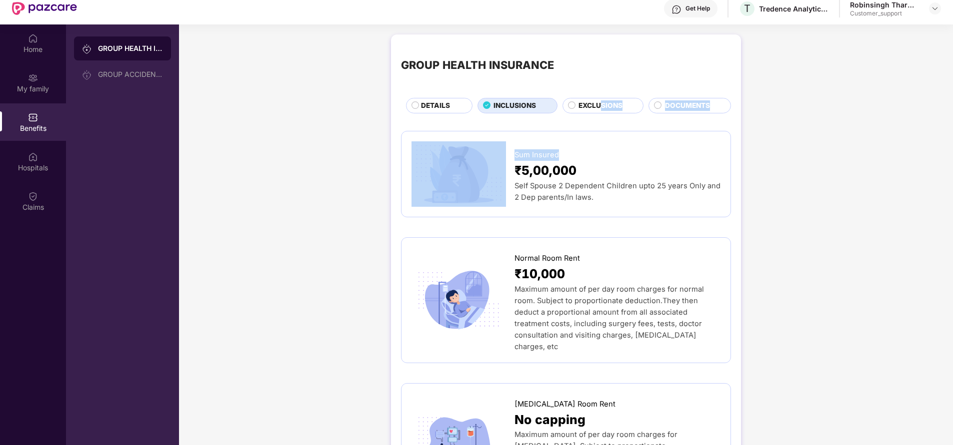
drag, startPoint x: 597, startPoint y: 116, endPoint x: 599, endPoint y: 107, distance: 9.2
click at [599, 107] on span "EXCLUSIONS" at bounding box center [600, 105] width 44 height 10
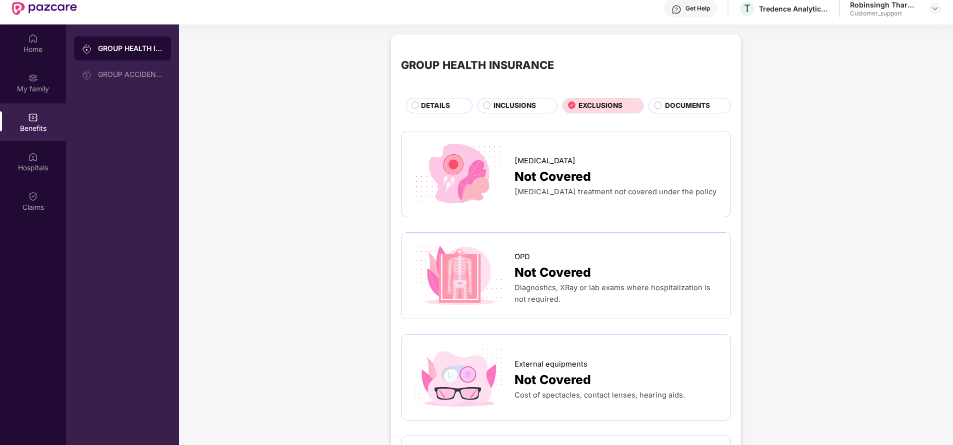
scroll to position [0, 0]
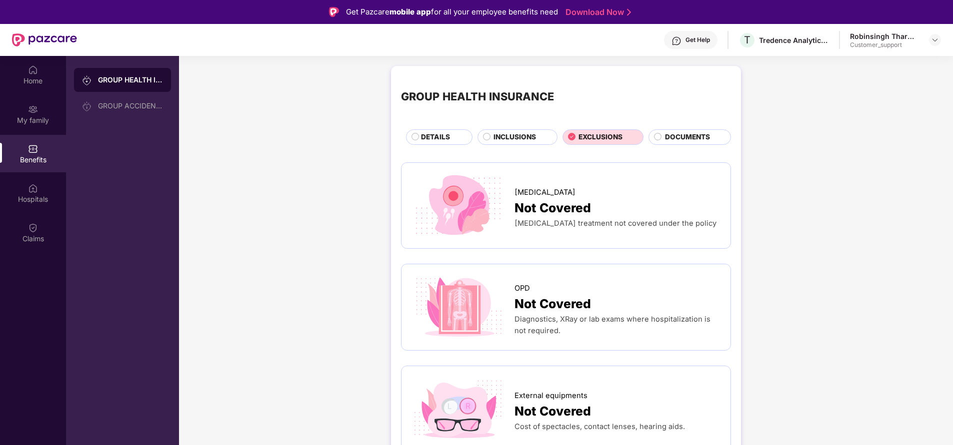
click at [669, 138] on span "DOCUMENTS" at bounding box center [687, 137] width 45 height 10
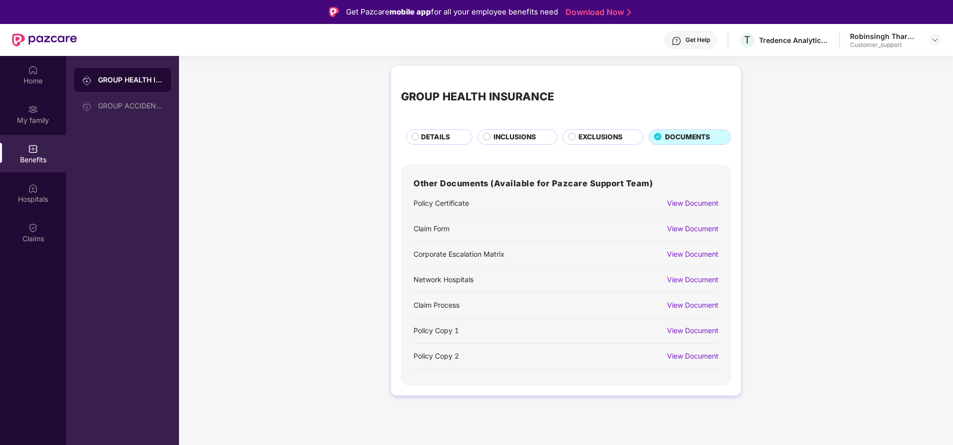
click at [588, 139] on span "EXCLUSIONS" at bounding box center [600, 137] width 44 height 10
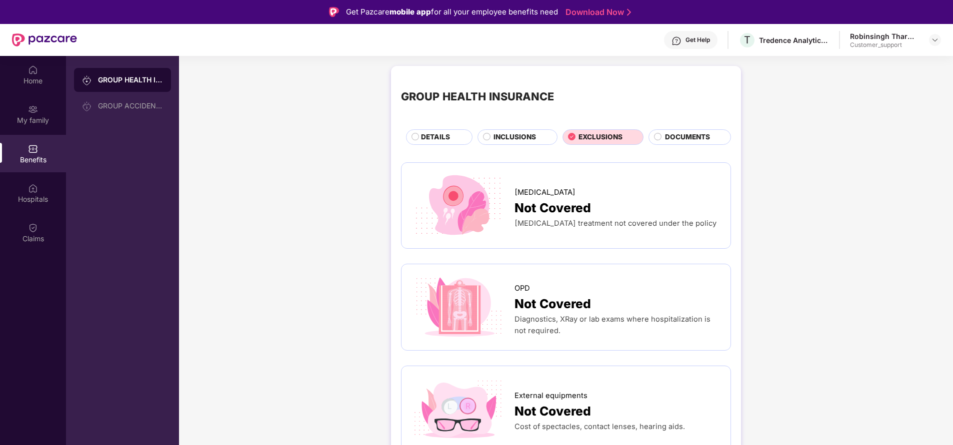
click at [522, 138] on span "INCLUSIONS" at bounding box center [514, 137] width 42 height 10
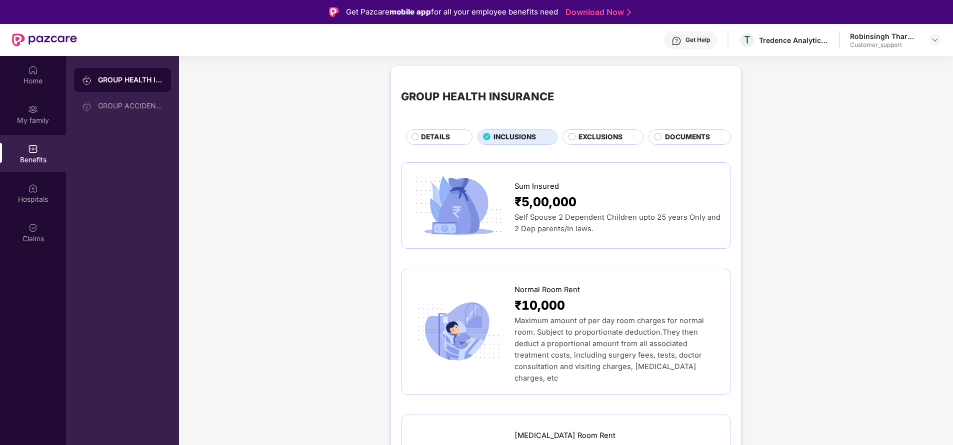
click at [421, 136] on span "DETAILS" at bounding box center [435, 137] width 29 height 10
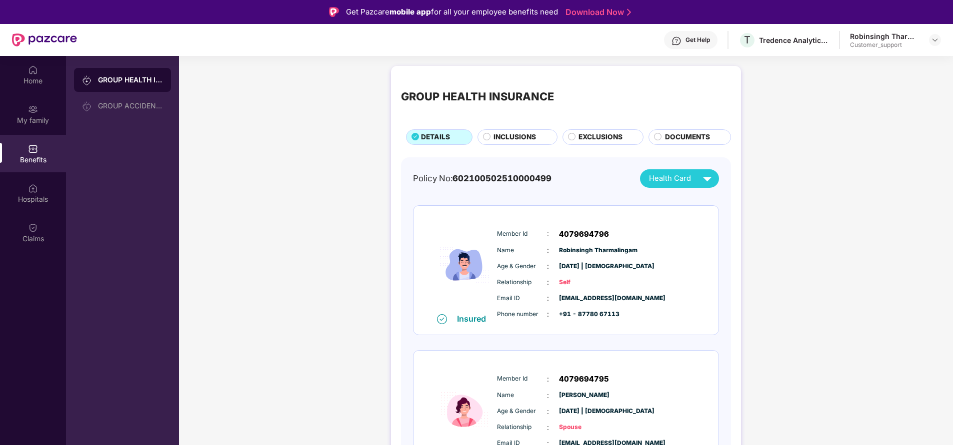
click at [908, 294] on div "GROUP HEALTH INSURANCE DETAILS INCLUSIONS EXCLUSIONS DOCUMENTS Policy No: 60210…" at bounding box center [566, 374] width 774 height 627
click at [697, 40] on div "Get Help" at bounding box center [697, 40] width 24 height 8
click at [41, 333] on div "Home My family Benefits Hospitals Claims" at bounding box center [33, 278] width 66 height 445
click at [42, 76] on div "Home" at bounding box center [33, 81] width 66 height 10
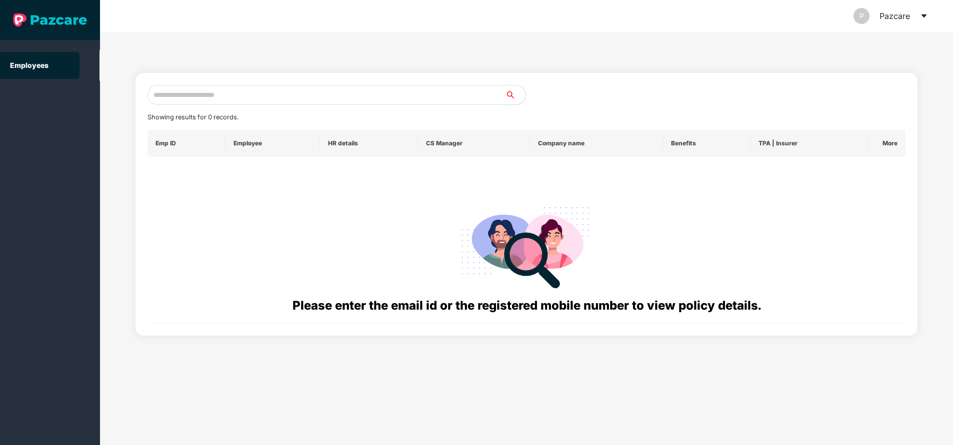
click at [234, 94] on input "text" at bounding box center [326, 95] width 358 height 20
paste input "**********"
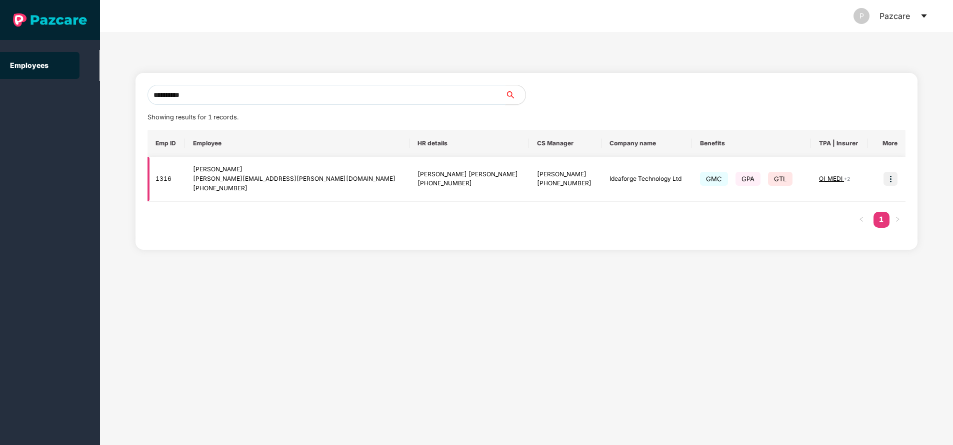
type input "**********"
click at [885, 183] on img at bounding box center [890, 179] width 14 height 14
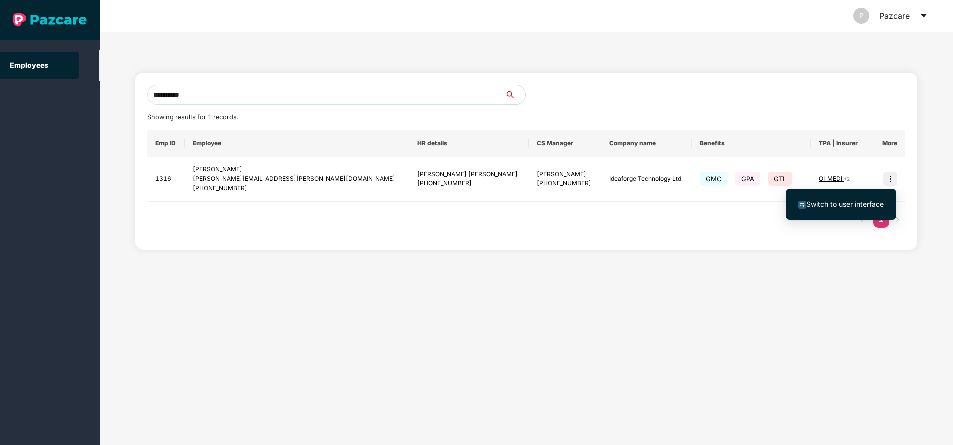
click at [858, 201] on span "Switch to user interface" at bounding box center [844, 204] width 77 height 8
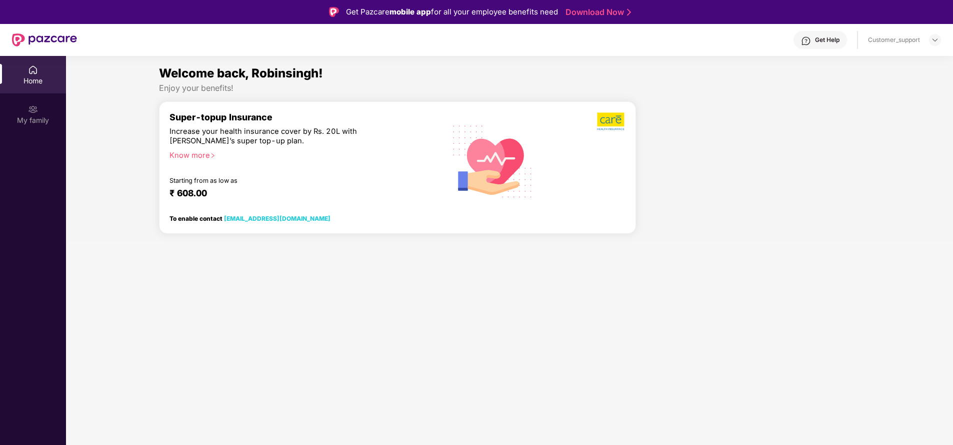
click at [33, 113] on img at bounding box center [33, 109] width 10 height 10
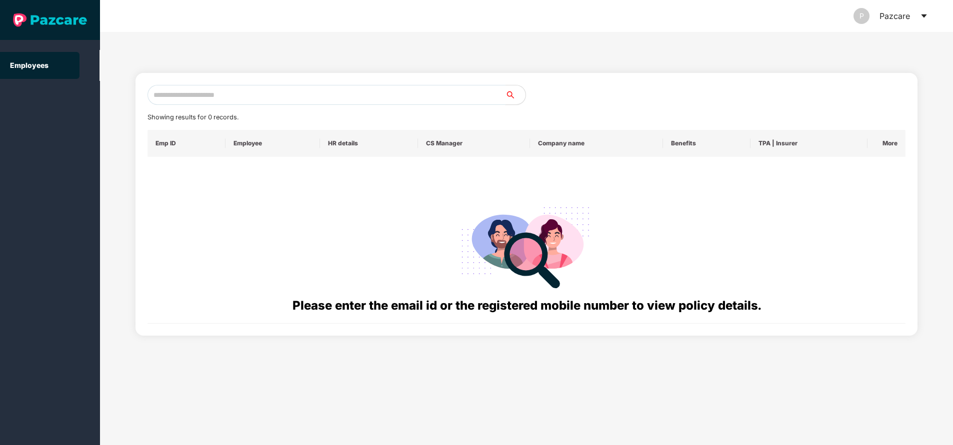
click at [295, 100] on input "text" at bounding box center [326, 95] width 358 height 20
paste input "**********"
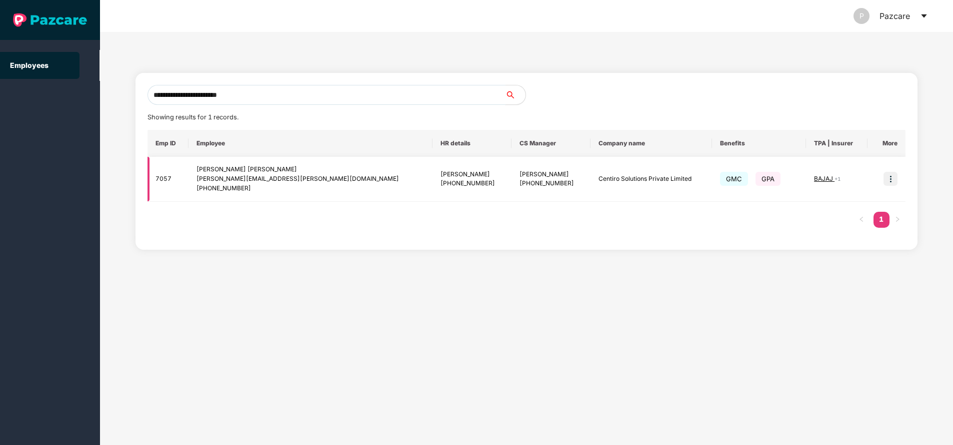
type input "**********"
click at [886, 180] on img at bounding box center [890, 179] width 14 height 14
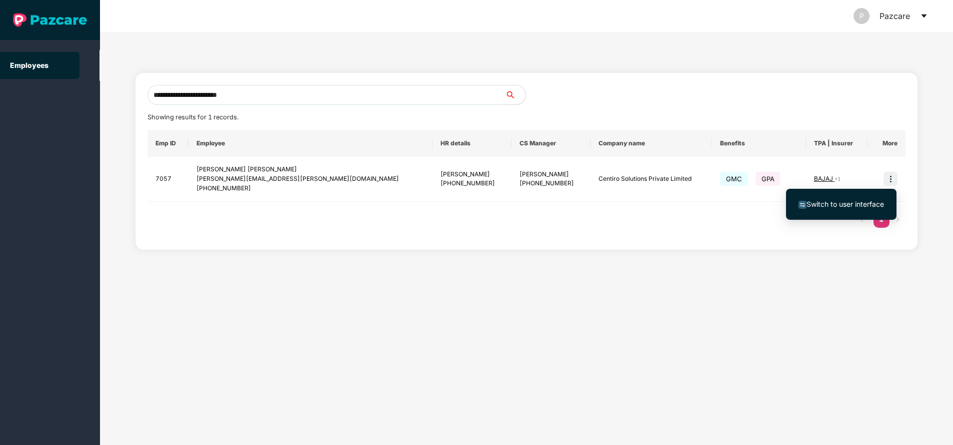
click at [859, 205] on span "Switch to user interface" at bounding box center [844, 204] width 77 height 8
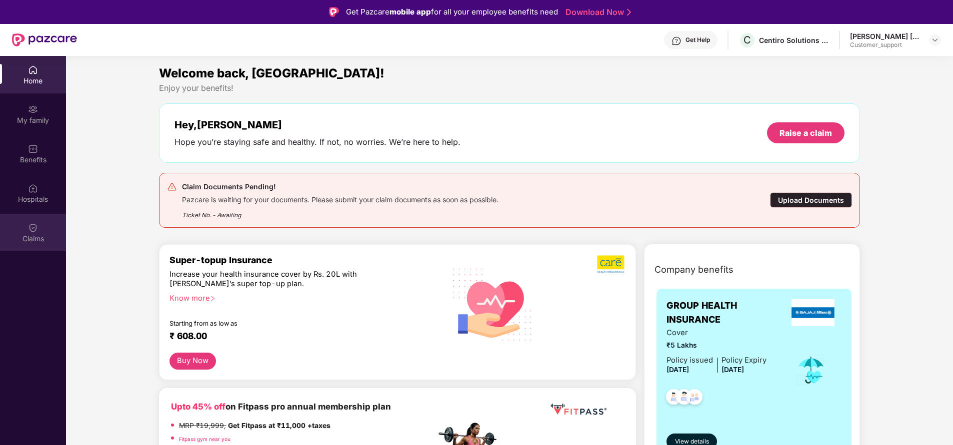
click at [28, 243] on div "Claims" at bounding box center [33, 239] width 66 height 10
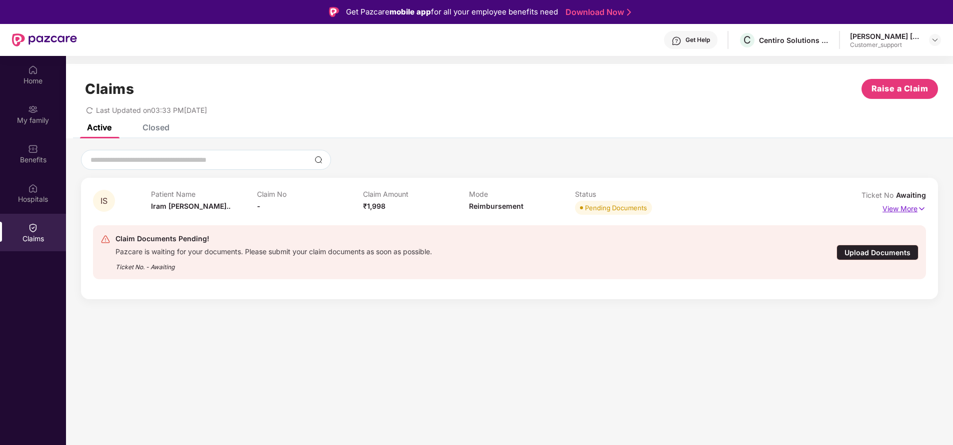
click at [908, 207] on p "View More" at bounding box center [903, 207] width 43 height 13
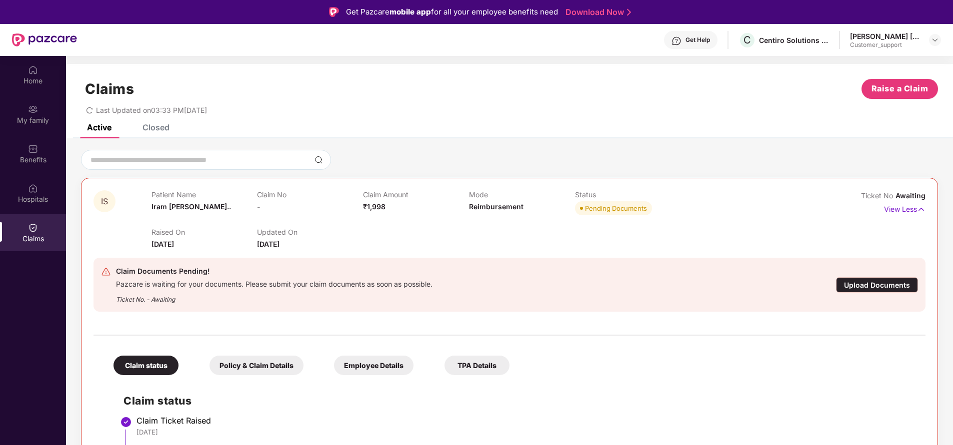
scroll to position [10, 0]
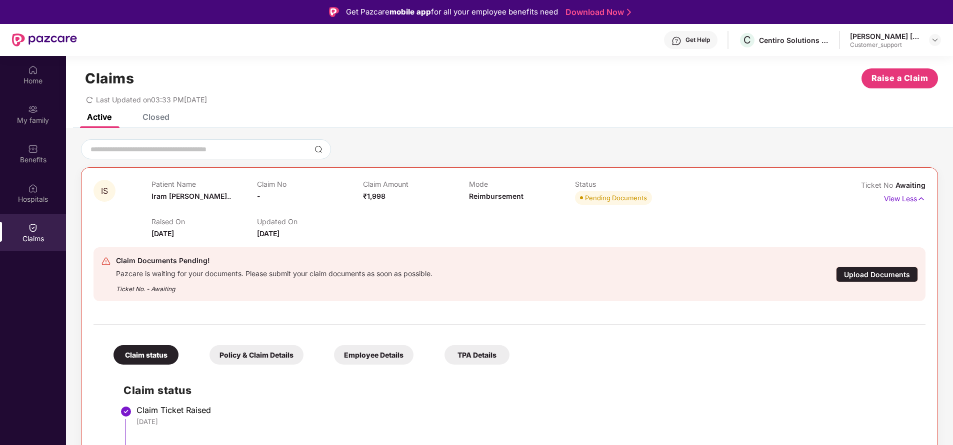
click at [163, 123] on div "Closed" at bounding box center [148, 117] width 42 height 22
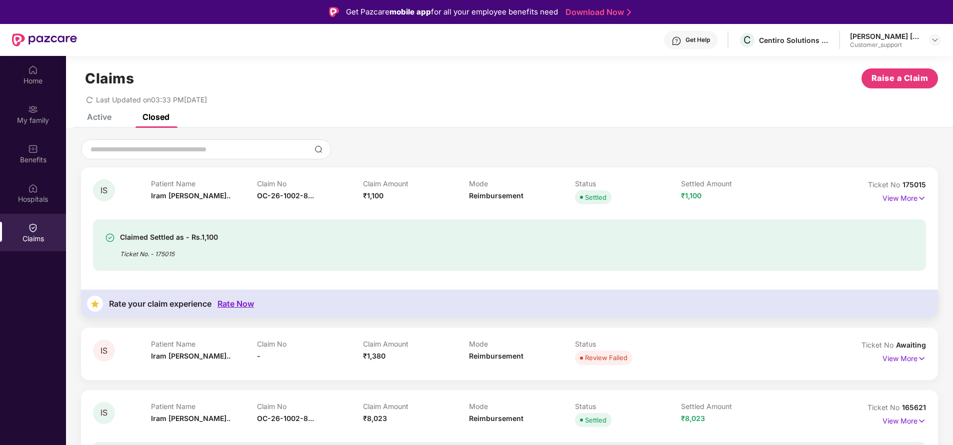
click at [96, 121] on div "Active" at bounding box center [99, 117] width 24 height 10
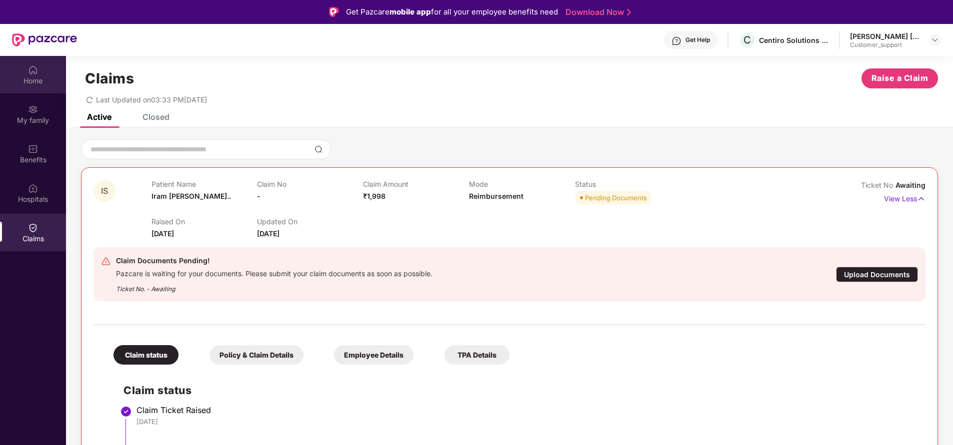
click at [28, 78] on div "Home" at bounding box center [33, 81] width 66 height 10
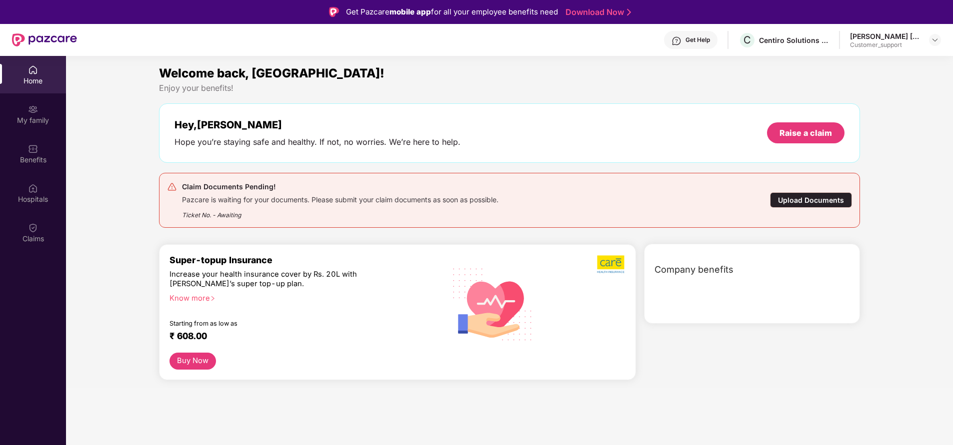
scroll to position [0, 0]
click at [36, 126] on div "My family" at bounding box center [33, 113] width 66 height 37
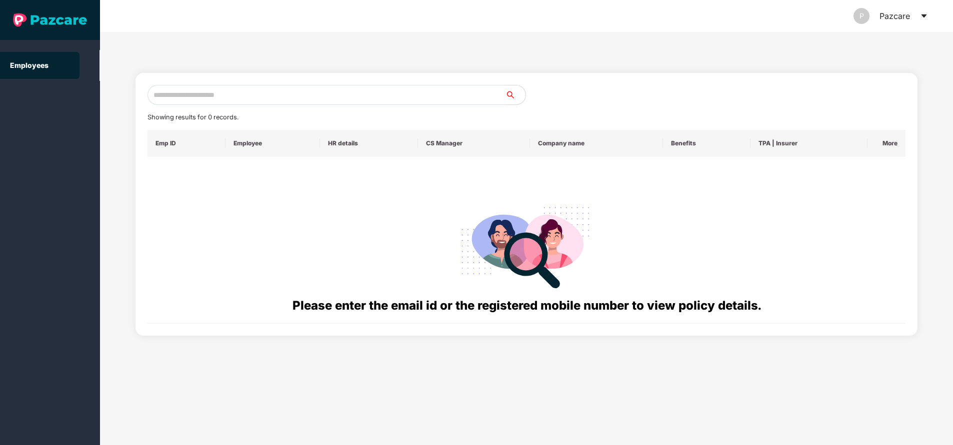
click at [289, 101] on input "text" at bounding box center [326, 95] width 358 height 20
paste input "**********"
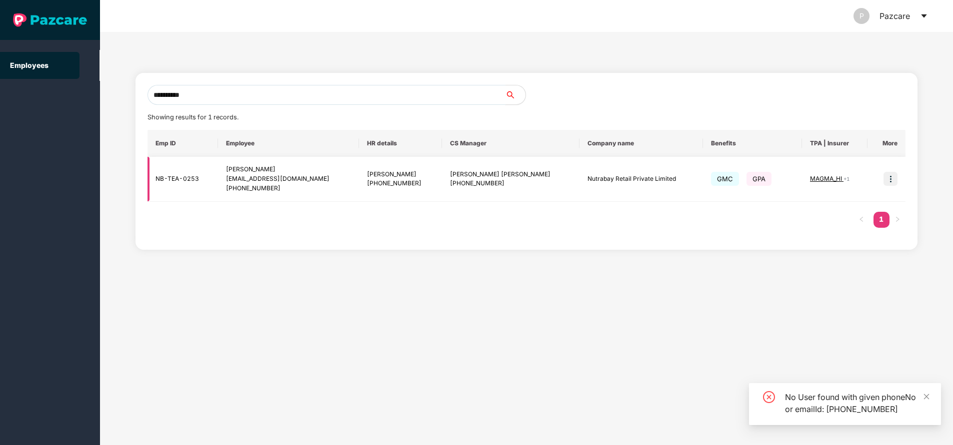
type input "**********"
click at [888, 183] on img at bounding box center [890, 179] width 14 height 14
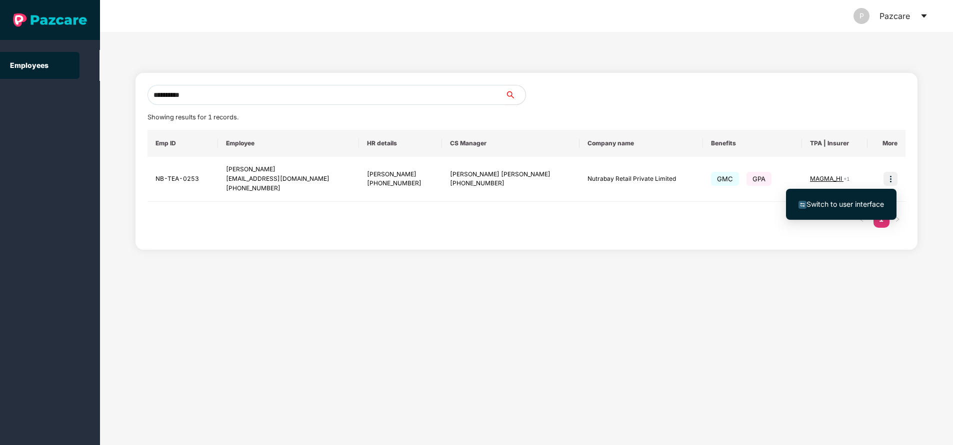
click at [846, 207] on span "Switch to user interface" at bounding box center [844, 204] width 77 height 8
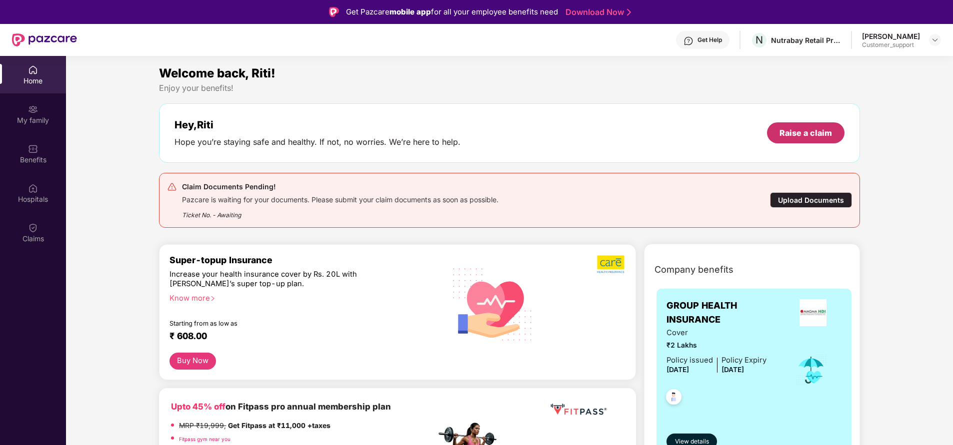
click at [787, 128] on div "Raise a claim" at bounding box center [805, 132] width 52 height 11
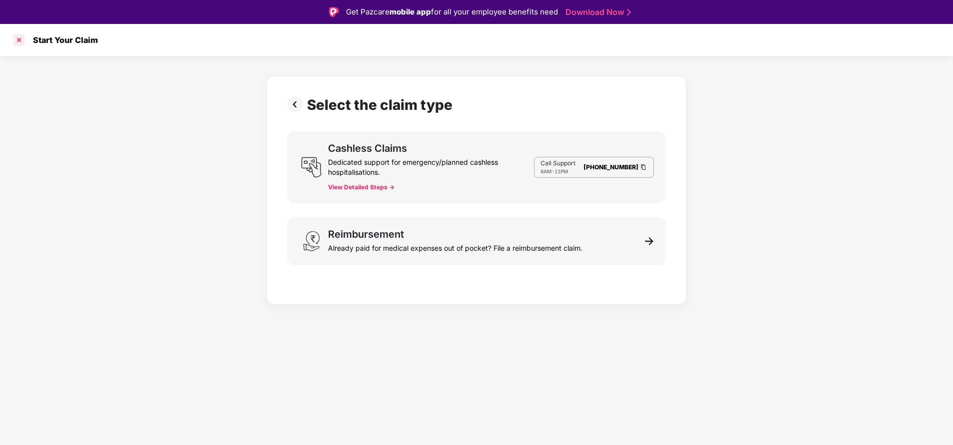
click at [20, 42] on div at bounding box center [19, 40] width 16 height 16
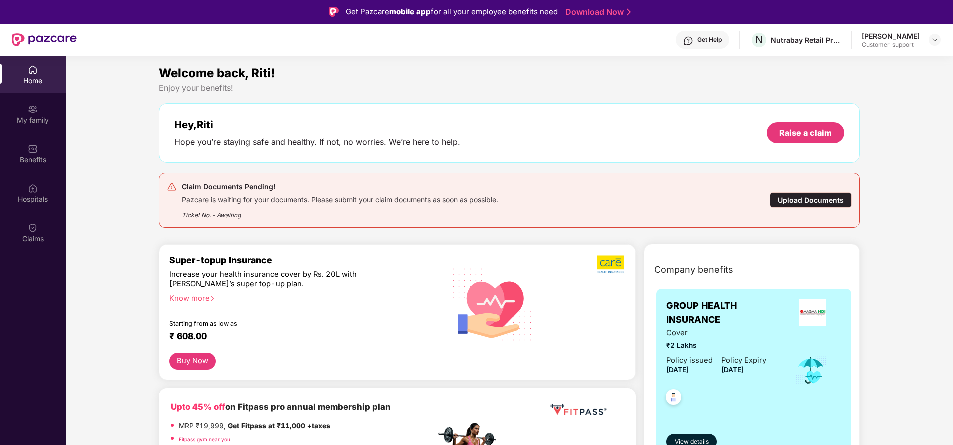
click at [811, 205] on div "Upload Documents" at bounding box center [811, 199] width 82 height 15
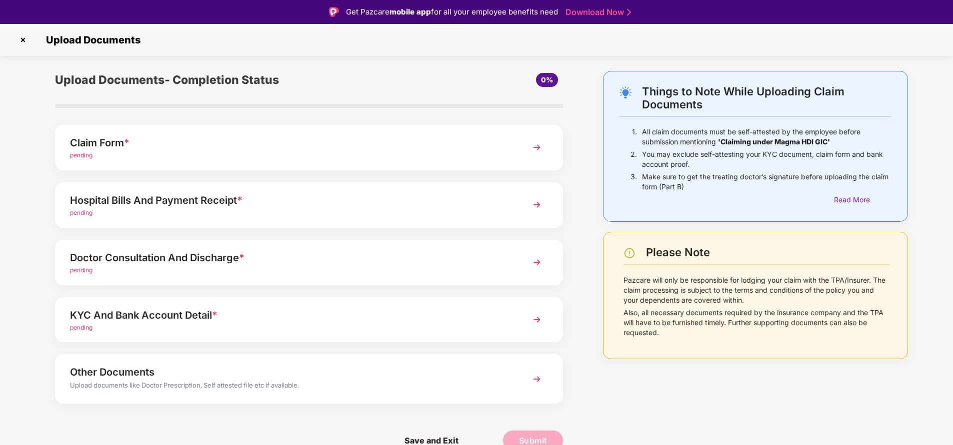
click at [533, 152] on img at bounding box center [537, 147] width 18 height 18
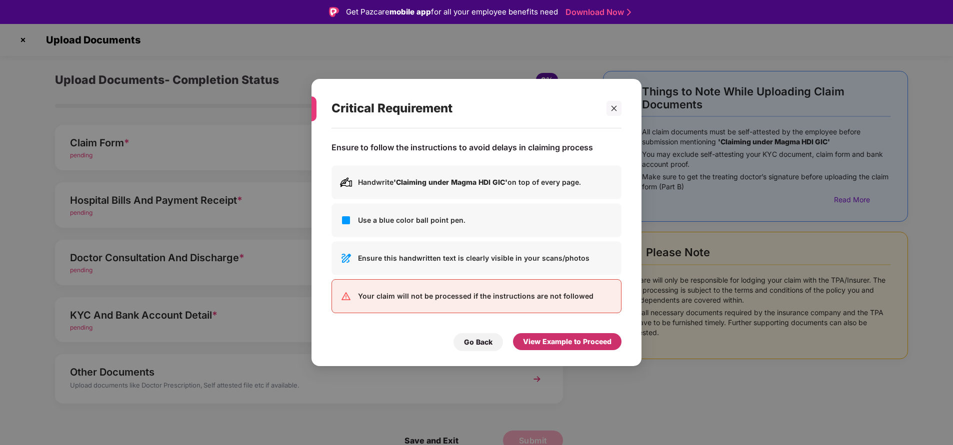
click at [567, 345] on div "View Example to Proceed" at bounding box center [567, 341] width 88 height 11
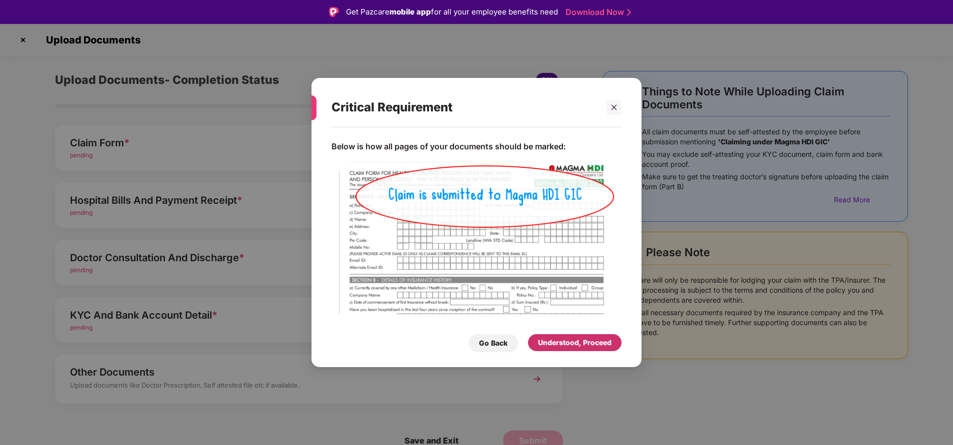
click at [567, 345] on div "Understood, Proceed" at bounding box center [574, 342] width 73 height 11
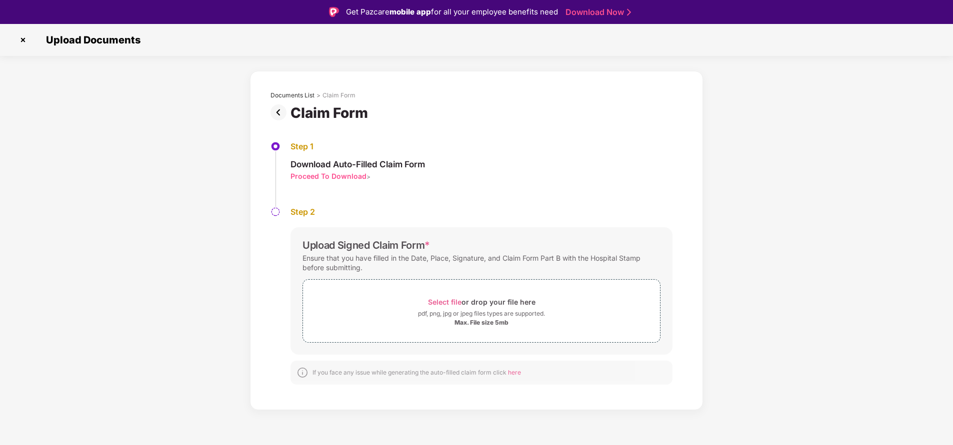
click at [23, 44] on img at bounding box center [23, 40] width 16 height 16
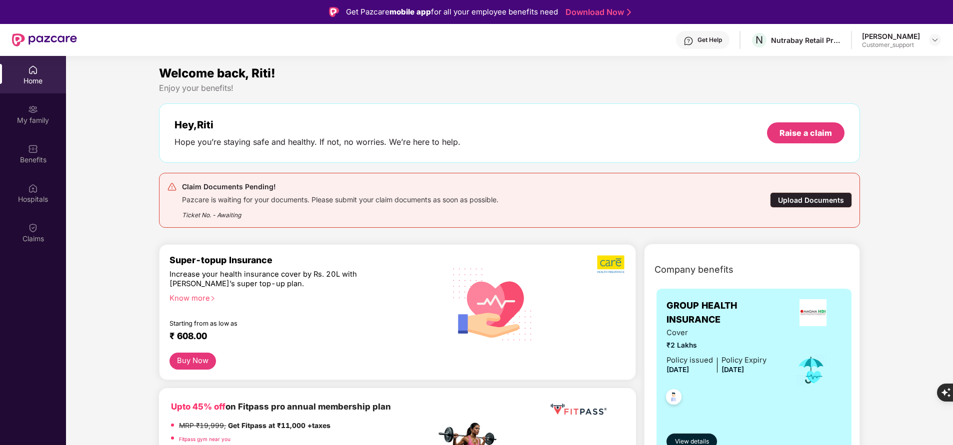
click at [834, 197] on div "Upload Documents" at bounding box center [811, 199] width 82 height 15
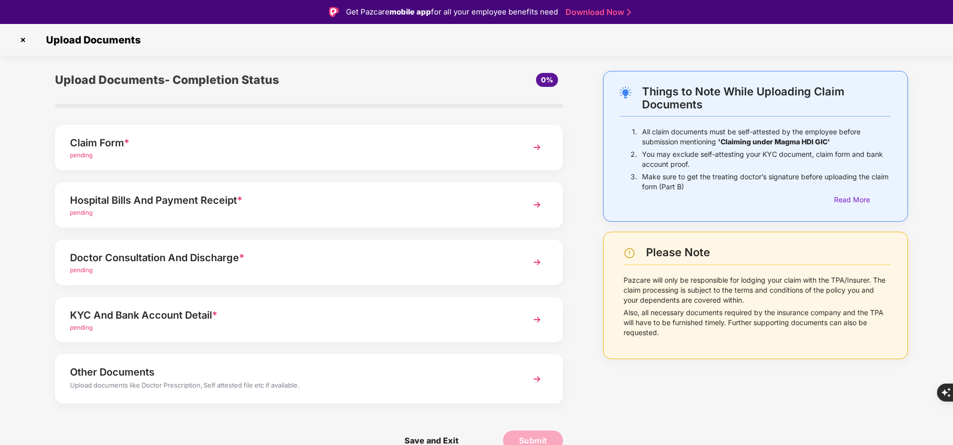
click at [165, 151] on div "pending" at bounding box center [289, 155] width 438 height 9
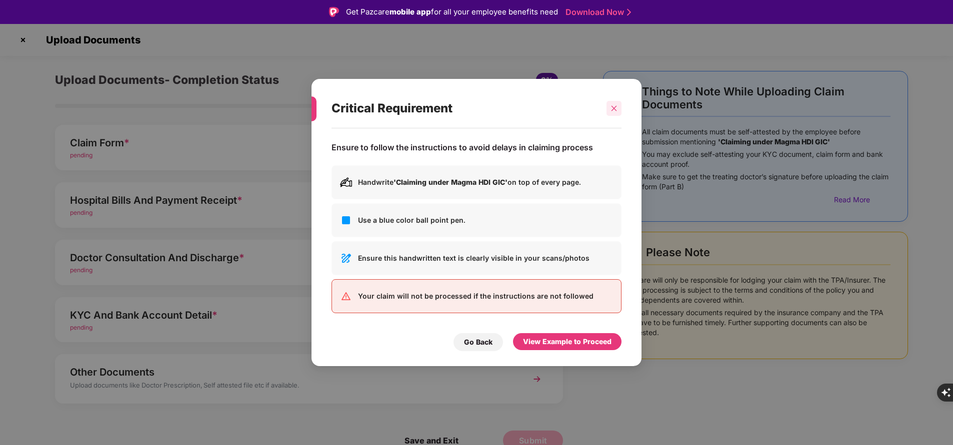
click at [611, 109] on icon "close" at bounding box center [613, 108] width 7 height 7
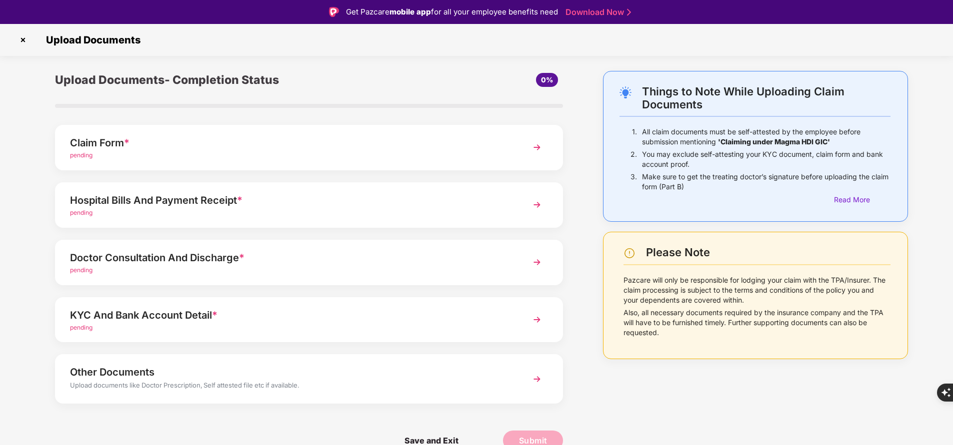
click at [25, 37] on img at bounding box center [23, 40] width 16 height 16
click at [25, 41] on img at bounding box center [23, 40] width 16 height 16
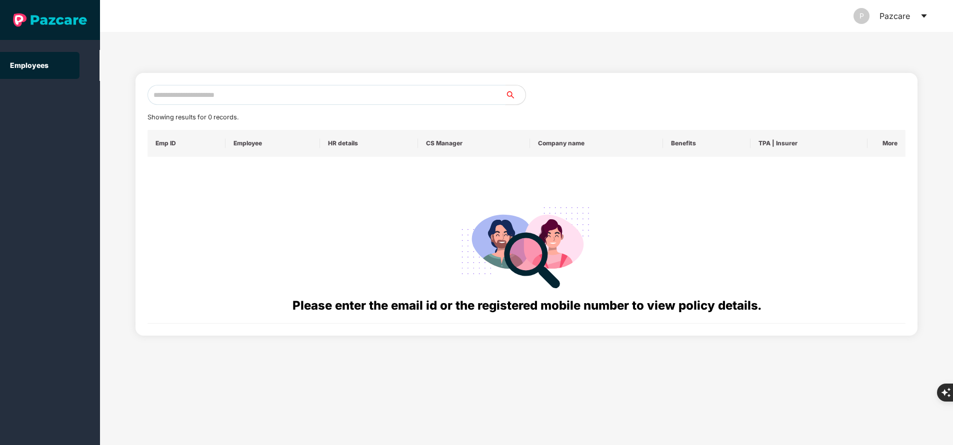
click at [201, 90] on input "text" at bounding box center [326, 95] width 358 height 20
paste input "**********"
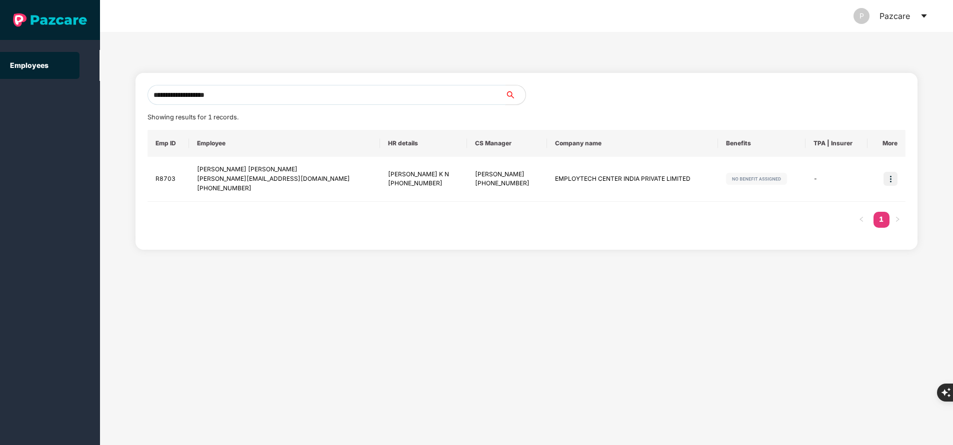
type input "**********"
click at [75, 158] on div "Employees" at bounding box center [50, 222] width 100 height 445
click at [275, 97] on input "**********" at bounding box center [326, 95] width 358 height 20
paste input "**********"
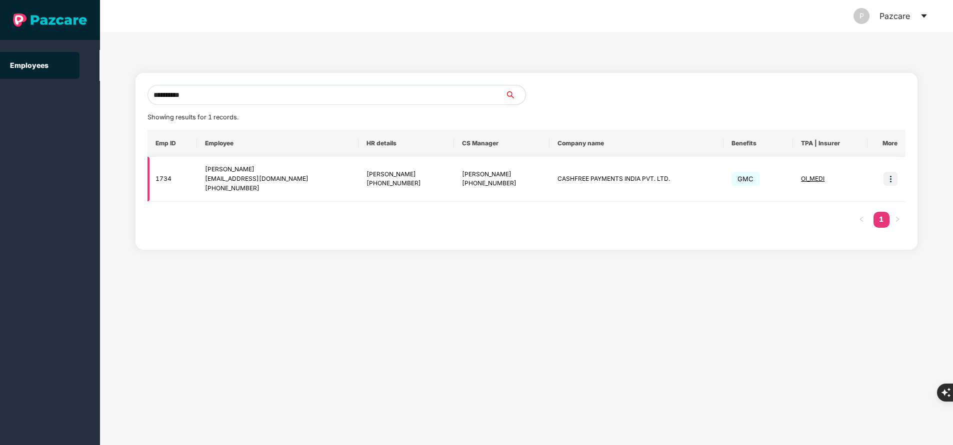
type input "**********"
click at [891, 181] on img at bounding box center [890, 179] width 14 height 14
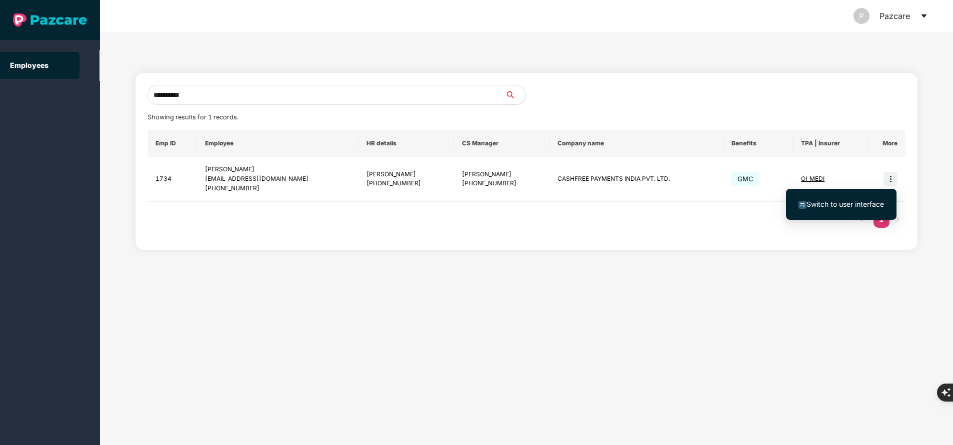
click at [832, 206] on span "Switch to user interface" at bounding box center [844, 204] width 77 height 8
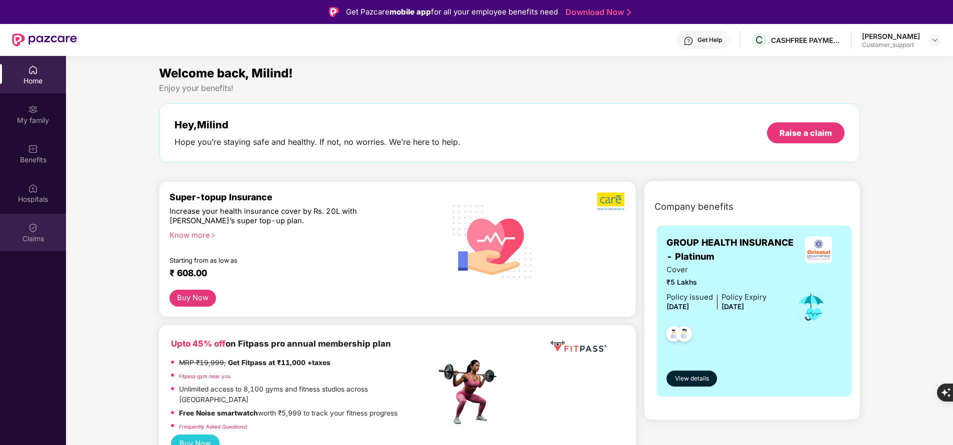
click at [44, 241] on div "Claims" at bounding box center [33, 239] width 66 height 10
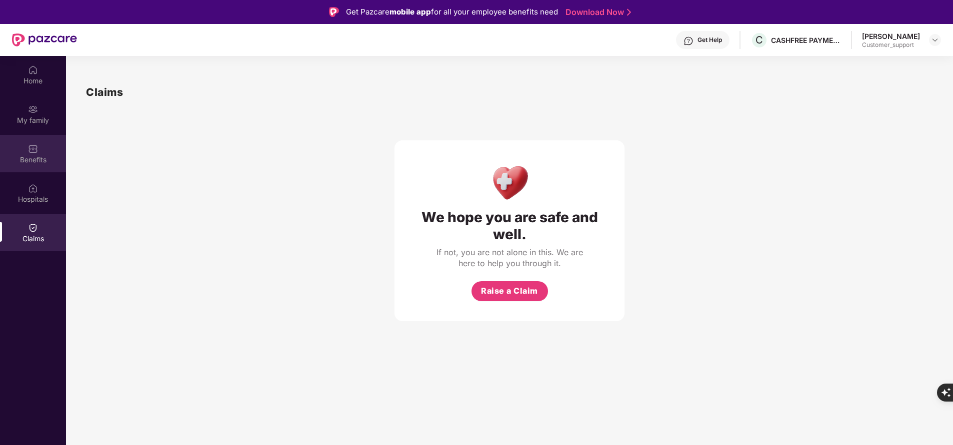
click at [39, 160] on div "Benefits" at bounding box center [33, 160] width 66 height 10
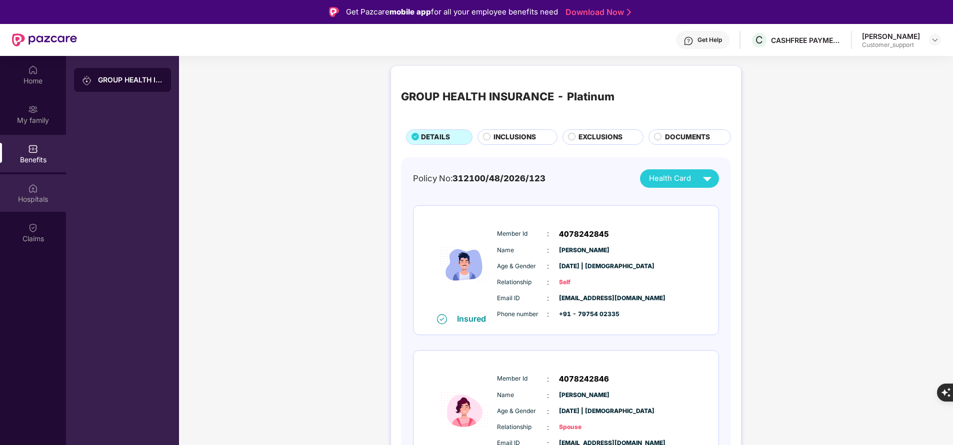
click at [43, 197] on div "Hospitals" at bounding box center [33, 199] width 66 height 10
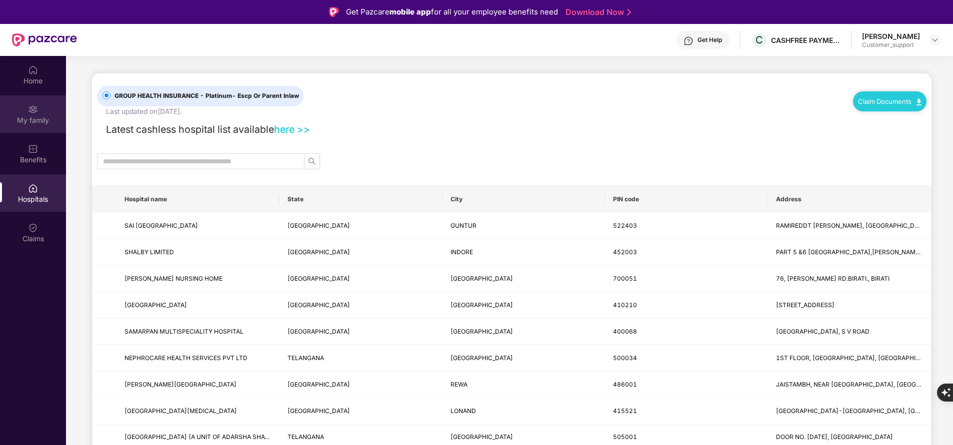
click at [43, 128] on div "My family" at bounding box center [33, 113] width 66 height 37
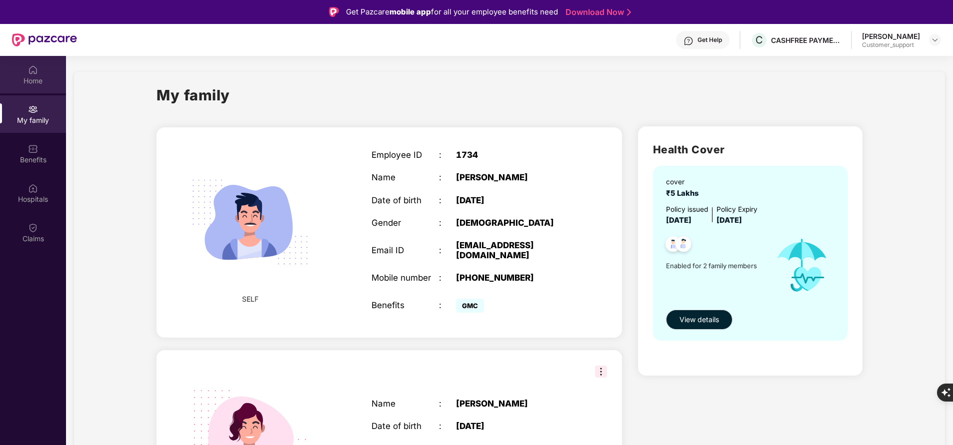
click at [41, 77] on div "Home" at bounding box center [33, 81] width 66 height 10
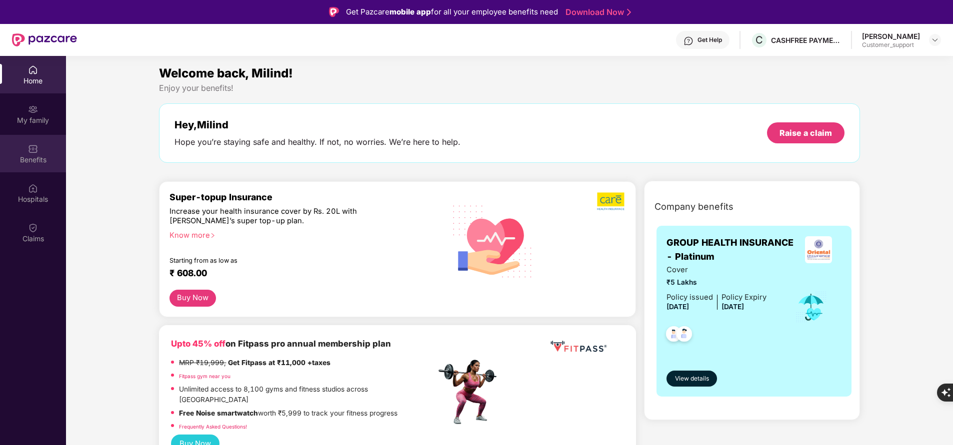
click at [28, 164] on div "Benefits" at bounding box center [33, 160] width 66 height 10
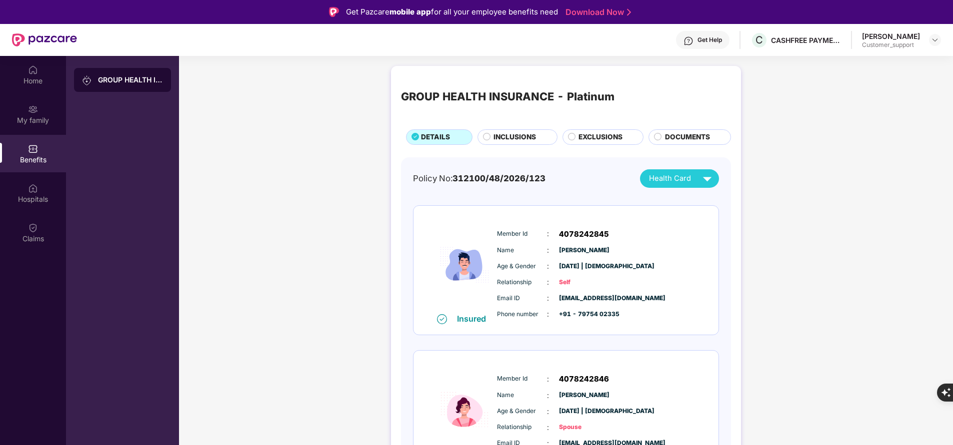
click at [513, 133] on span "INCLUSIONS" at bounding box center [514, 137] width 42 height 10
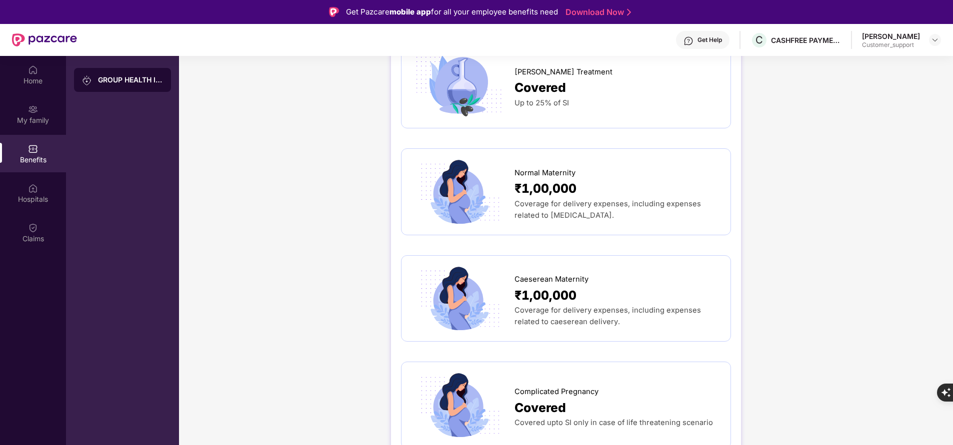
scroll to position [1130, 0]
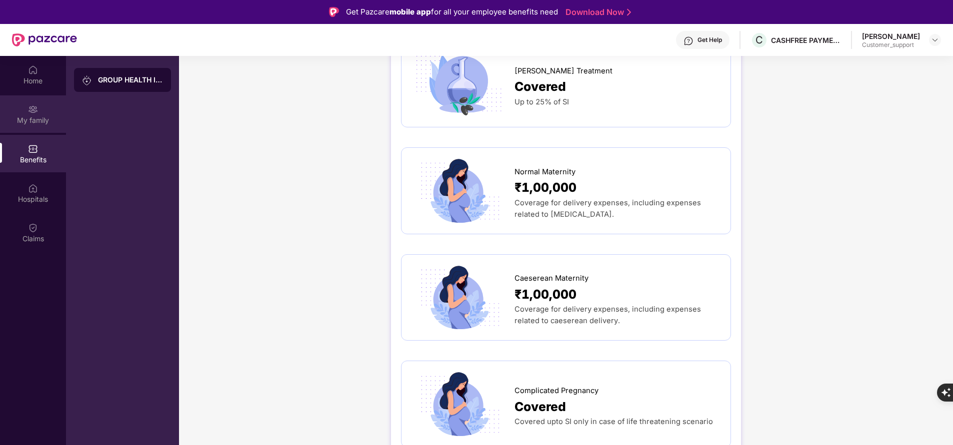
click at [33, 120] on div "My family" at bounding box center [33, 120] width 66 height 10
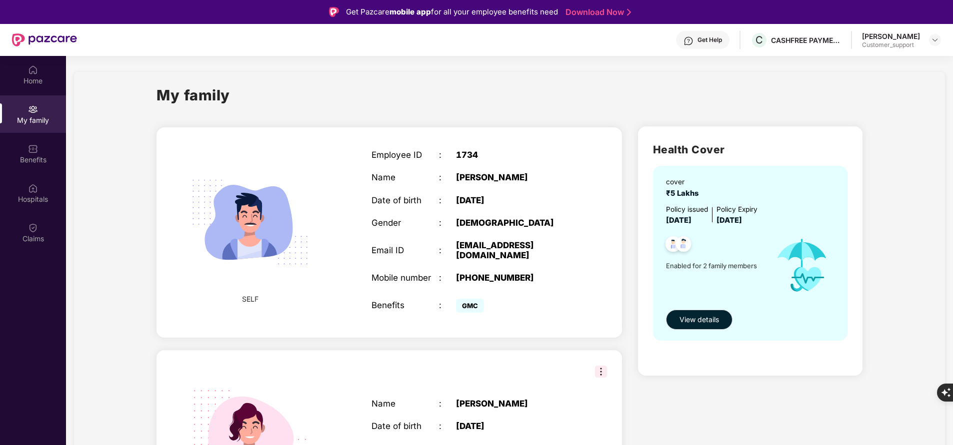
scroll to position [64, 0]
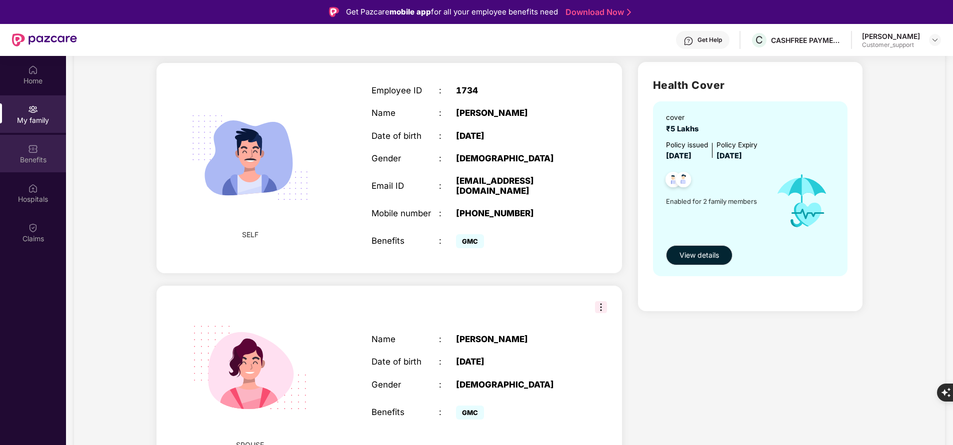
click at [36, 155] on div "Benefits" at bounding box center [33, 160] width 66 height 10
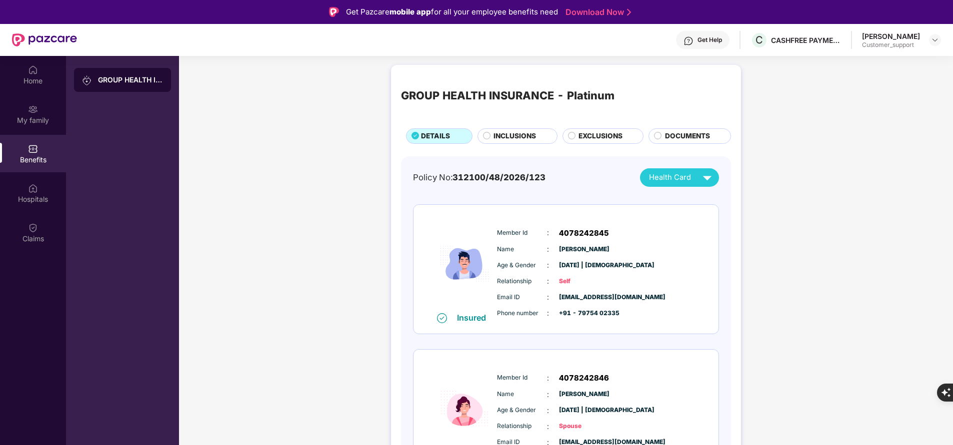
scroll to position [0, 0]
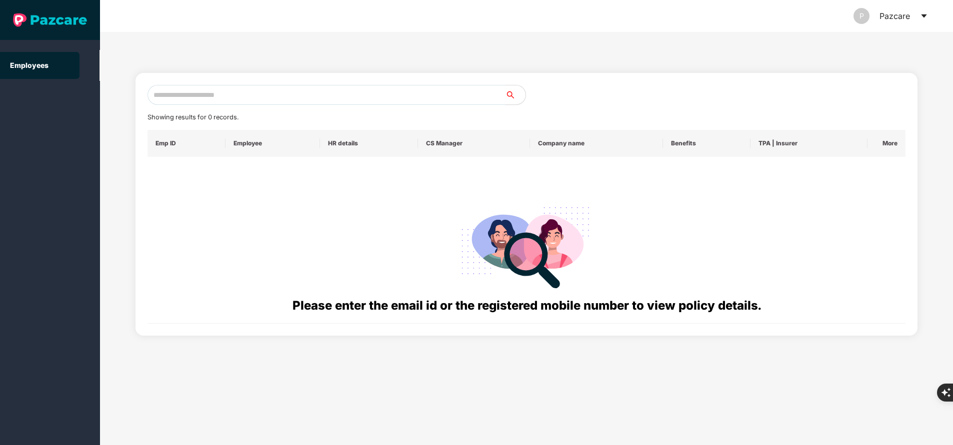
paste input "**********"
click at [265, 95] on input "text" at bounding box center [326, 95] width 358 height 20
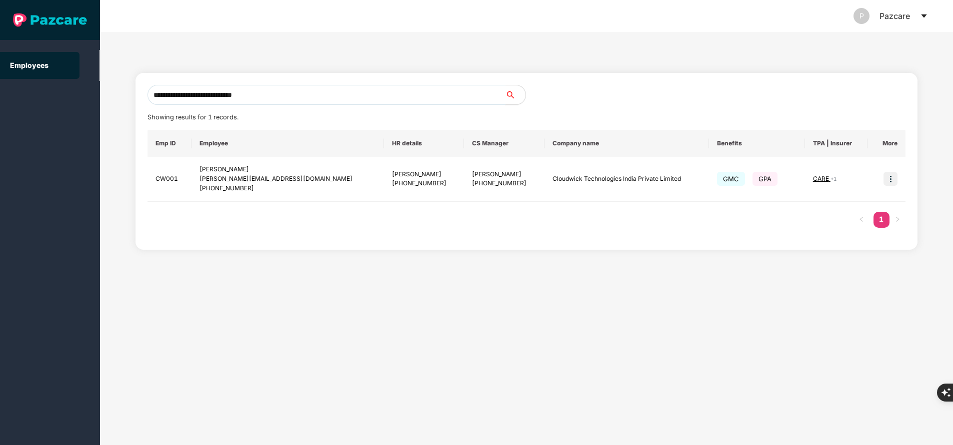
type input "**********"
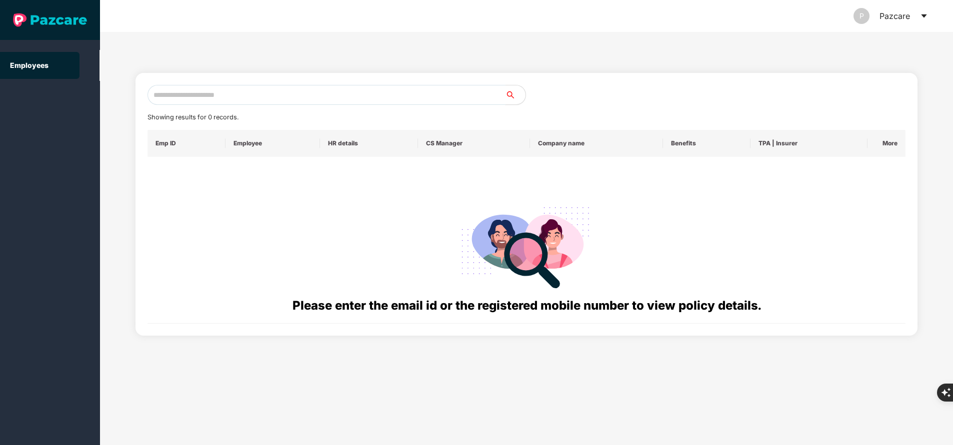
click at [233, 93] on input "text" at bounding box center [326, 95] width 358 height 20
paste input "**********"
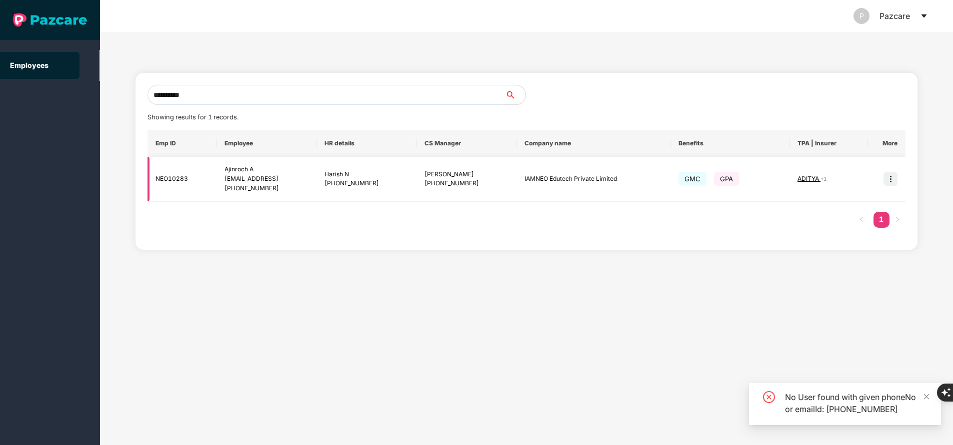
type input "**********"
click at [891, 180] on img at bounding box center [890, 179] width 14 height 14
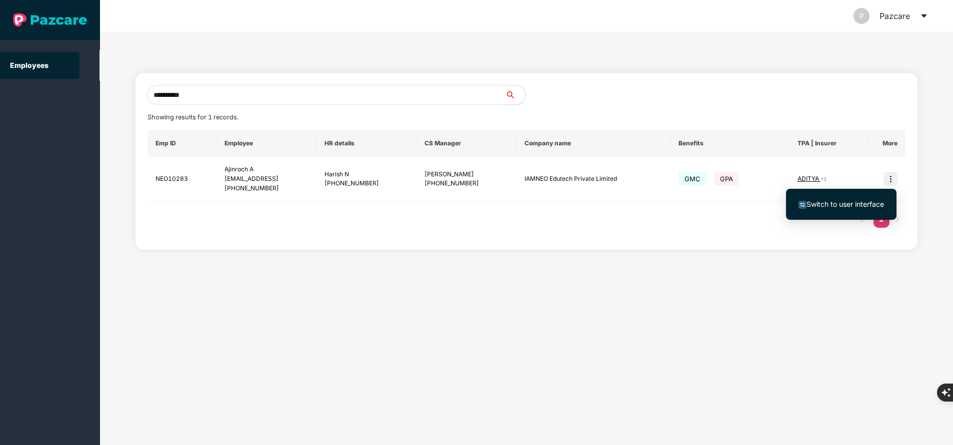
click at [838, 208] on span "Switch to user interface" at bounding box center [844, 204] width 77 height 8
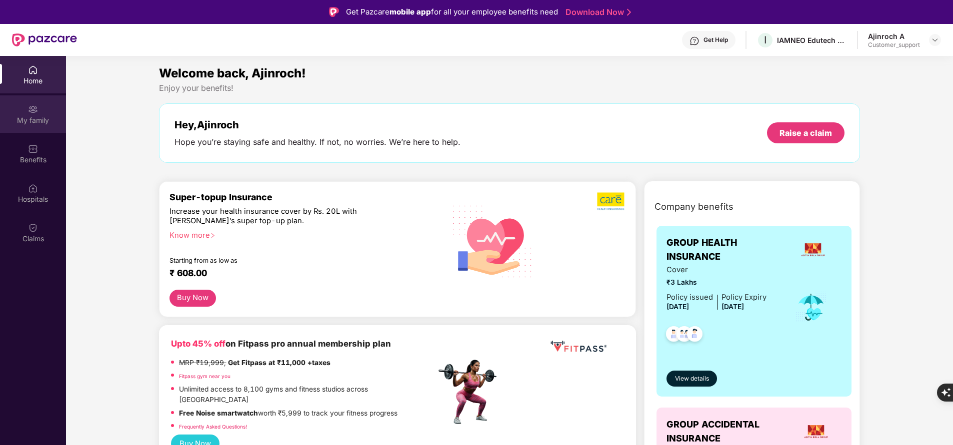
click at [38, 121] on div "My family" at bounding box center [33, 120] width 66 height 10
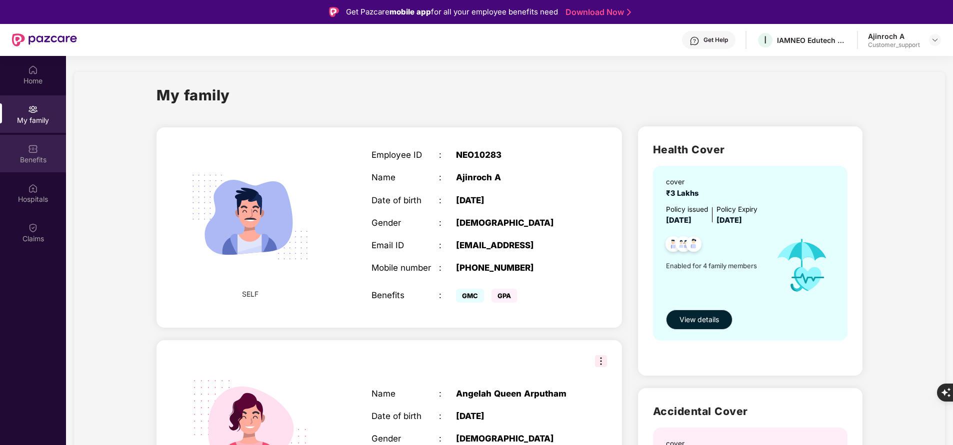
click at [33, 157] on div "Benefits" at bounding box center [33, 160] width 66 height 10
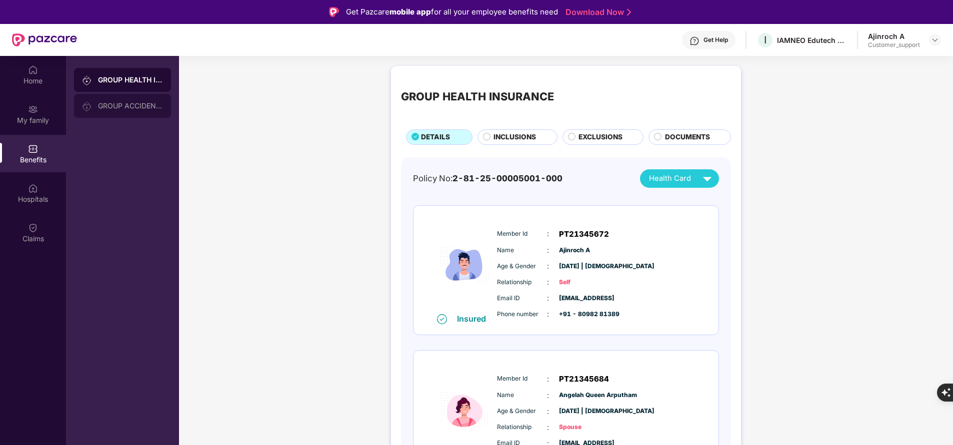
click at [144, 101] on div "GROUP ACCIDENTAL INSURANCE" at bounding box center [122, 106] width 97 height 24
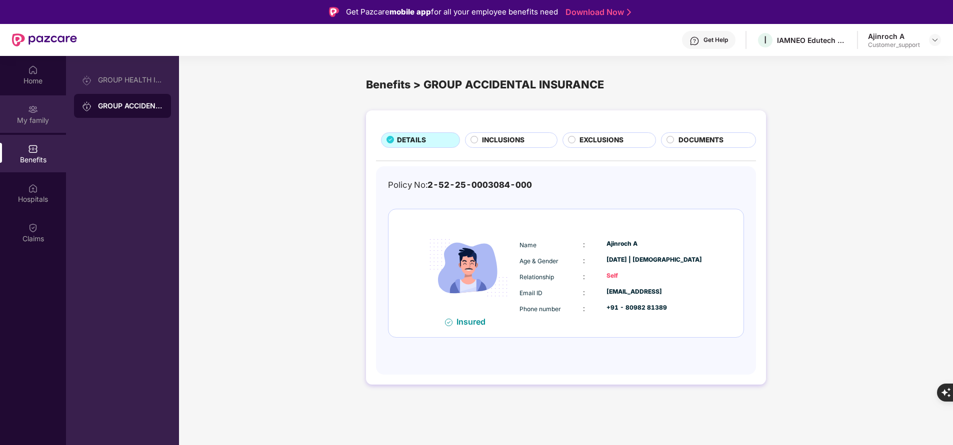
click at [27, 113] on div "My family" at bounding box center [33, 113] width 66 height 37
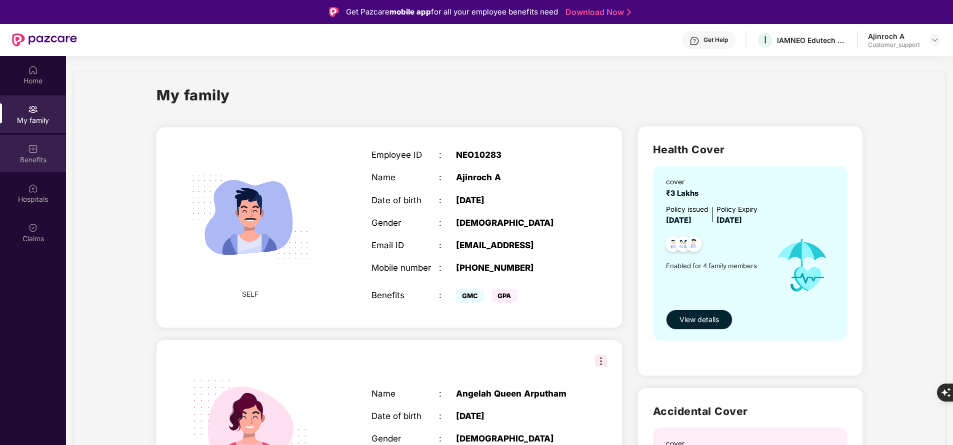
click at [39, 165] on div "Benefits" at bounding box center [33, 153] width 66 height 37
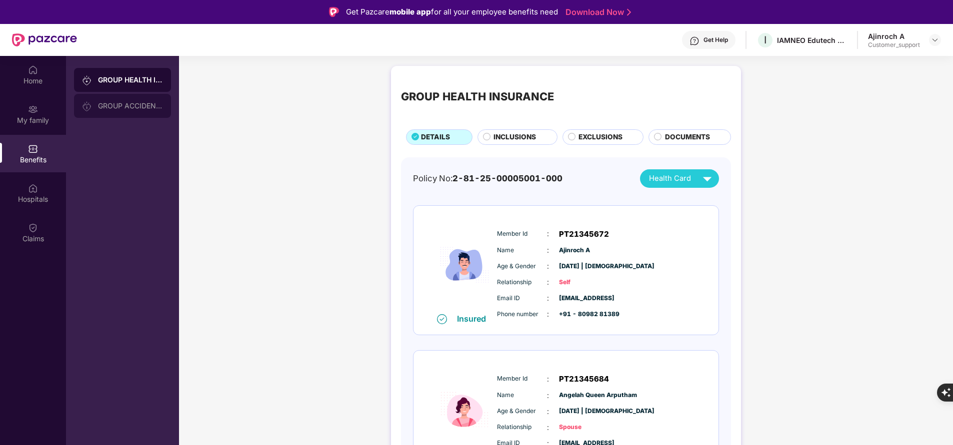
click at [128, 109] on div "GROUP ACCIDENTAL INSURANCE" at bounding box center [130, 106] width 65 height 8
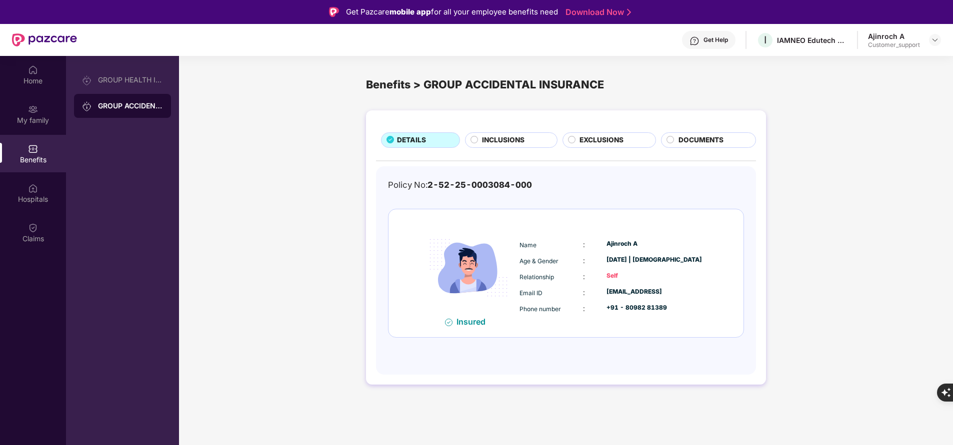
click at [518, 140] on span "INCLUSIONS" at bounding box center [503, 140] width 42 height 10
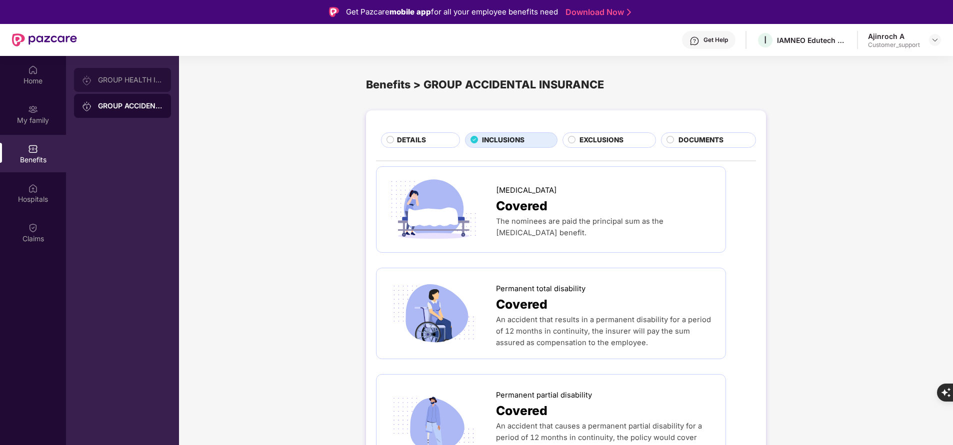
click at [136, 76] on div "GROUP HEALTH INSURANCE" at bounding box center [130, 80] width 65 height 8
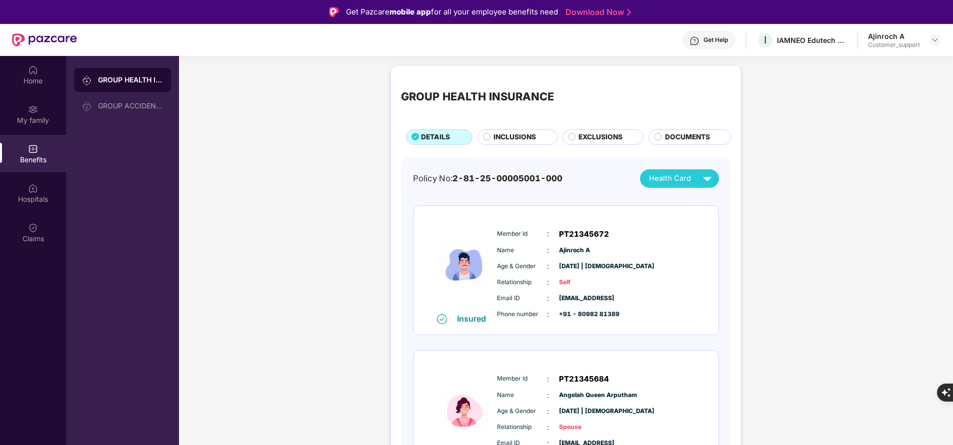
click at [508, 140] on span "INCLUSIONS" at bounding box center [514, 137] width 42 height 10
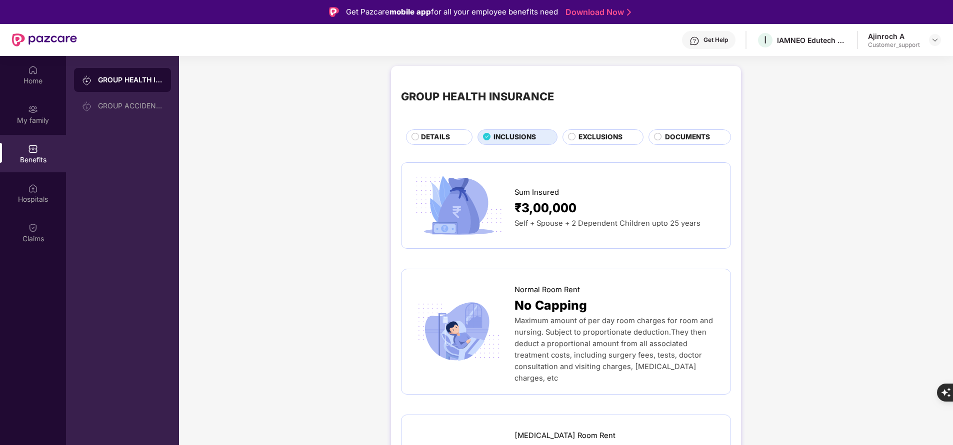
click at [597, 137] on span "EXCLUSIONS" at bounding box center [600, 137] width 44 height 10
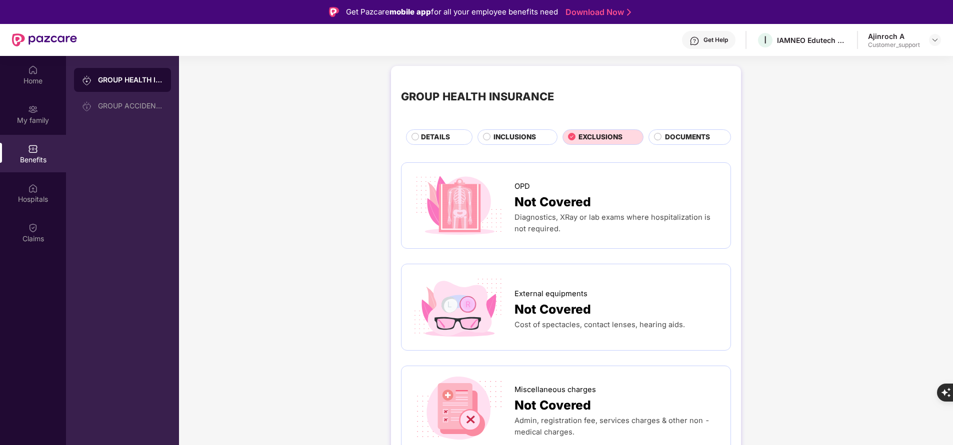
click at [510, 137] on span "INCLUSIONS" at bounding box center [514, 137] width 42 height 10
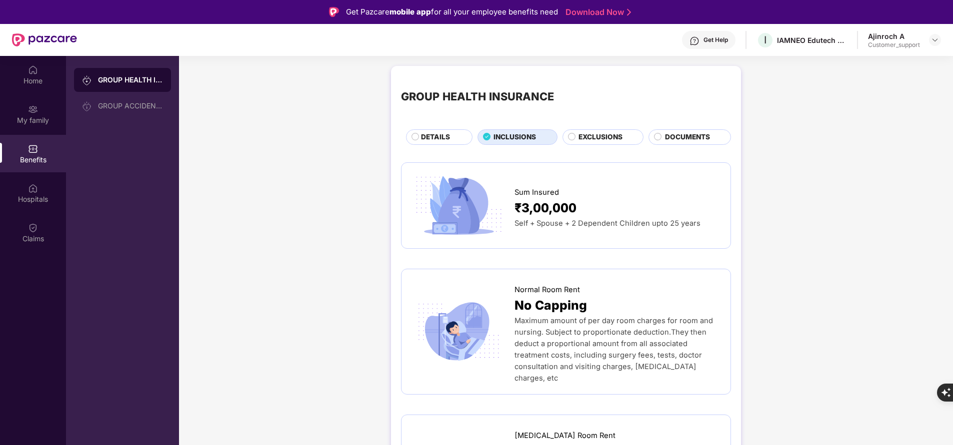
click at [446, 132] on span "DETAILS" at bounding box center [435, 137] width 29 height 10
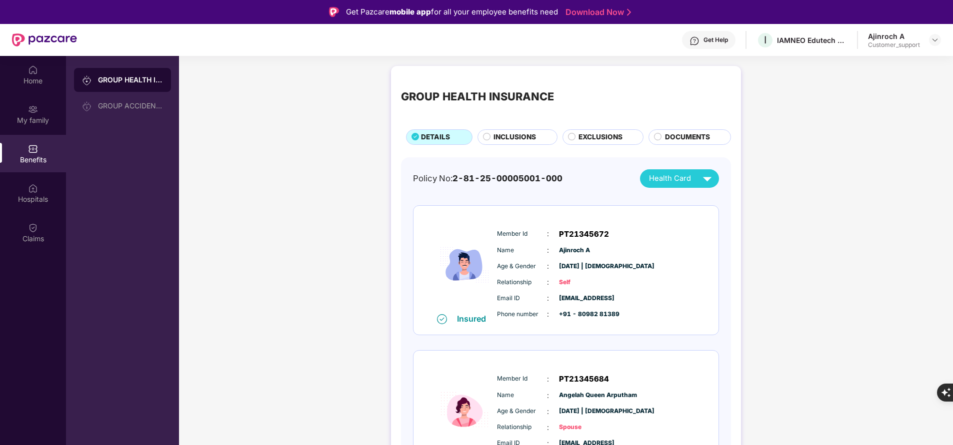
click at [540, 141] on div "INCLUSIONS" at bounding box center [519, 138] width 63 height 12
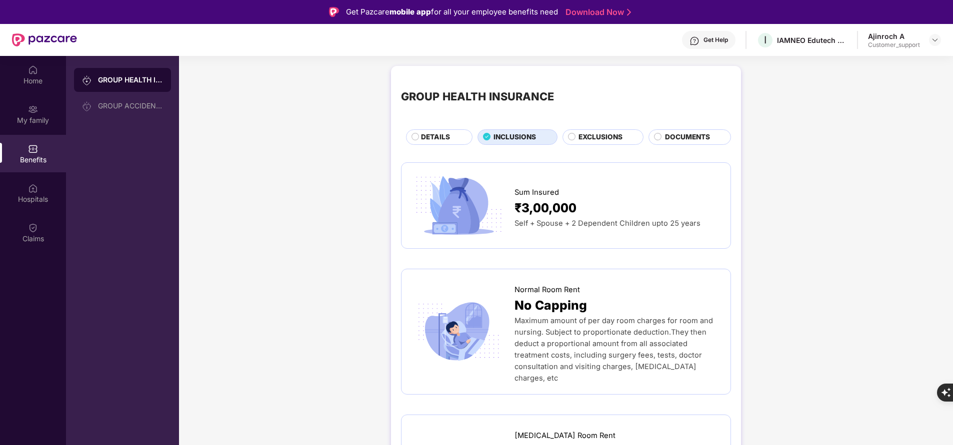
click at [435, 139] on span "DETAILS" at bounding box center [435, 137] width 29 height 10
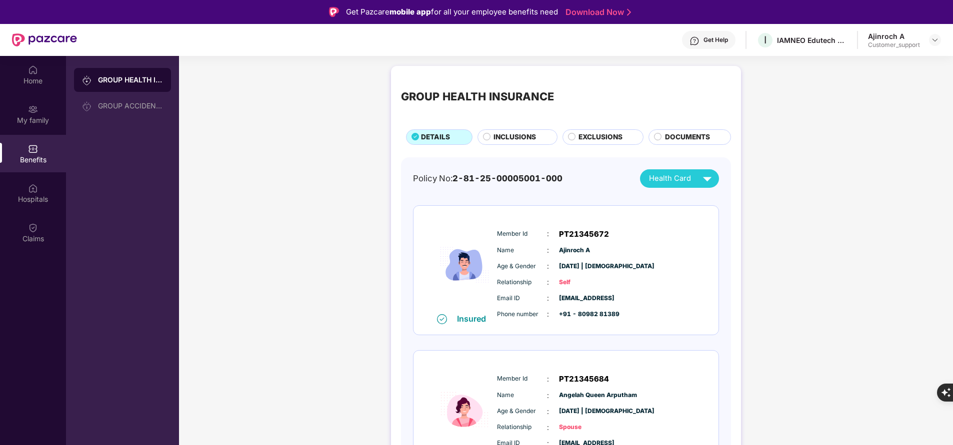
click at [528, 137] on span "INCLUSIONS" at bounding box center [514, 137] width 42 height 10
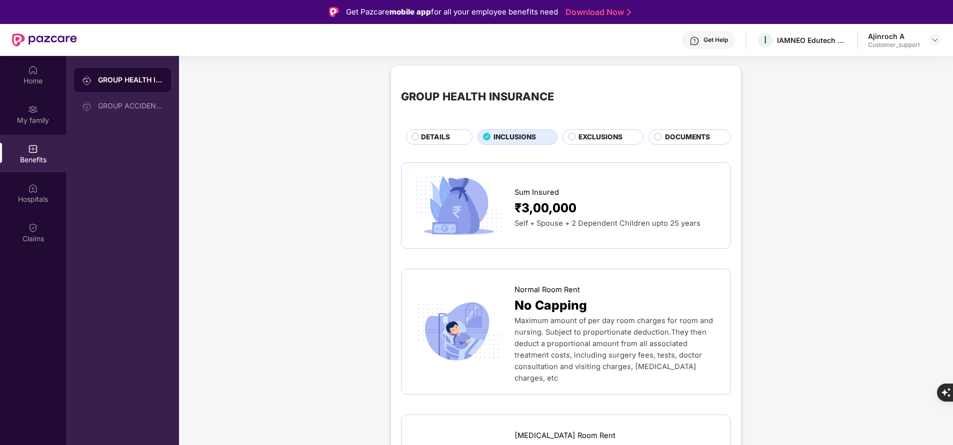
click at [579, 135] on span "EXCLUSIONS" at bounding box center [600, 137] width 44 height 10
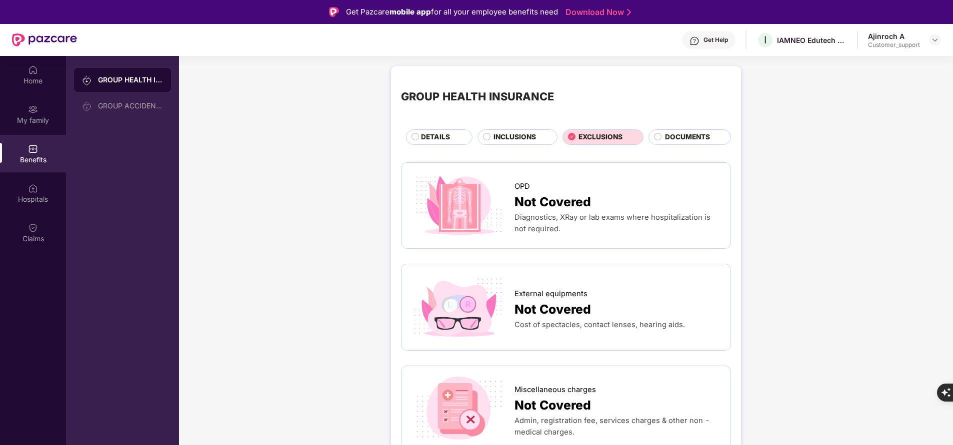
click at [535, 142] on div "INCLUSIONS" at bounding box center [519, 138] width 63 height 12
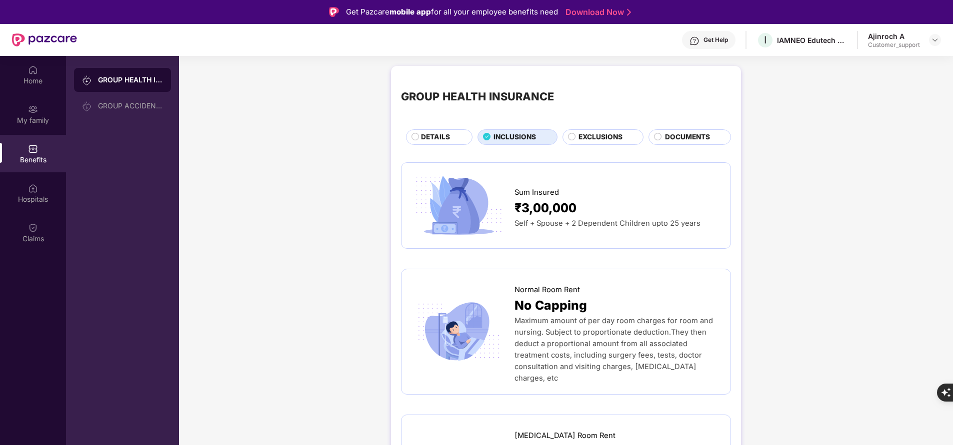
click at [450, 143] on div "DETAILS" at bounding box center [441, 138] width 51 height 12
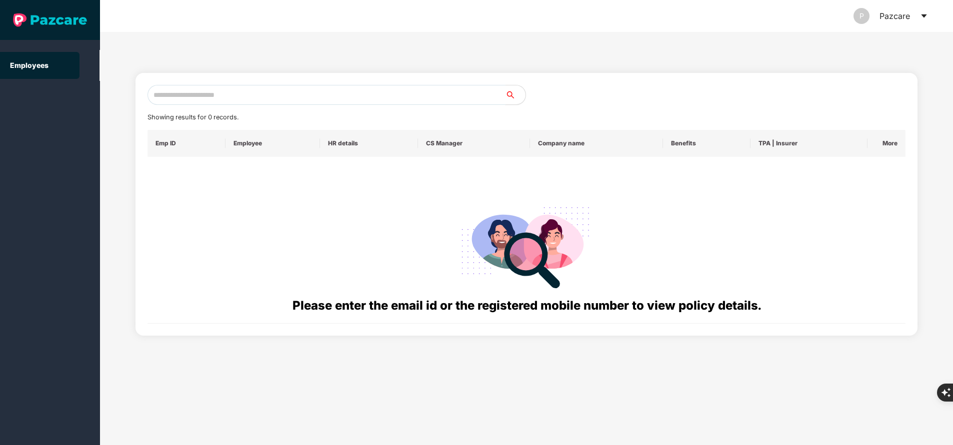
click at [257, 100] on input "text" at bounding box center [326, 95] width 358 height 20
paste input "**********"
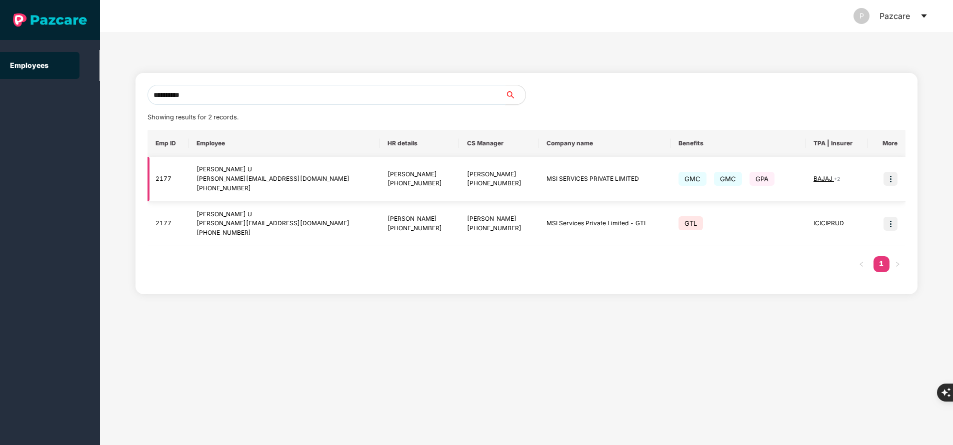
type input "**********"
click at [891, 180] on img at bounding box center [890, 179] width 14 height 14
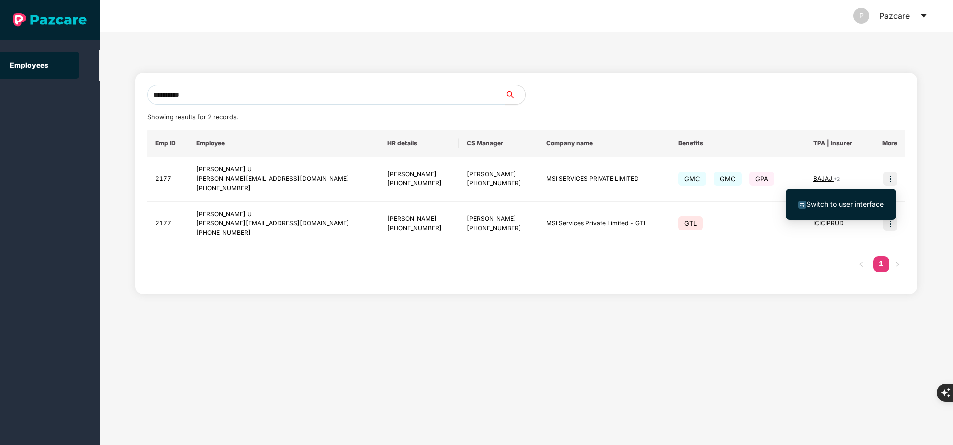
click at [865, 198] on li "Switch to user interface" at bounding box center [841, 204] width 110 height 21
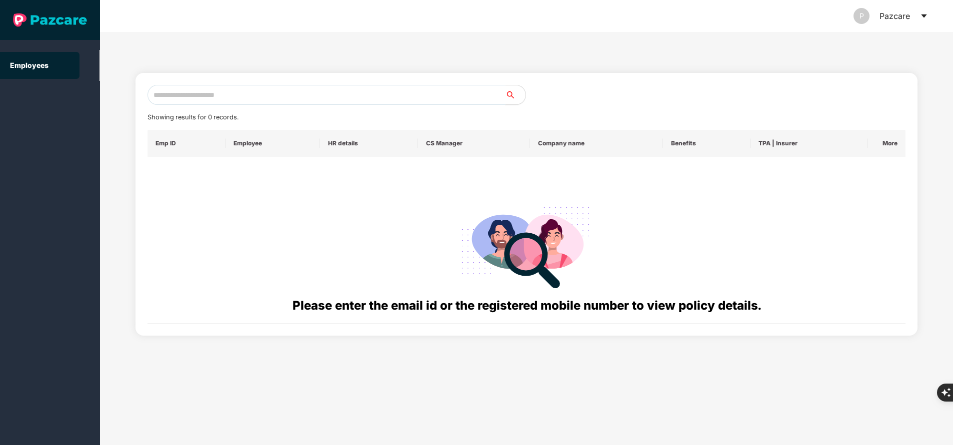
click at [240, 94] on input "text" at bounding box center [326, 95] width 358 height 20
paste input "**********"
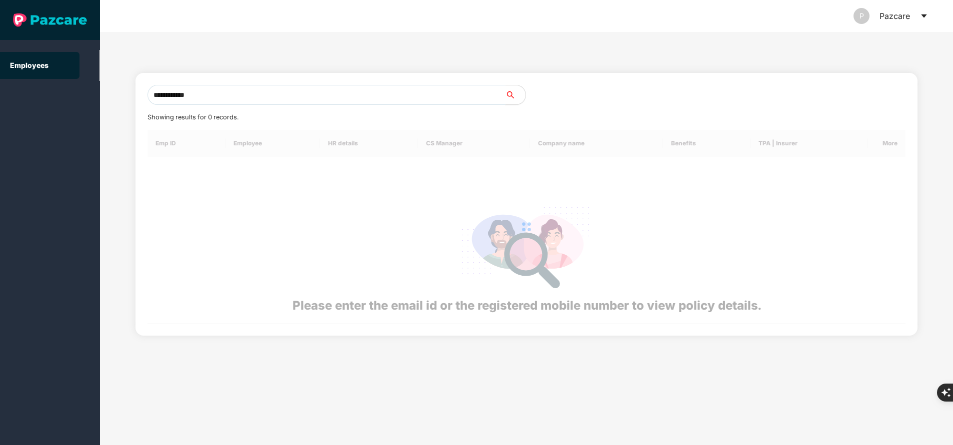
click at [240, 94] on input "**********" at bounding box center [326, 95] width 358 height 20
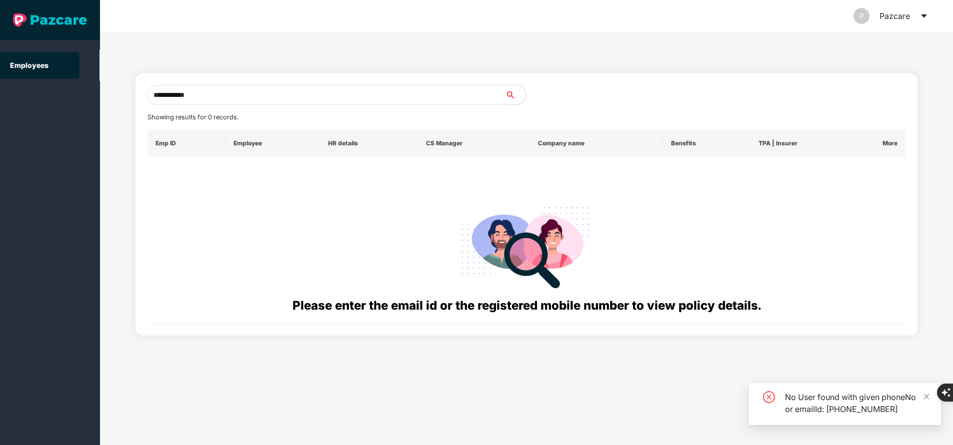
click at [240, 94] on input "**********" at bounding box center [326, 95] width 358 height 20
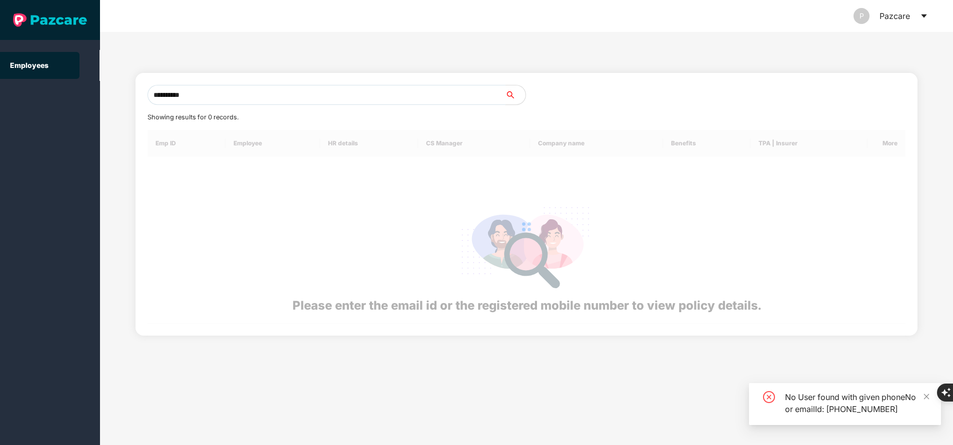
type input "*********"
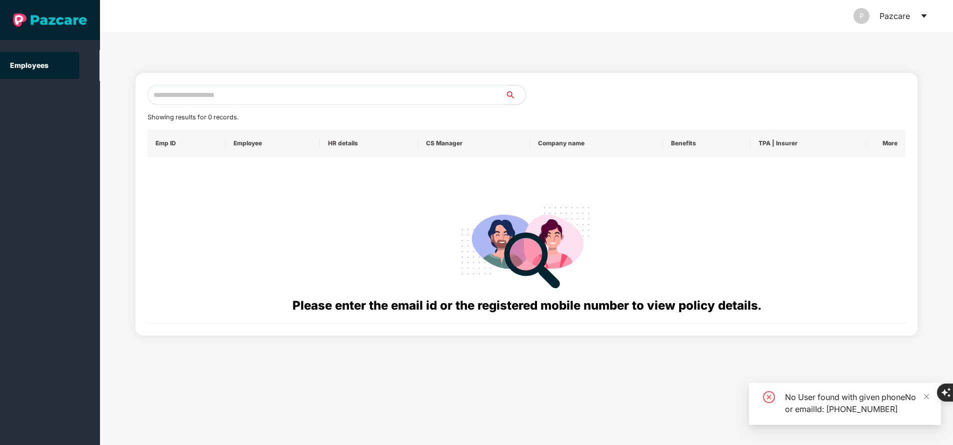
paste input "**********"
type input "**********"
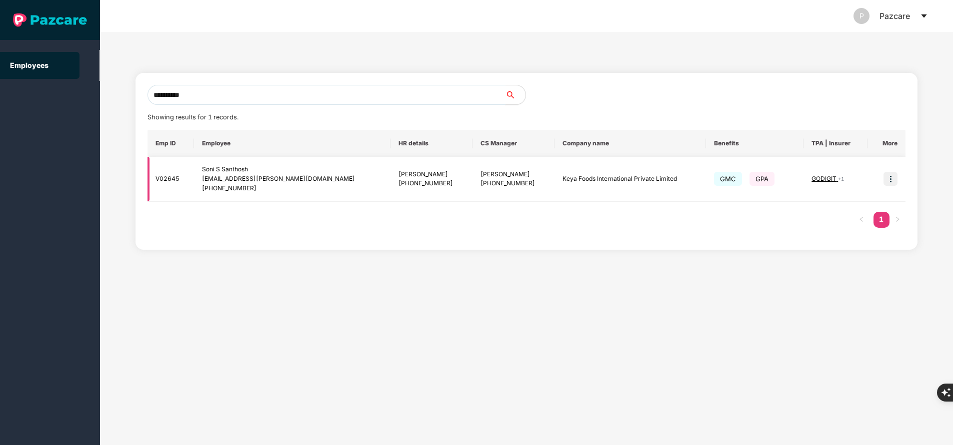
type input "**********"
click at [892, 177] on img at bounding box center [890, 179] width 14 height 14
click at [821, 179] on span "GODIGIT" at bounding box center [824, 178] width 26 height 7
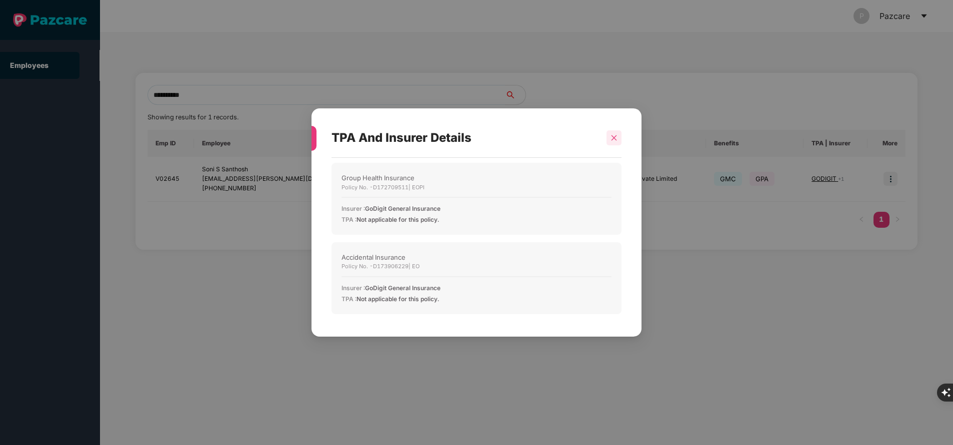
click at [611, 140] on icon "close" at bounding box center [613, 137] width 7 height 7
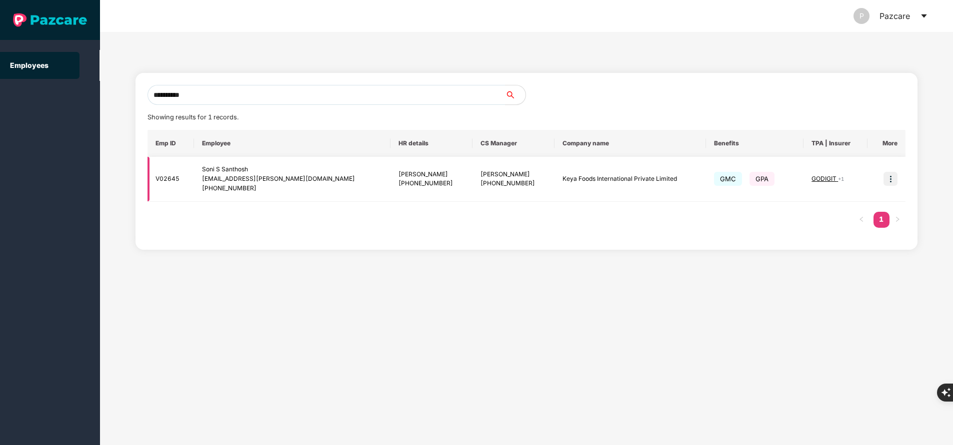
click at [887, 180] on img at bounding box center [890, 179] width 14 height 14
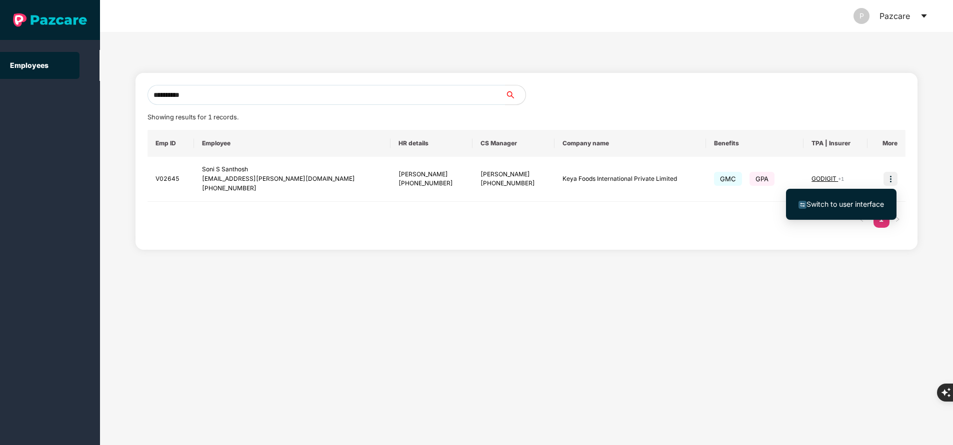
click at [815, 200] on span "Switch to user interface" at bounding box center [844, 204] width 77 height 8
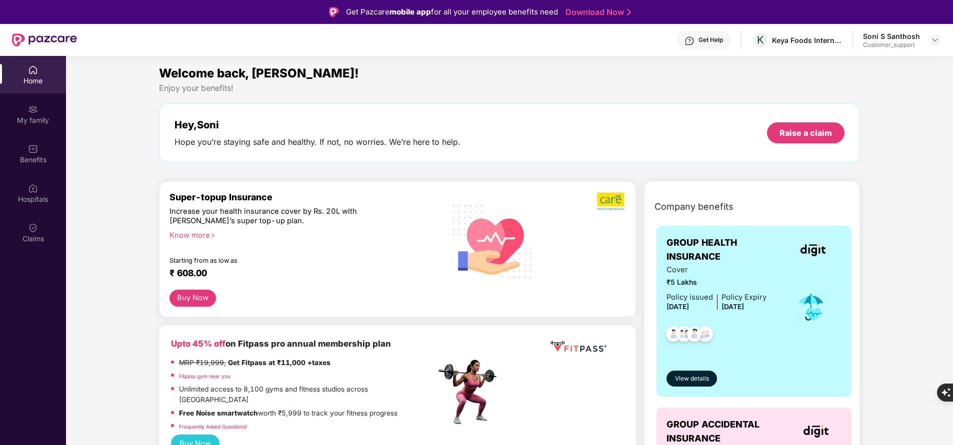
click at [21, 115] on div "My family" at bounding box center [33, 120] width 66 height 10
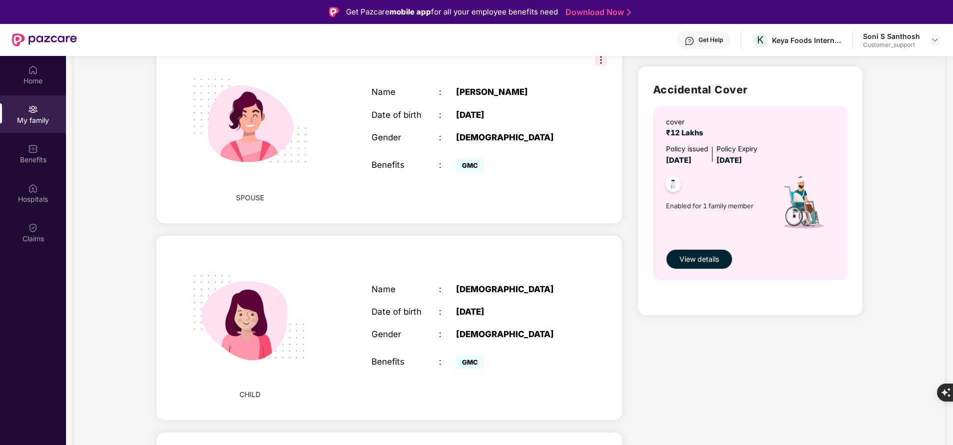
scroll to position [334, 0]
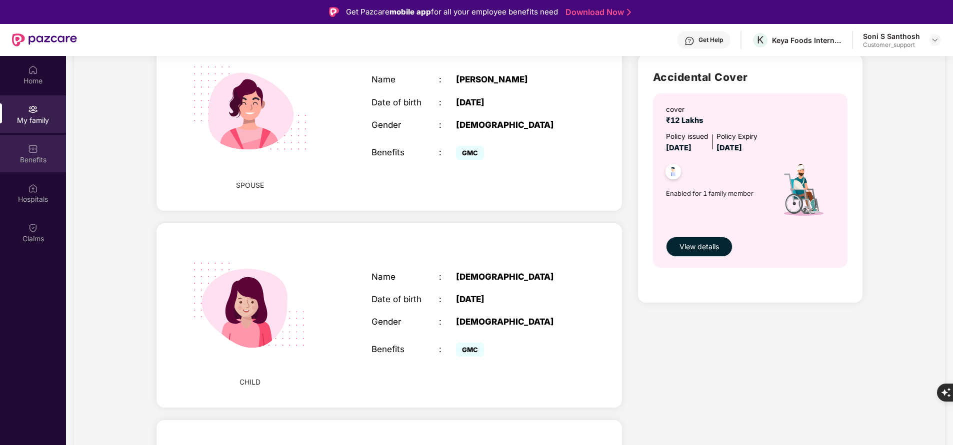
click at [38, 155] on div "Benefits" at bounding box center [33, 160] width 66 height 10
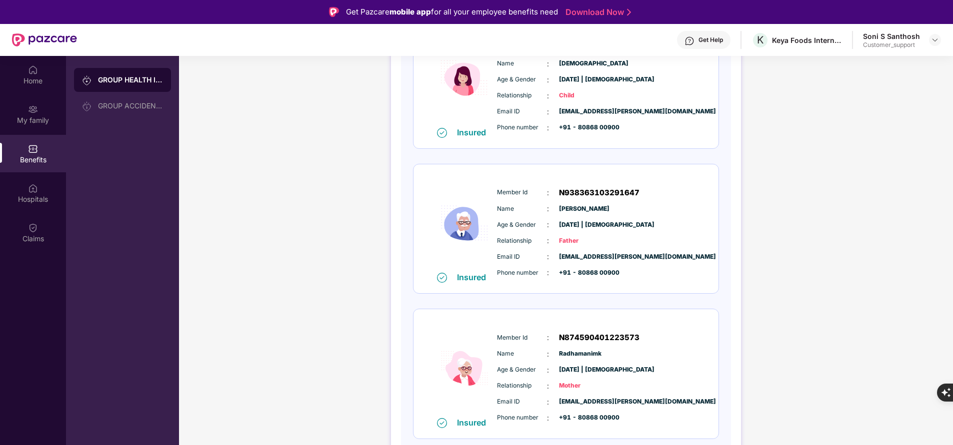
scroll to position [619, 0]
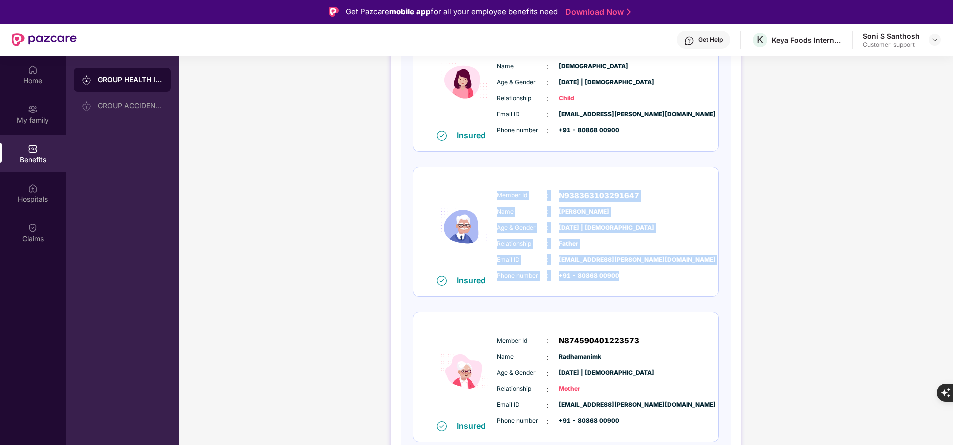
drag, startPoint x: 494, startPoint y: 190, endPoint x: 645, endPoint y: 276, distance: 173.4
click at [645, 276] on div "Member Id : N938363103291647 Name : Nsreedharan Age & Gender : 23 Sept 1945 | M…" at bounding box center [595, 236] width 203 height 102
copy div "Member Id : N938363103291647 Name : Nsreedharan Age & Gender : 23 Sept 1945 | M…"
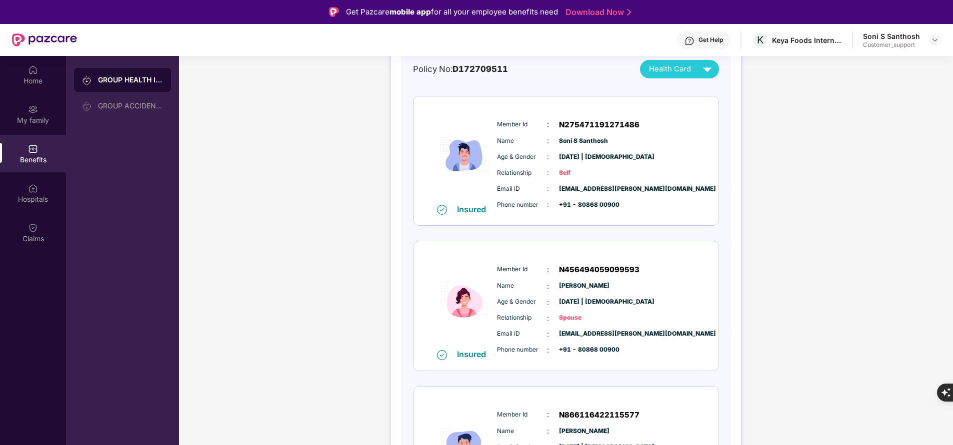
scroll to position [0, 0]
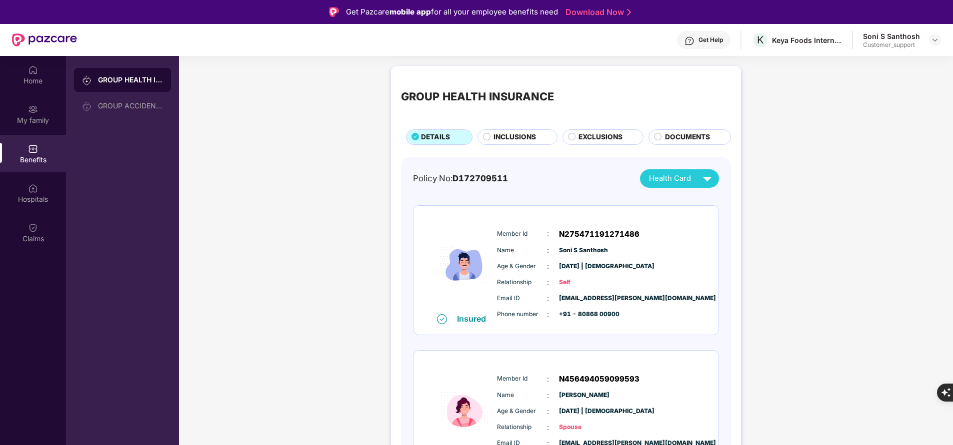
click at [692, 43] on img at bounding box center [689, 41] width 10 height 10
click at [715, 37] on div "Get Help" at bounding box center [710, 40] width 24 height 8
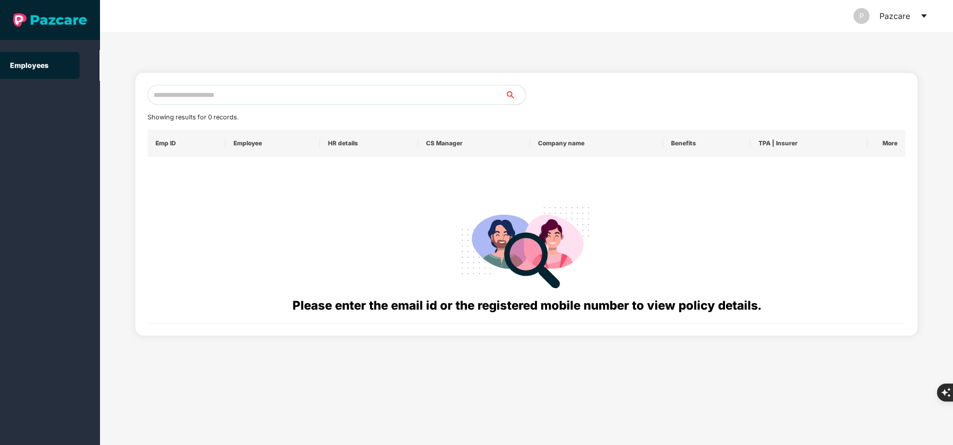
click at [233, 97] on input "text" at bounding box center [326, 95] width 358 height 20
paste input "**********"
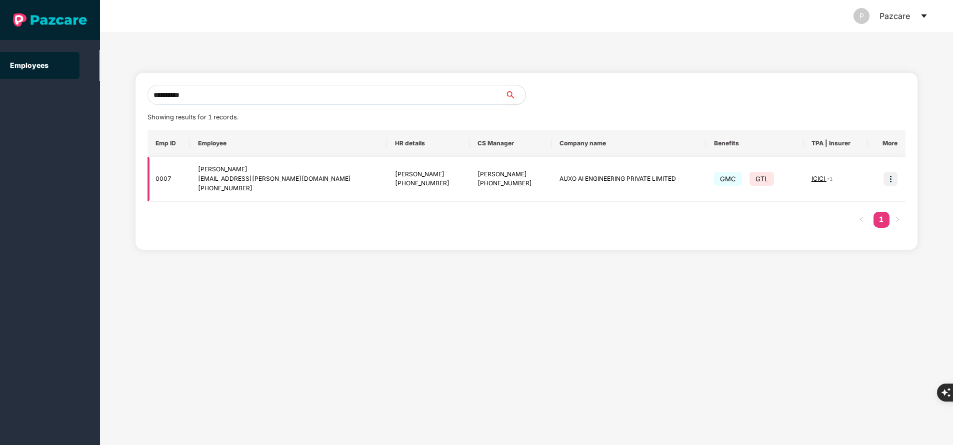
type input "**********"
click at [891, 182] on img at bounding box center [890, 179] width 14 height 14
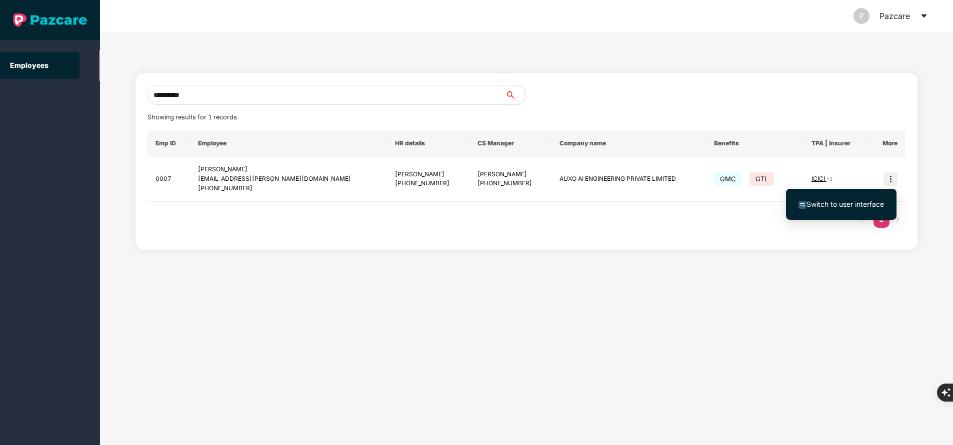
click at [839, 206] on span "Switch to user interface" at bounding box center [844, 204] width 77 height 8
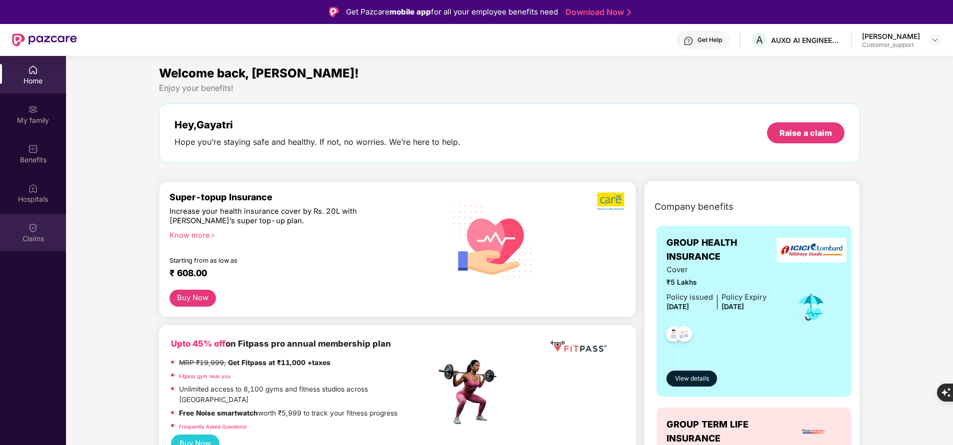
click at [23, 227] on div "Claims" at bounding box center [33, 232] width 66 height 37
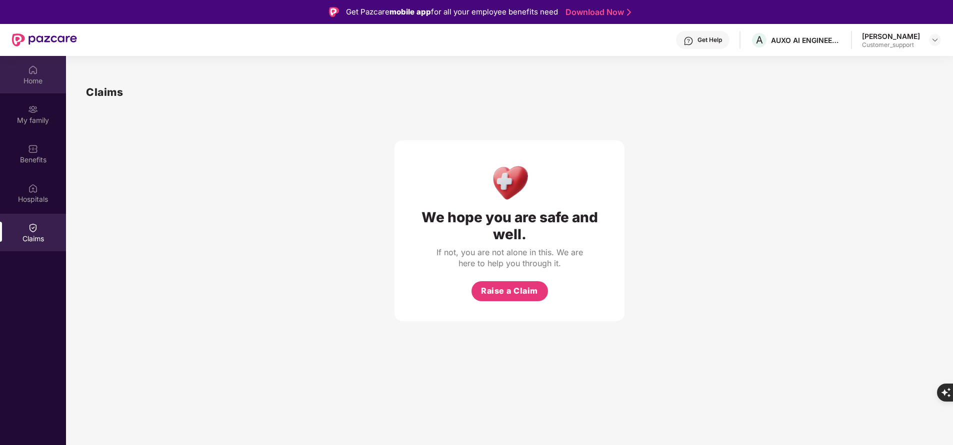
click at [31, 80] on div "Home" at bounding box center [33, 81] width 66 height 10
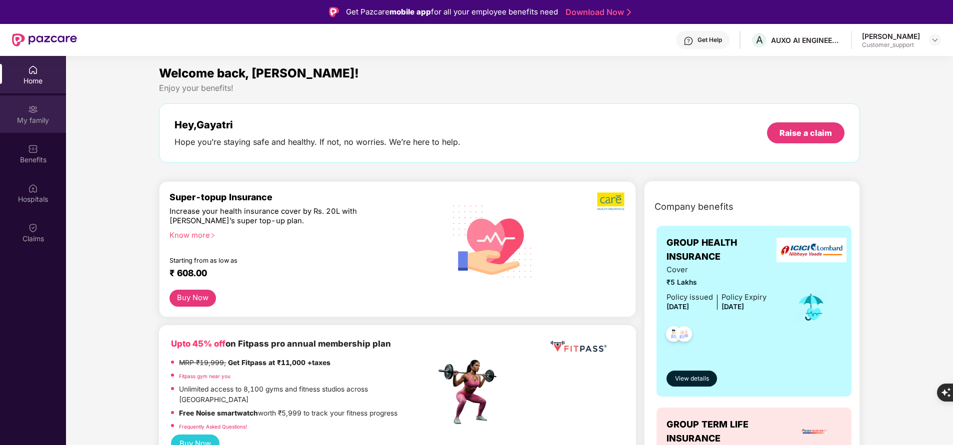
click at [34, 127] on div "My family" at bounding box center [33, 113] width 66 height 37
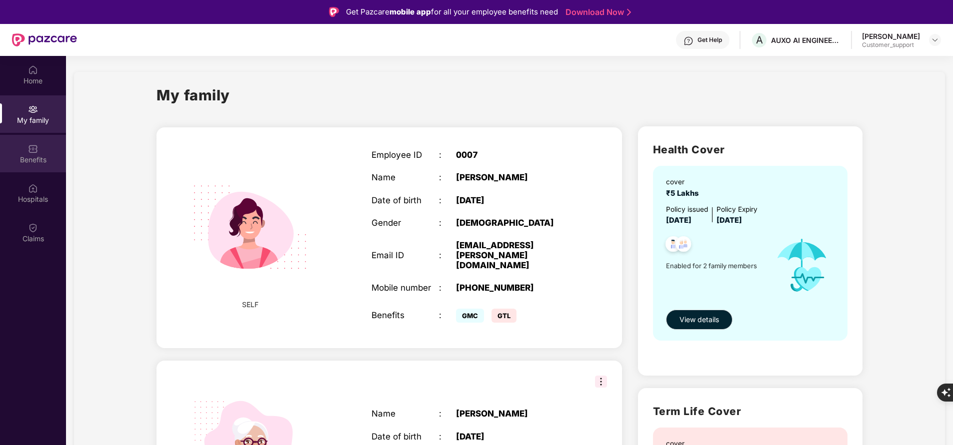
click at [33, 149] on img at bounding box center [33, 149] width 10 height 10
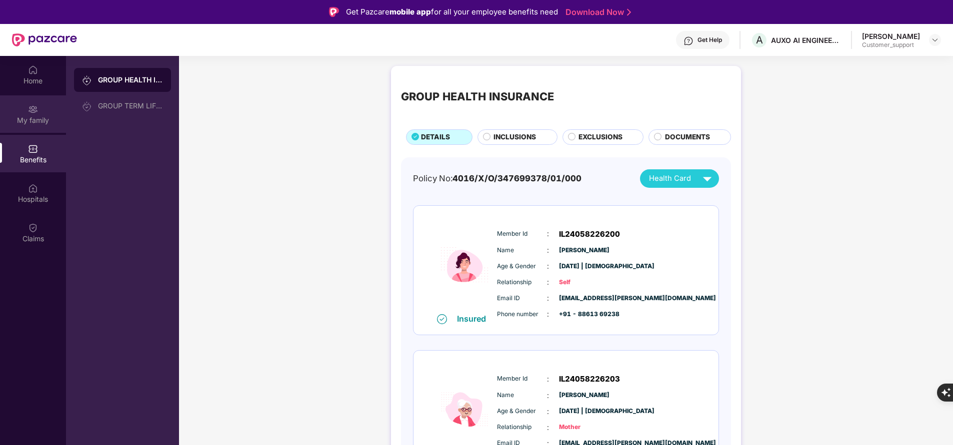
click at [28, 115] on div "My family" at bounding box center [33, 120] width 66 height 10
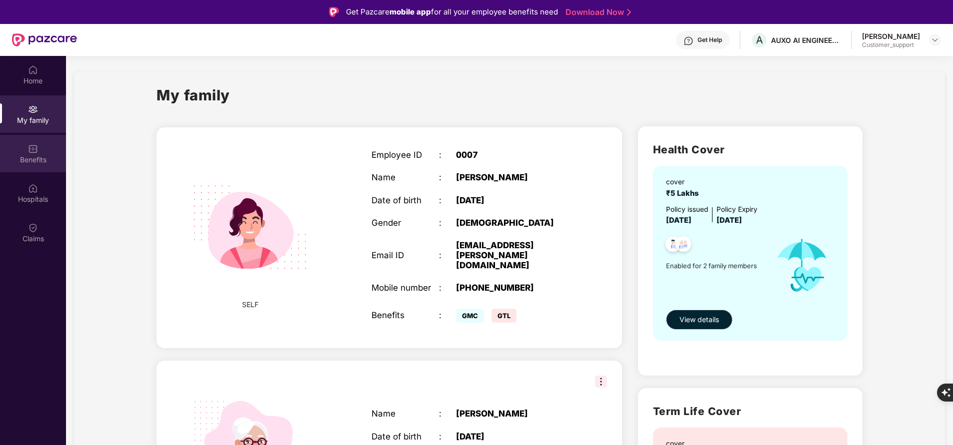
click at [24, 161] on div "Benefits" at bounding box center [33, 160] width 66 height 10
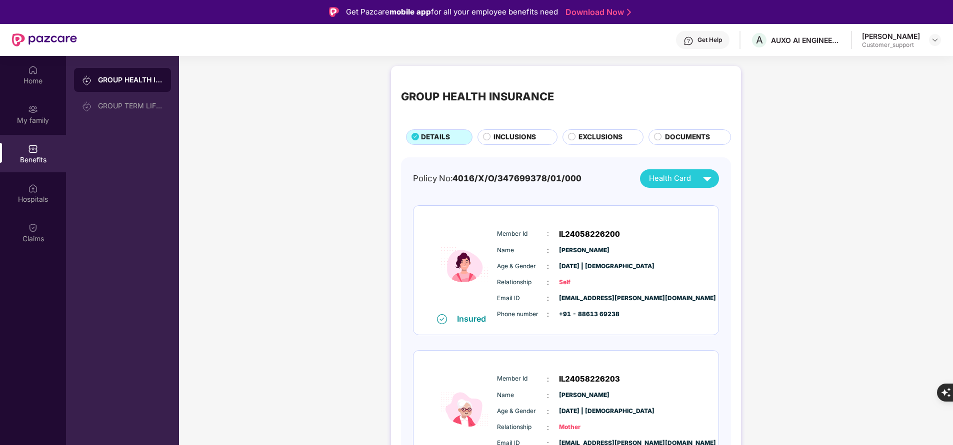
click at [526, 137] on span "INCLUSIONS" at bounding box center [514, 137] width 42 height 10
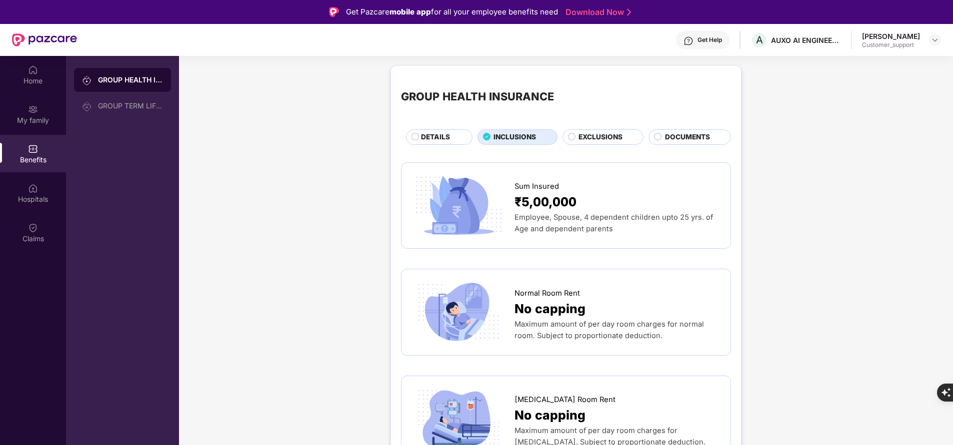
click at [601, 140] on span "EXCLUSIONS" at bounding box center [600, 137] width 44 height 10
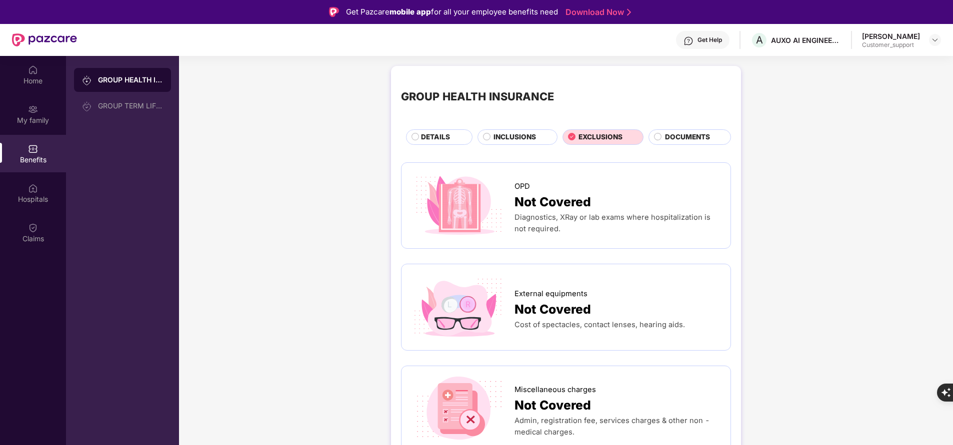
click at [511, 131] on div "INCLUSIONS" at bounding box center [517, 136] width 80 height 15
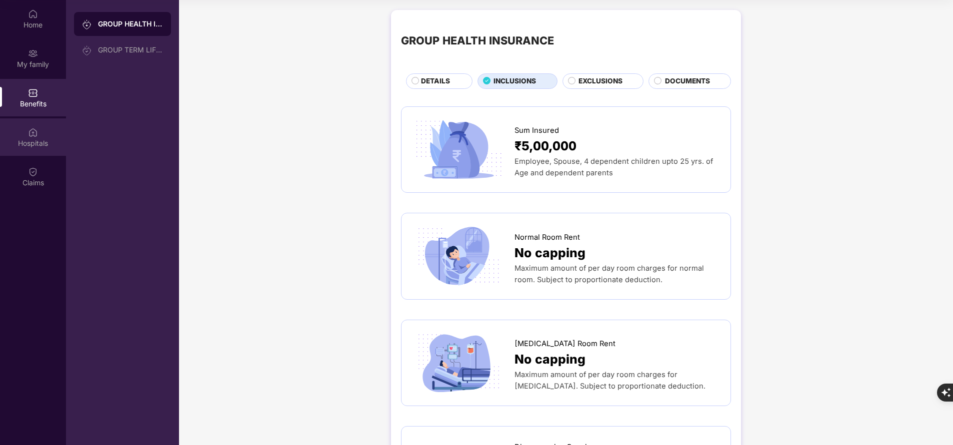
click at [28, 134] on img at bounding box center [33, 132] width 10 height 10
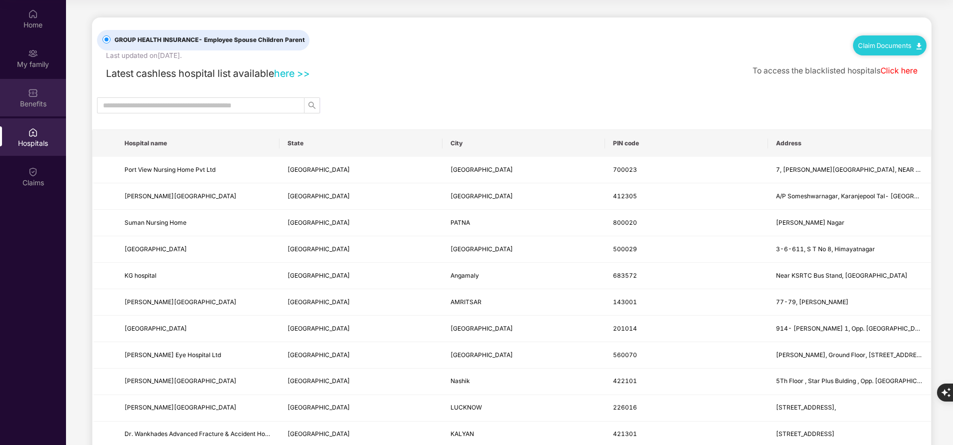
click at [34, 97] on img at bounding box center [33, 93] width 10 height 10
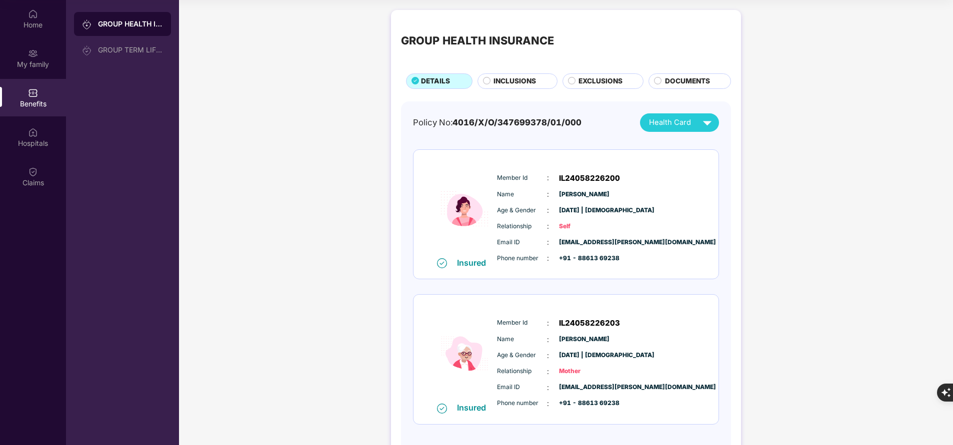
click at [510, 88] on div "INCLUSIONS" at bounding box center [519, 82] width 63 height 12
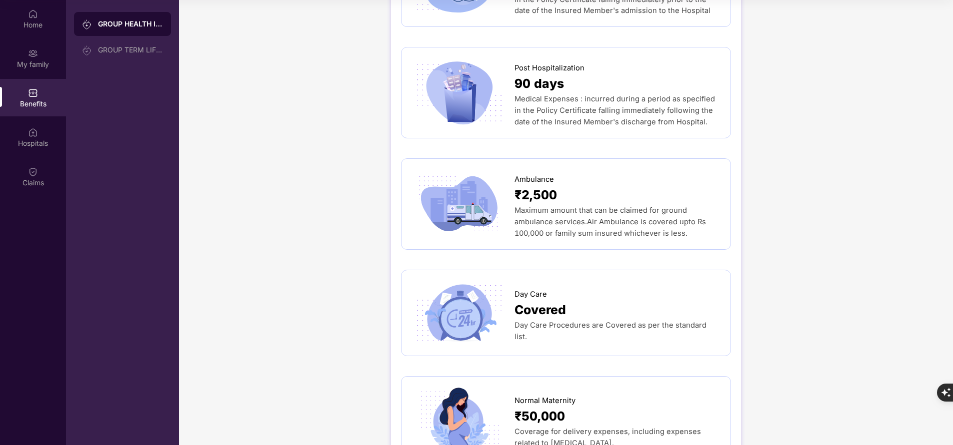
scroll to position [612, 0]
click at [641, 232] on span "Maximum amount that can be claimed for ground ambulance services.Air Ambulance …" at bounding box center [609, 223] width 191 height 32
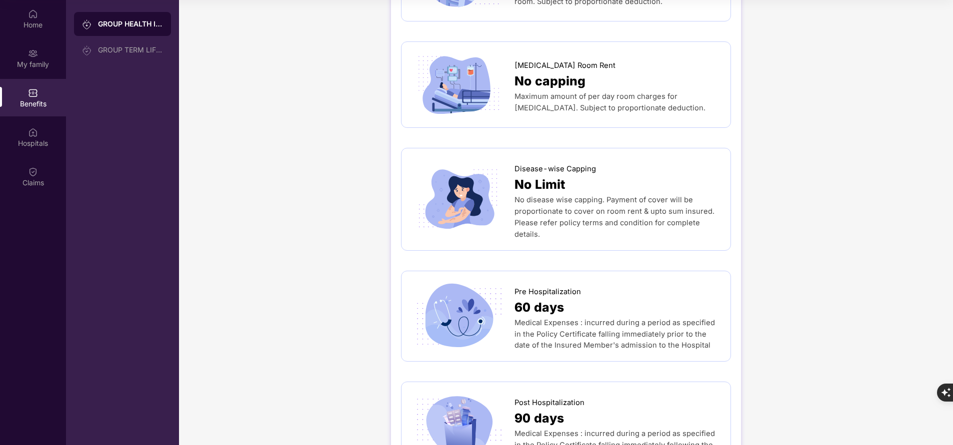
scroll to position [265, 0]
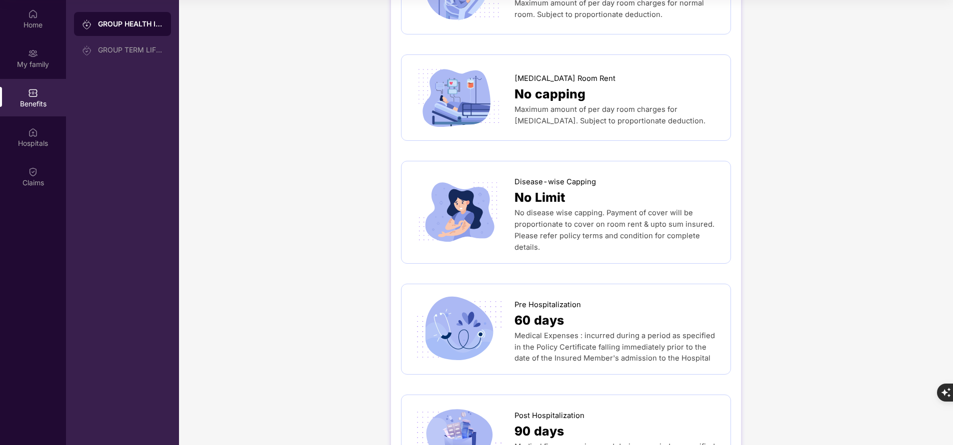
click at [633, 226] on span "No disease wise capping. Payment of cover will be proportionate to cover on roo…" at bounding box center [614, 229] width 200 height 43
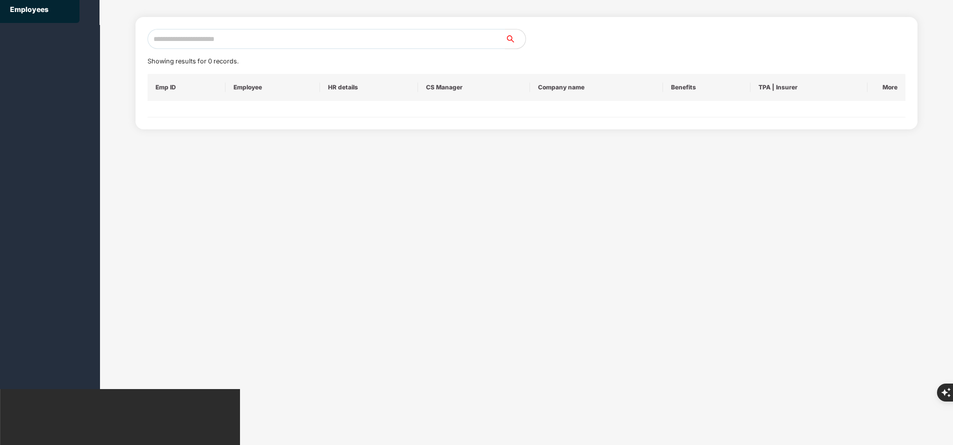
scroll to position [0, 0]
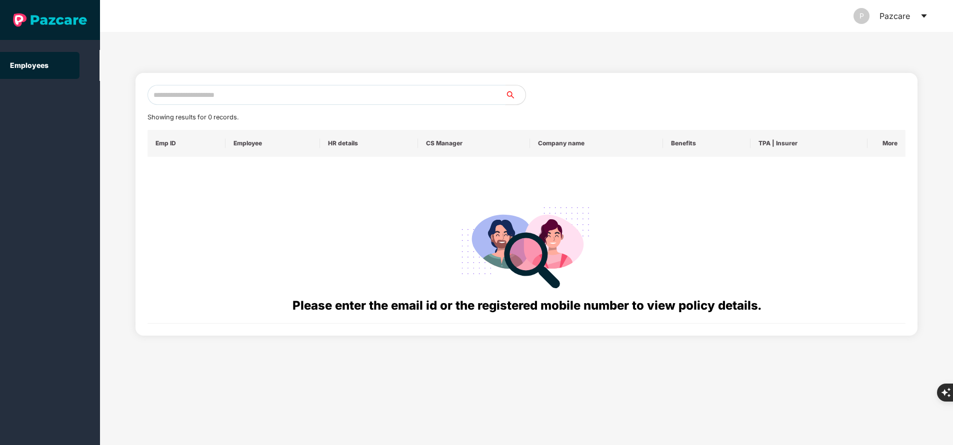
click at [333, 97] on input "text" at bounding box center [326, 95] width 358 height 20
paste input "**********"
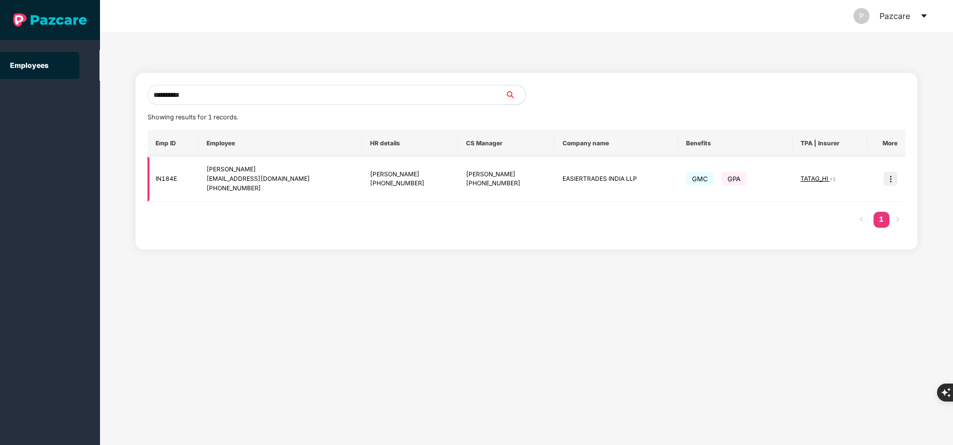
type input "**********"
click at [892, 180] on img at bounding box center [890, 179] width 14 height 14
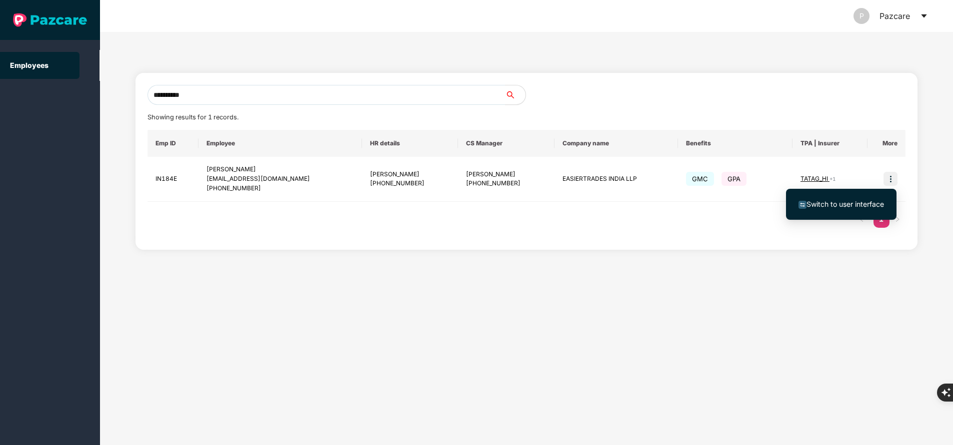
click at [837, 205] on span "Switch to user interface" at bounding box center [844, 204] width 77 height 8
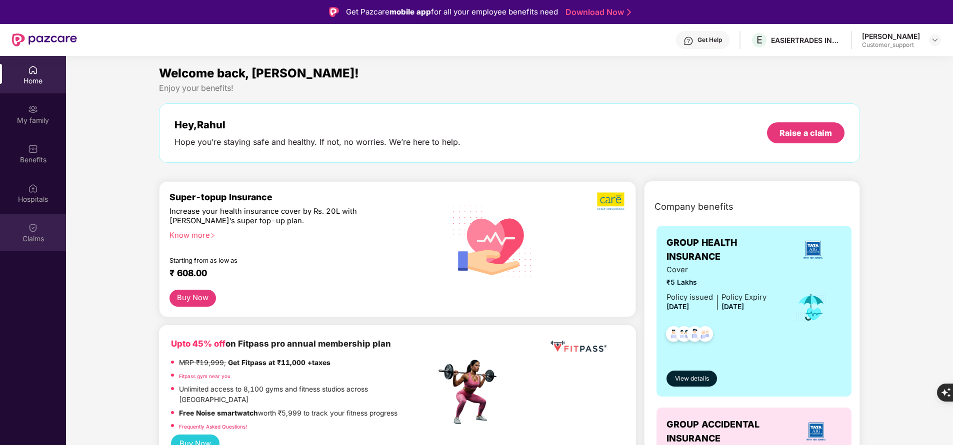
click at [41, 235] on div "Claims" at bounding box center [33, 239] width 66 height 10
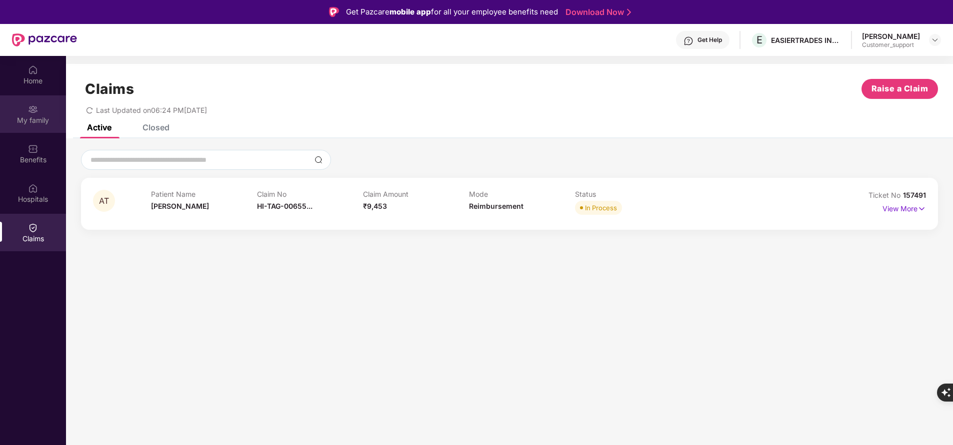
click at [38, 123] on div "My family" at bounding box center [33, 120] width 66 height 10
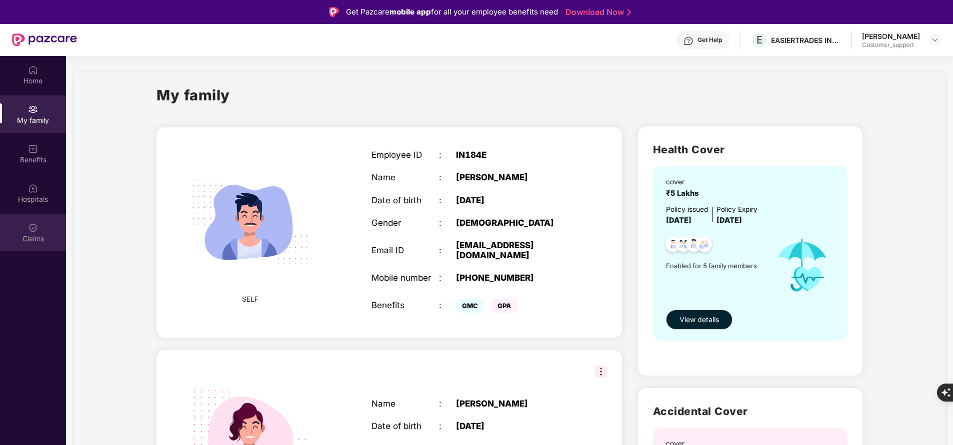
click at [31, 243] on div "Claims" at bounding box center [33, 239] width 66 height 10
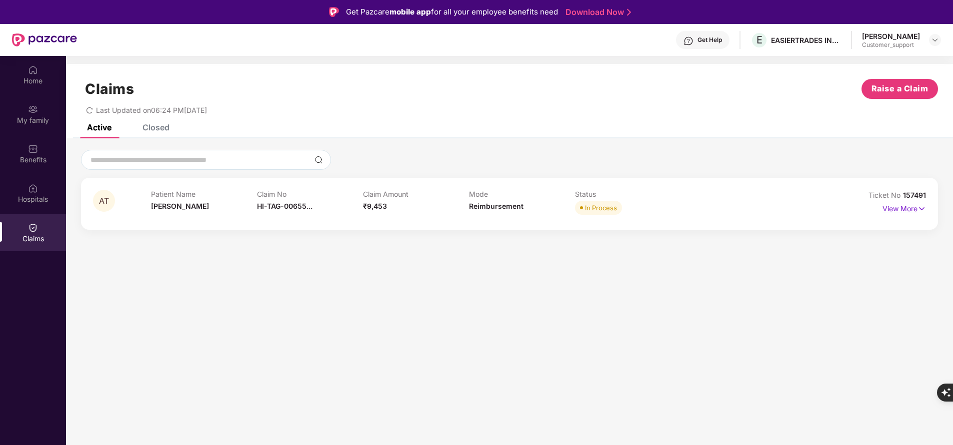
click at [907, 214] on p "View More" at bounding box center [903, 207] width 43 height 13
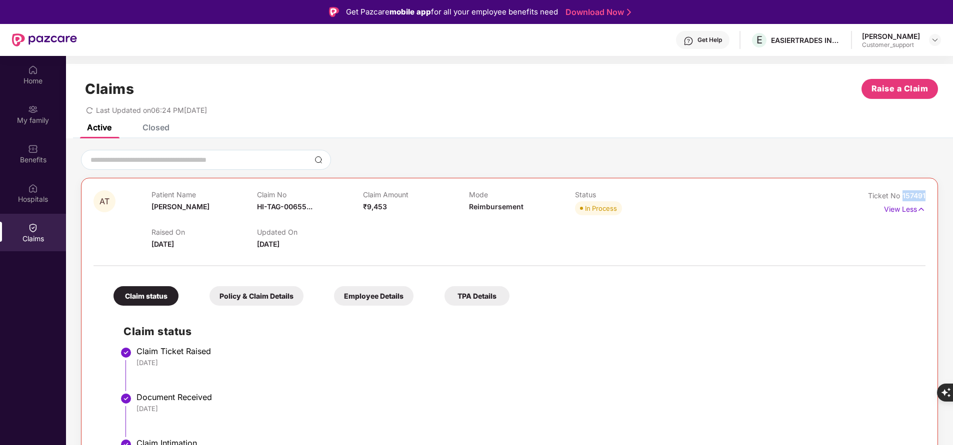
drag, startPoint x: 899, startPoint y: 193, endPoint x: 942, endPoint y: 197, distance: 43.7
copy span "157491"
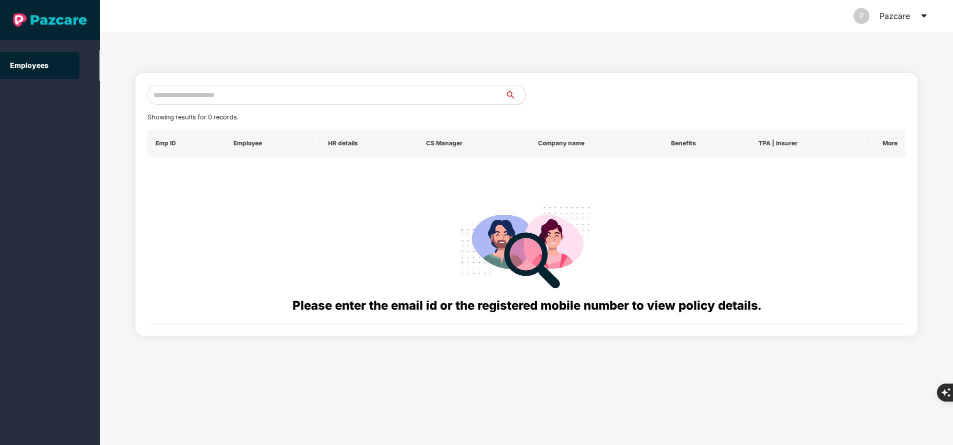
click at [284, 84] on div "Showing results for 0 records. Emp ID Employee HR details CS Manager Company na…" at bounding box center [526, 204] width 782 height 263
click at [286, 93] on input "text" at bounding box center [326, 95] width 358 height 20
paste input "**********"
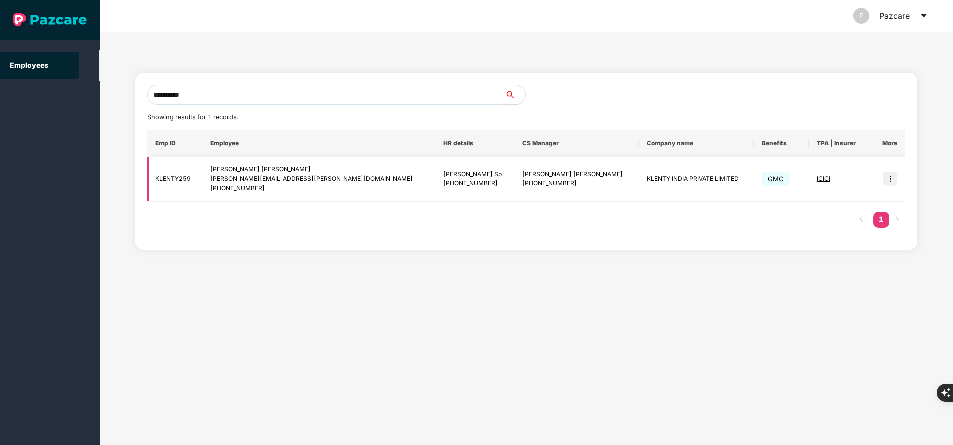
type input "**********"
click at [888, 182] on img at bounding box center [890, 179] width 14 height 14
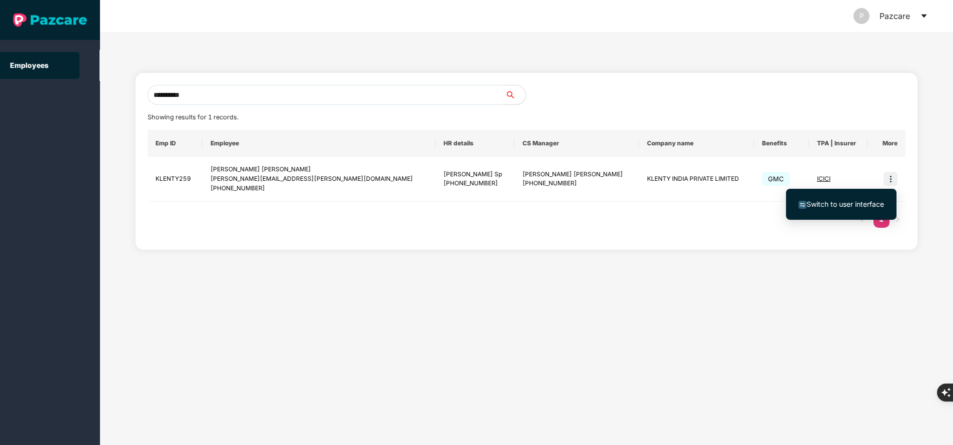
click at [860, 200] on span "Switch to user interface" at bounding box center [844, 204] width 77 height 8
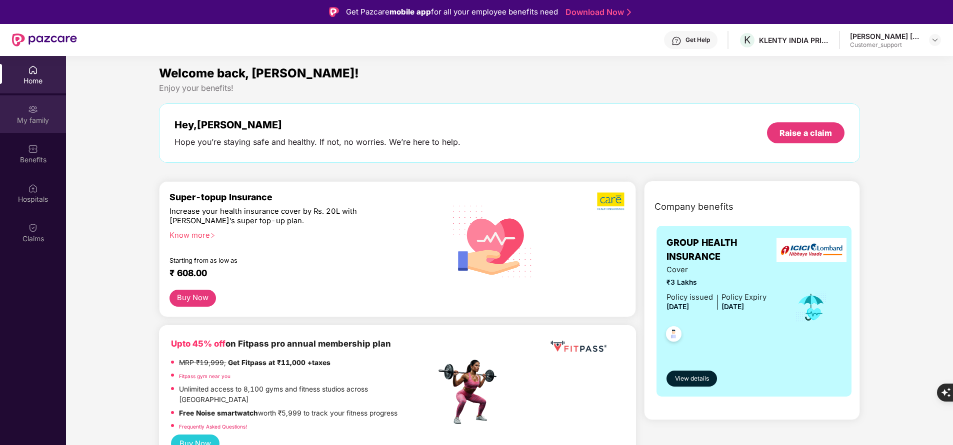
click at [36, 110] on img at bounding box center [33, 109] width 10 height 10
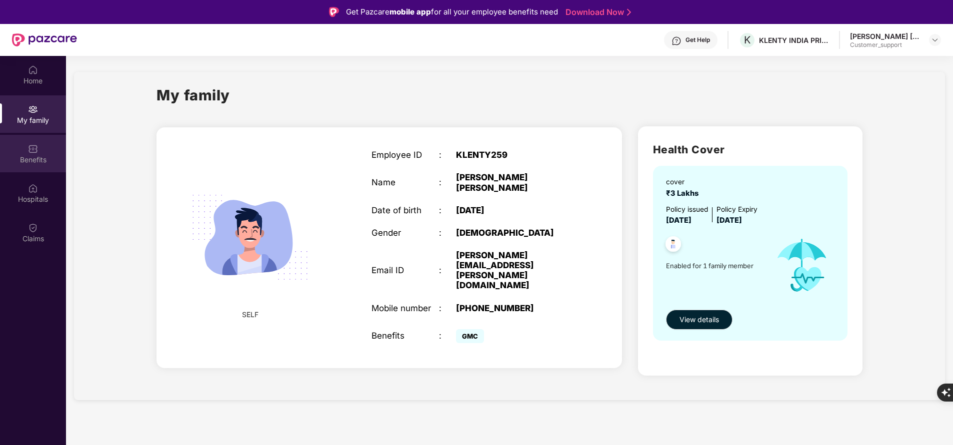
click at [39, 156] on div "Benefits" at bounding box center [33, 160] width 66 height 10
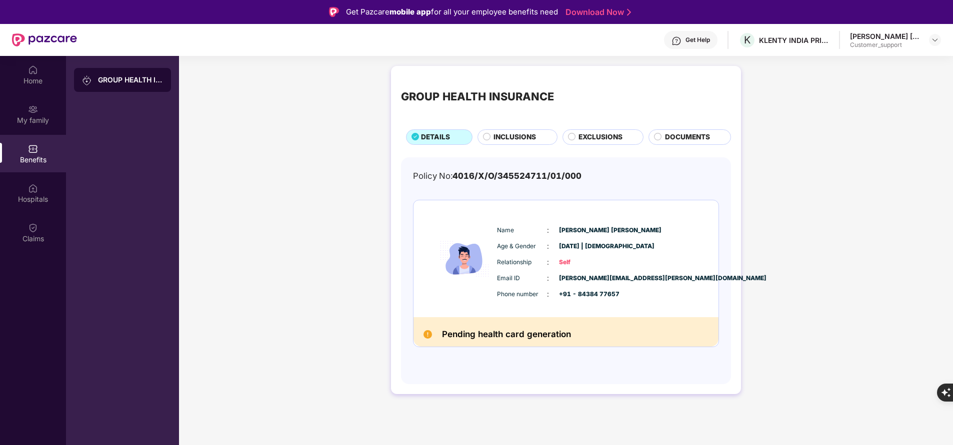
click at [522, 135] on span "INCLUSIONS" at bounding box center [514, 137] width 42 height 10
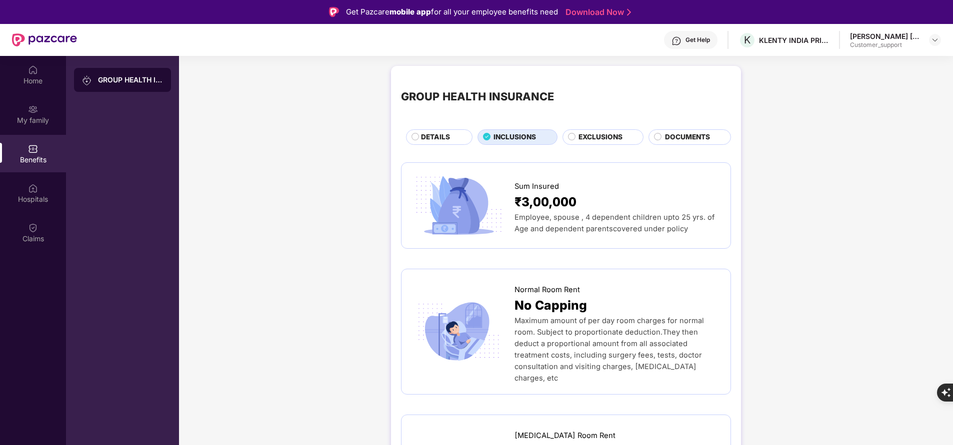
click at [447, 139] on span "DETAILS" at bounding box center [435, 137] width 29 height 10
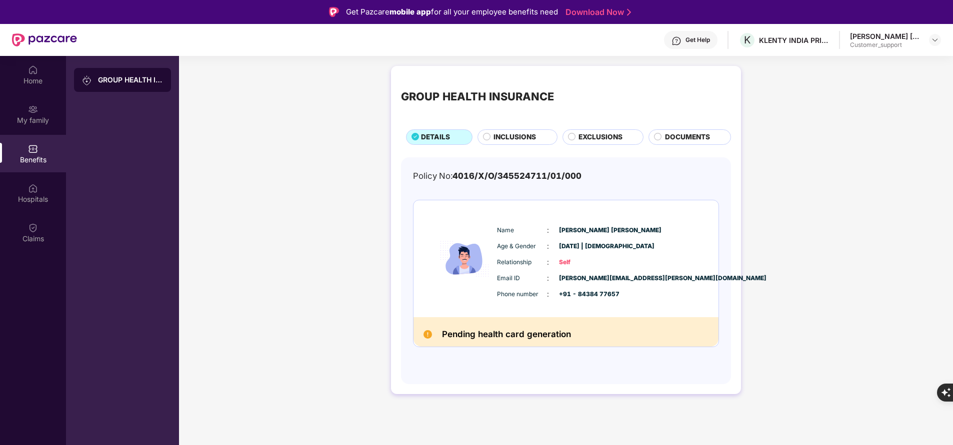
click at [515, 134] on span "INCLUSIONS" at bounding box center [514, 137] width 42 height 10
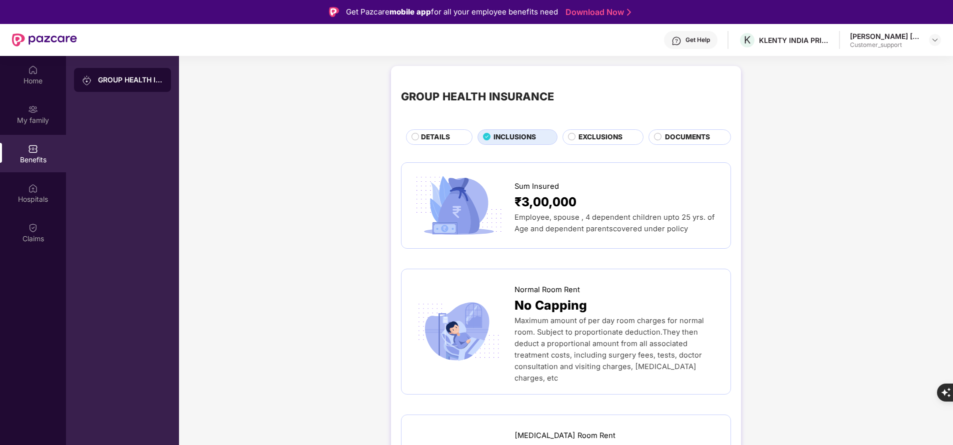
click at [413, 136] on circle at bounding box center [415, 136] width 7 height 7
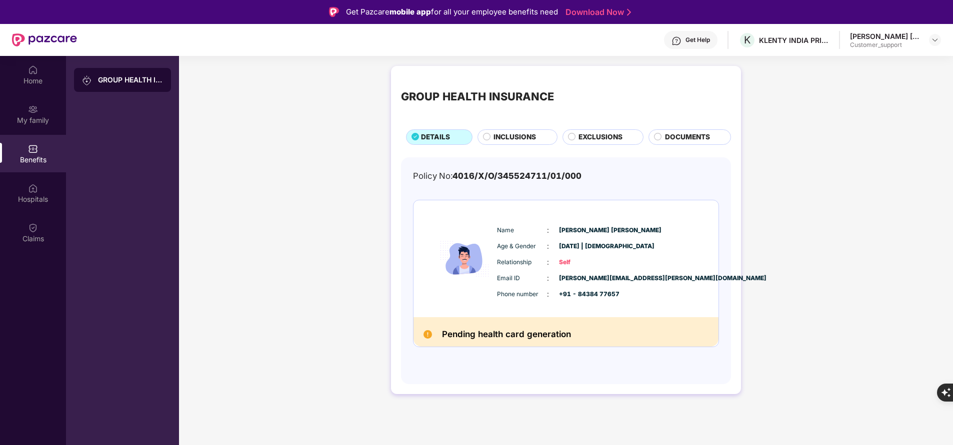
click at [523, 132] on span "INCLUSIONS" at bounding box center [514, 137] width 42 height 10
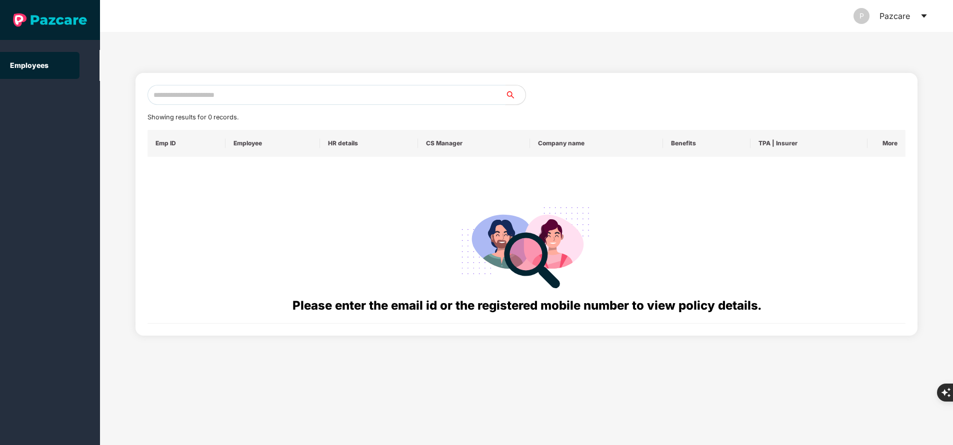
click at [291, 98] on input "text" at bounding box center [326, 95] width 358 height 20
paste input "**********"
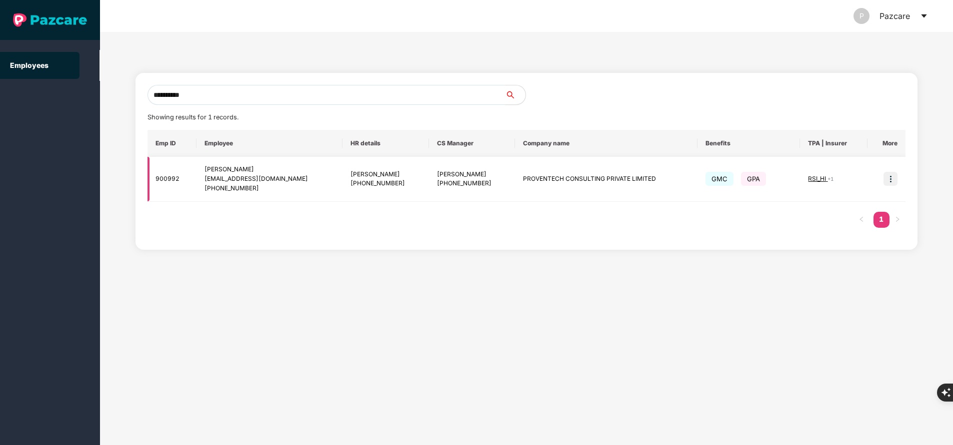
type input "**********"
click at [889, 182] on img at bounding box center [890, 179] width 14 height 14
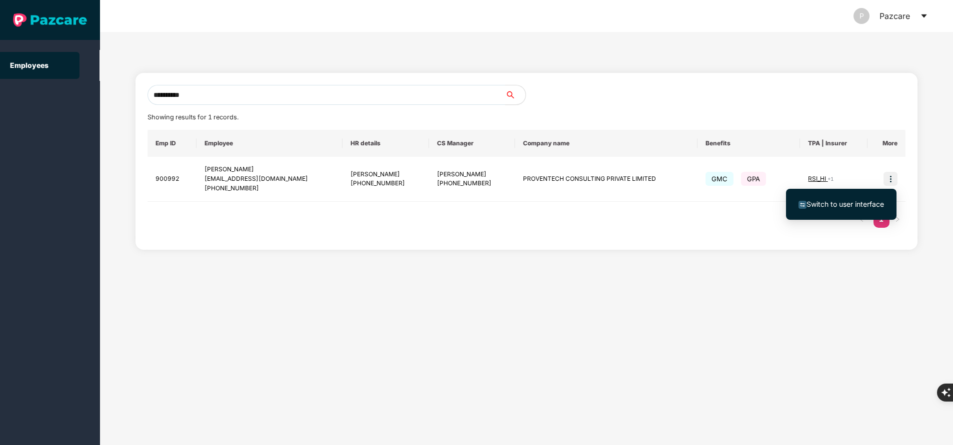
click at [864, 199] on span "Switch to user interface" at bounding box center [840, 204] width 85 height 11
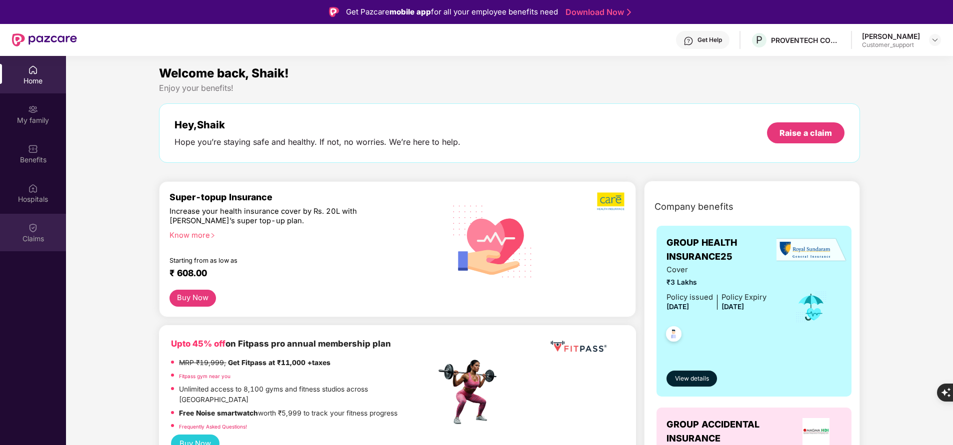
click at [33, 236] on div "Claims" at bounding box center [33, 239] width 66 height 10
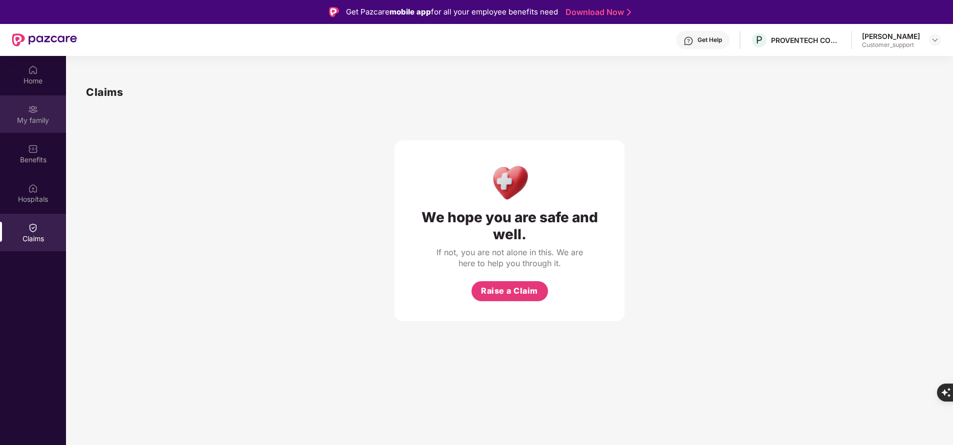
click at [35, 115] on div "My family" at bounding box center [33, 120] width 66 height 10
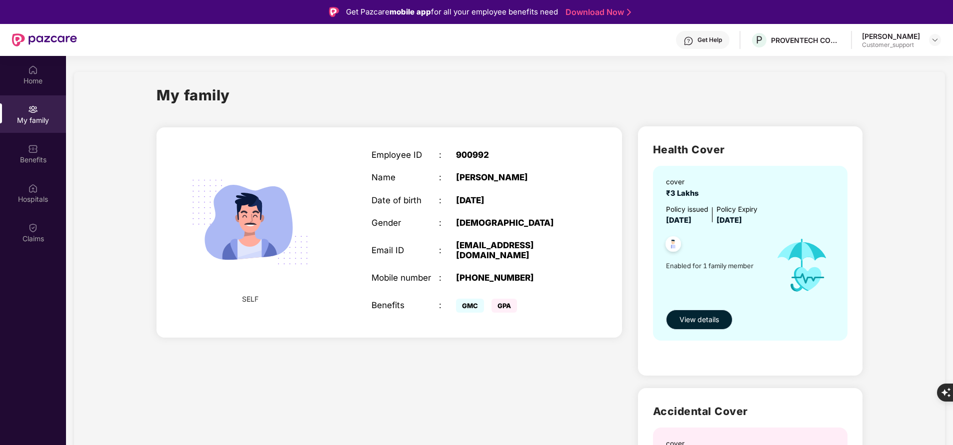
click at [690, 317] on span "View details" at bounding box center [698, 319] width 39 height 11
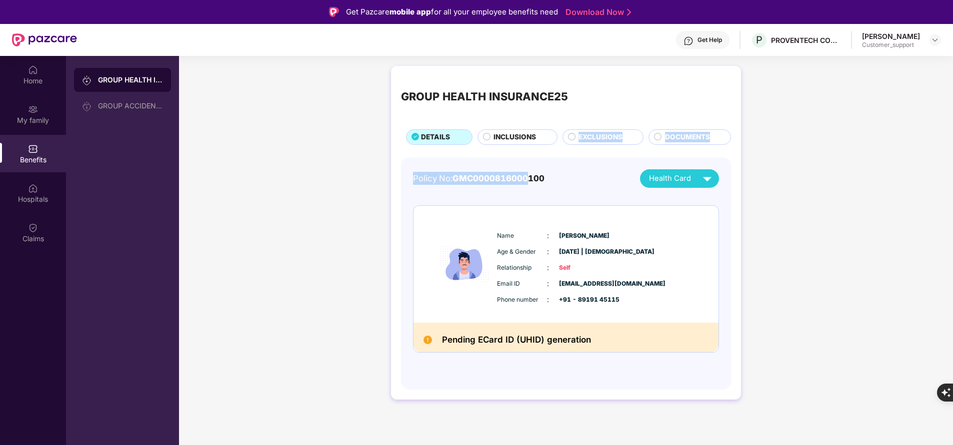
drag, startPoint x: 533, startPoint y: 147, endPoint x: 533, endPoint y: 134, distance: 13.0
click at [533, 134] on div "GROUP HEALTH INSURANCE25 DETAILS INCLUSIONS EXCLUSIONS DOCUMENTS Policy No: GMC…" at bounding box center [566, 233] width 350 height 334
click at [533, 134] on span "INCLUSIONS" at bounding box center [514, 137] width 42 height 10
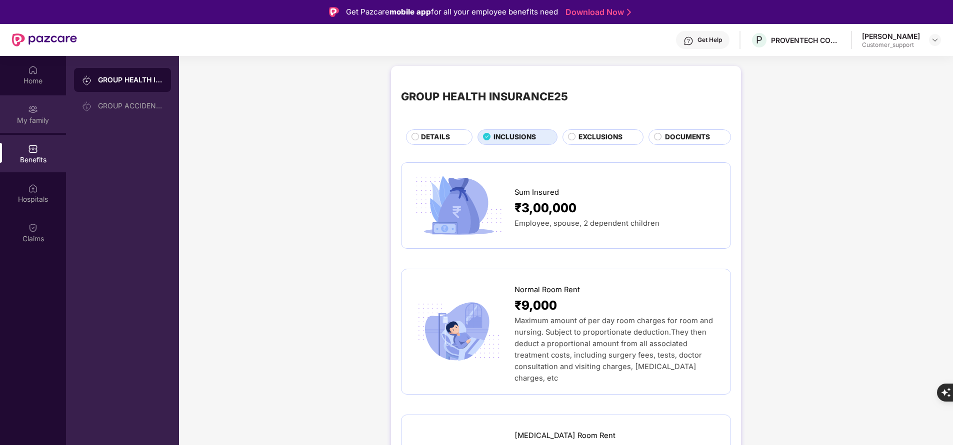
click at [31, 110] on img at bounding box center [33, 109] width 10 height 10
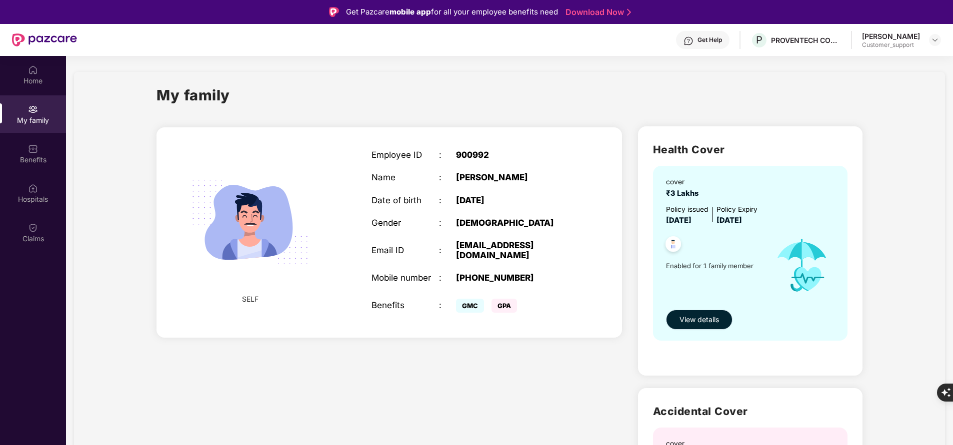
click at [715, 318] on span "View details" at bounding box center [698, 319] width 39 height 11
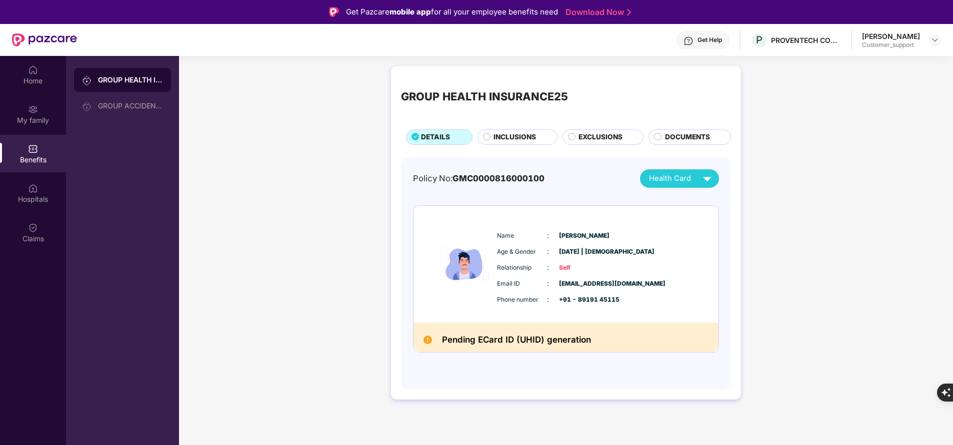
click at [529, 144] on div "INCLUSIONS" at bounding box center [519, 138] width 63 height 12
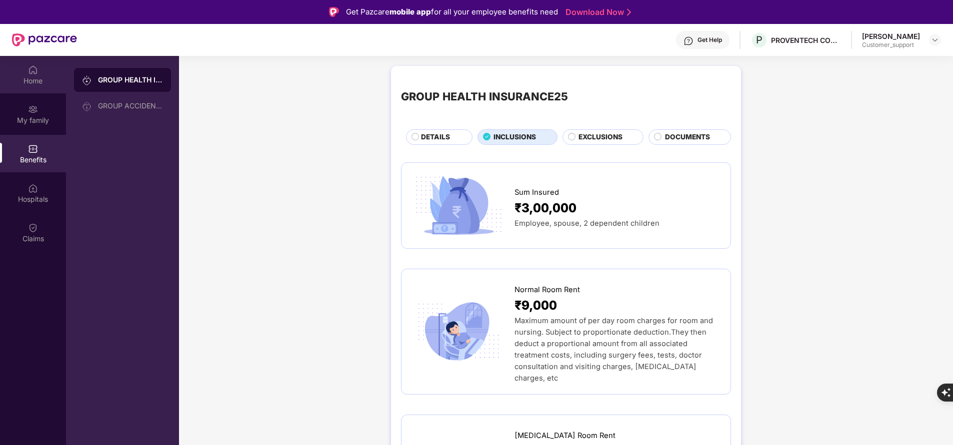
click at [44, 74] on div "Home" at bounding box center [33, 74] width 66 height 37
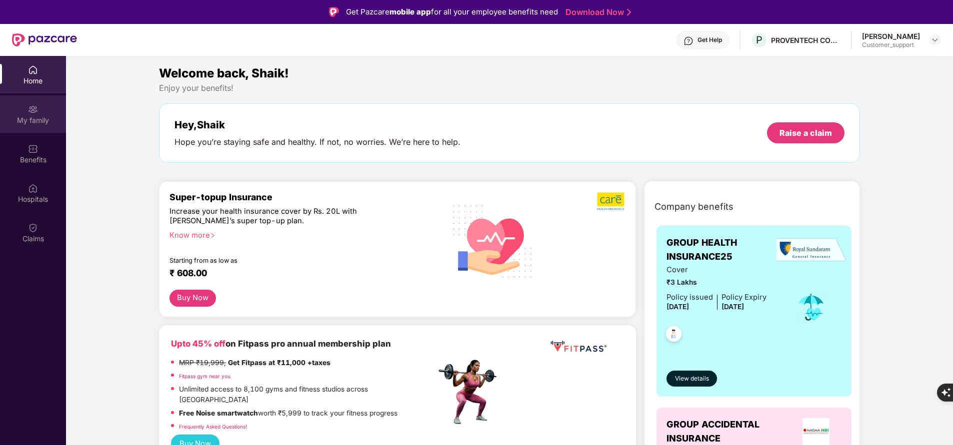
click at [43, 112] on div "My family" at bounding box center [33, 113] width 66 height 37
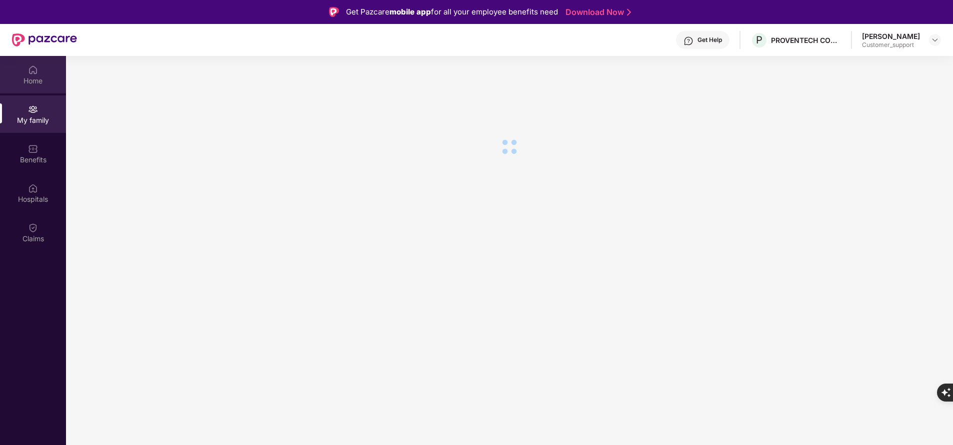
click at [39, 84] on div "Home" at bounding box center [33, 81] width 66 height 10
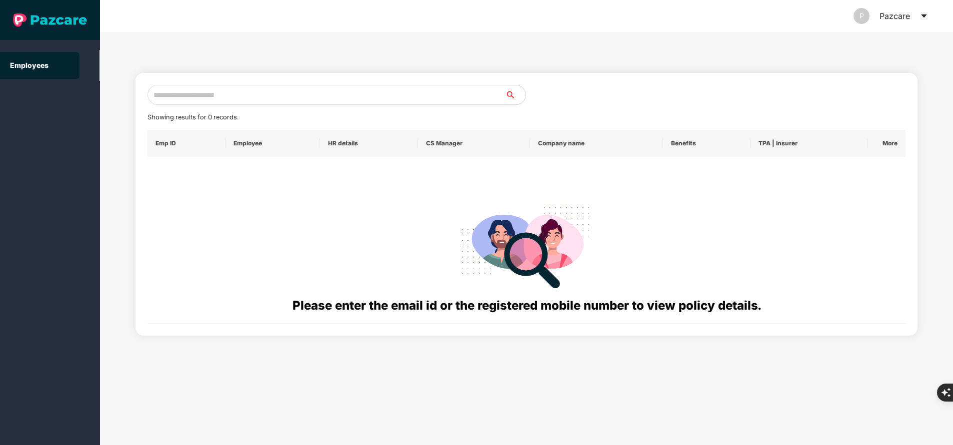
click at [328, 97] on input "text" at bounding box center [326, 95] width 358 height 20
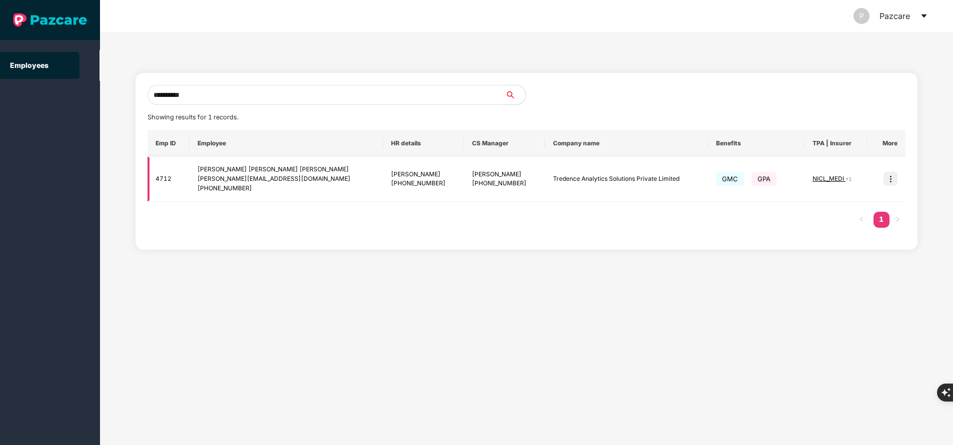
type input "**********"
click at [890, 183] on img at bounding box center [890, 179] width 14 height 14
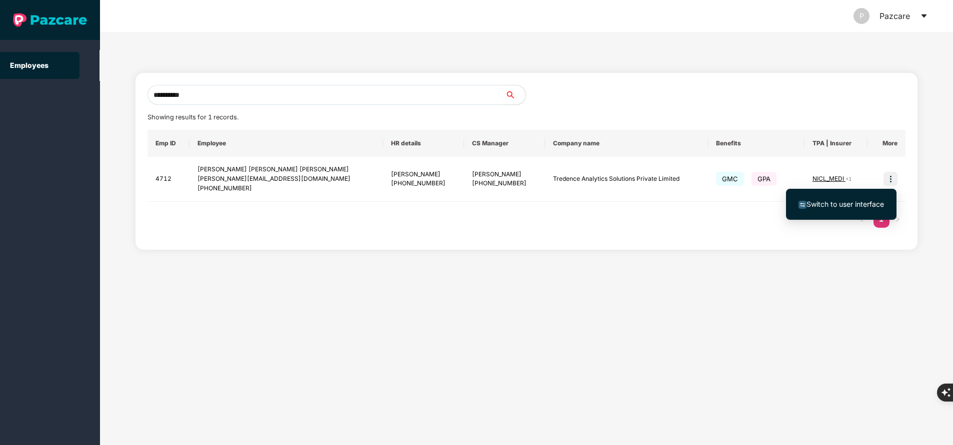
click at [850, 204] on span "Switch to user interface" at bounding box center [844, 204] width 77 height 8
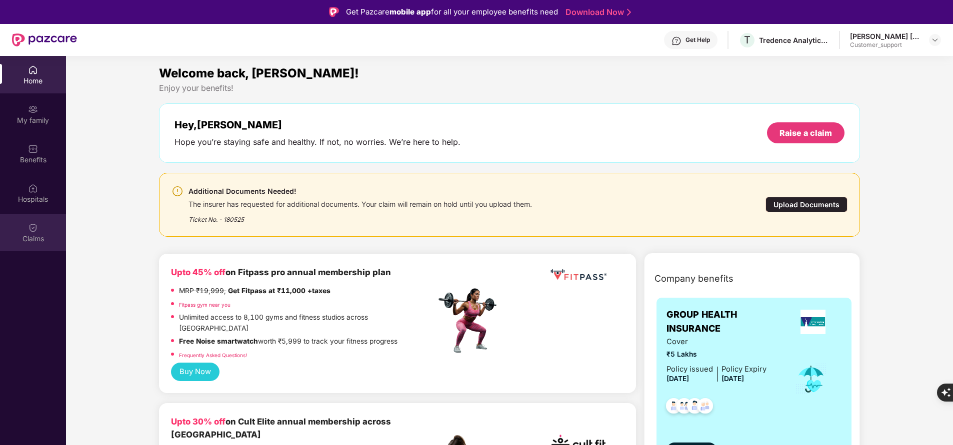
click at [37, 246] on div "Claims" at bounding box center [33, 232] width 66 height 37
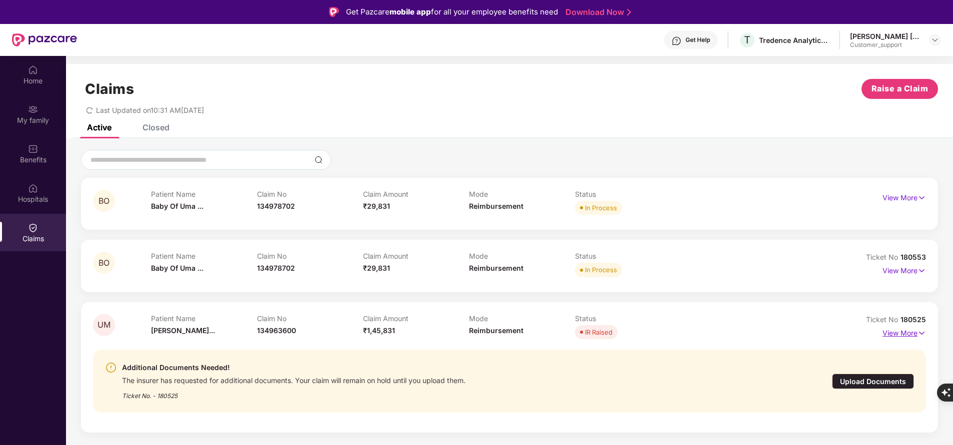
click at [895, 336] on p "View More" at bounding box center [903, 331] width 43 height 13
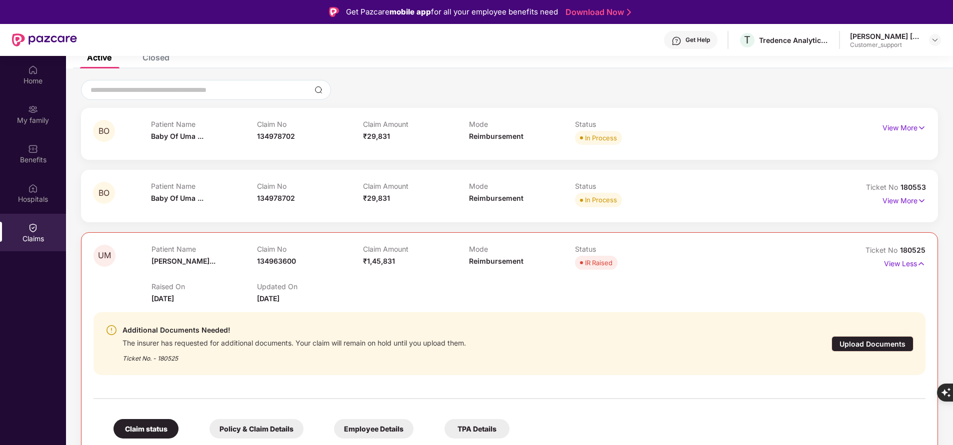
scroll to position [69, 0]
click at [885, 338] on div "Upload Documents" at bounding box center [872, 344] width 82 height 15
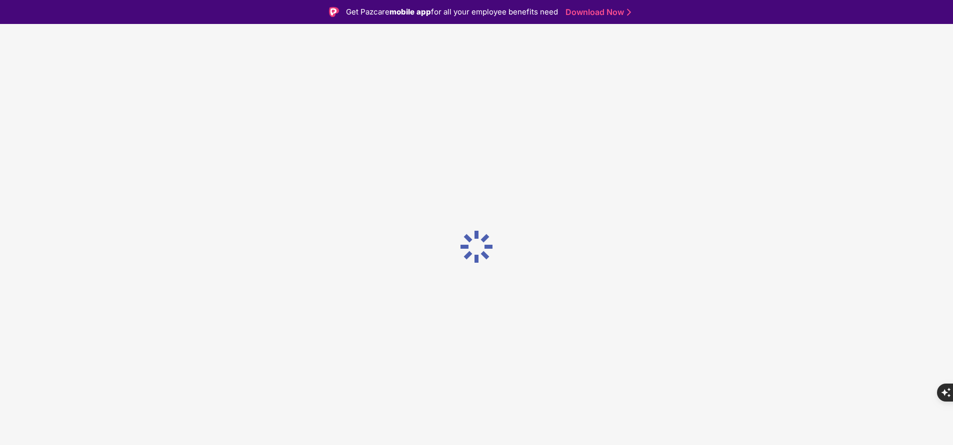
scroll to position [0, 0]
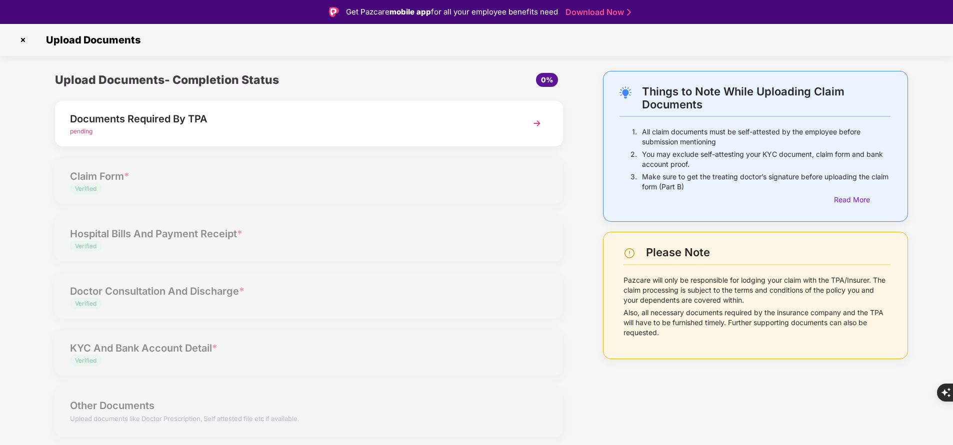
click at [236, 118] on div "Documents Required By TPA" at bounding box center [289, 119] width 438 height 16
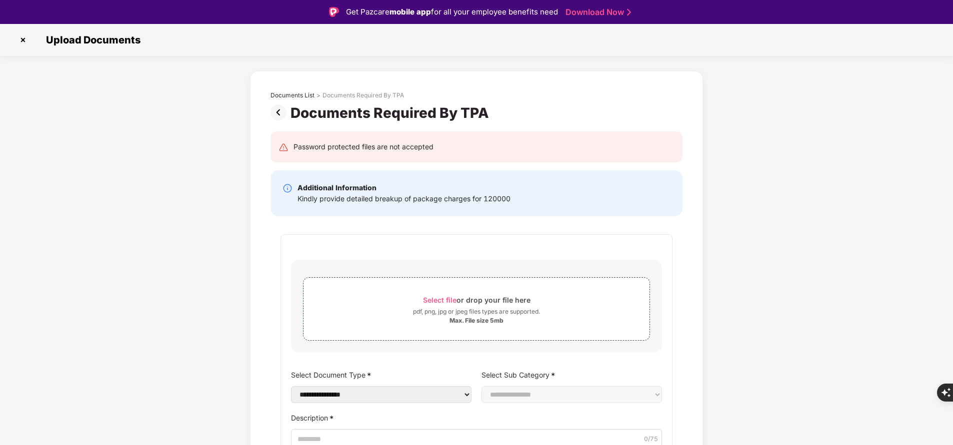
click at [482, 252] on div "**********" at bounding box center [476, 346] width 392 height 225
click at [23, 39] on img at bounding box center [23, 40] width 16 height 16
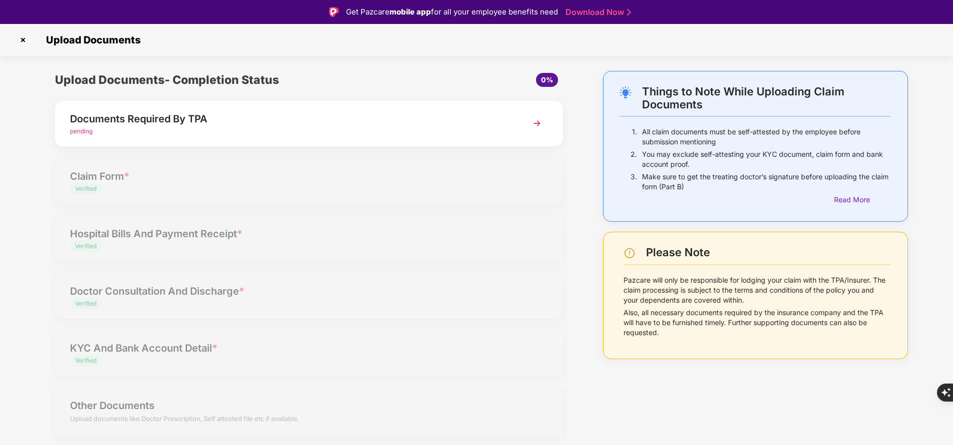
click at [24, 41] on img at bounding box center [23, 40] width 16 height 16
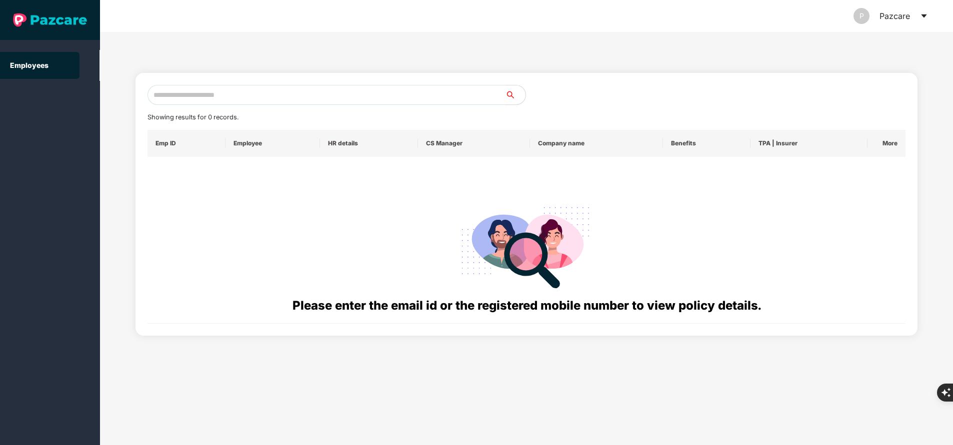
click at [193, 102] on input "text" at bounding box center [326, 95] width 358 height 20
paste input "**********"
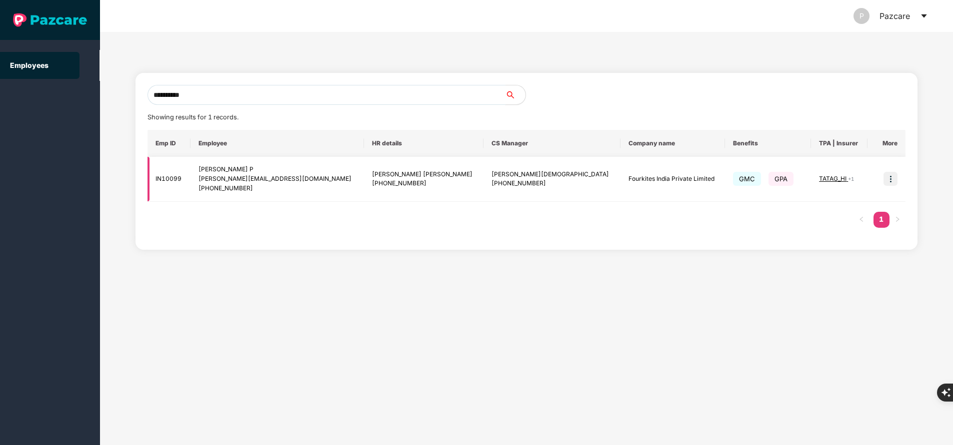
type input "**********"
click at [890, 179] on img at bounding box center [890, 179] width 14 height 14
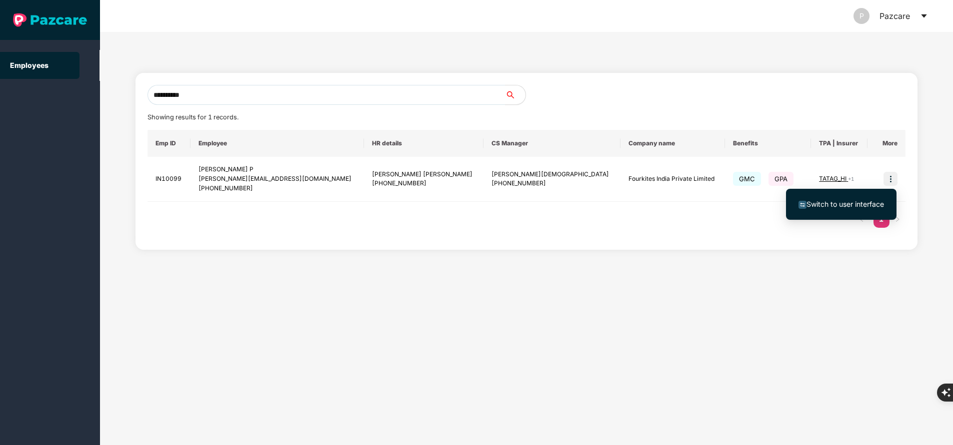
click at [844, 207] on span "Switch to user interface" at bounding box center [844, 204] width 77 height 8
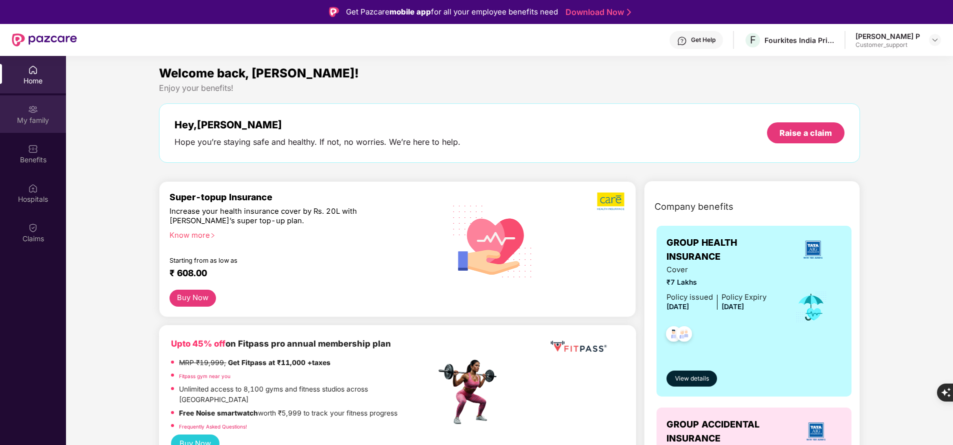
click at [31, 123] on div "My family" at bounding box center [33, 120] width 66 height 10
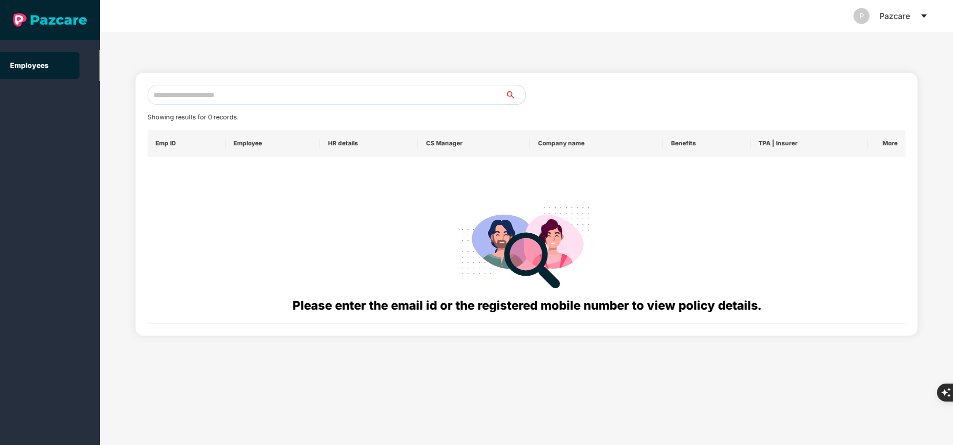
click at [267, 91] on input "text" at bounding box center [326, 95] width 358 height 20
paste input "******"
type input "*"
paste input "**********"
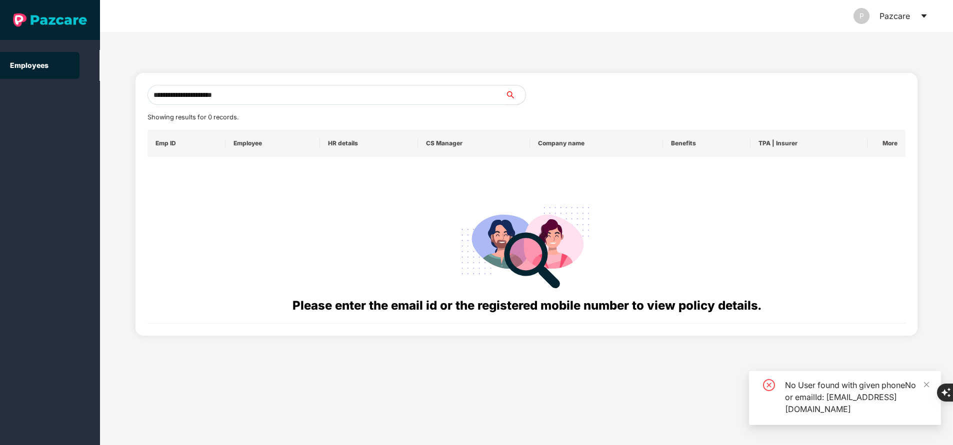
type input "**********"
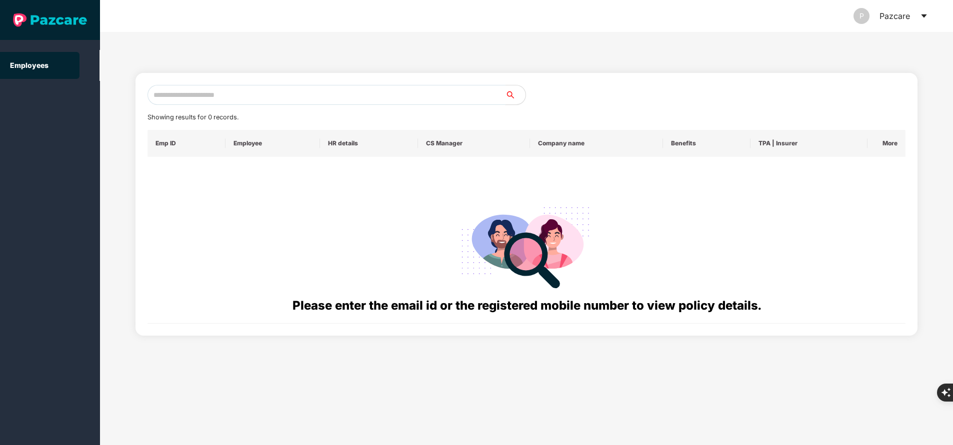
paste input "**********"
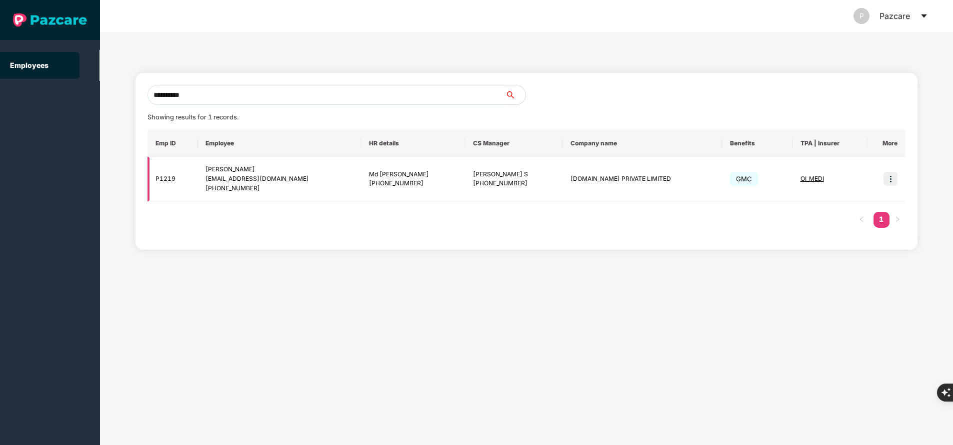
type input "**********"
click at [890, 183] on img at bounding box center [890, 179] width 14 height 14
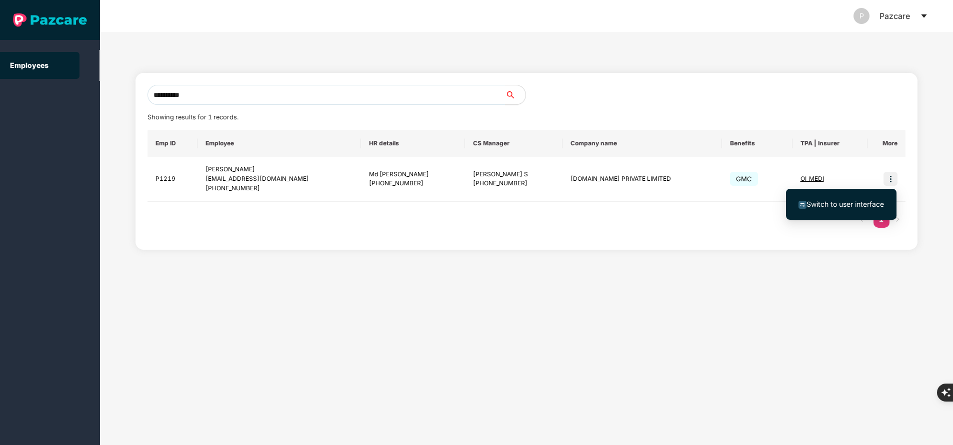
click at [843, 200] on span "Switch to user interface" at bounding box center [844, 204] width 77 height 8
